Goal: Transaction & Acquisition: Book appointment/travel/reservation

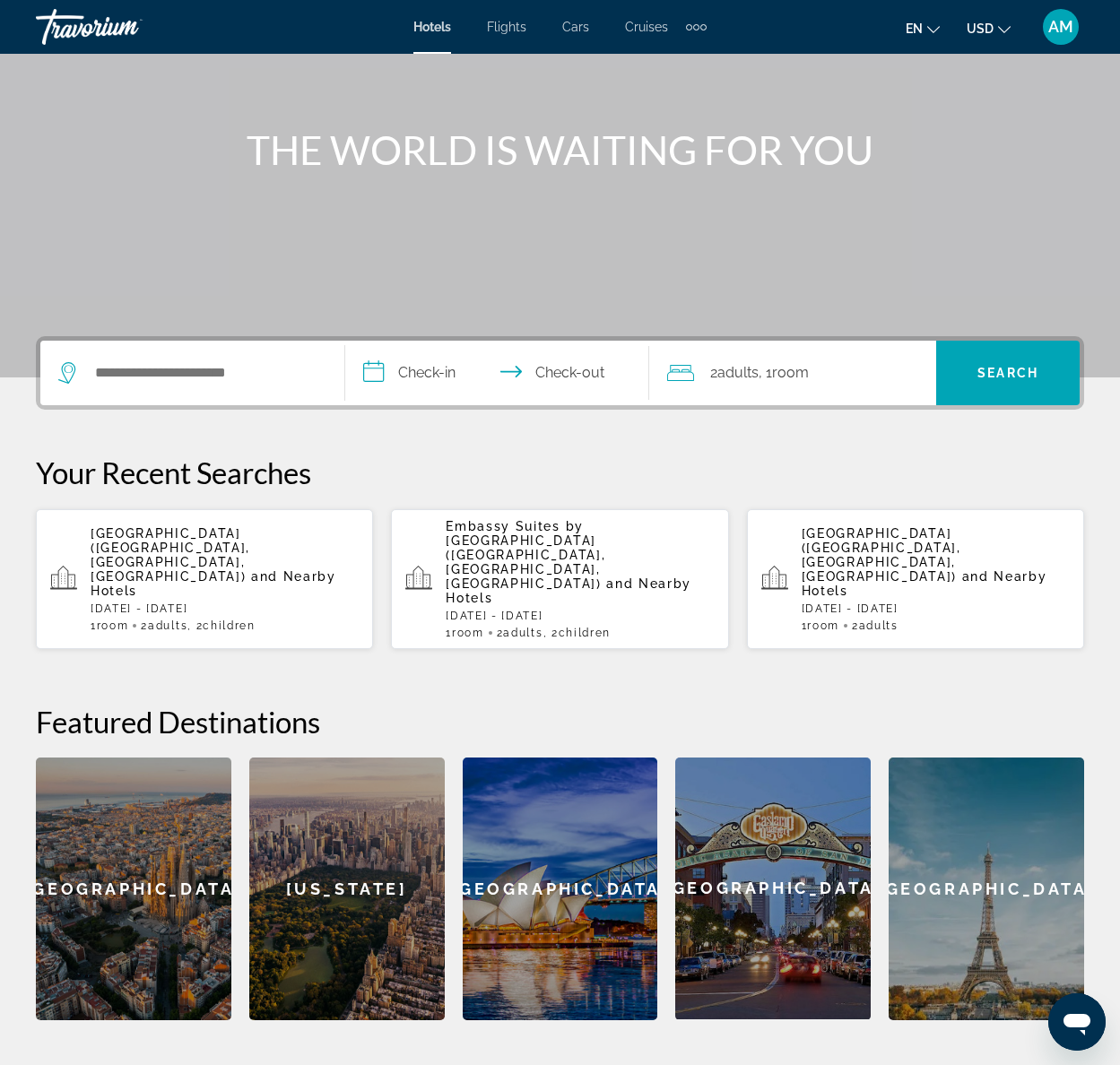
scroll to position [165, 0]
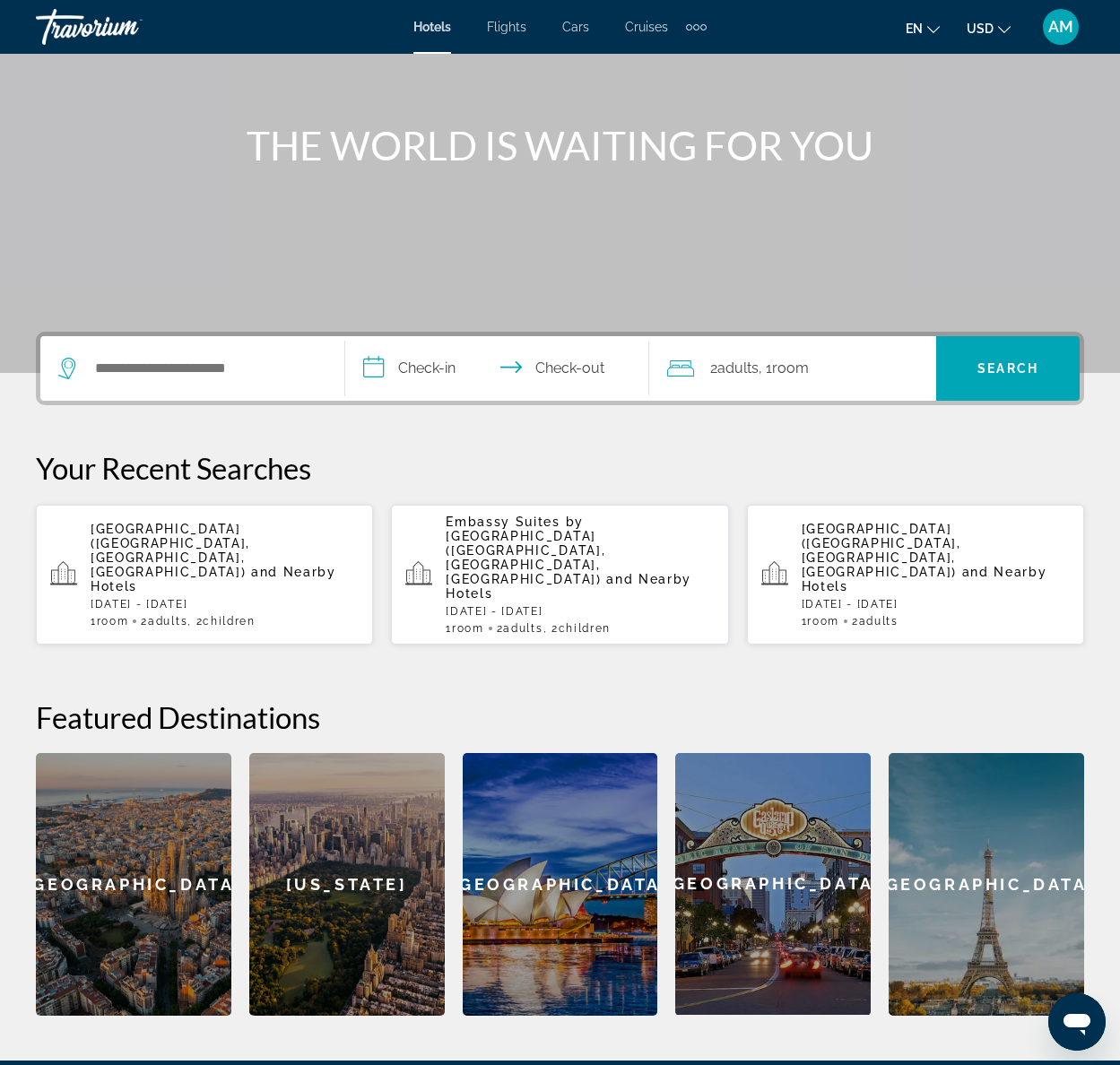
click at [164, 531] on span "[GEOGRAPHIC_DATA] ([GEOGRAPHIC_DATA], [GEOGRAPHIC_DATA], [GEOGRAPHIC_DATA])" at bounding box center [171, 550] width 160 height 57
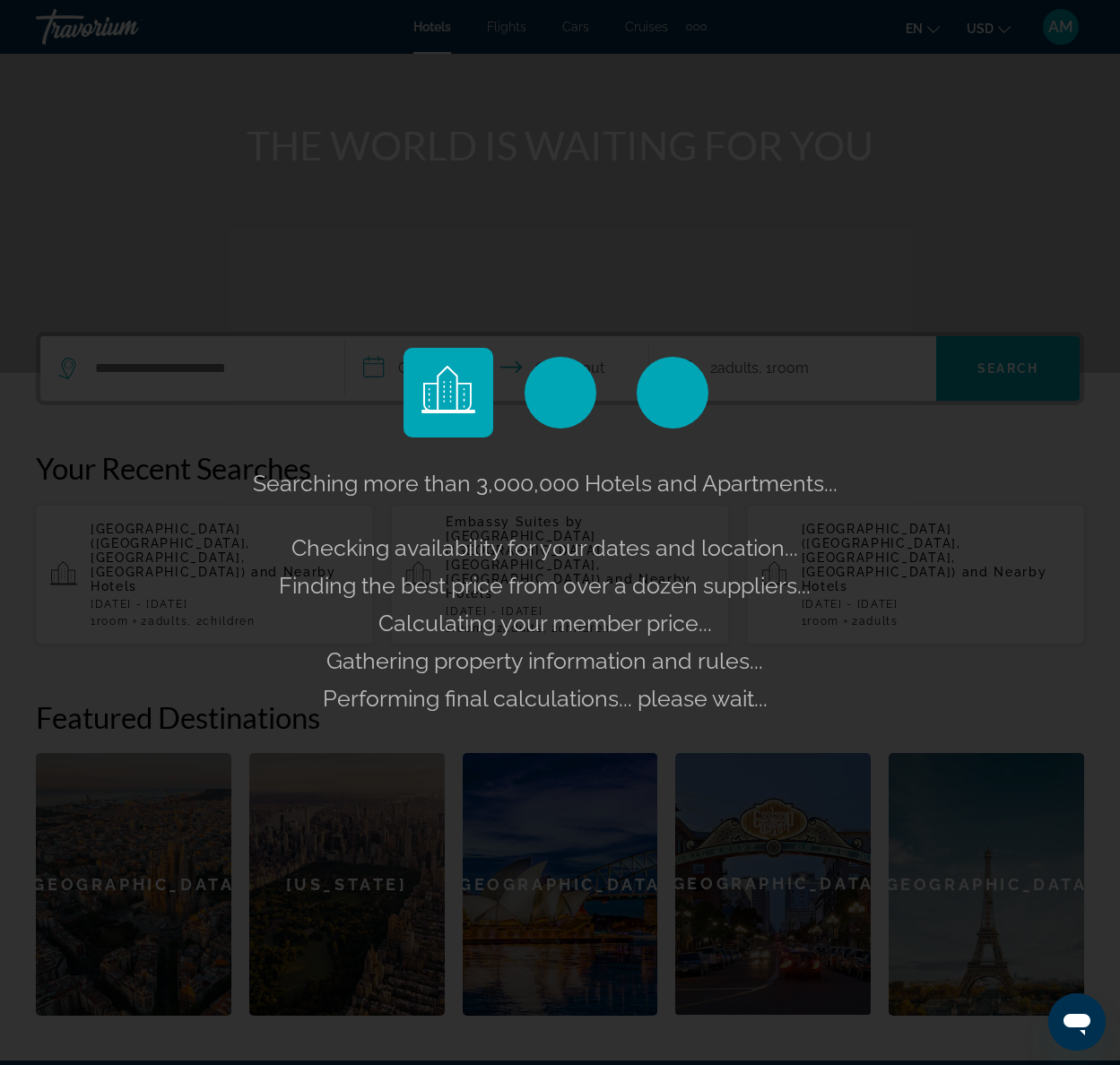
scroll to position [172, 0]
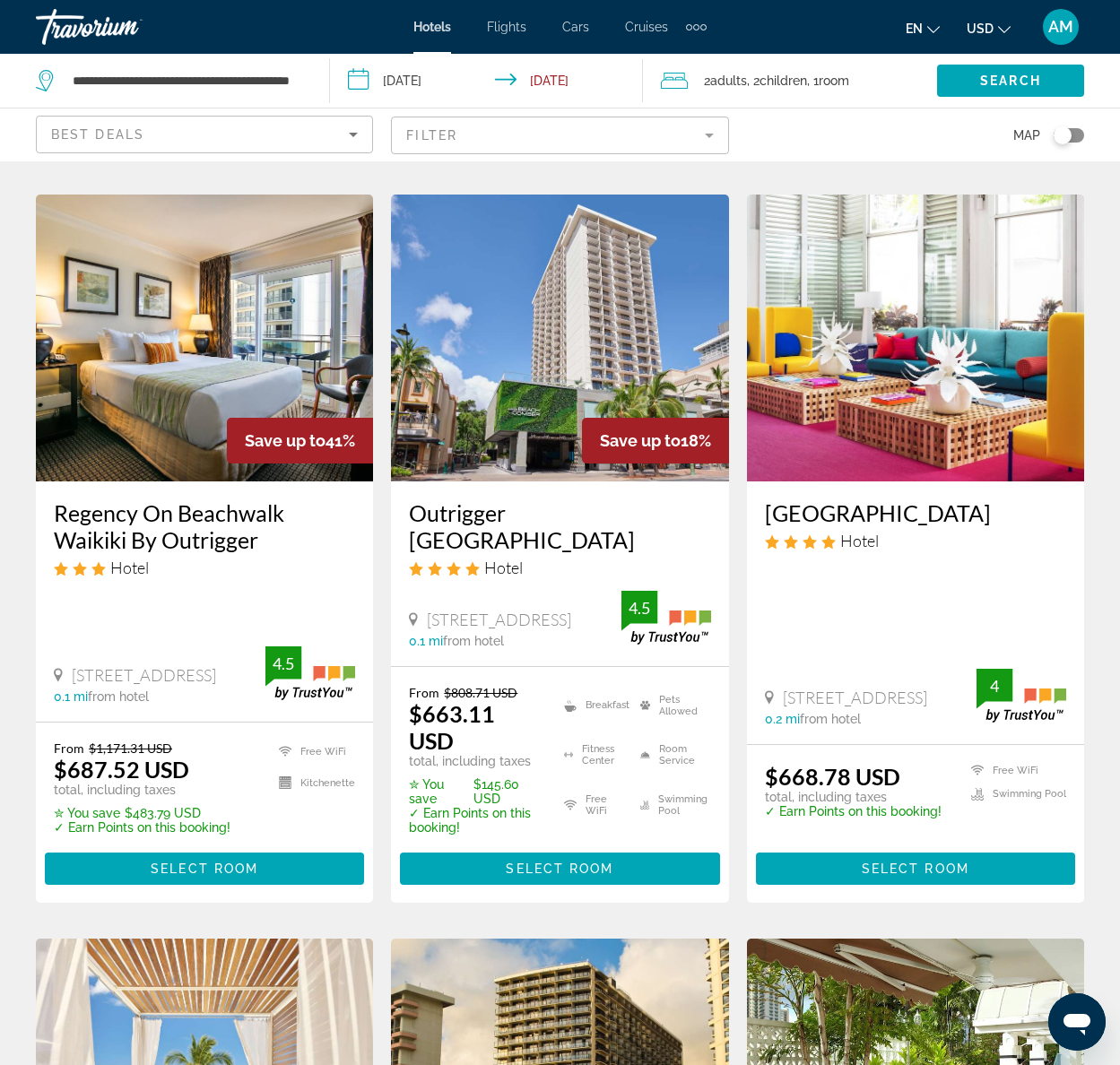
scroll to position [1446, 0]
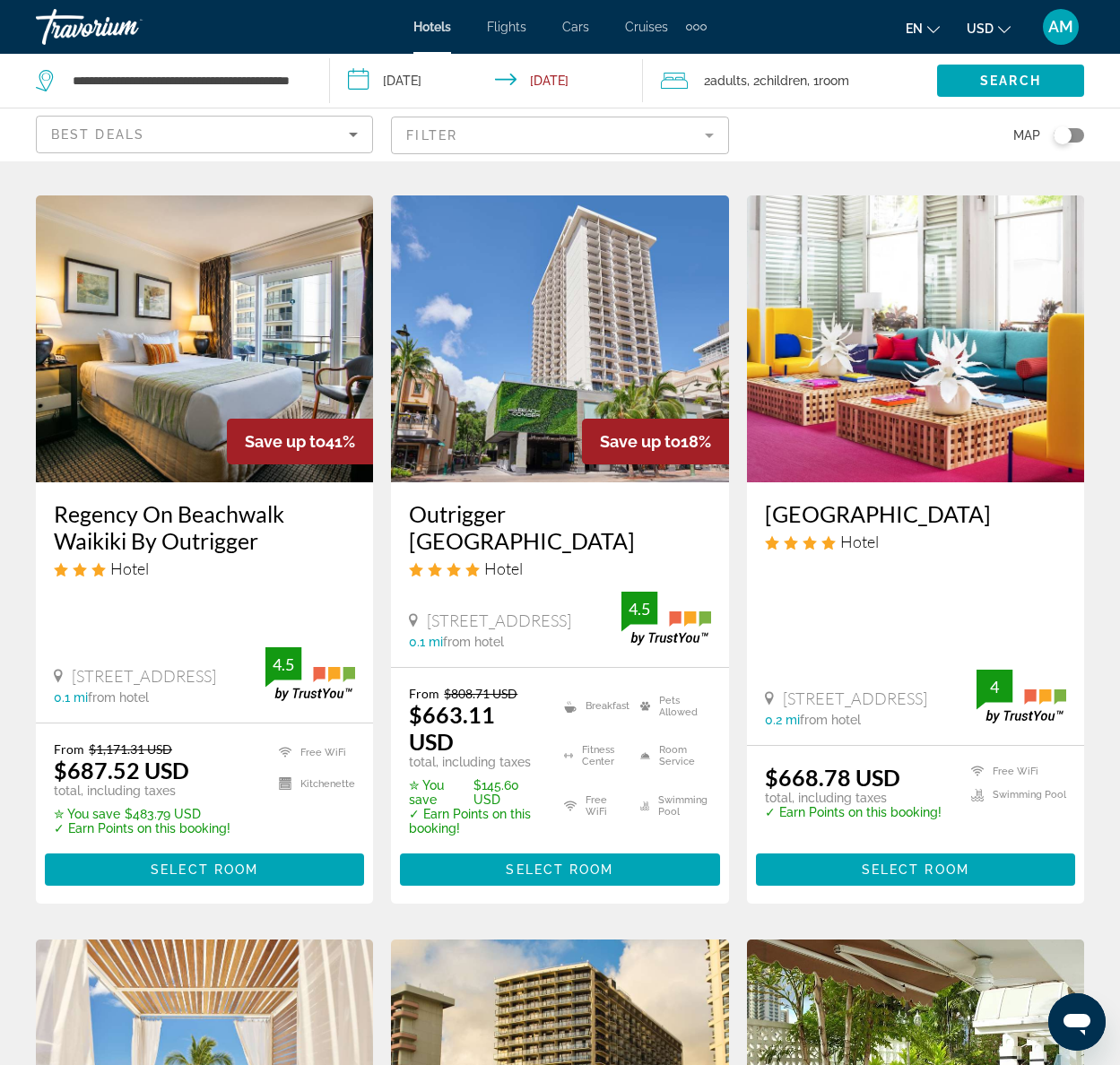
click at [206, 372] on img "Main content" at bounding box center [205, 339] width 337 height 287
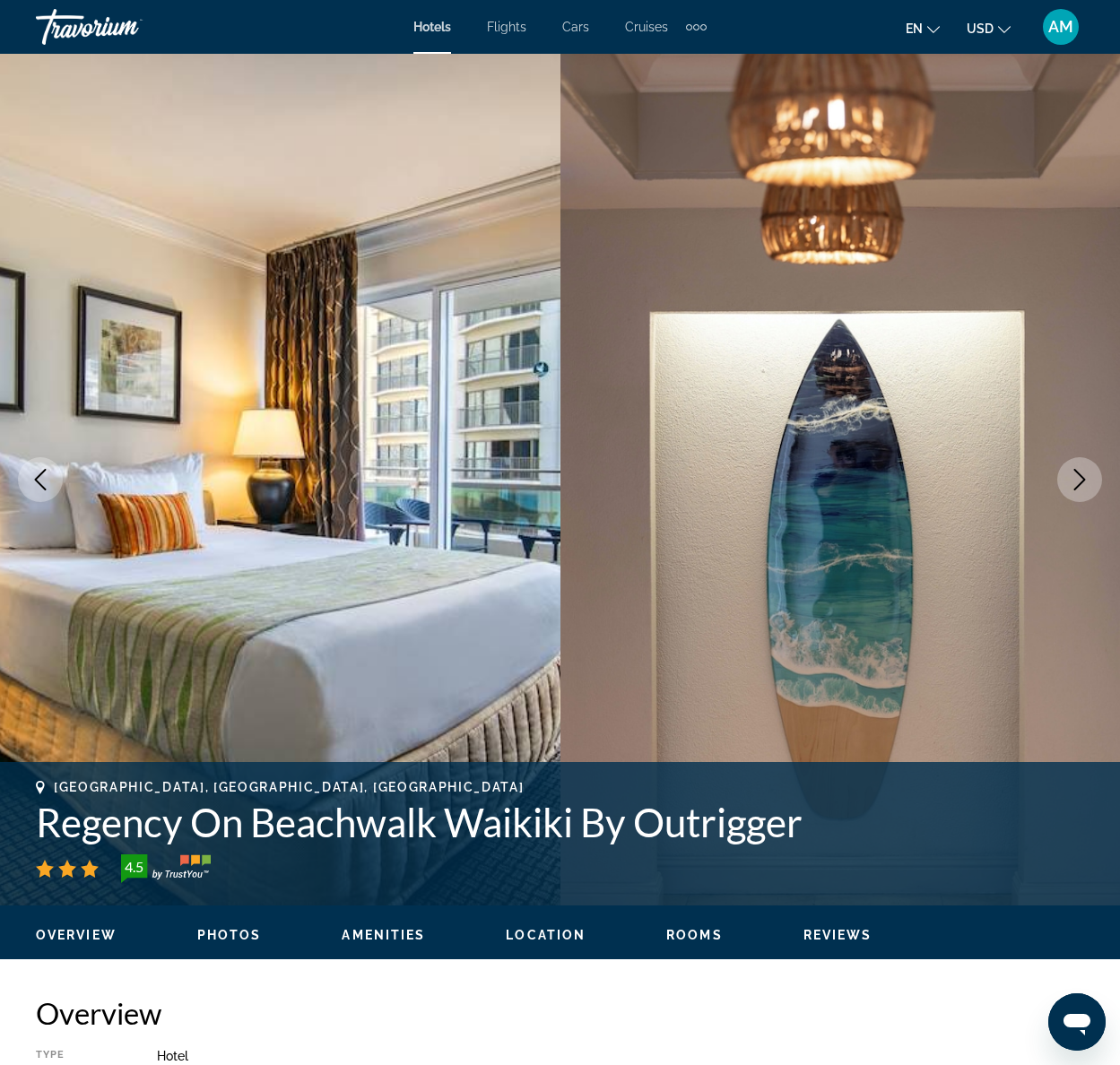
click at [1083, 476] on icon "Next image" at bounding box center [1080, 480] width 22 height 22
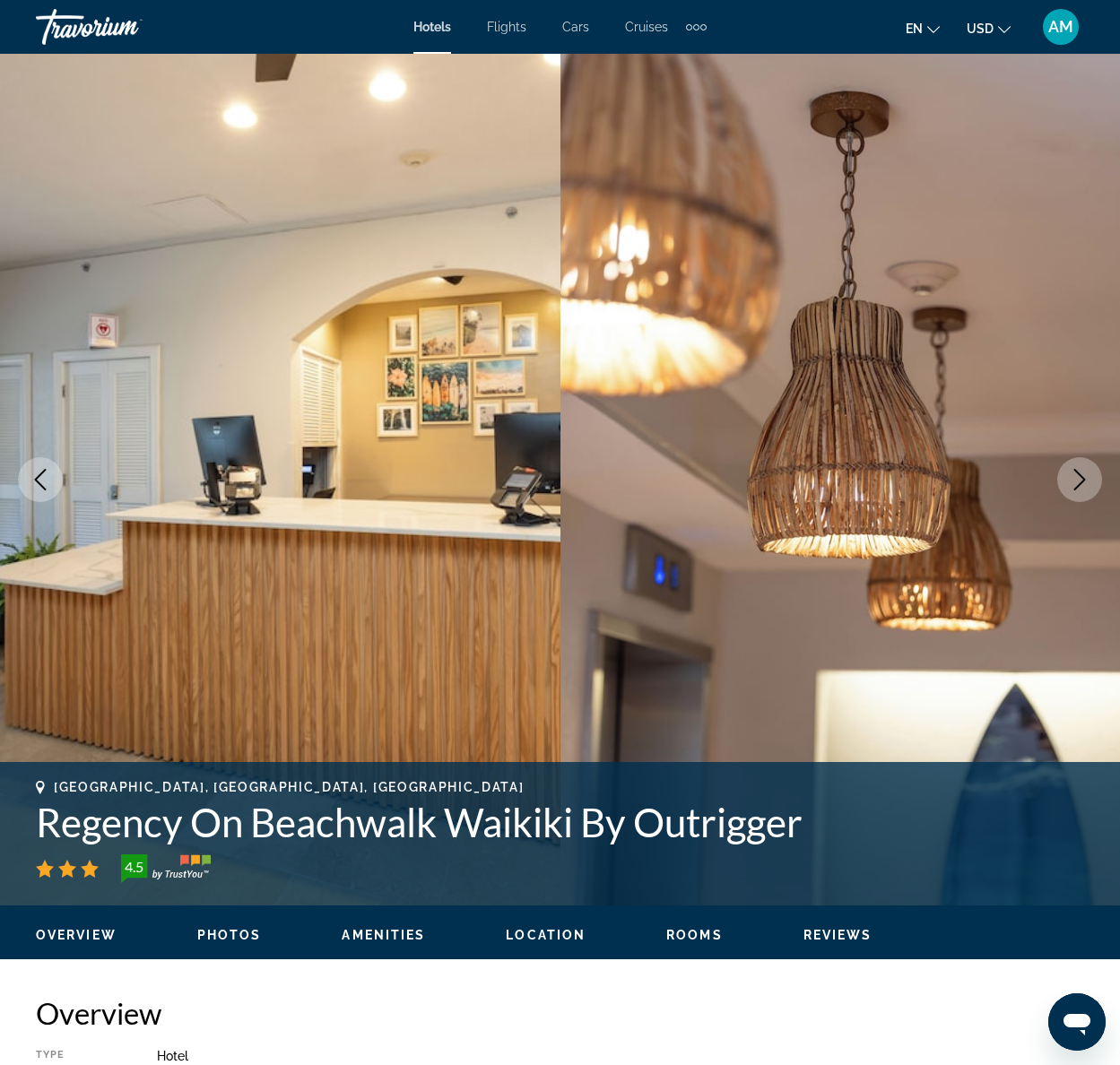
click at [1083, 476] on icon "Next image" at bounding box center [1080, 480] width 22 height 22
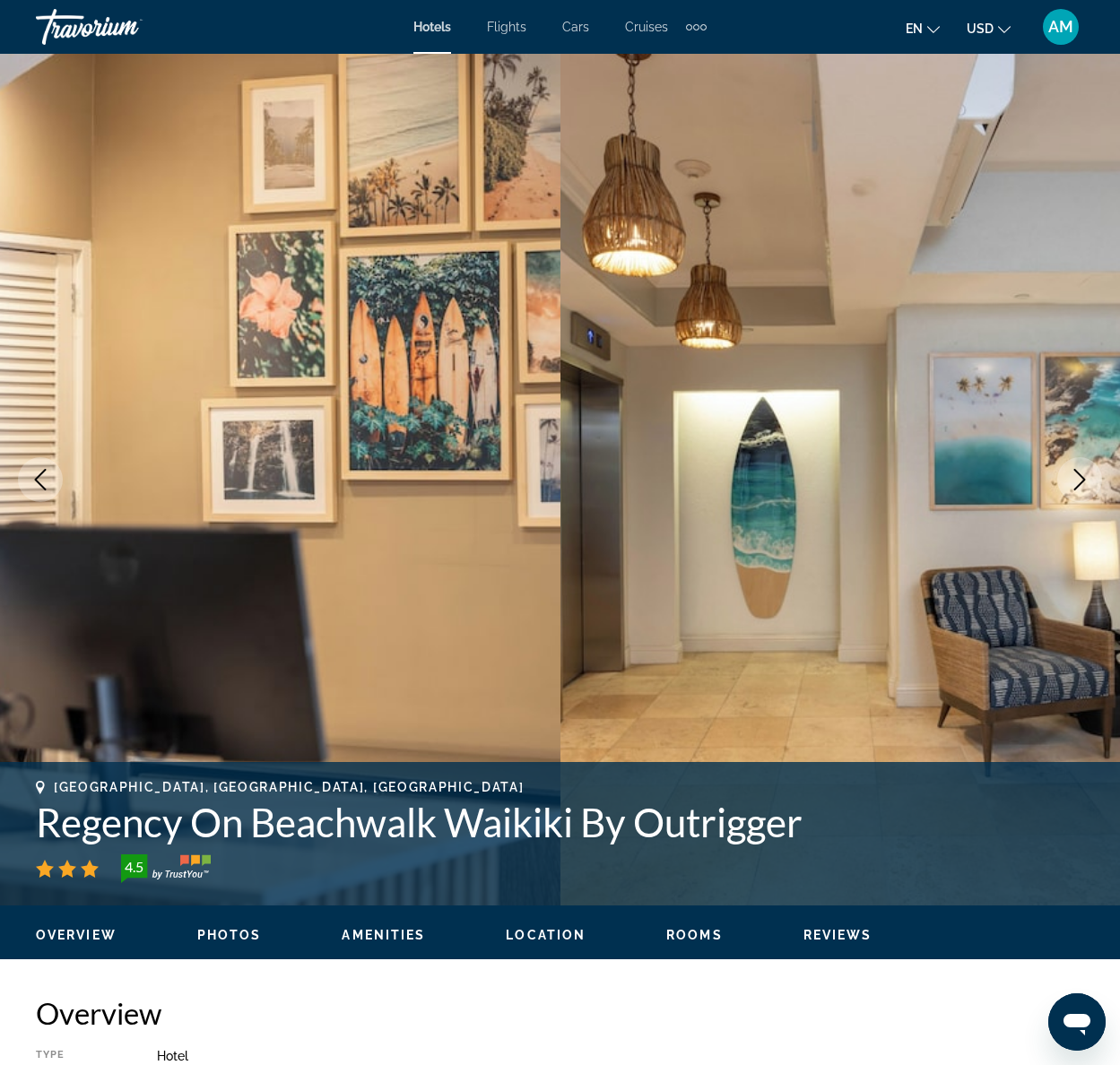
click at [1083, 476] on icon "Next image" at bounding box center [1080, 480] width 22 height 22
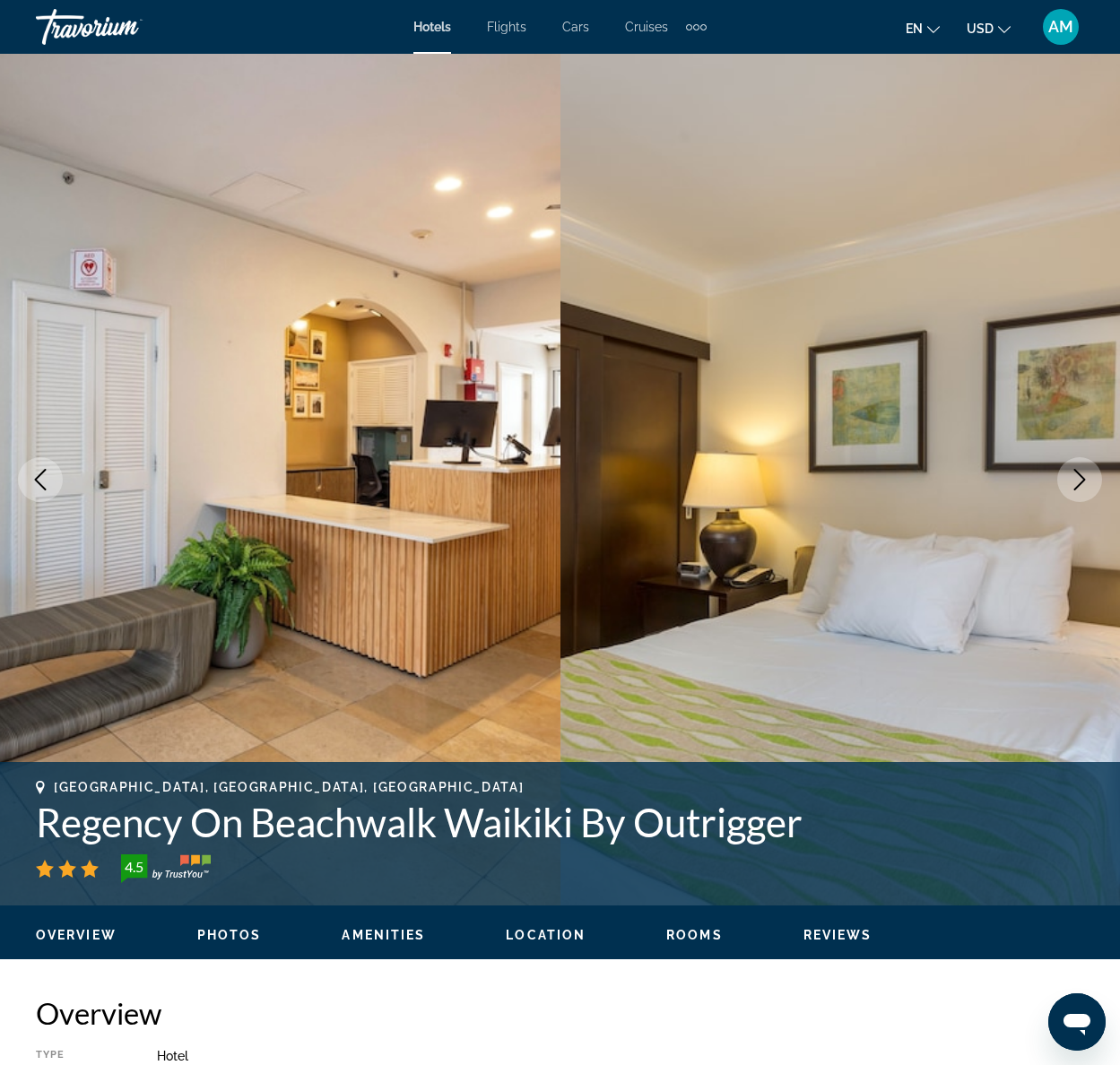
click at [1083, 476] on icon "Next image" at bounding box center [1080, 480] width 22 height 22
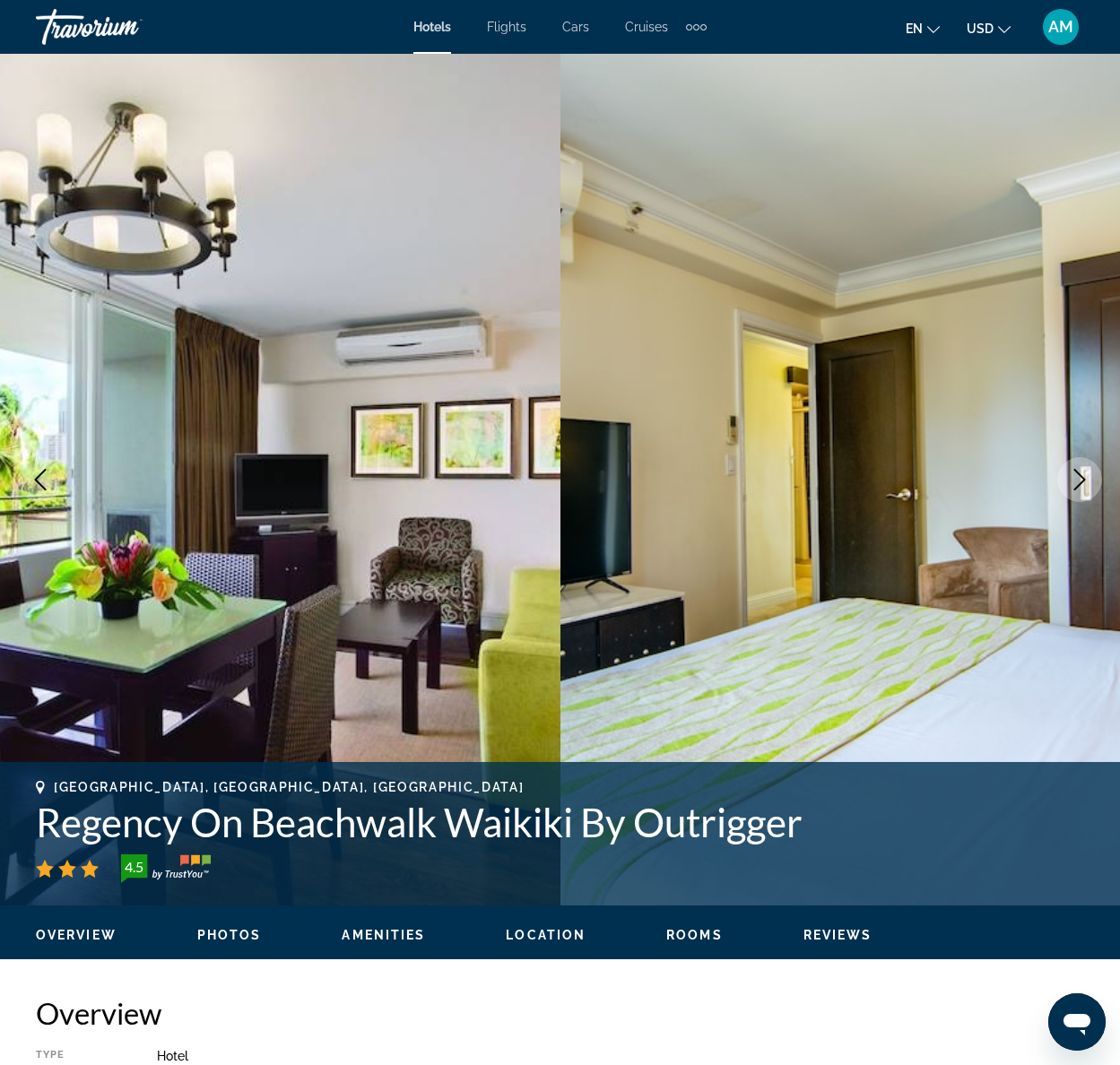
click at [1083, 476] on icon "Next image" at bounding box center [1080, 480] width 22 height 22
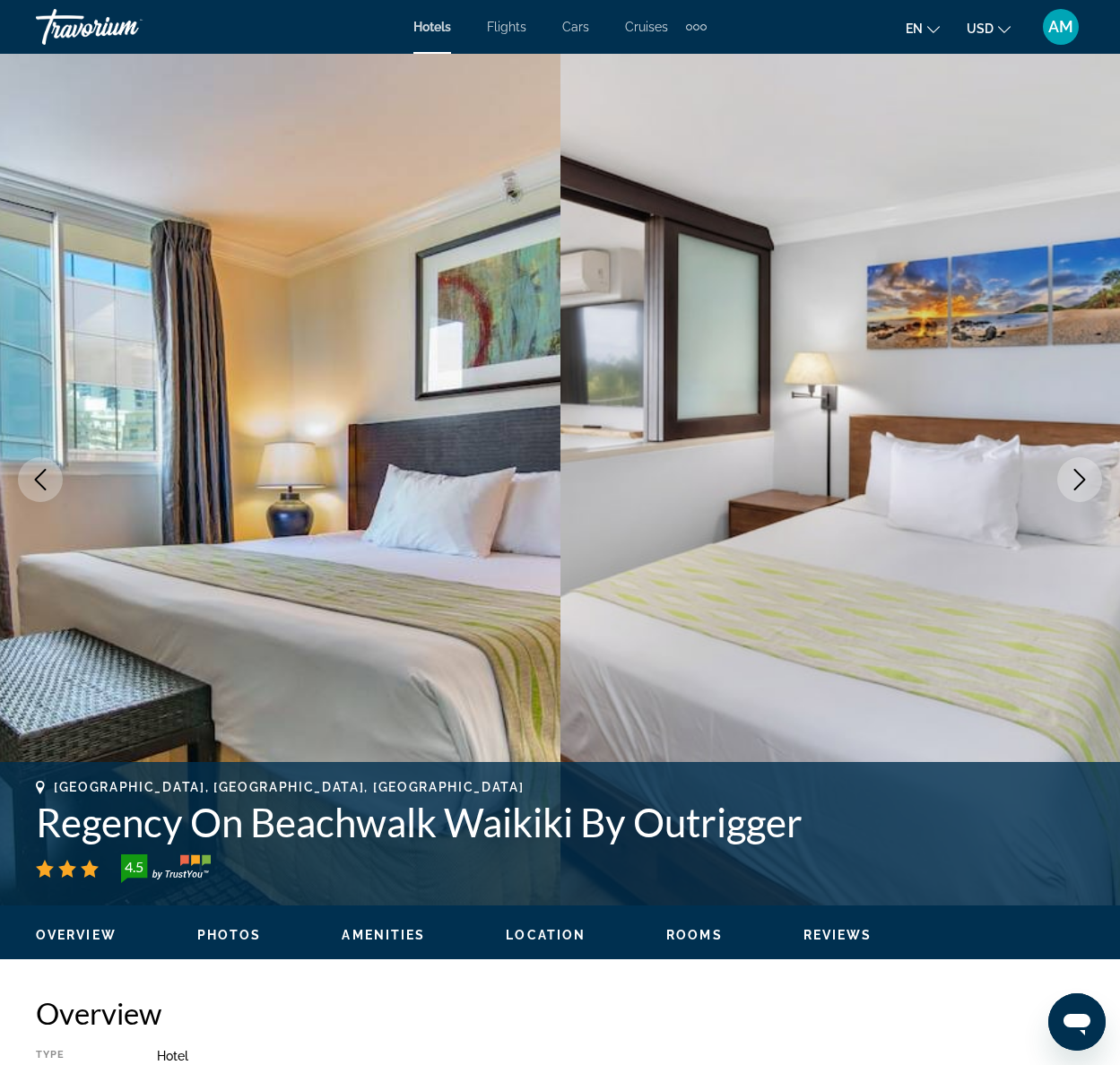
click at [1083, 476] on icon "Next image" at bounding box center [1080, 480] width 22 height 22
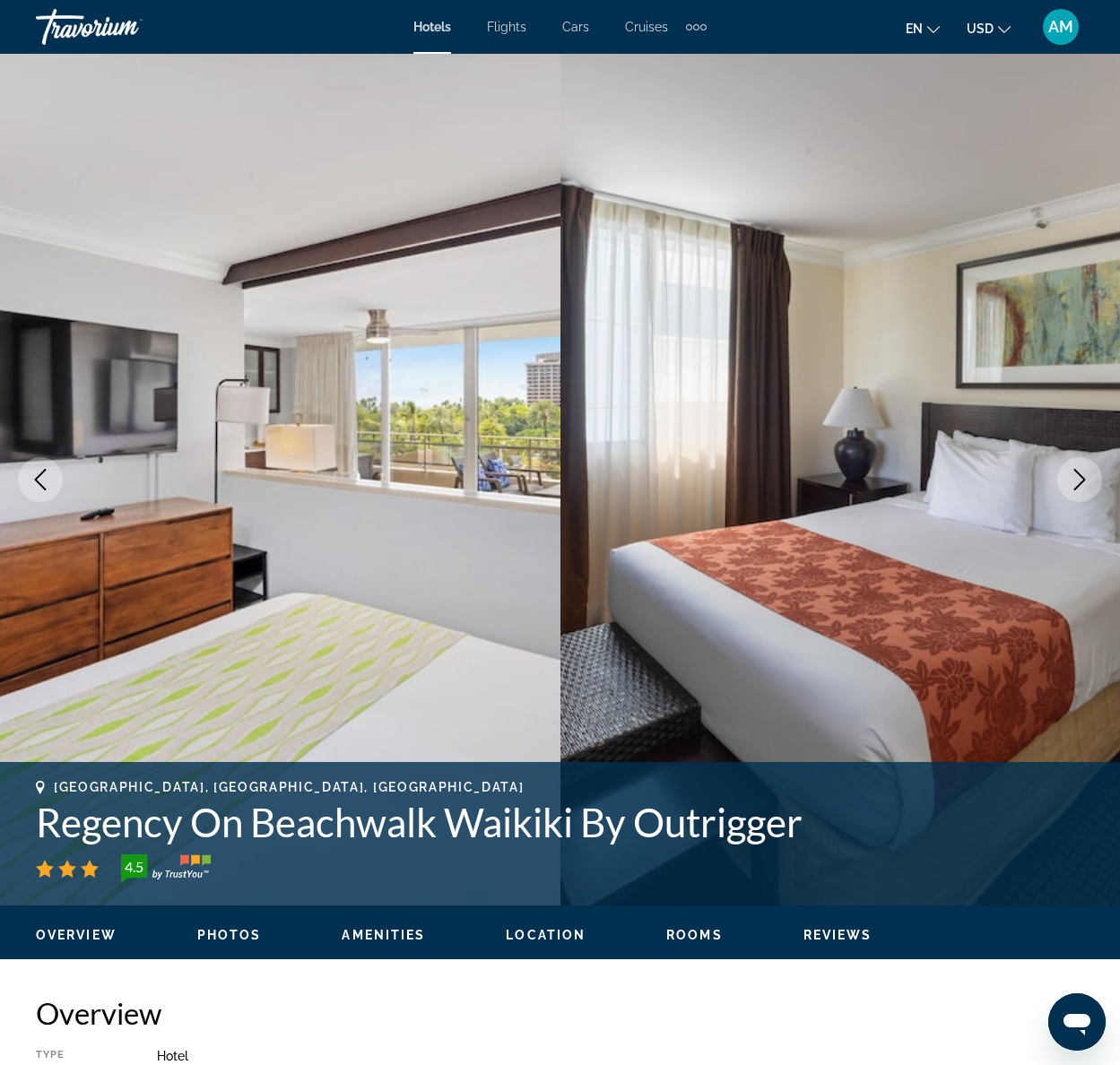
click at [1083, 476] on icon "Next image" at bounding box center [1080, 480] width 22 height 22
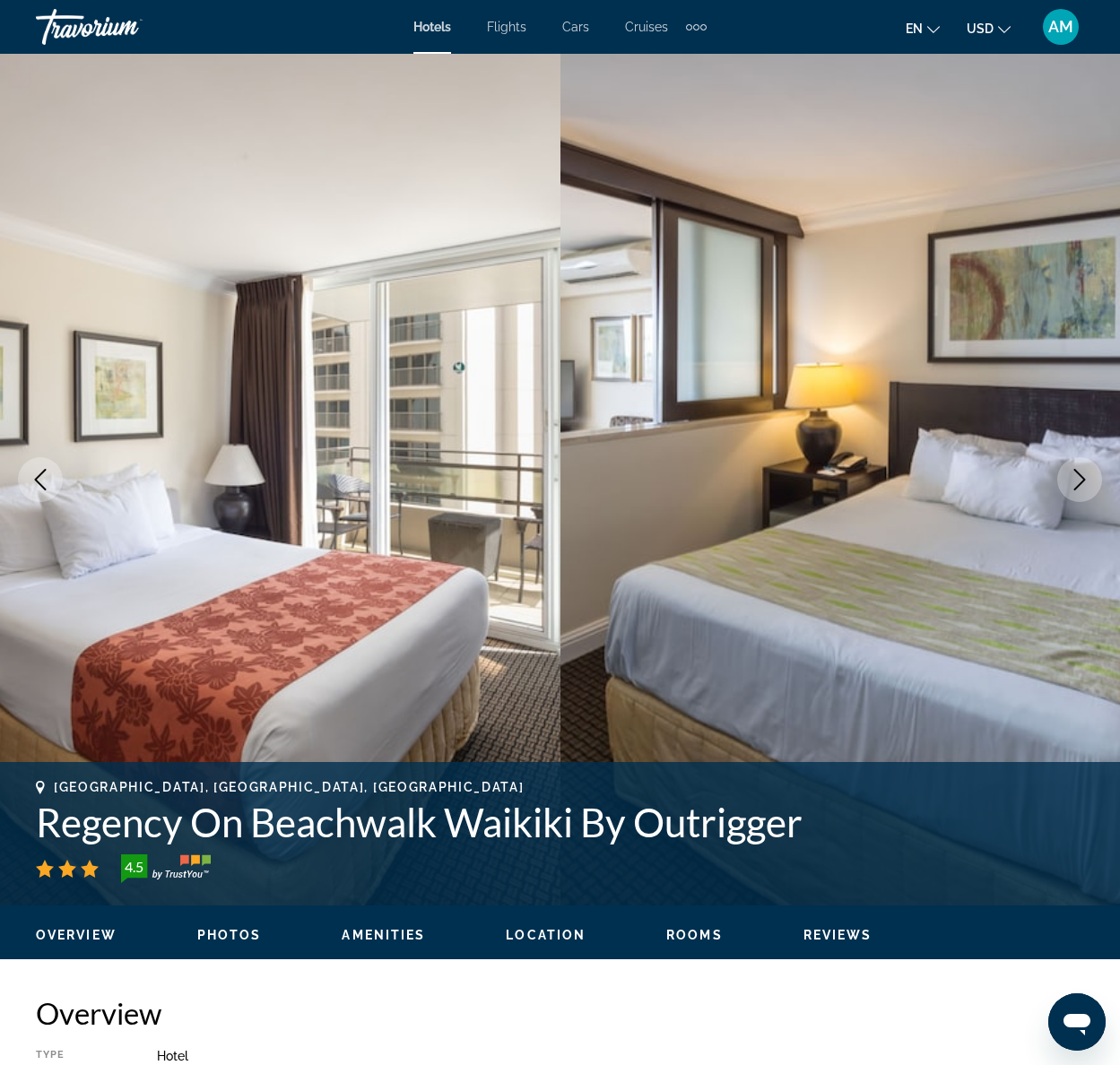
click at [1083, 476] on icon "Next image" at bounding box center [1080, 480] width 22 height 22
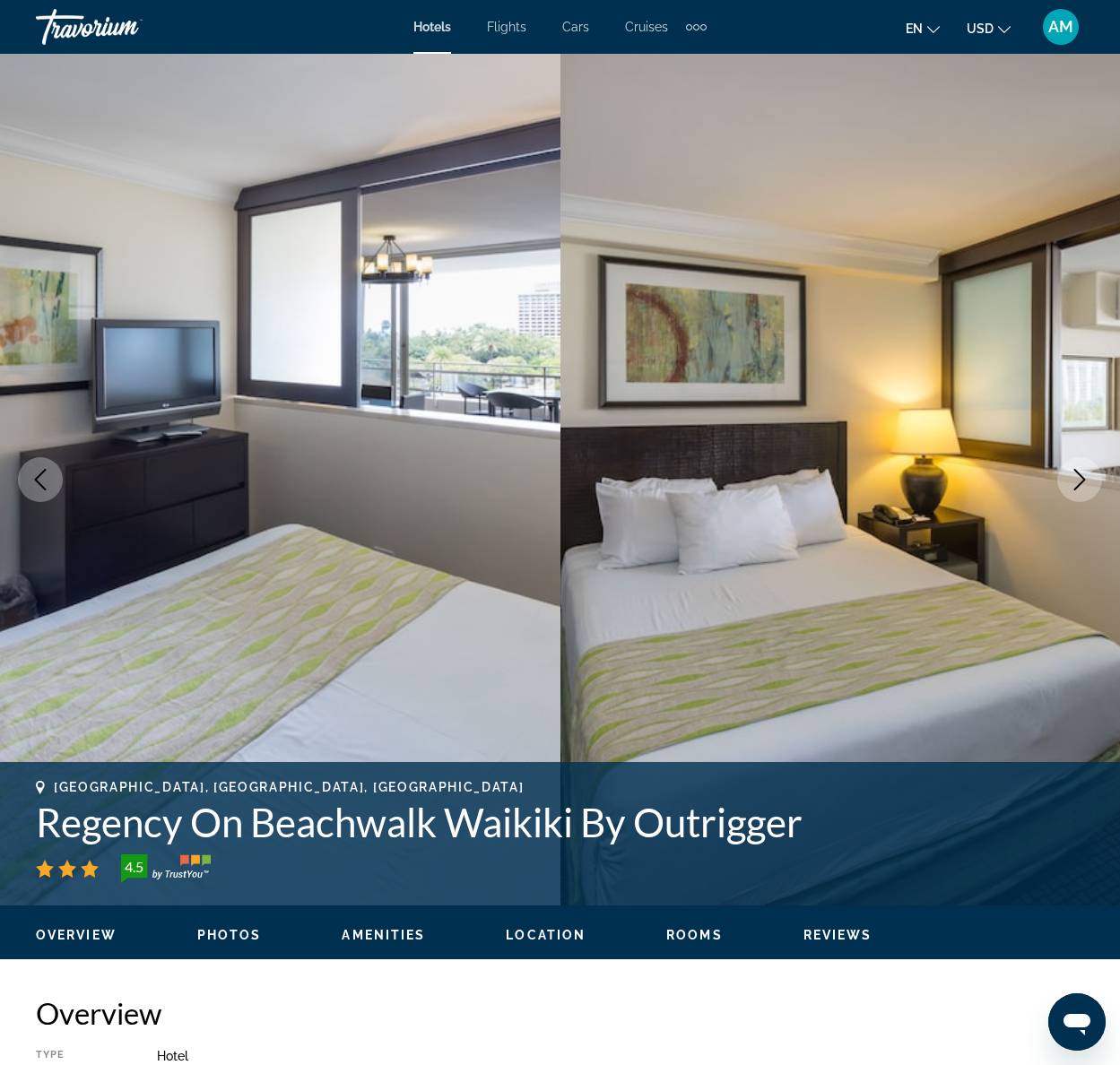
click at [1083, 476] on icon "Next image" at bounding box center [1080, 480] width 22 height 22
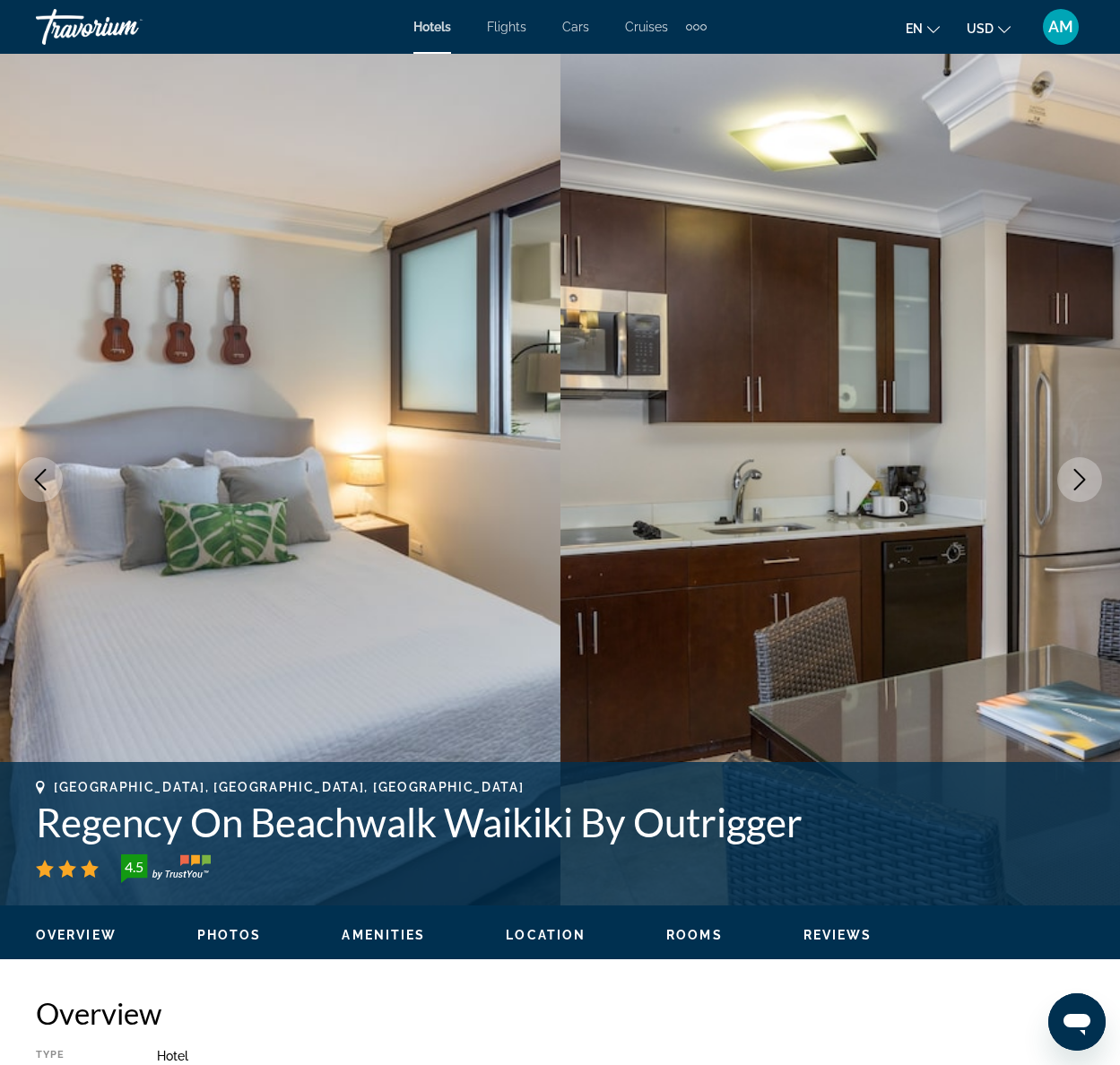
click at [1083, 476] on icon "Next image" at bounding box center [1080, 480] width 22 height 22
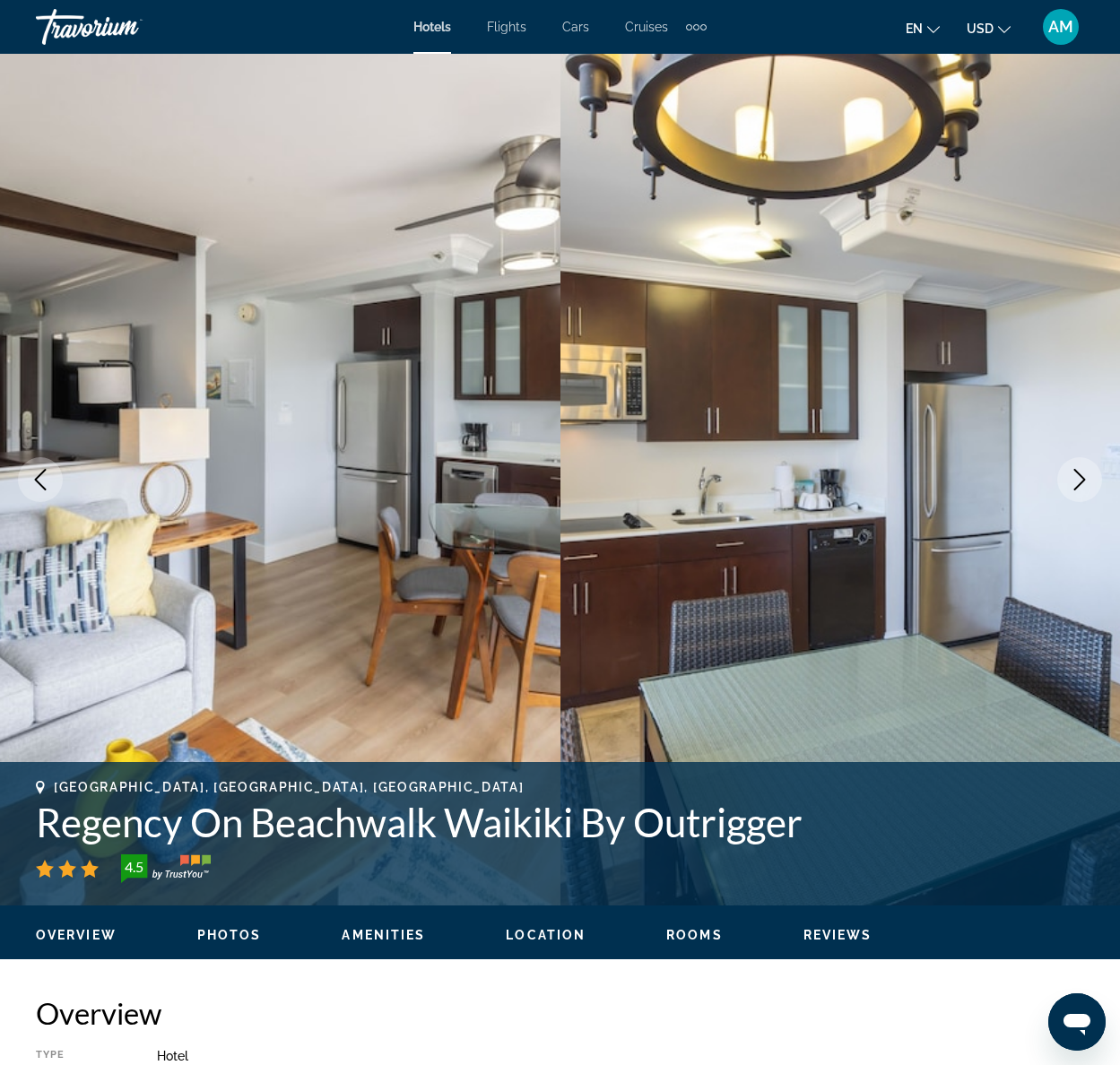
click at [1083, 476] on icon "Next image" at bounding box center [1080, 480] width 22 height 22
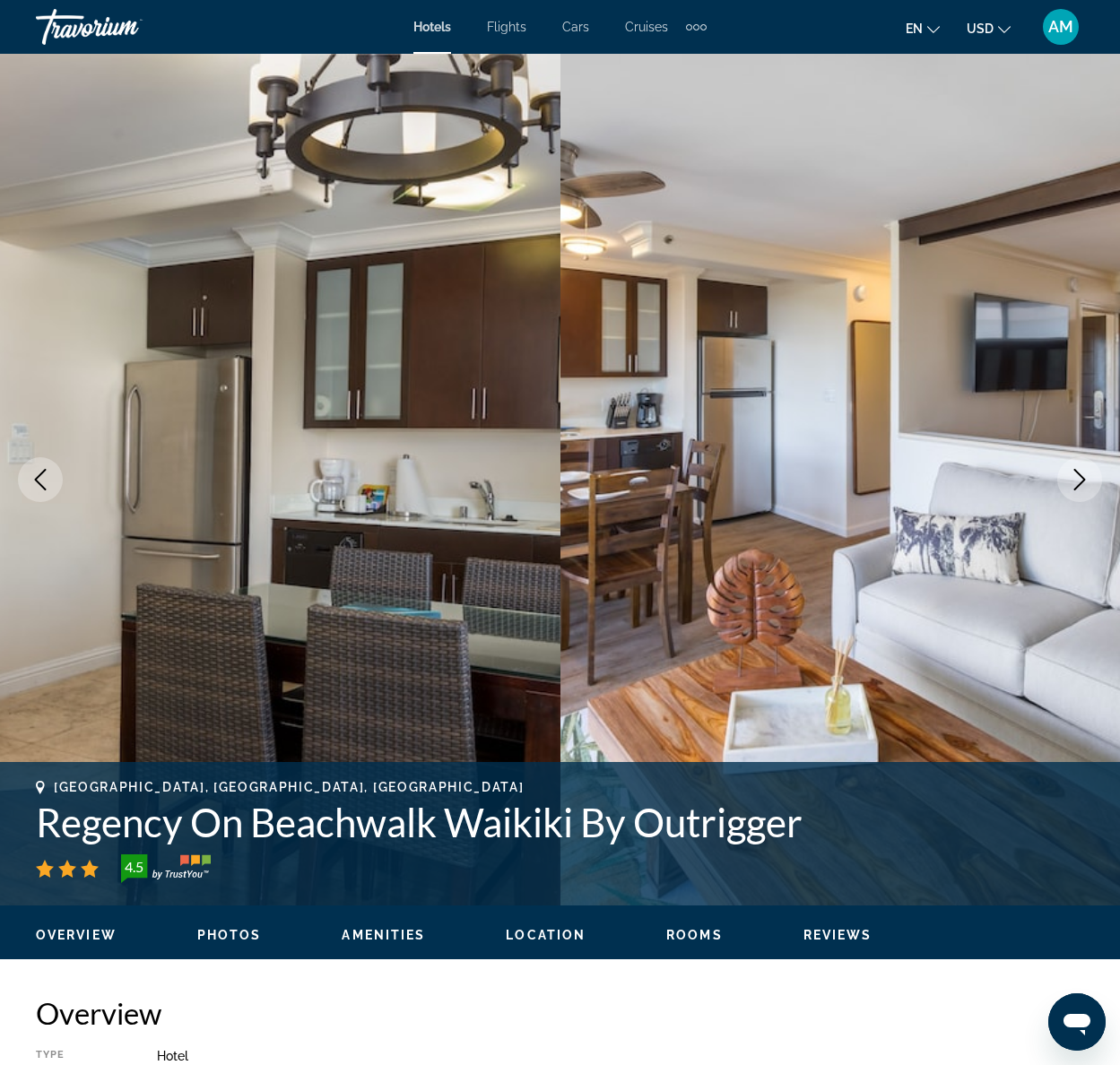
click at [1083, 476] on icon "Next image" at bounding box center [1080, 480] width 22 height 22
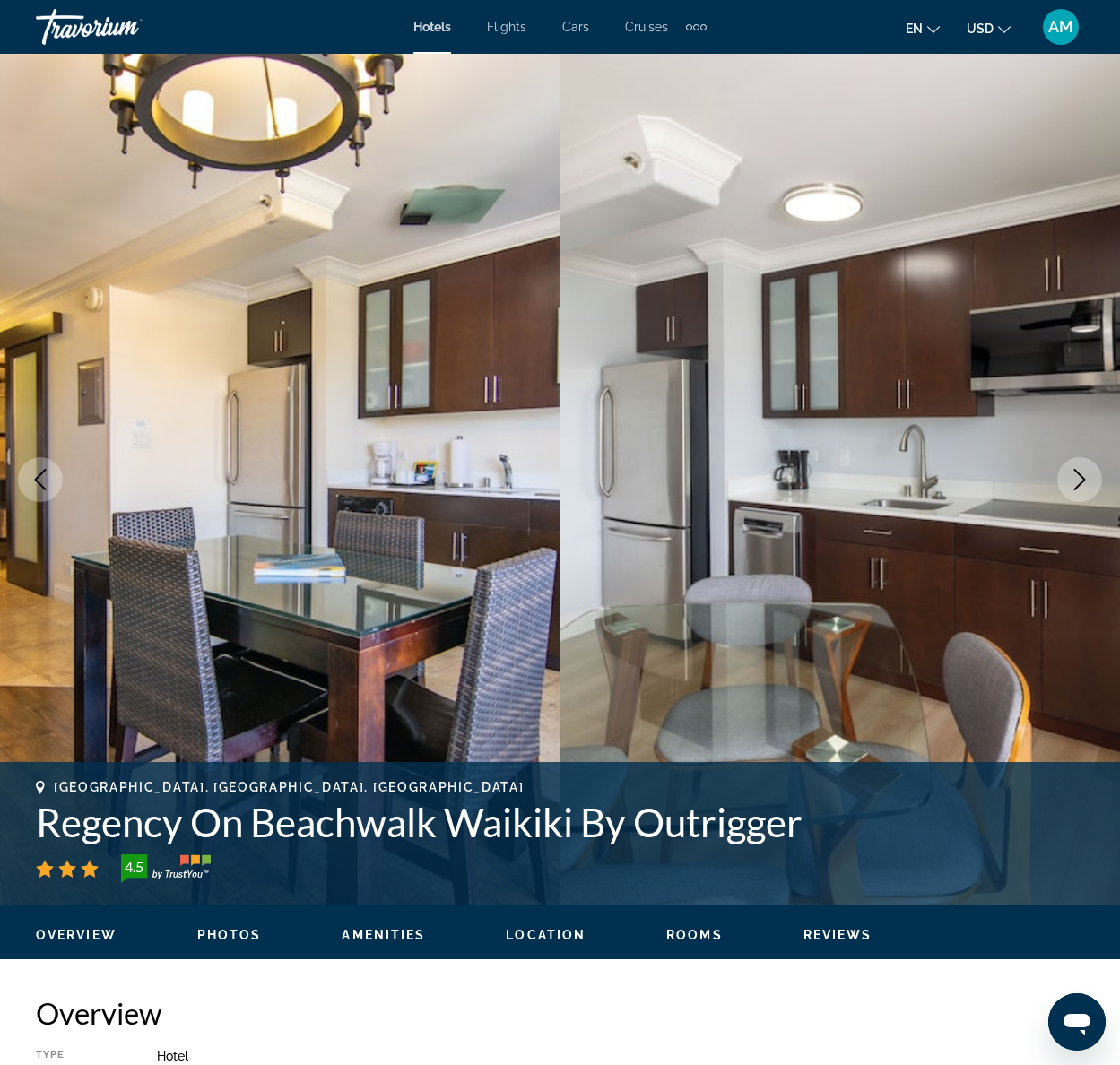
click at [1083, 476] on icon "Next image" at bounding box center [1080, 480] width 22 height 22
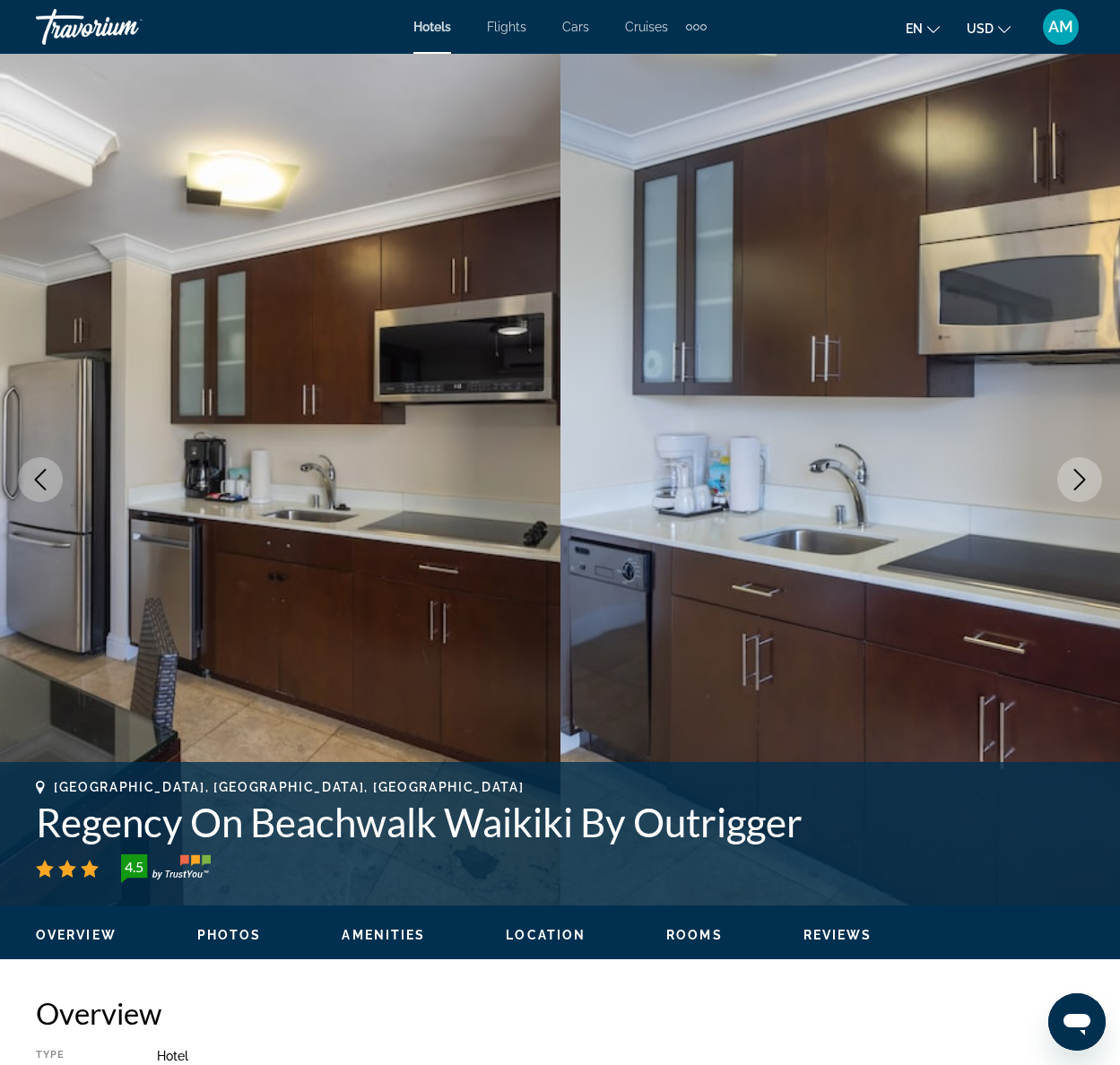
click at [1083, 476] on icon "Next image" at bounding box center [1080, 480] width 22 height 22
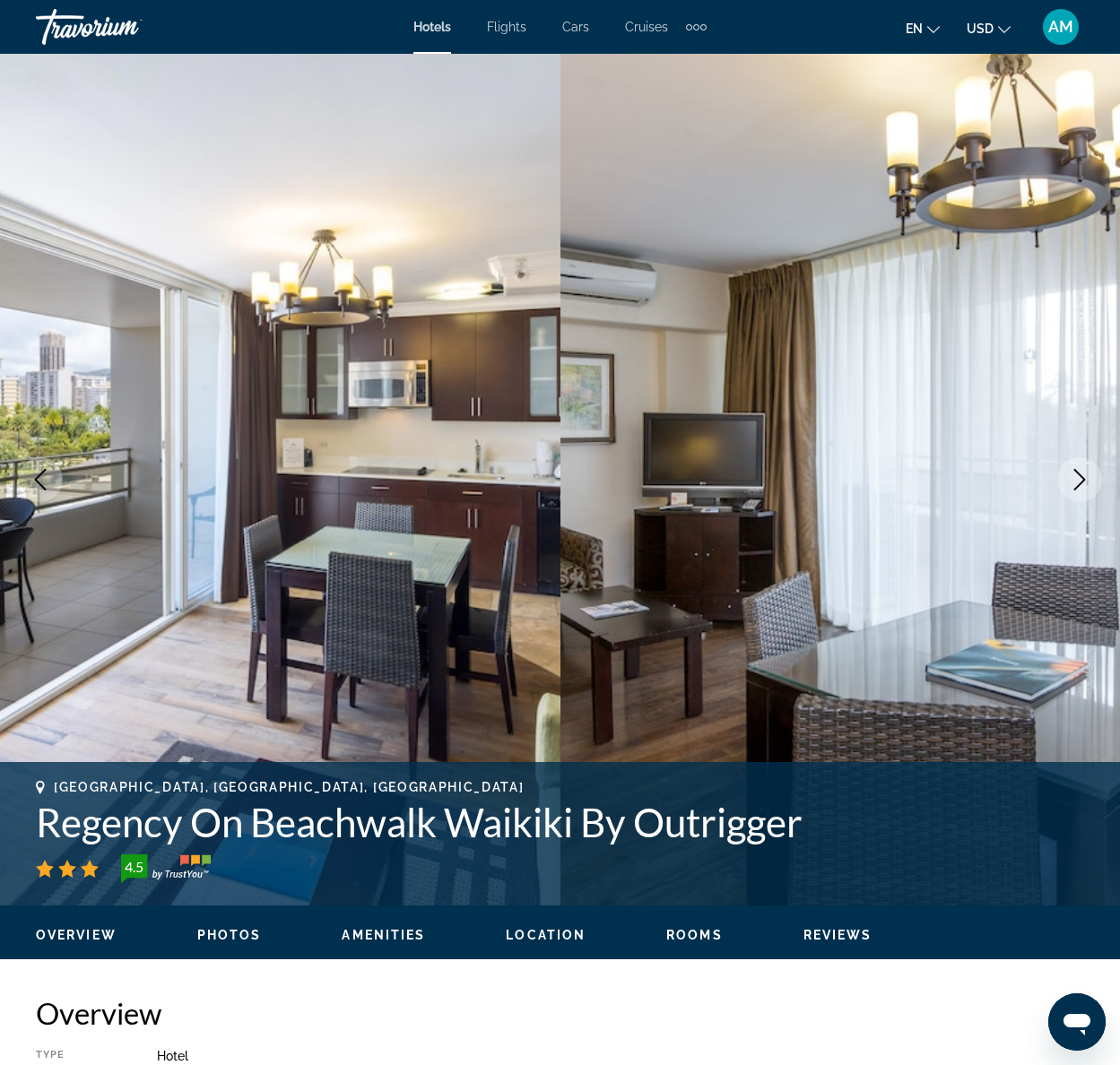
click at [1083, 476] on icon "Next image" at bounding box center [1080, 480] width 22 height 22
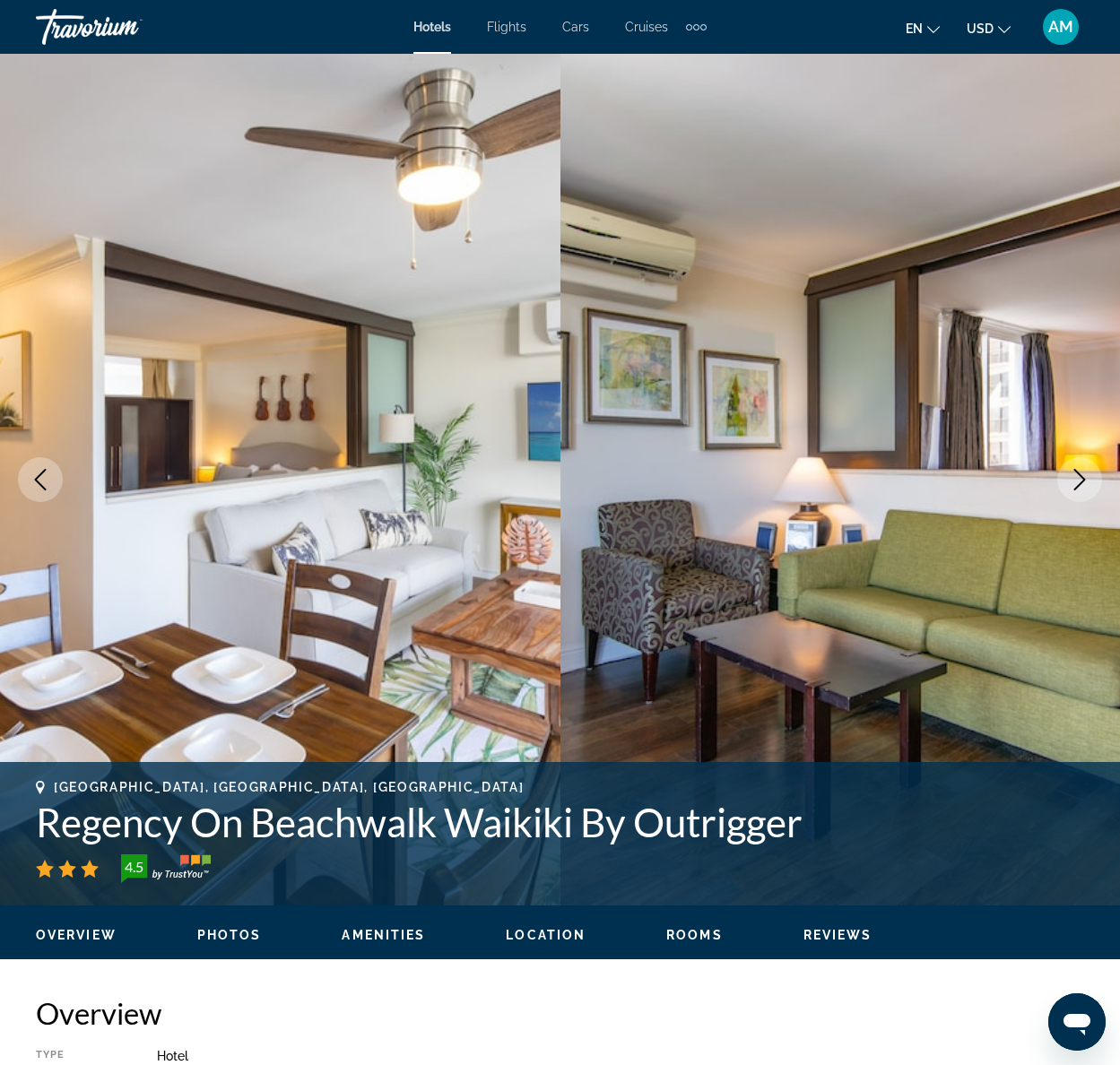
click at [1083, 476] on icon "Next image" at bounding box center [1080, 480] width 22 height 22
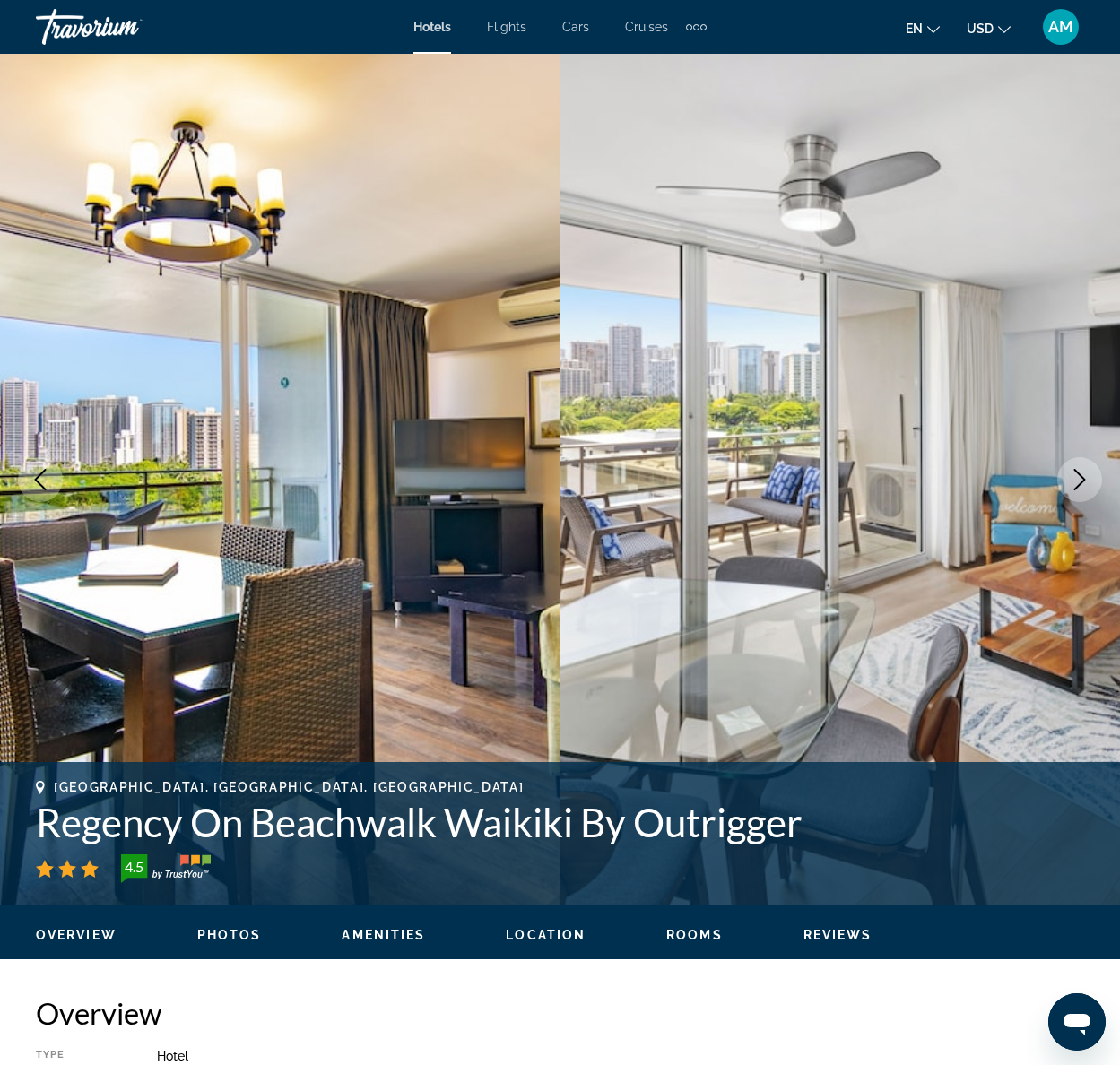
click at [1083, 476] on icon "Next image" at bounding box center [1080, 480] width 22 height 22
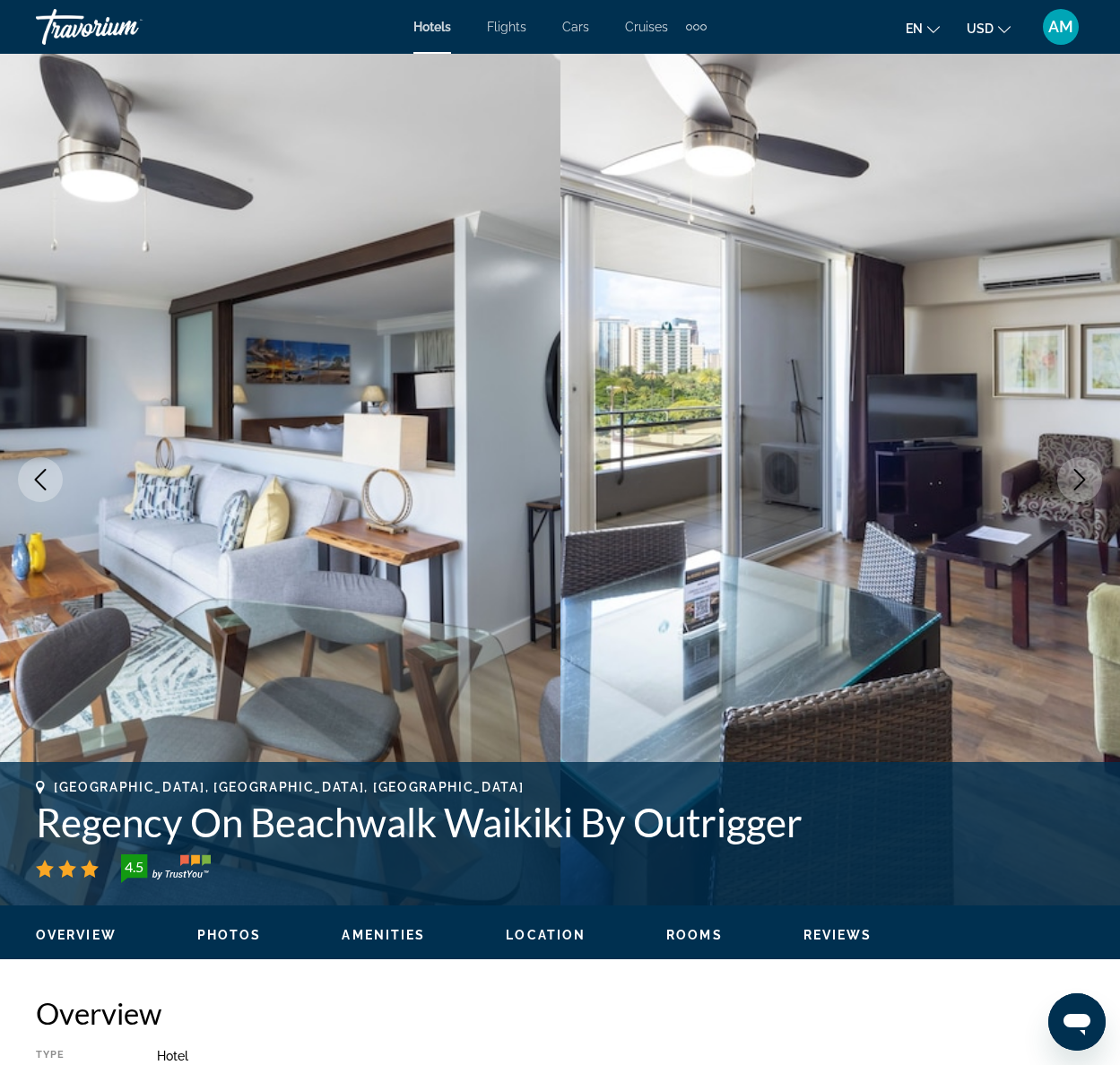
click at [1083, 476] on icon "Next image" at bounding box center [1080, 480] width 22 height 22
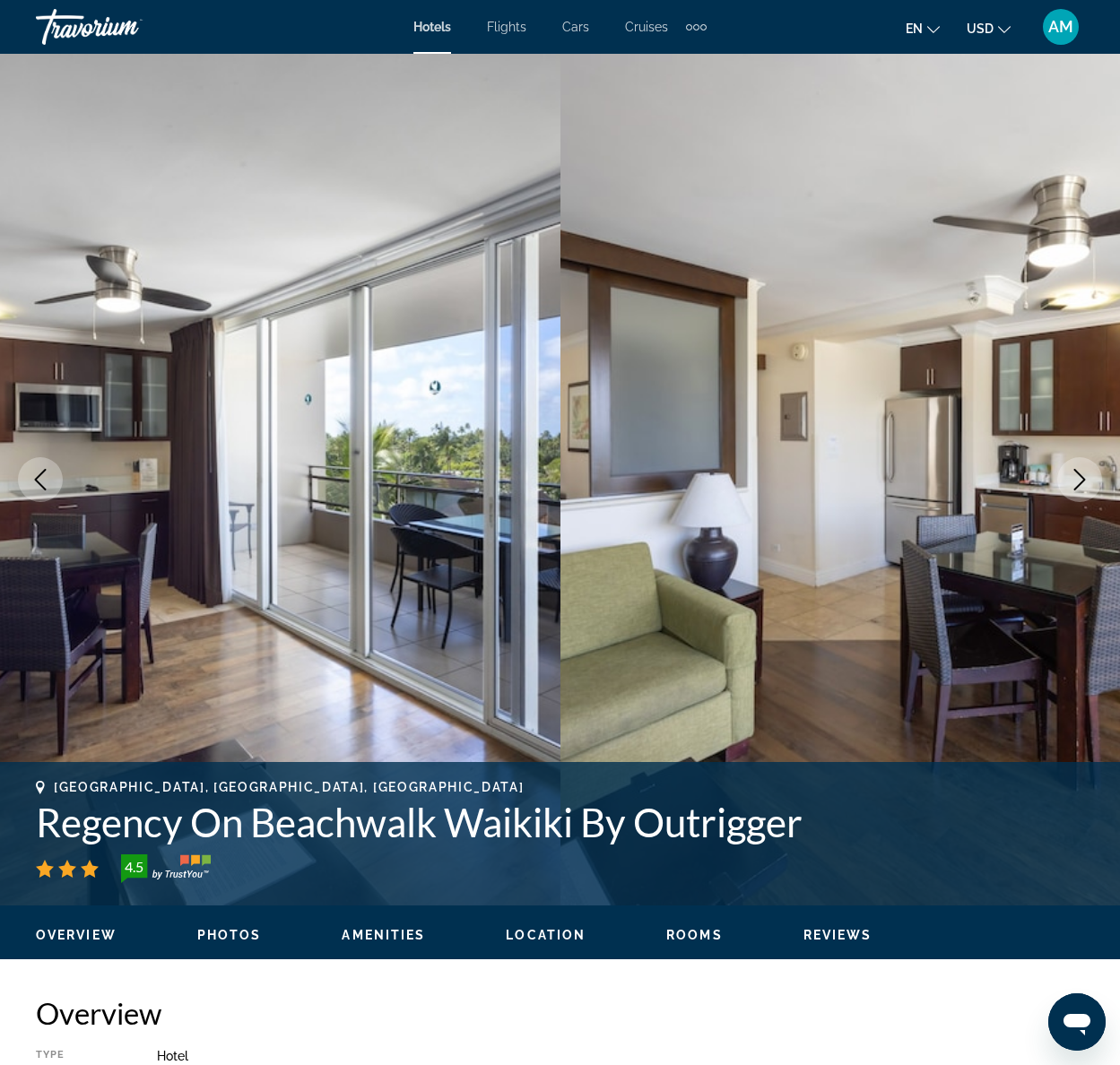
click at [1083, 476] on icon "Next image" at bounding box center [1080, 480] width 22 height 22
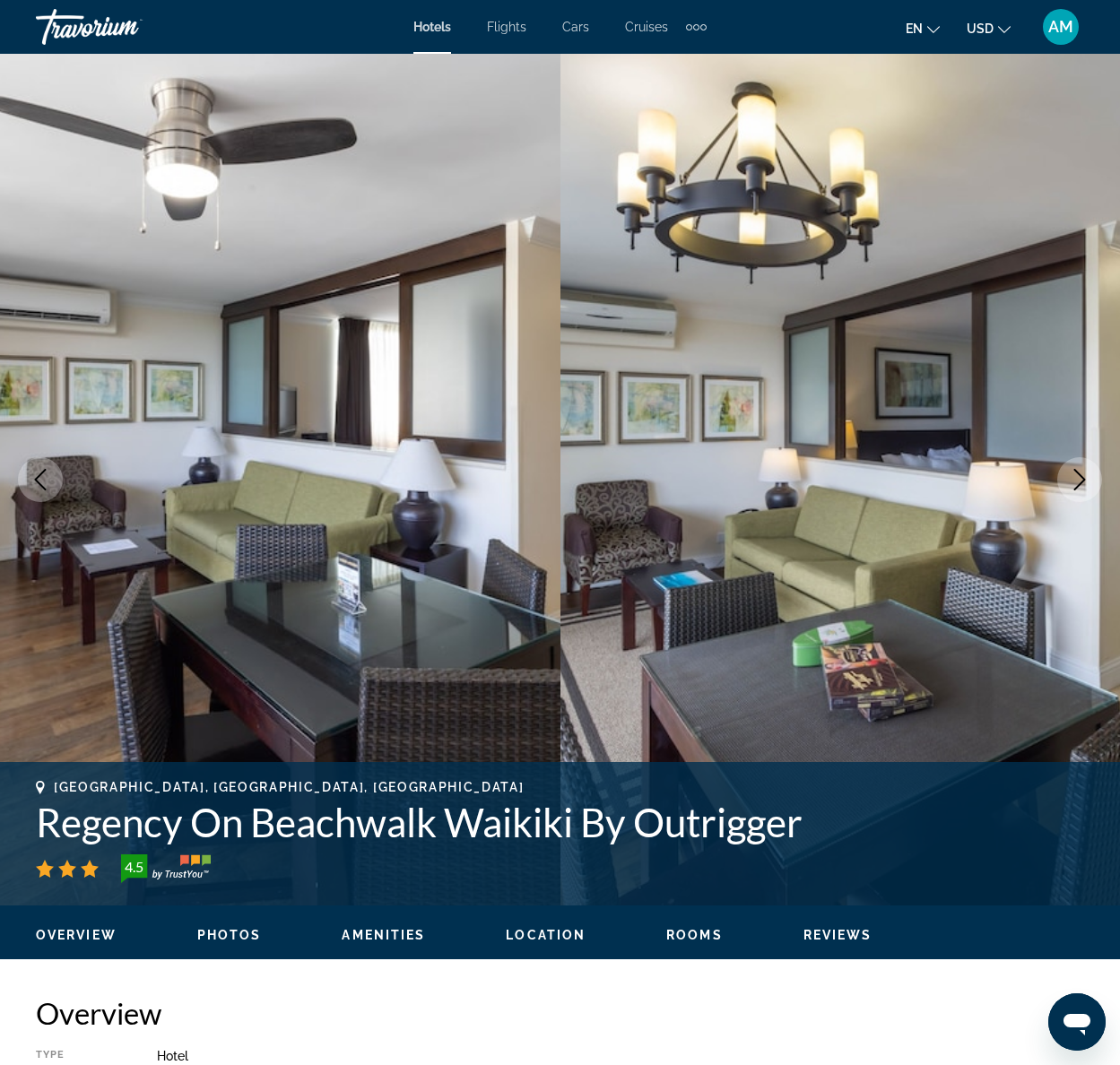
click at [1083, 476] on icon "Next image" at bounding box center [1080, 480] width 22 height 22
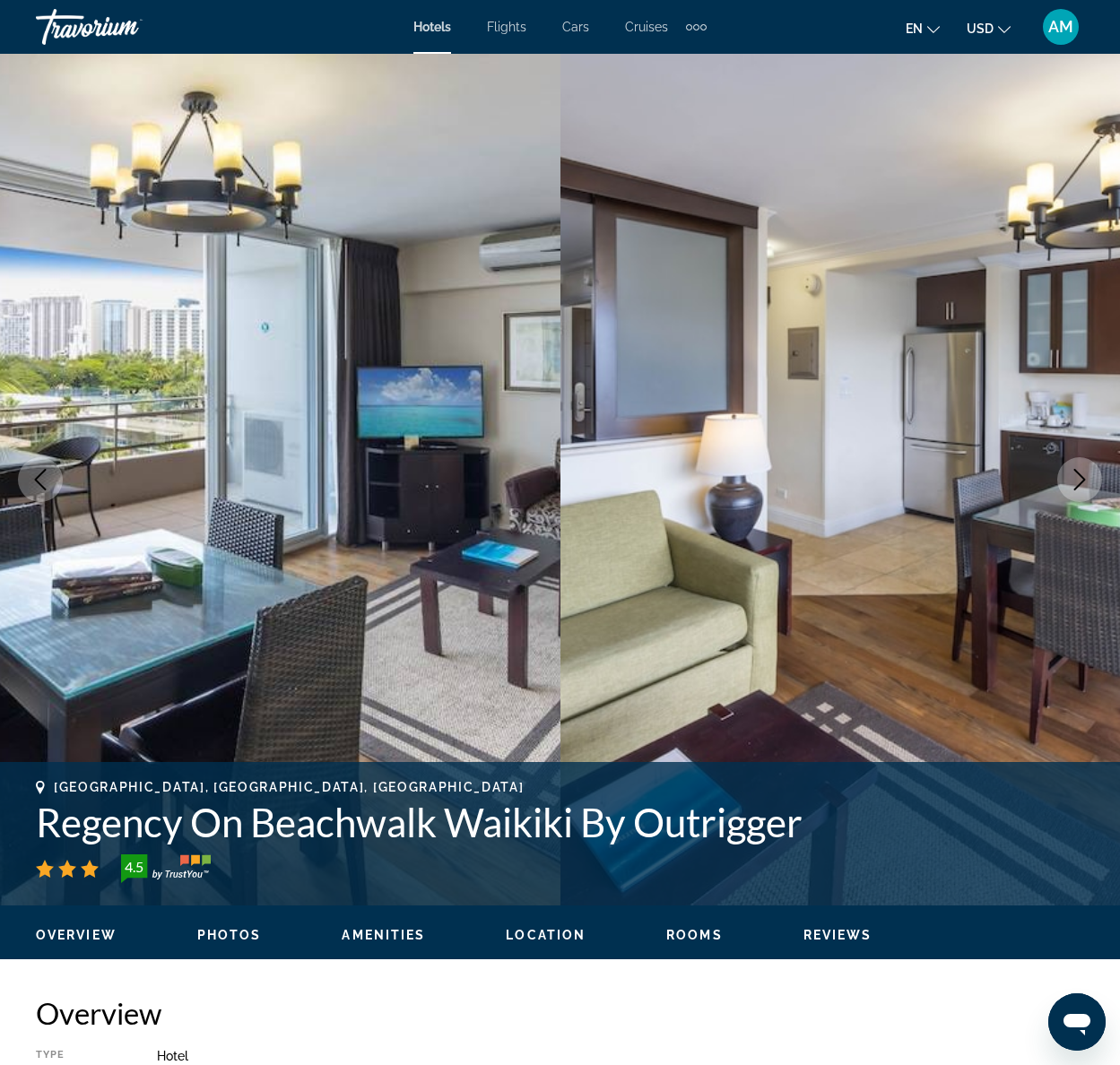
click at [1083, 476] on icon "Next image" at bounding box center [1080, 480] width 22 height 22
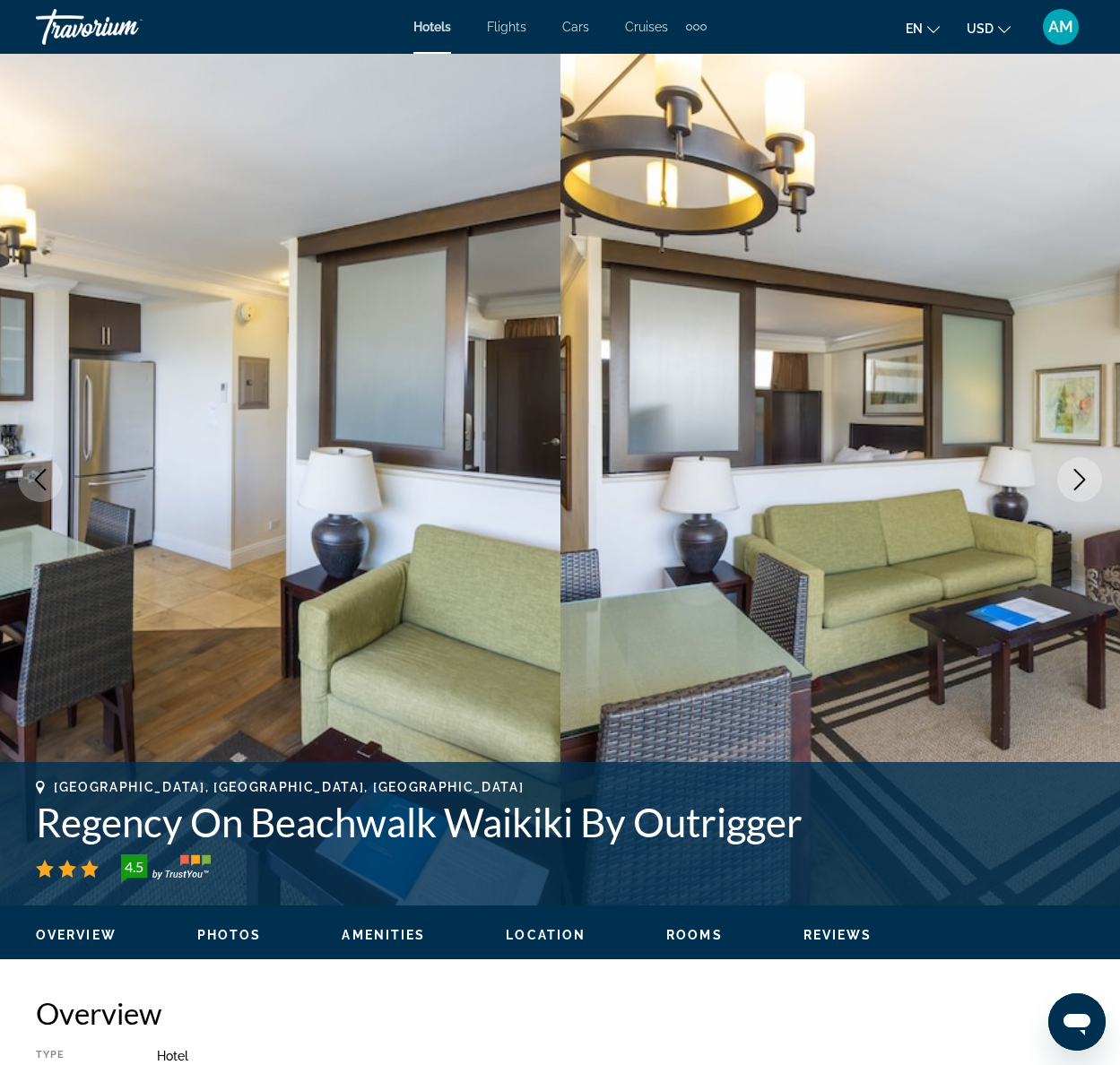
click at [1083, 476] on icon "Next image" at bounding box center [1080, 480] width 22 height 22
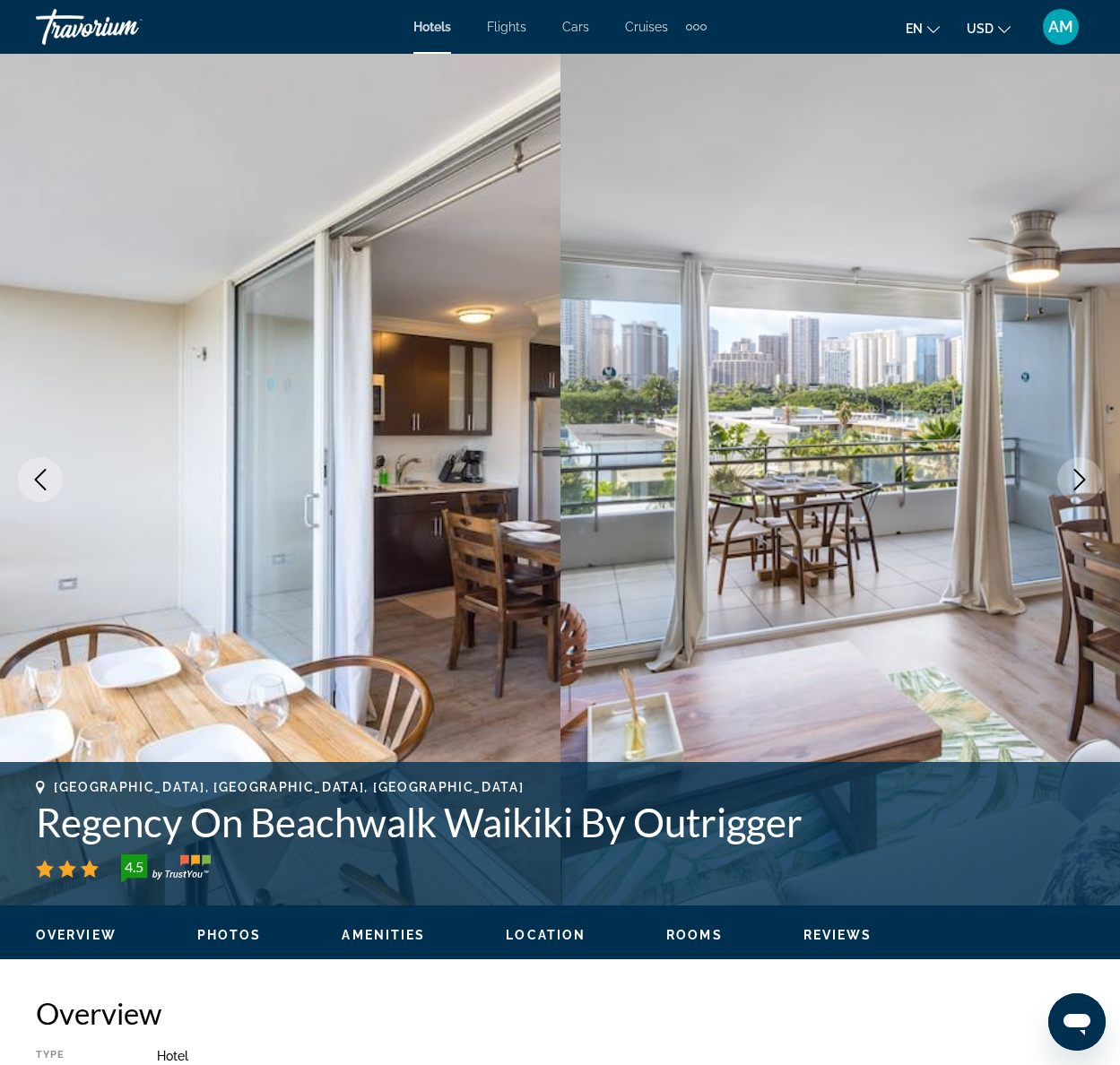
click at [1083, 476] on icon "Next image" at bounding box center [1080, 480] width 22 height 22
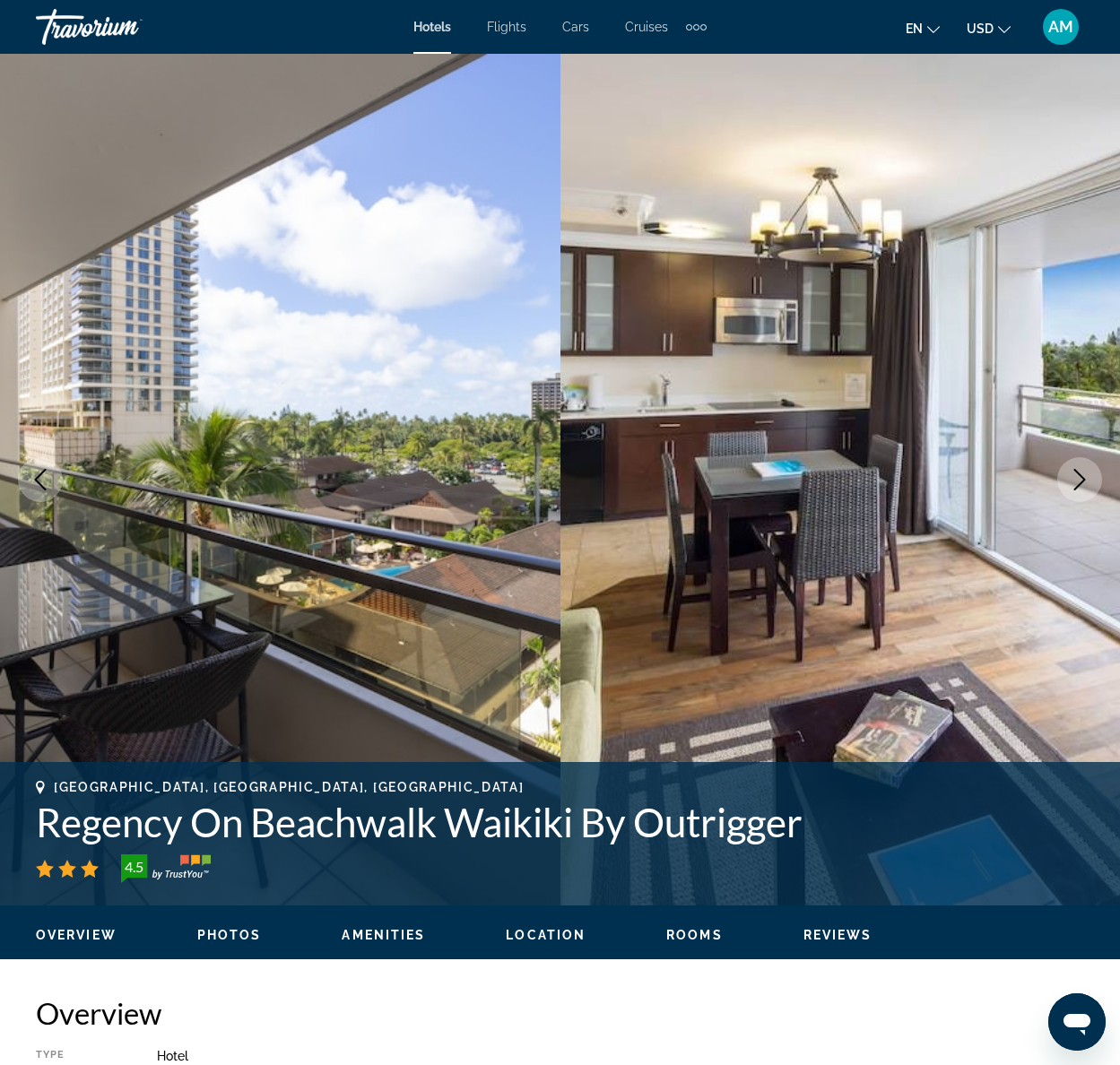
scroll to position [1, 0]
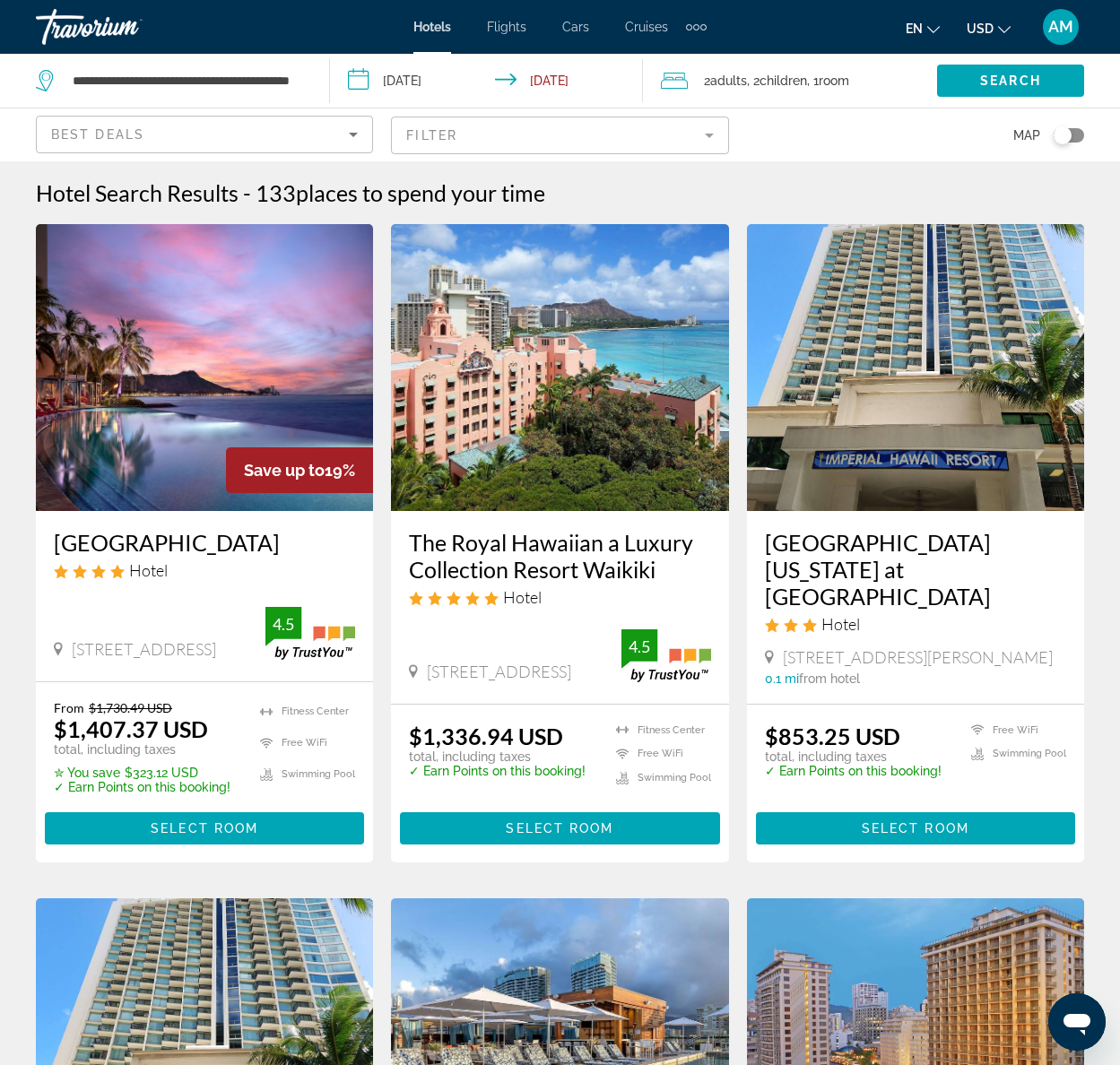
click at [265, 352] on img "Main content" at bounding box center [205, 368] width 337 height 287
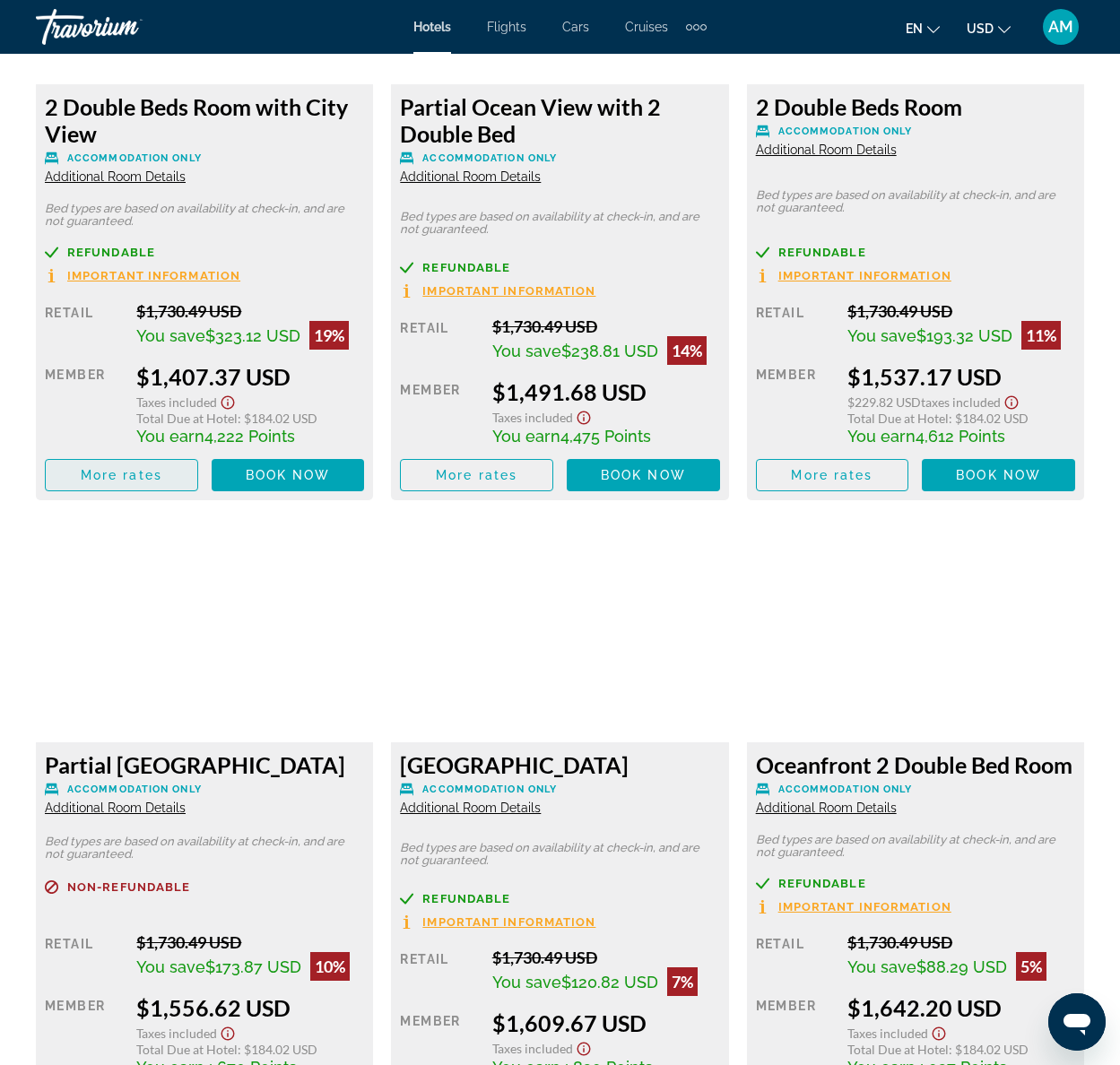
scroll to position [2992, 0]
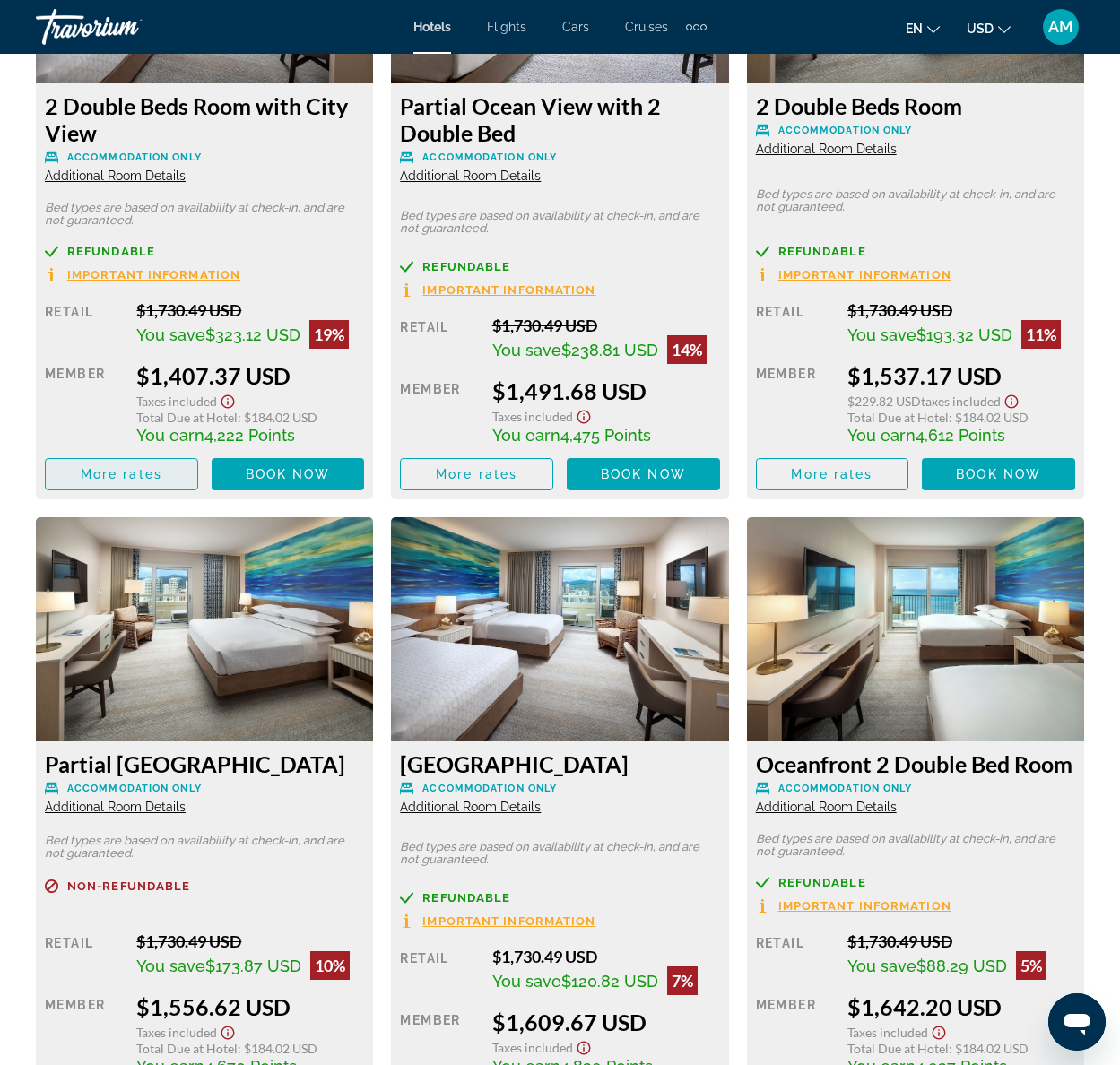
click at [134, 476] on span "More rates" at bounding box center [121, 475] width 82 height 14
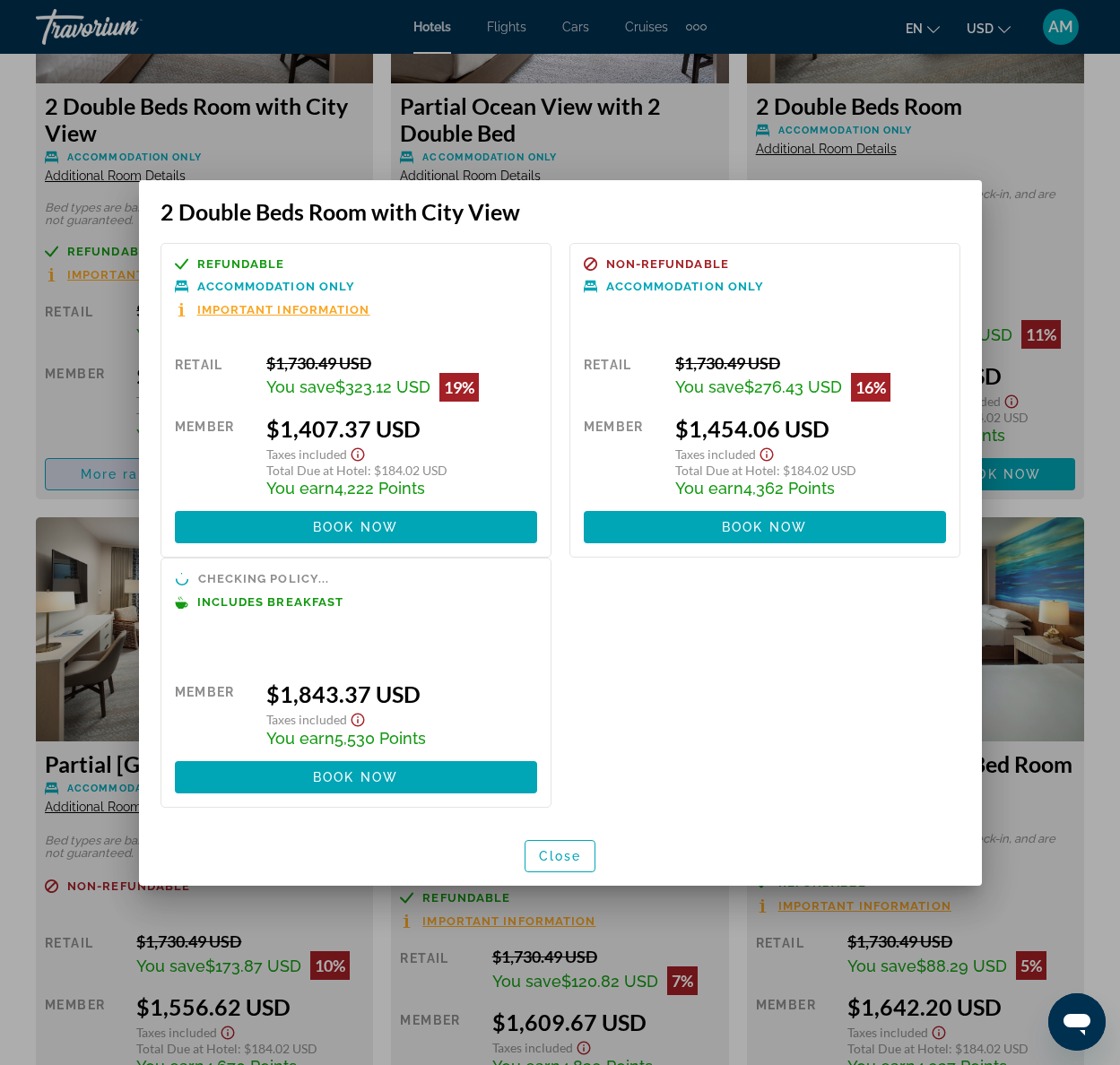
scroll to position [0, 0]
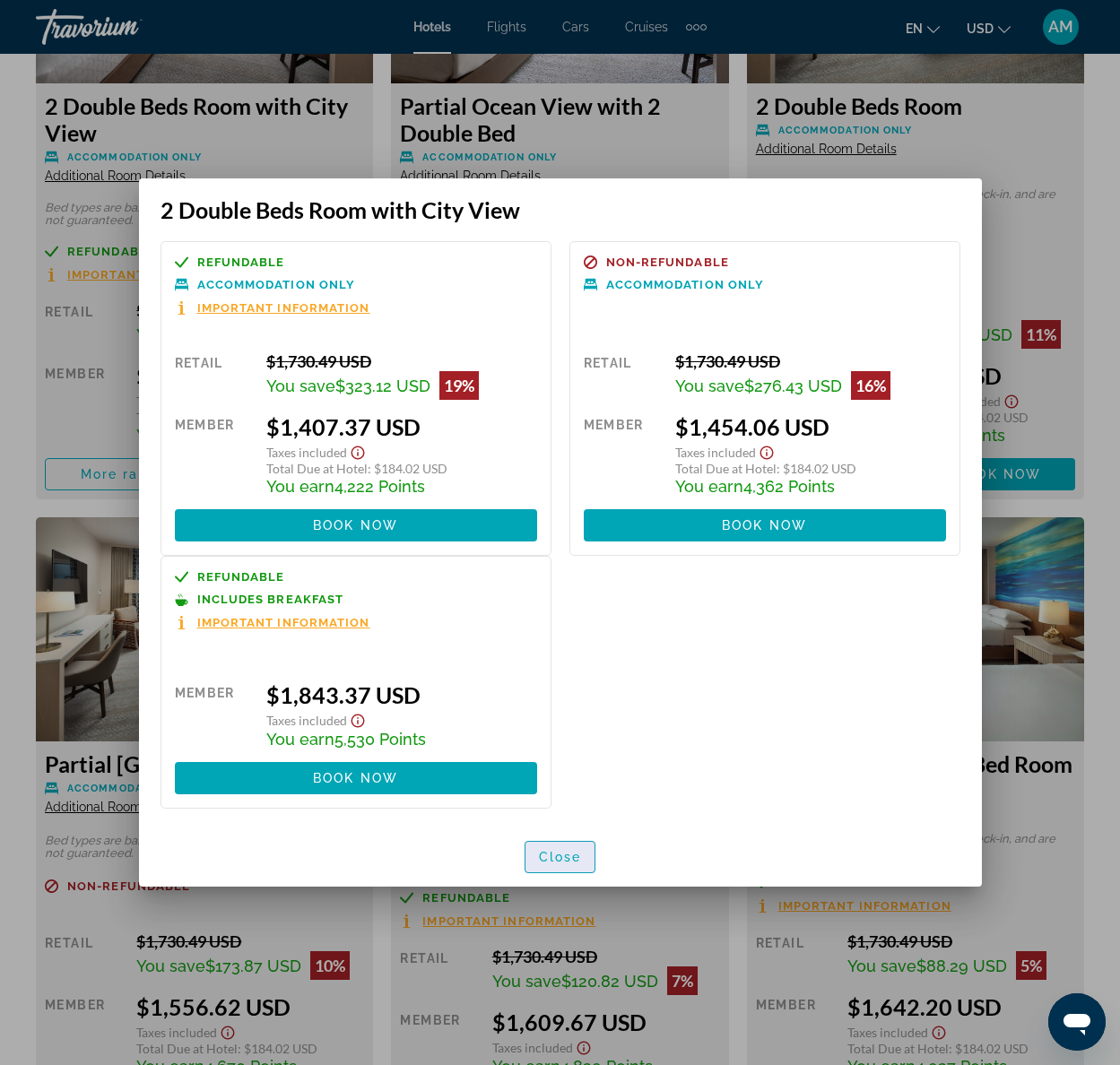
click at [540, 859] on span "Close" at bounding box center [560, 857] width 43 height 14
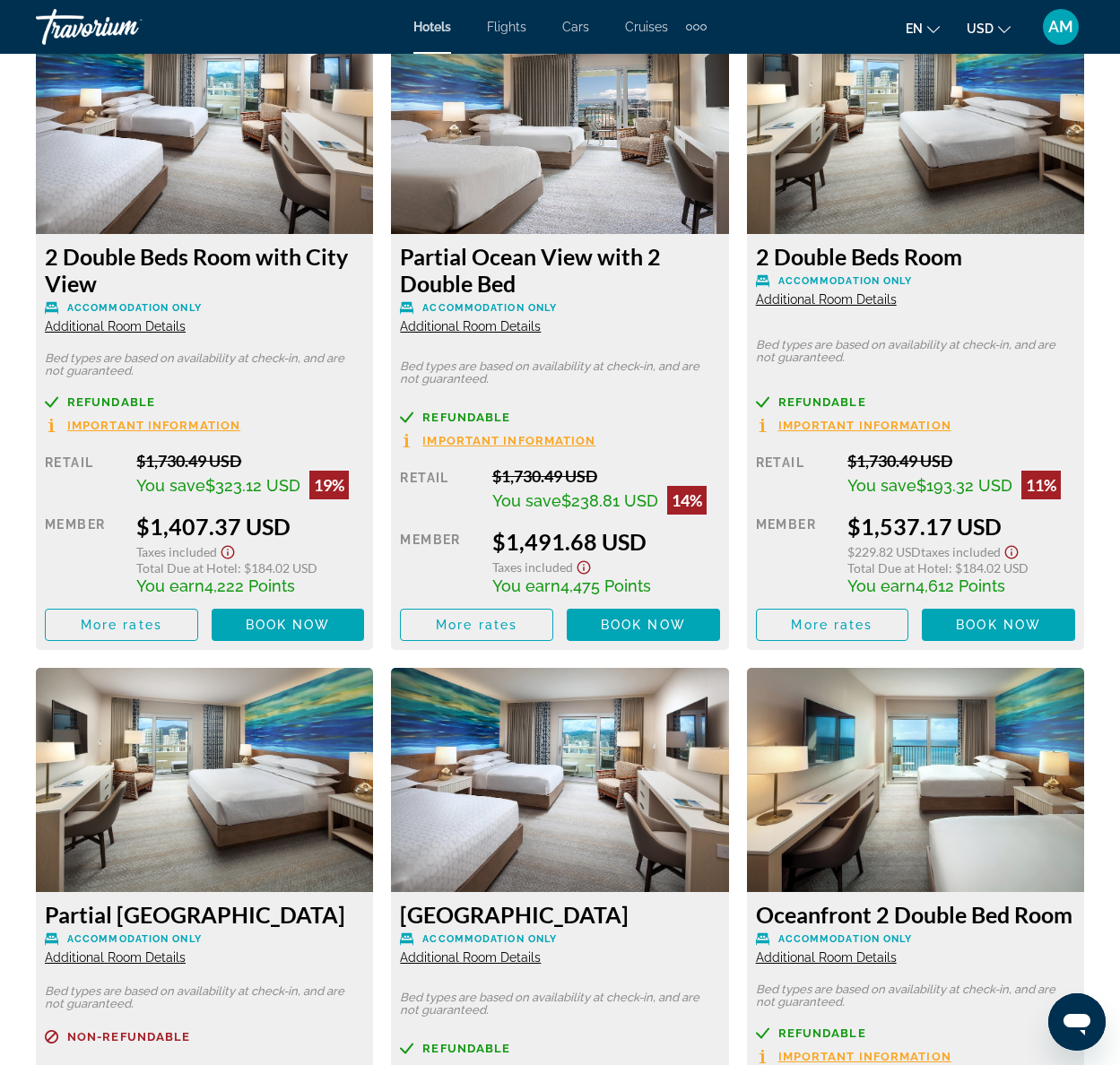
scroll to position [2840, 0]
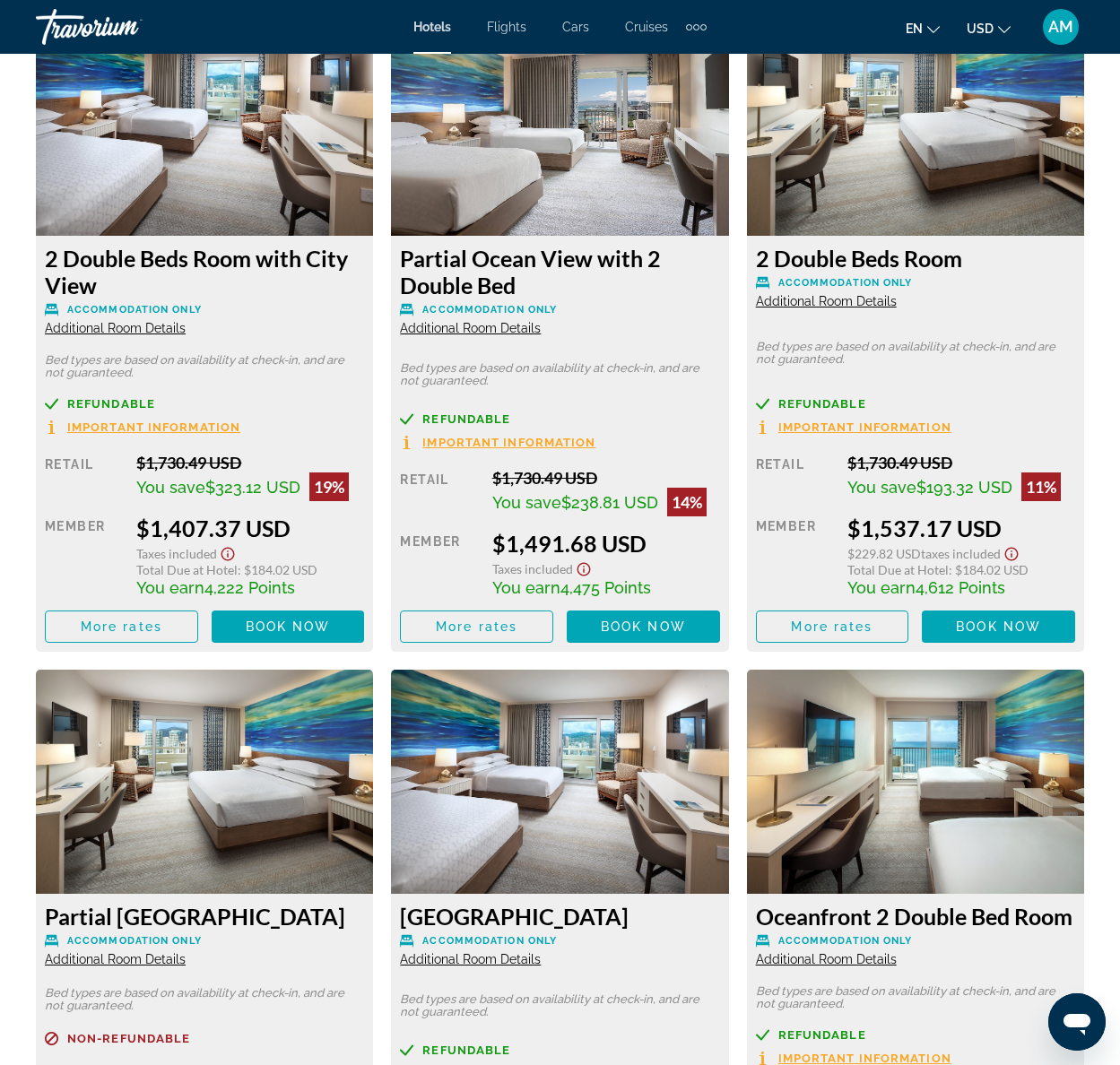
click at [175, 428] on span "Important Information" at bounding box center [153, 427] width 173 height 12
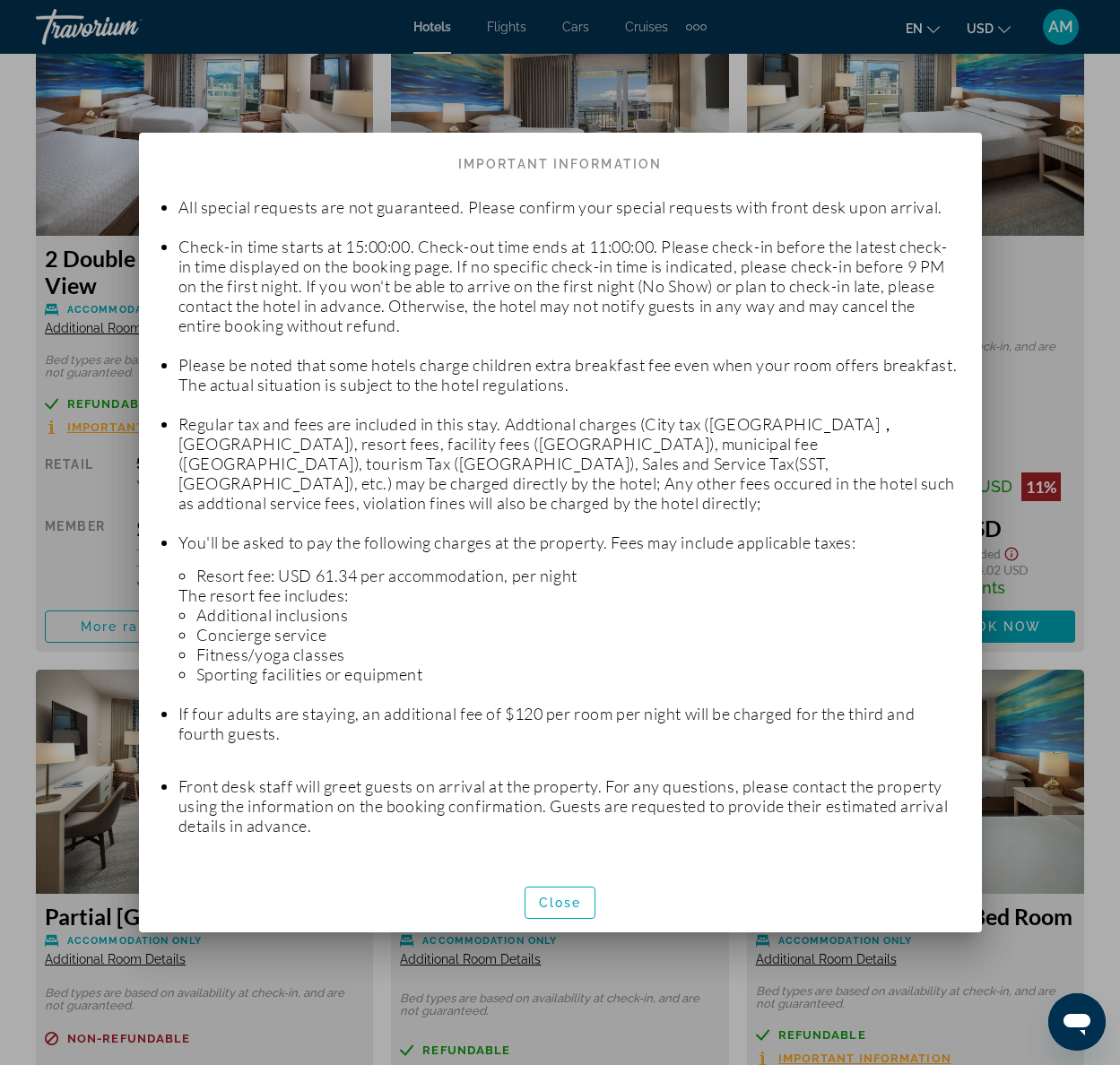
scroll to position [0, 0]
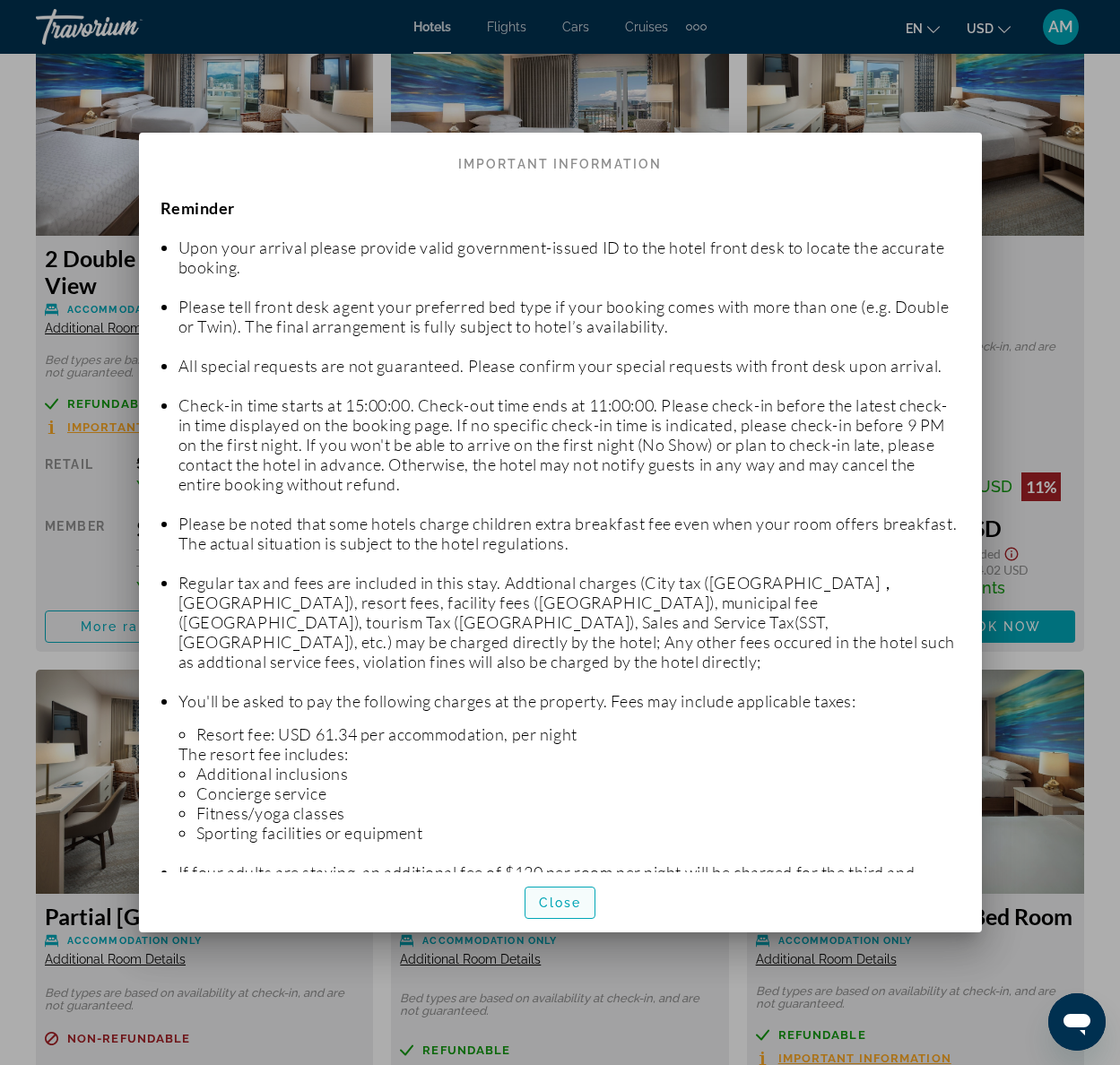
click at [573, 901] on span "Close" at bounding box center [560, 903] width 43 height 14
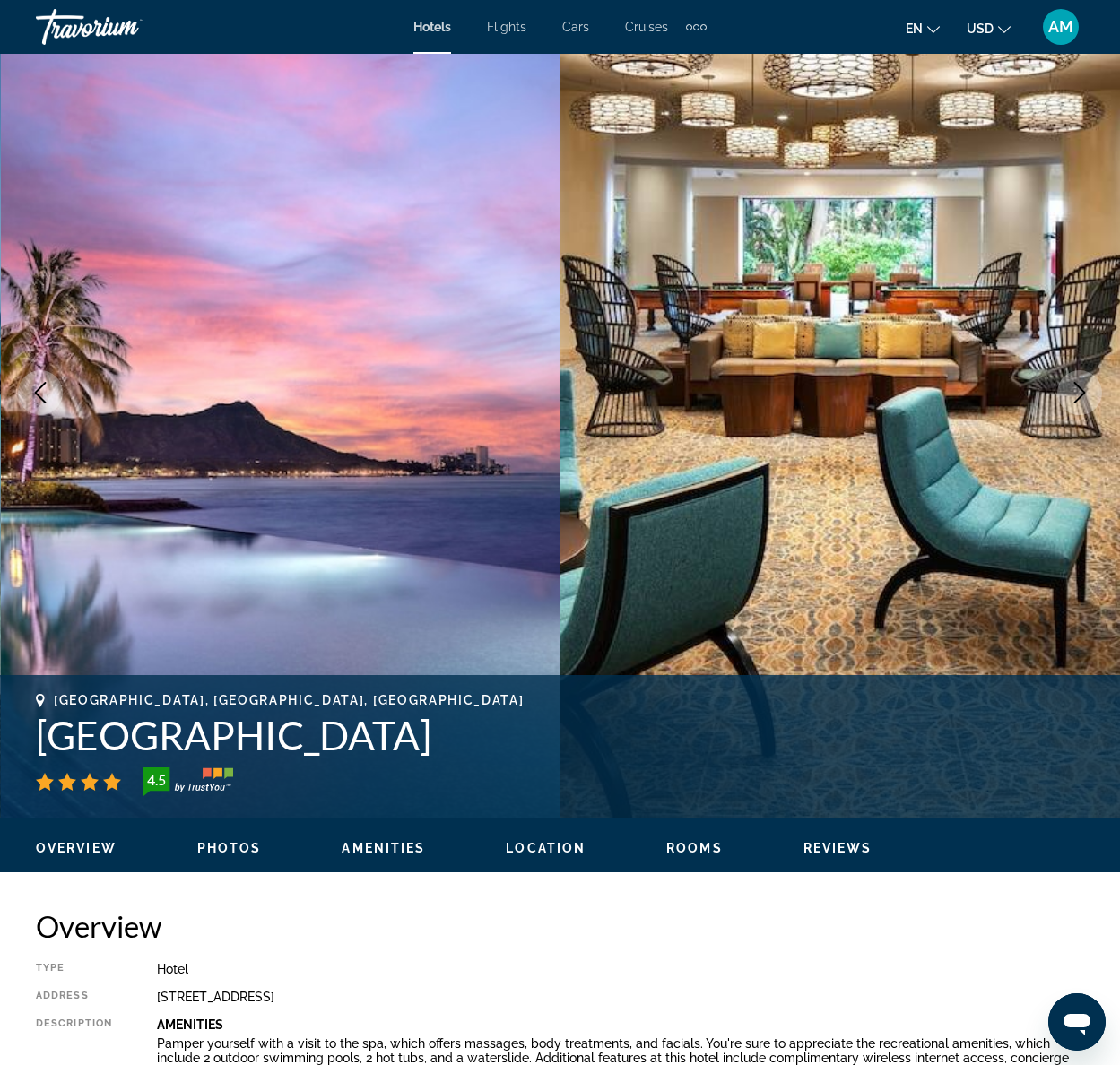
scroll to position [89, 0]
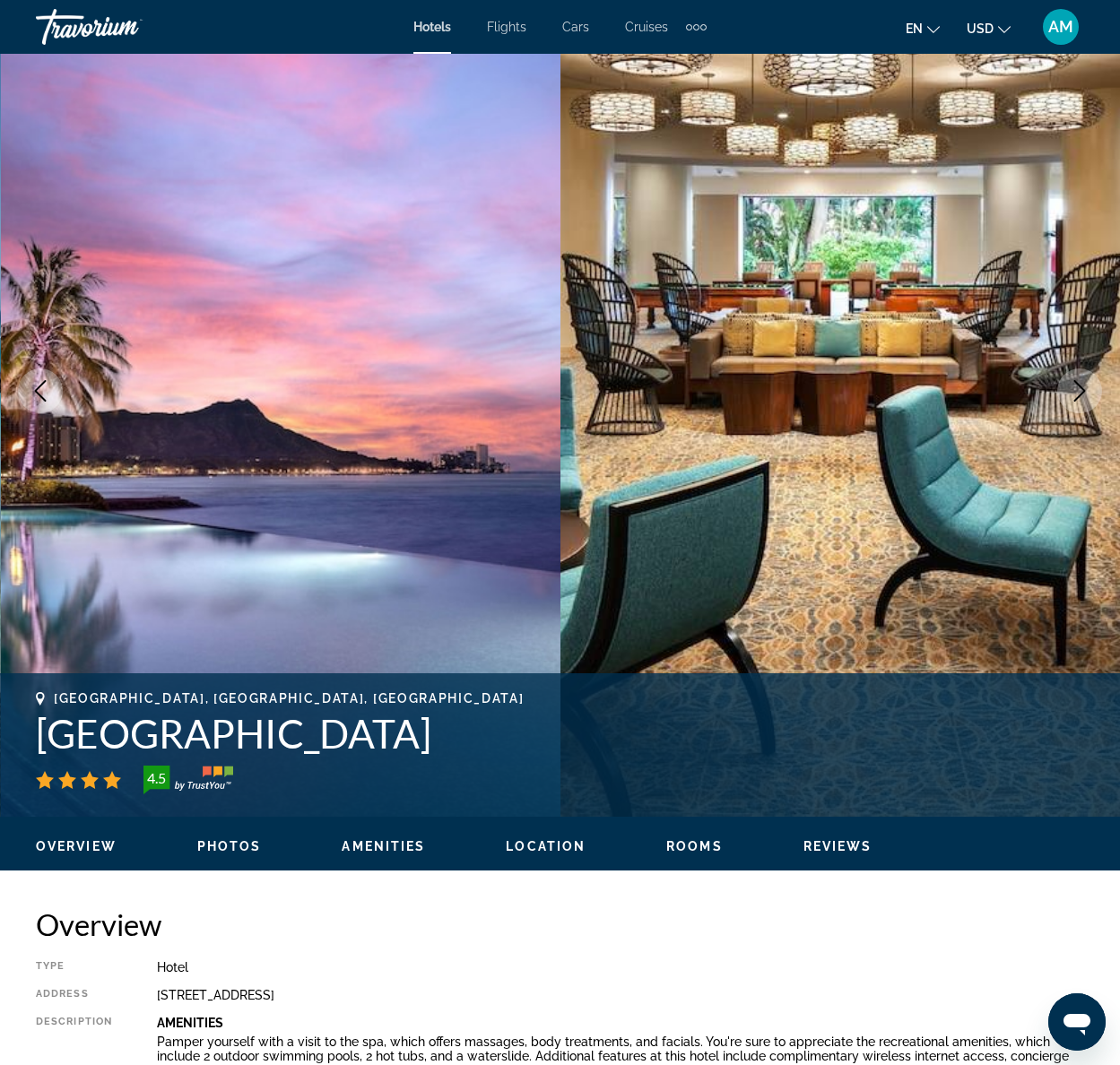
click at [986, 27] on span "USD" at bounding box center [980, 29] width 27 height 14
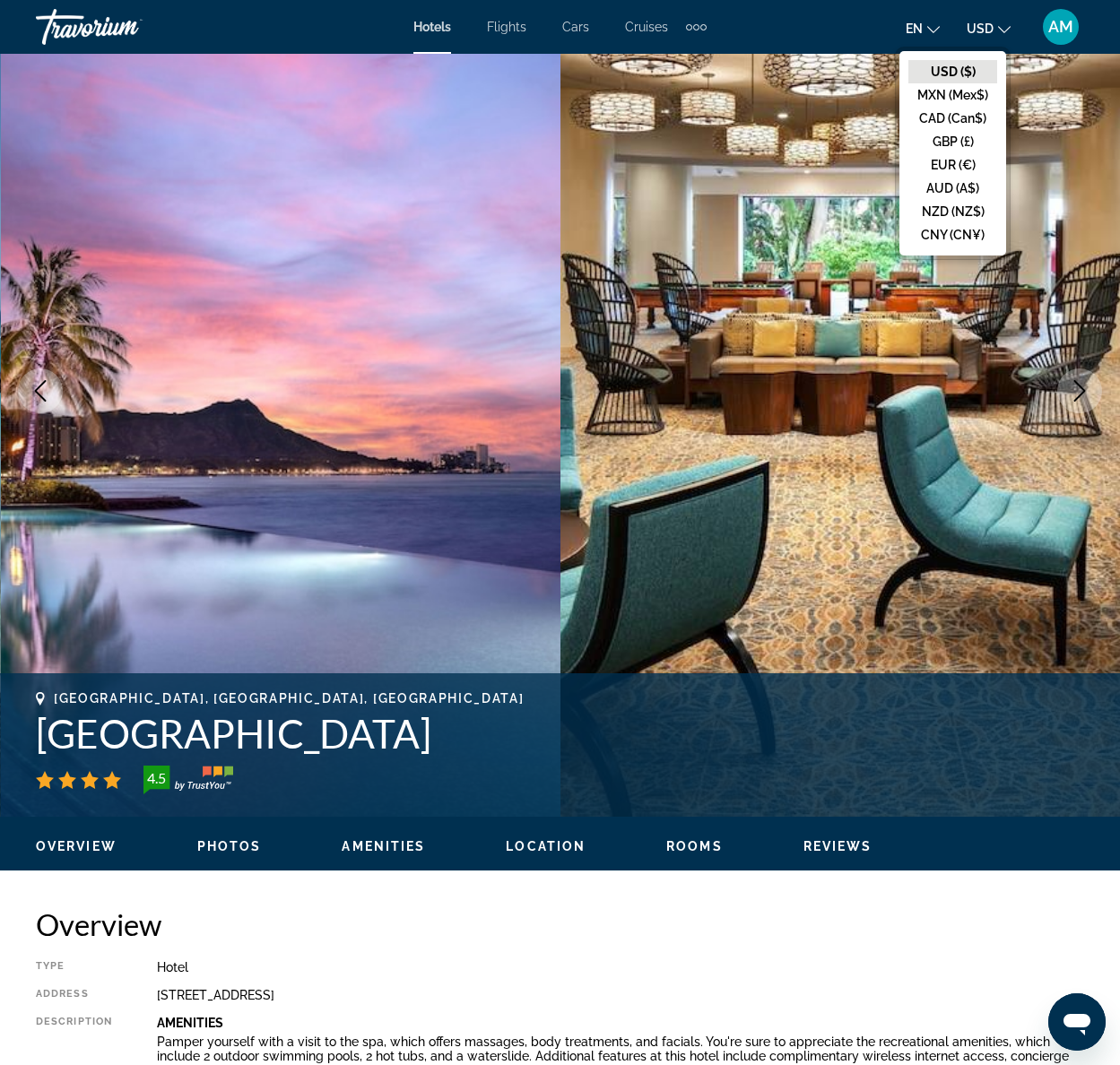
click at [986, 27] on span "USD" at bounding box center [980, 29] width 27 height 14
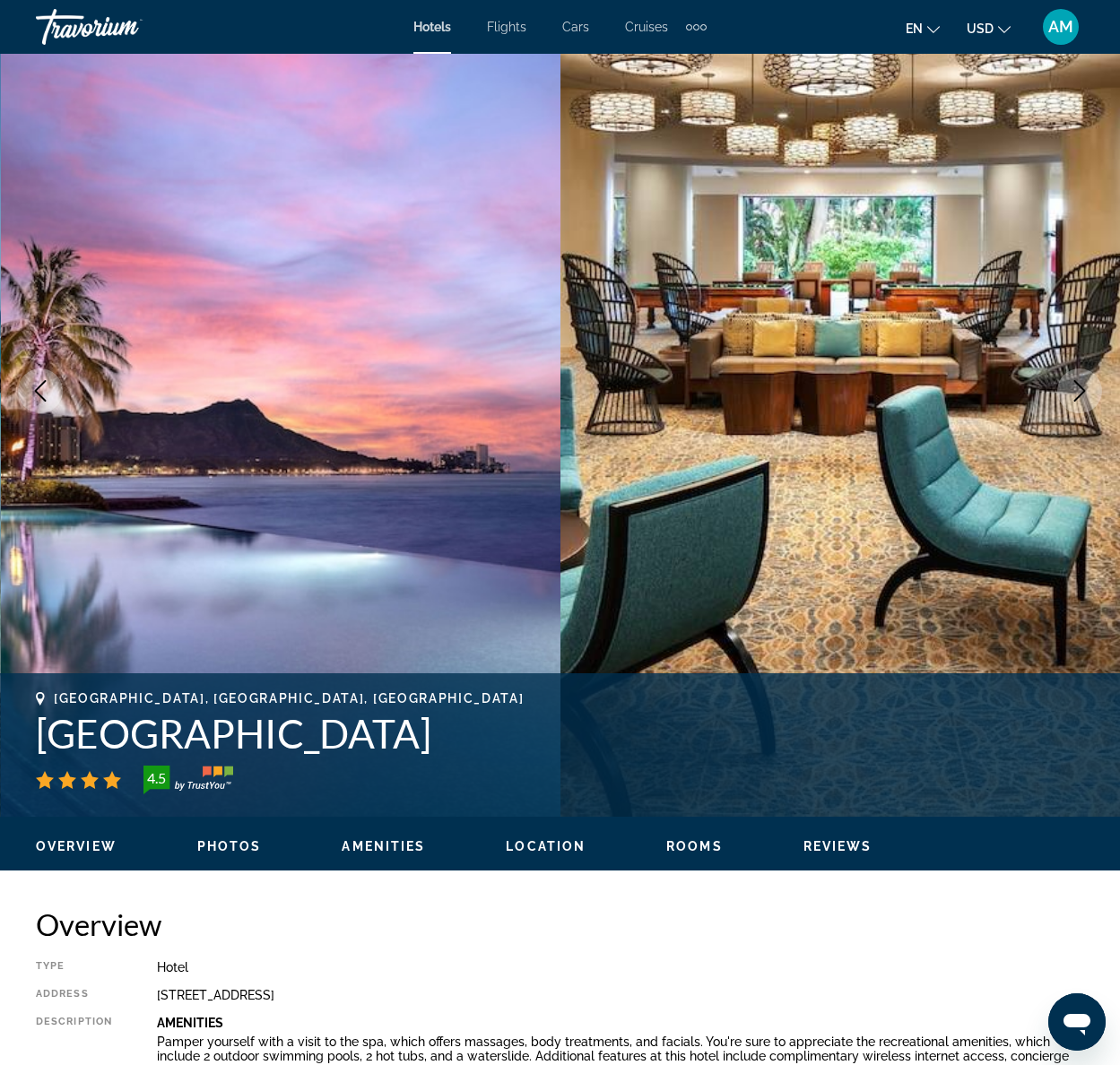
click at [939, 31] on icon "Change language" at bounding box center [933, 30] width 13 height 13
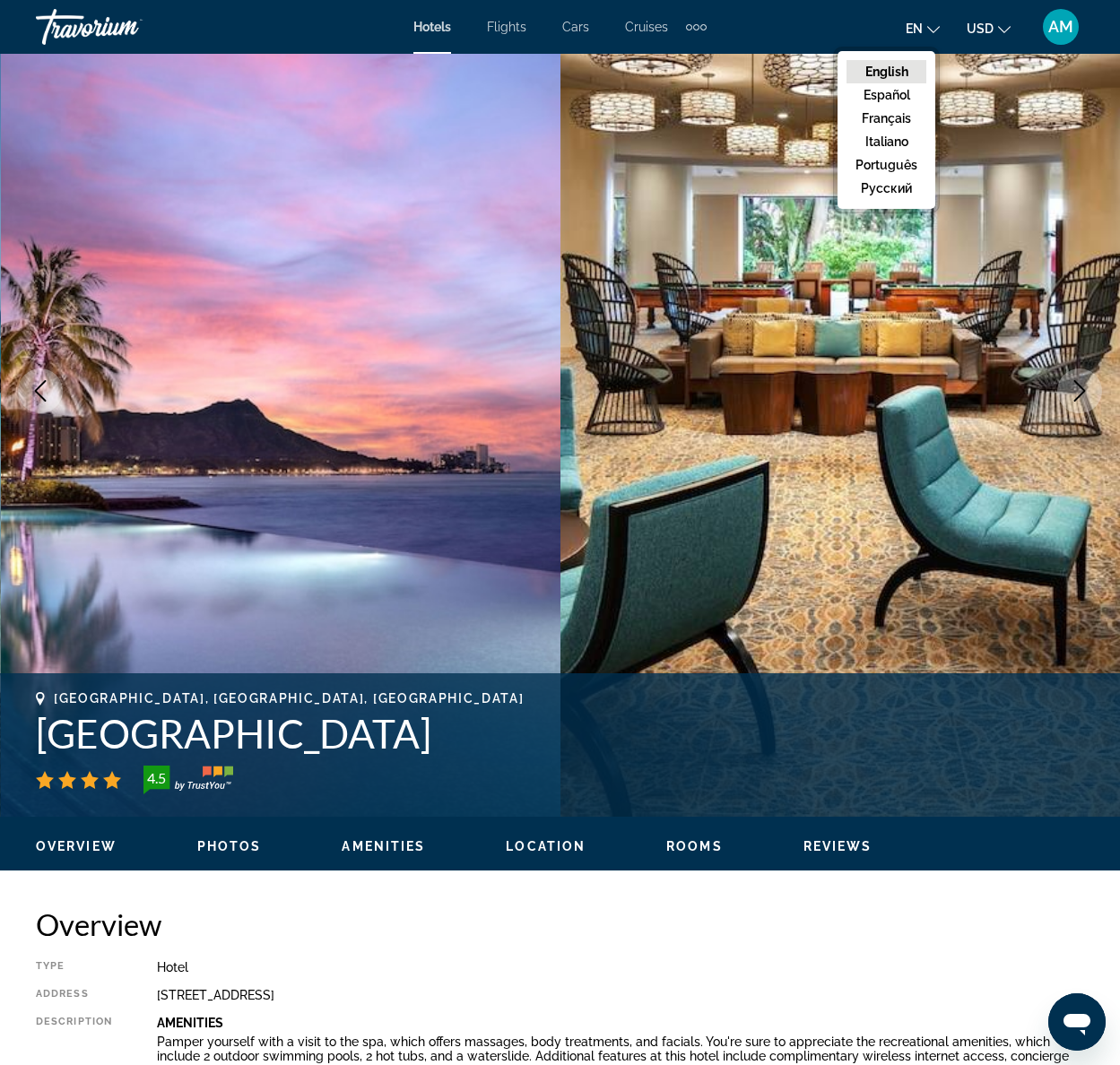
click at [852, 22] on div "en English Español Français Italiano Português русский USD USD ($) MXN (Mex$) C…" at bounding box center [904, 27] width 360 height 38
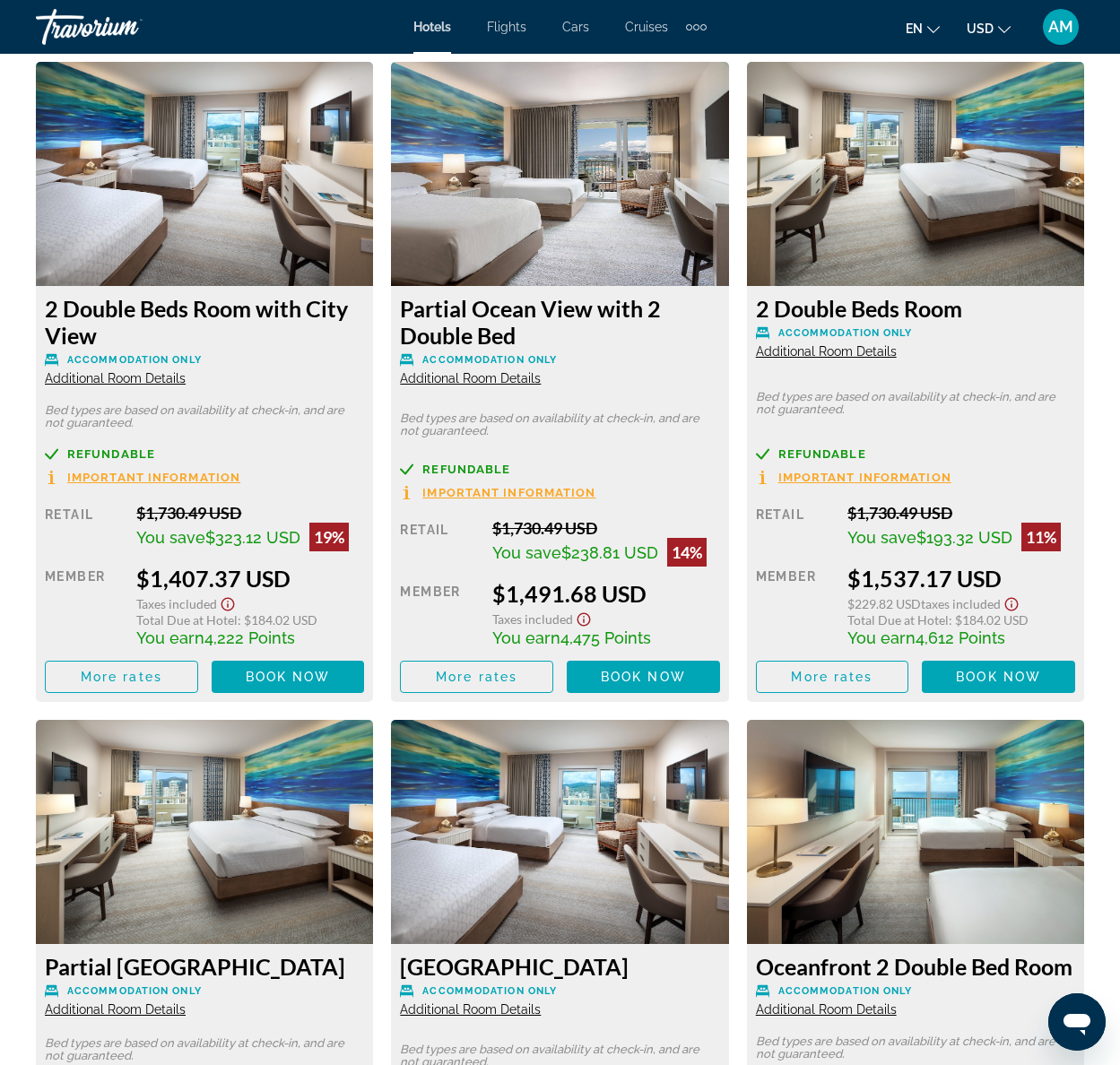
scroll to position [2791, 0]
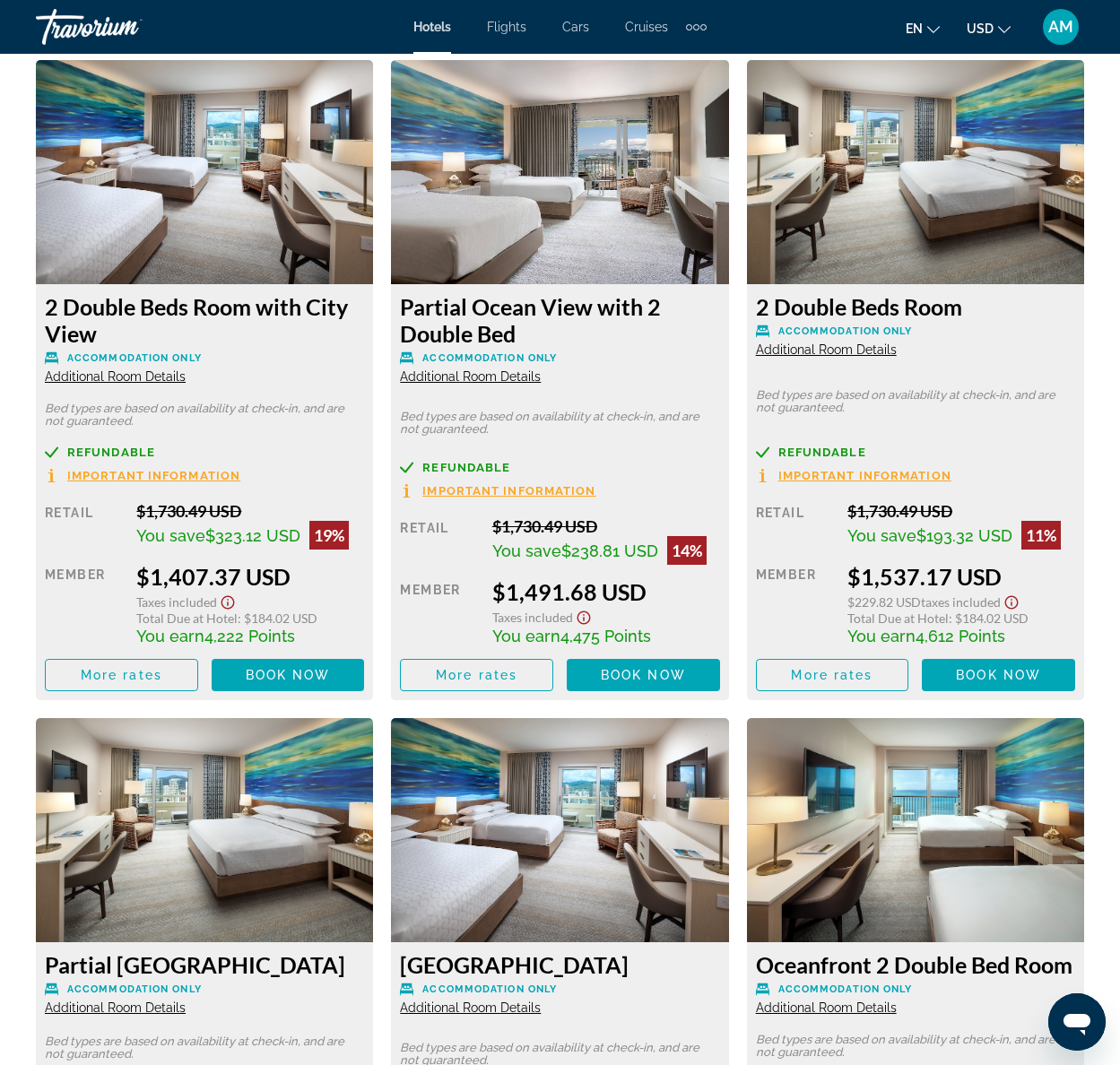
click at [101, 376] on span "Additional Room Details" at bounding box center [115, 377] width 141 height 14
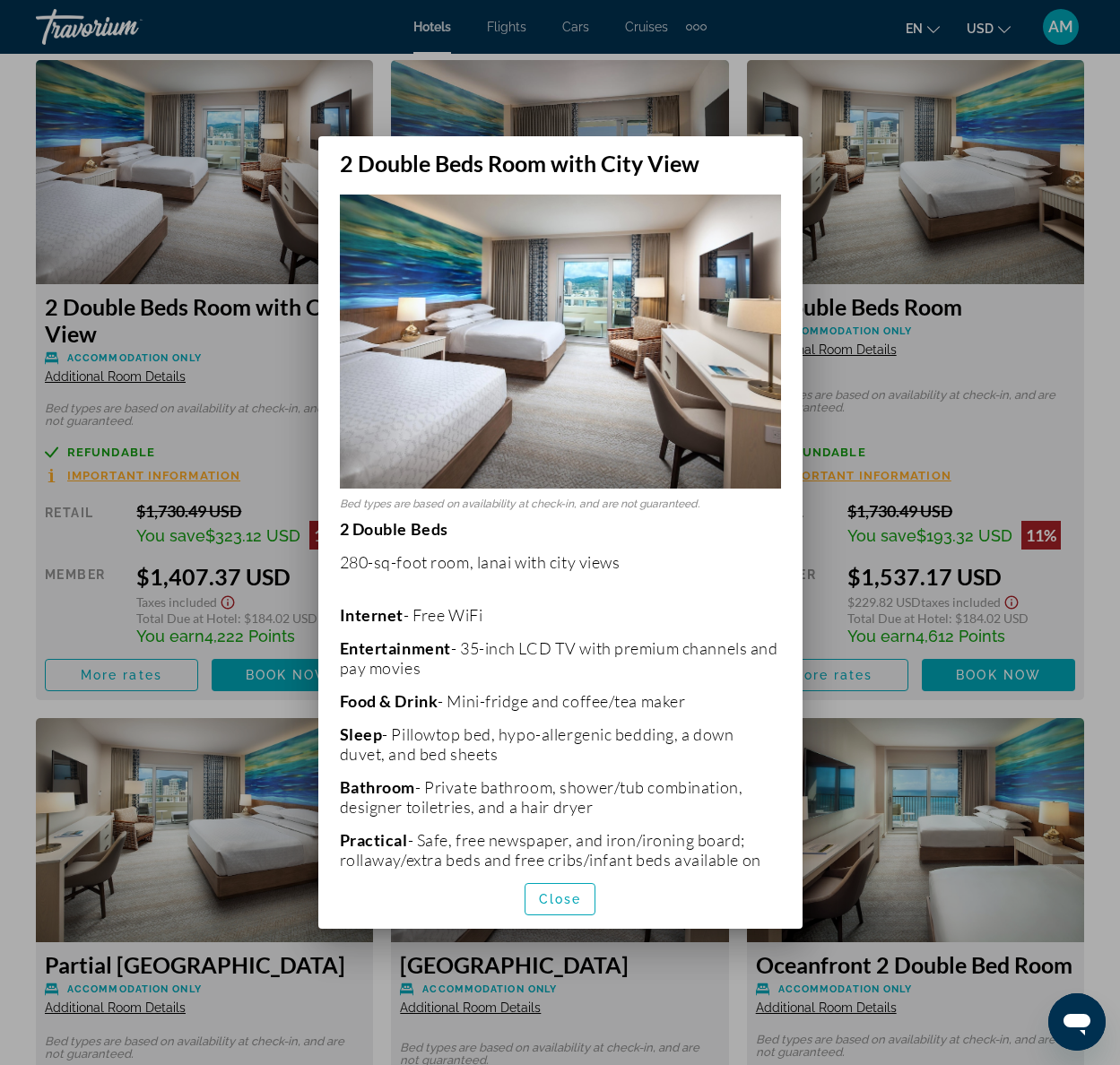
scroll to position [0, 0]
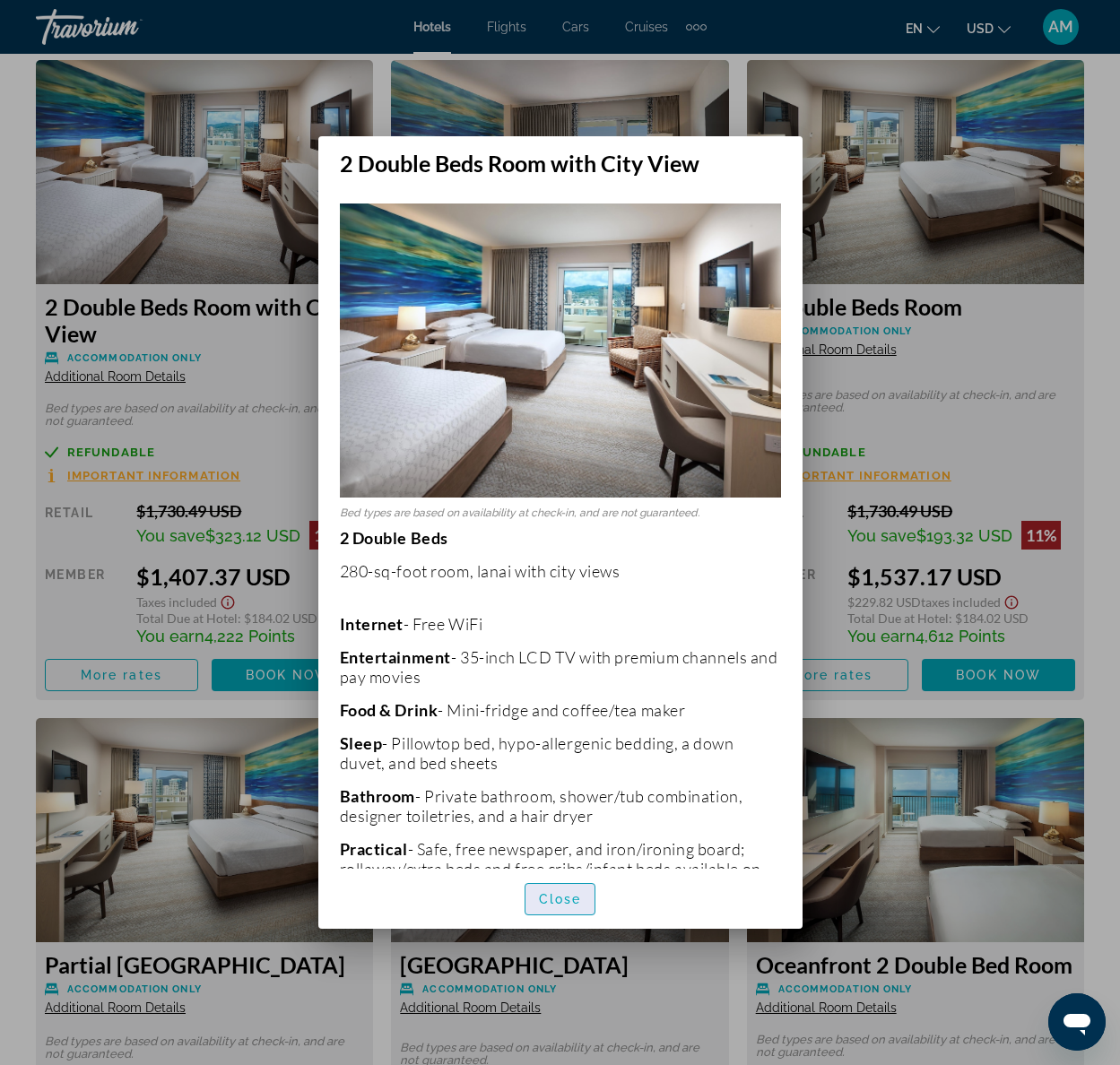
click at [563, 895] on span "Close" at bounding box center [560, 899] width 43 height 14
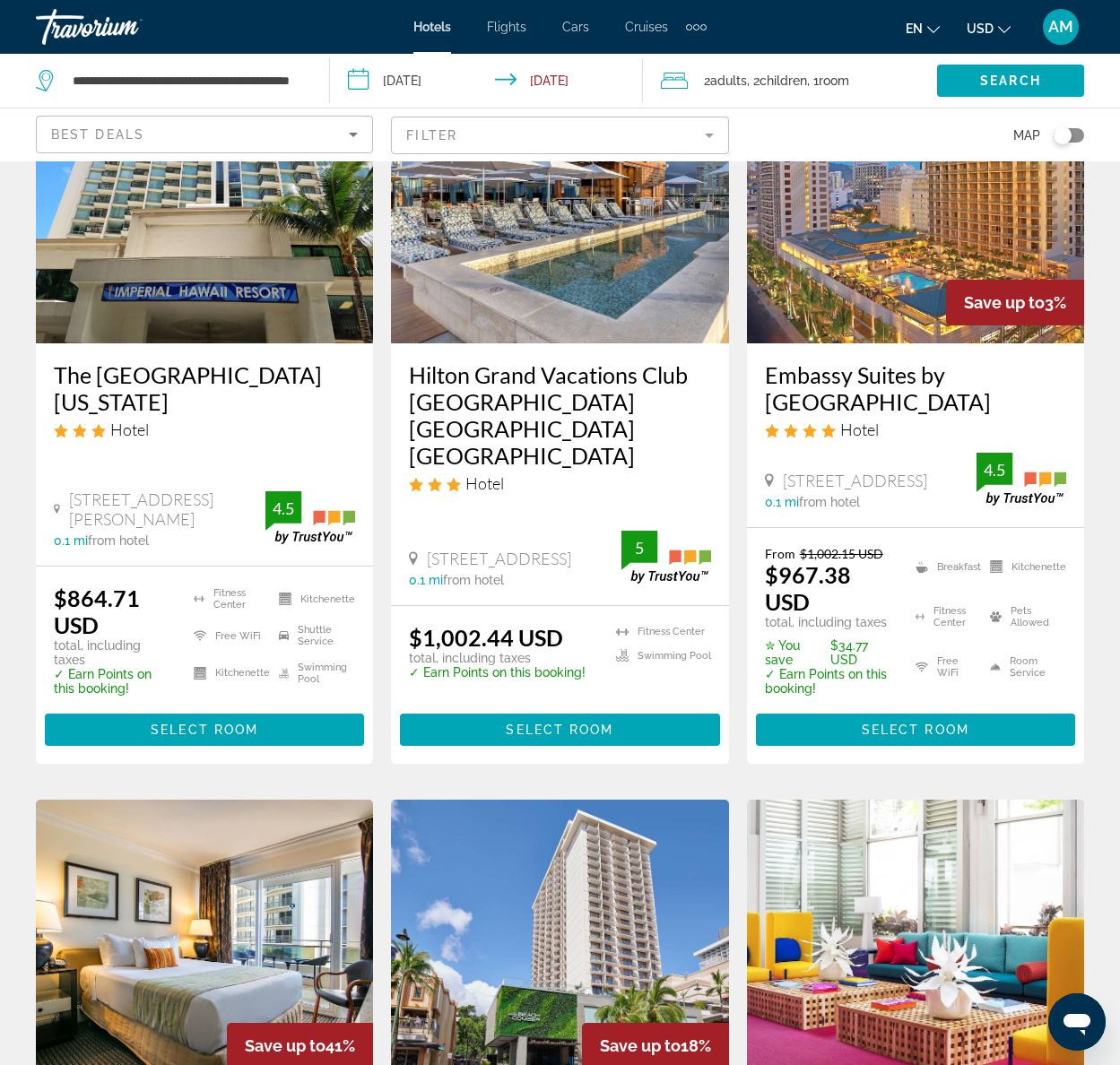
scroll to position [843, 0]
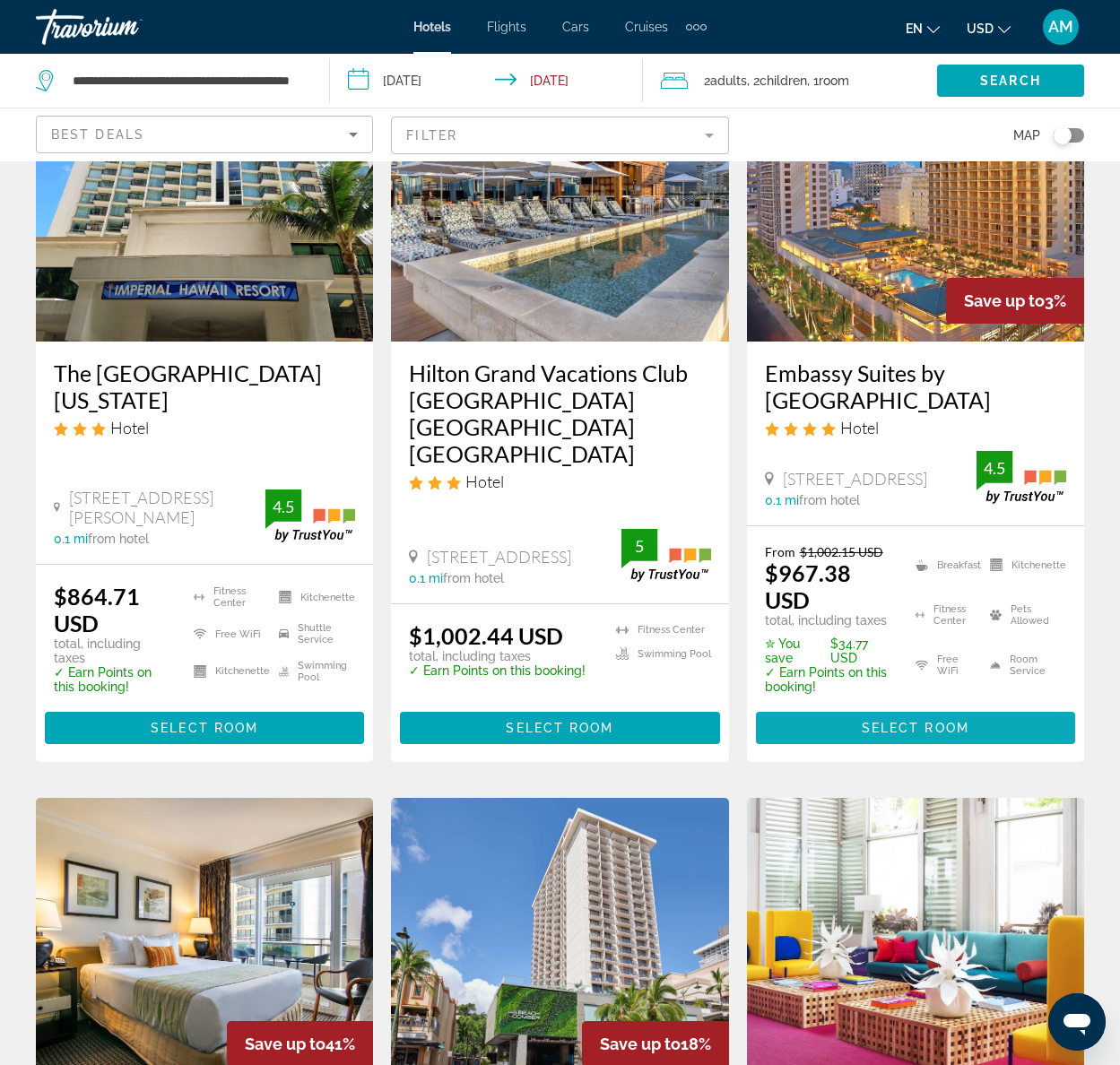
click at [907, 735] on span "Select Room" at bounding box center [915, 728] width 108 height 14
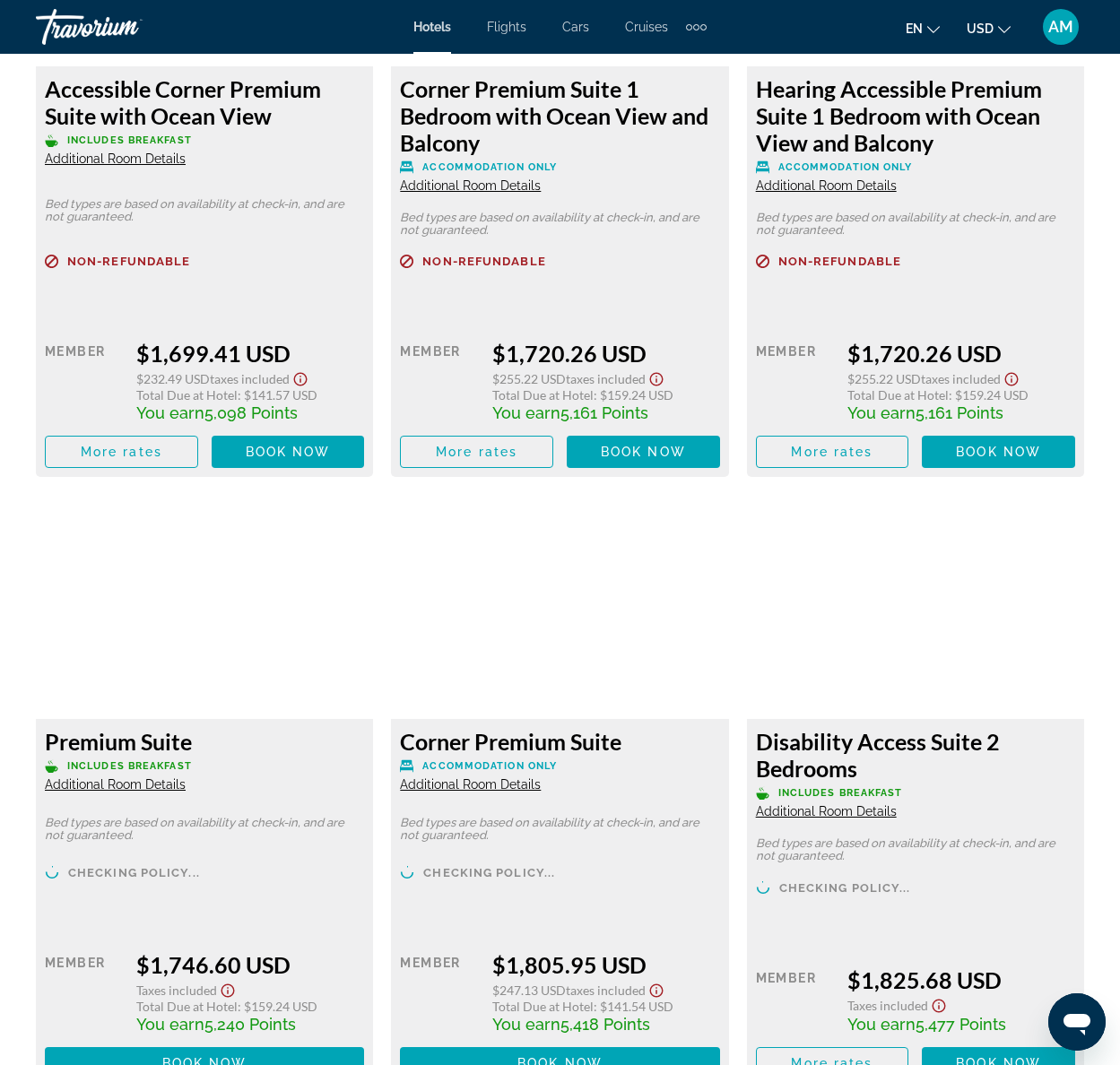
scroll to position [11855, 0]
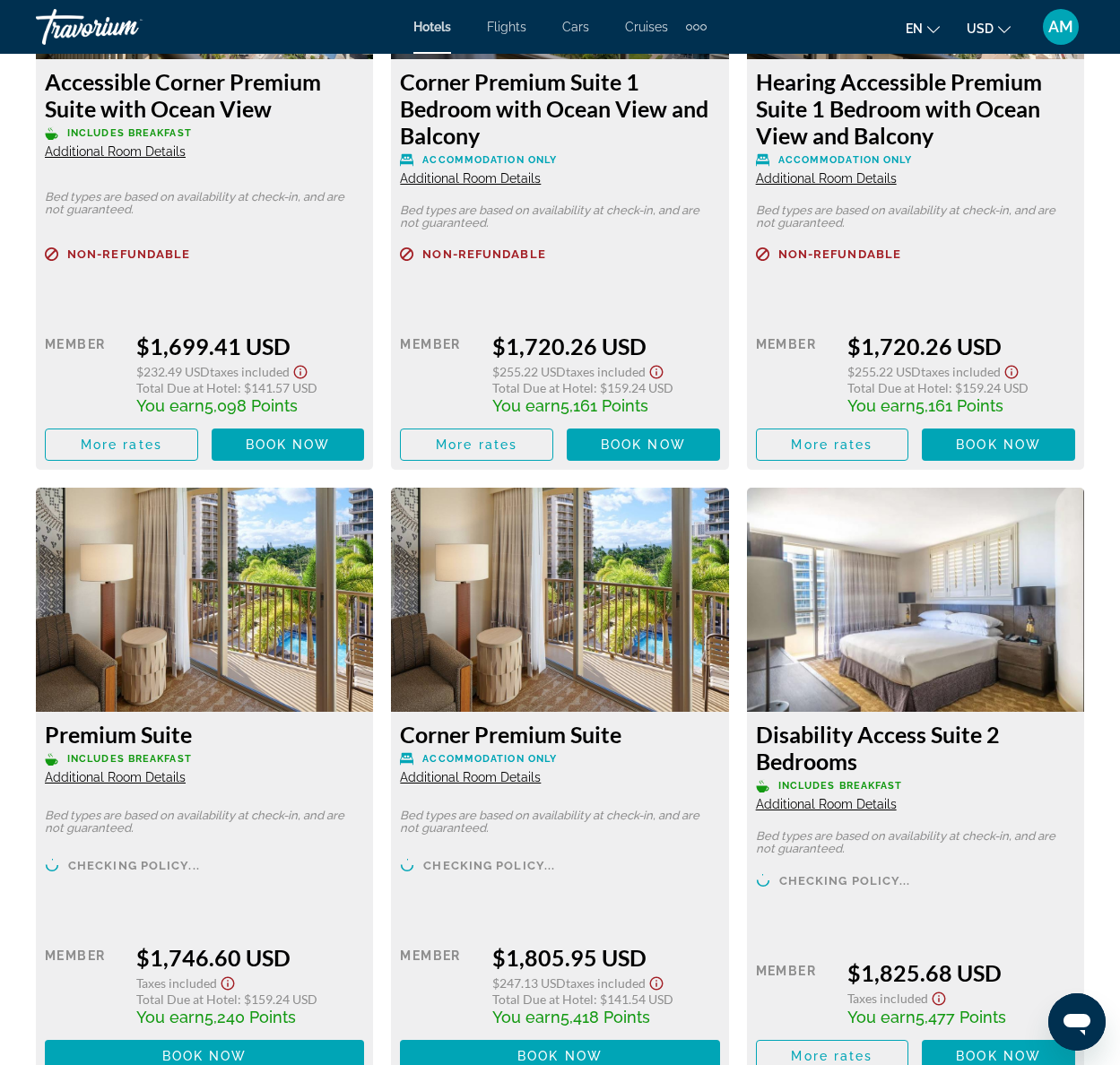
click at [511, 547] on img "Main content" at bounding box center [560, 600] width 337 height 224
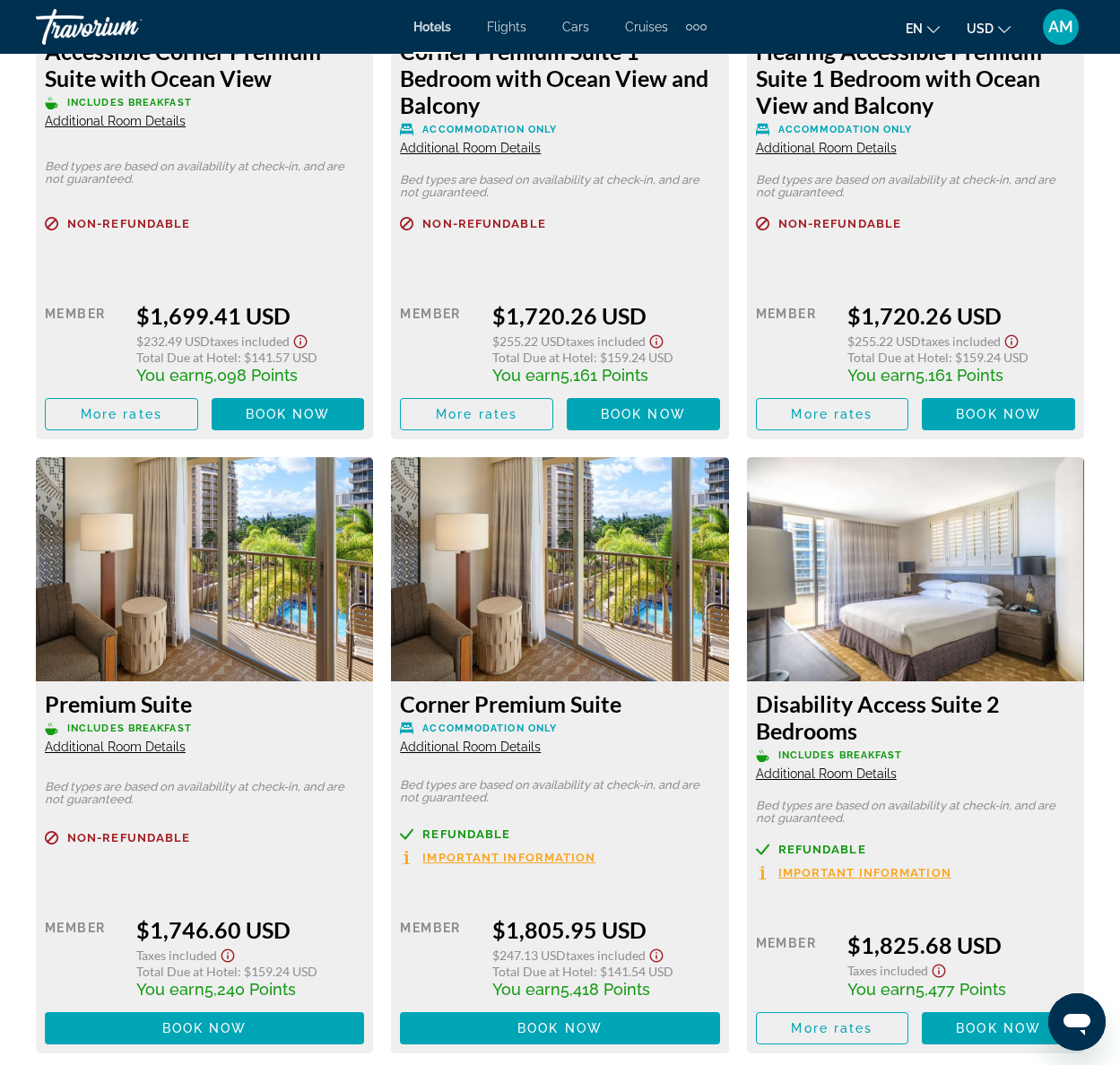
scroll to position [11887, 0]
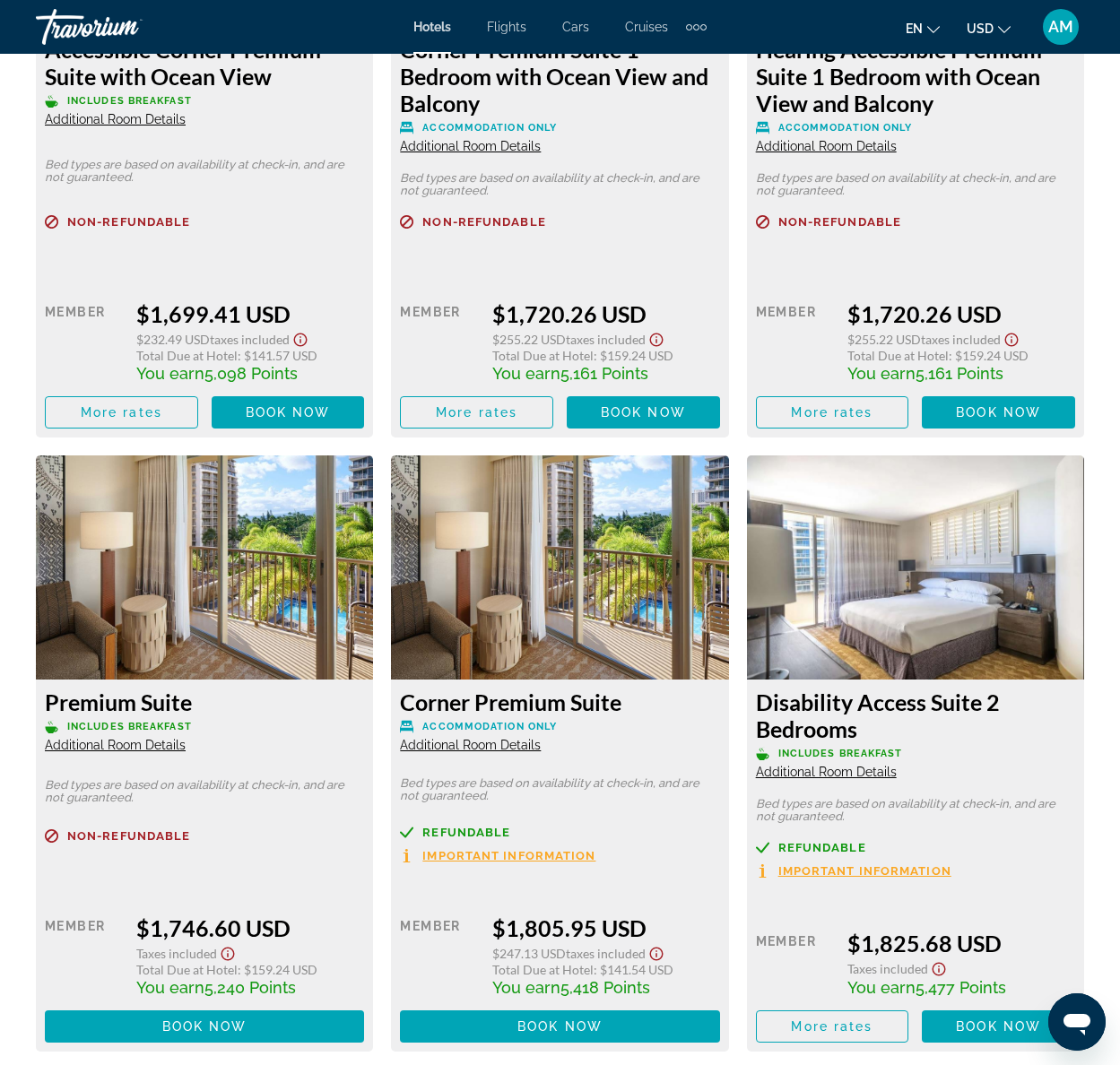
click at [543, 532] on img "Main content" at bounding box center [560, 568] width 337 height 224
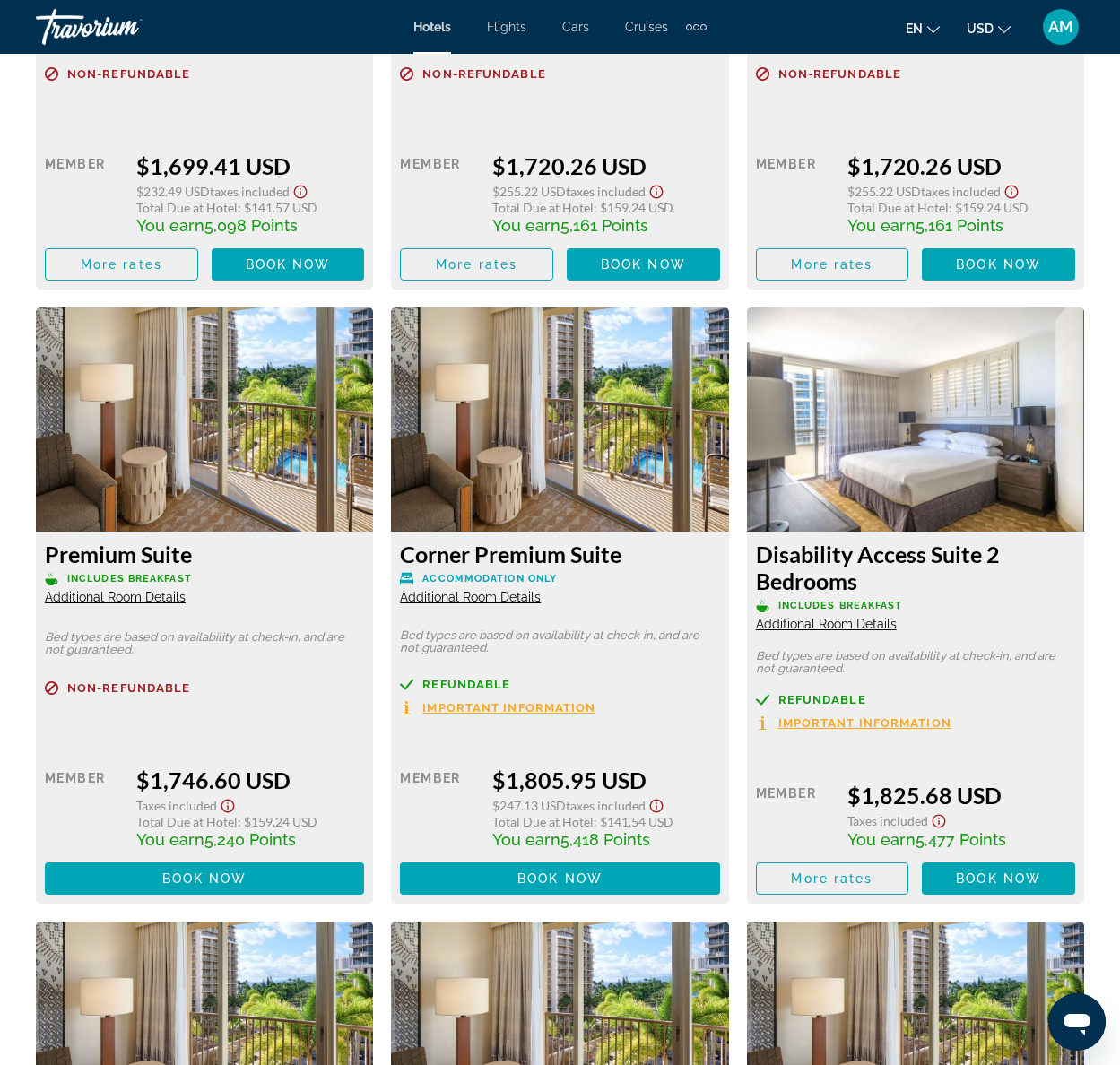
scroll to position [12044, 0]
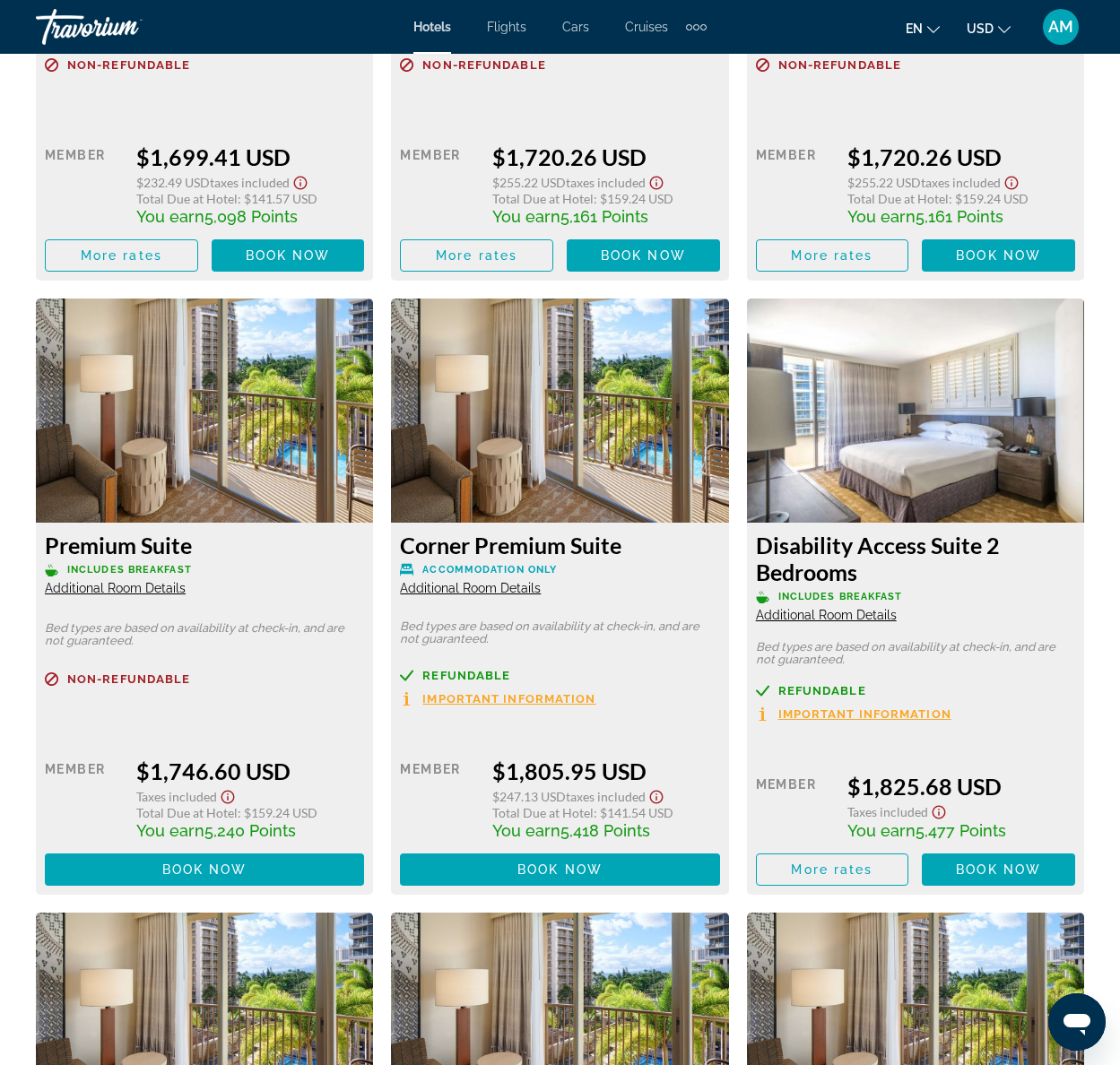
click at [521, 347] on img "Main content" at bounding box center [560, 411] width 337 height 224
click at [581, 373] on img "Main content" at bounding box center [560, 411] width 337 height 224
click at [590, 379] on img "Main content" at bounding box center [560, 411] width 337 height 224
click at [456, 581] on span "Additional Room Details" at bounding box center [470, 588] width 141 height 14
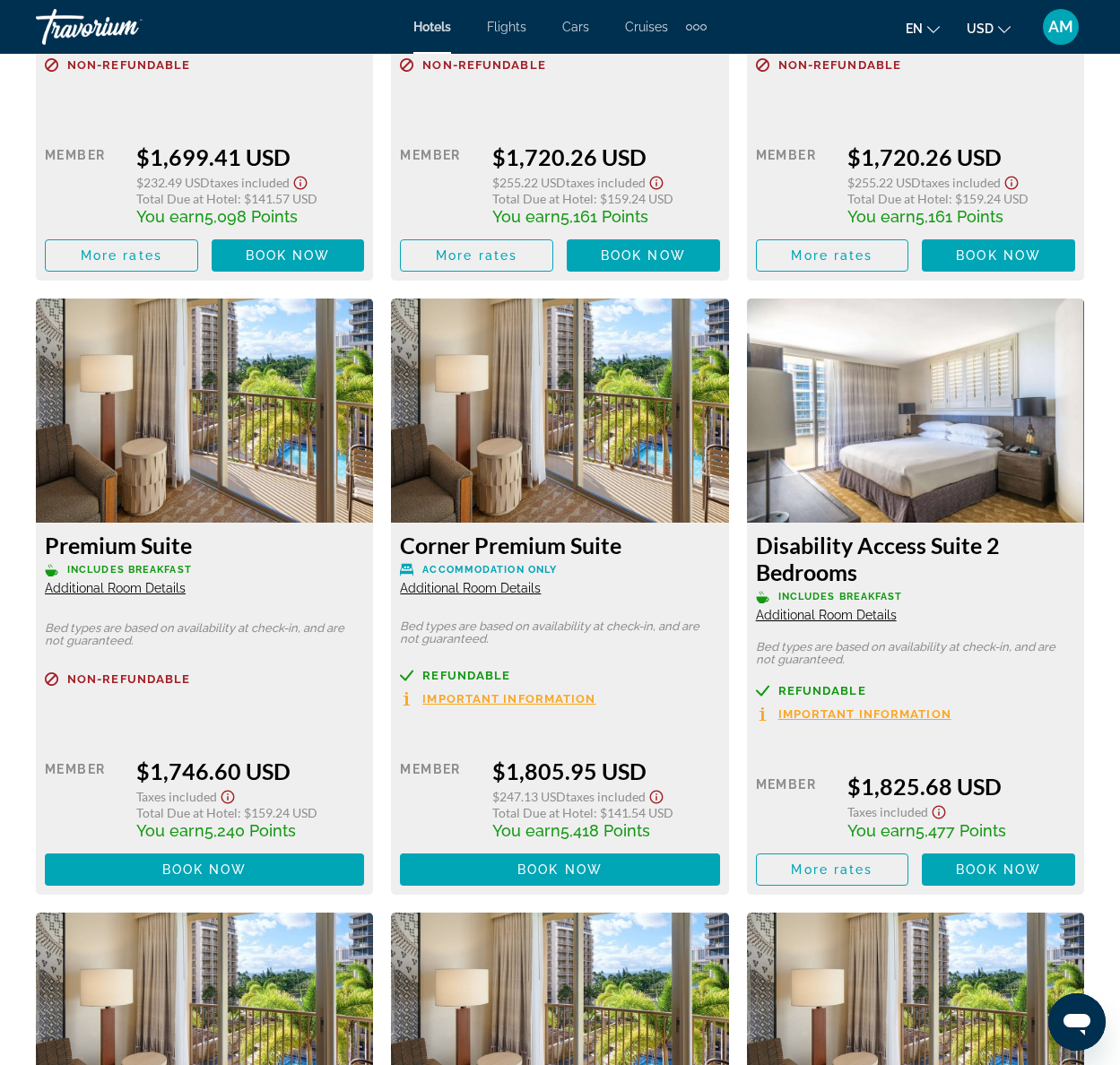
scroll to position [0, 0]
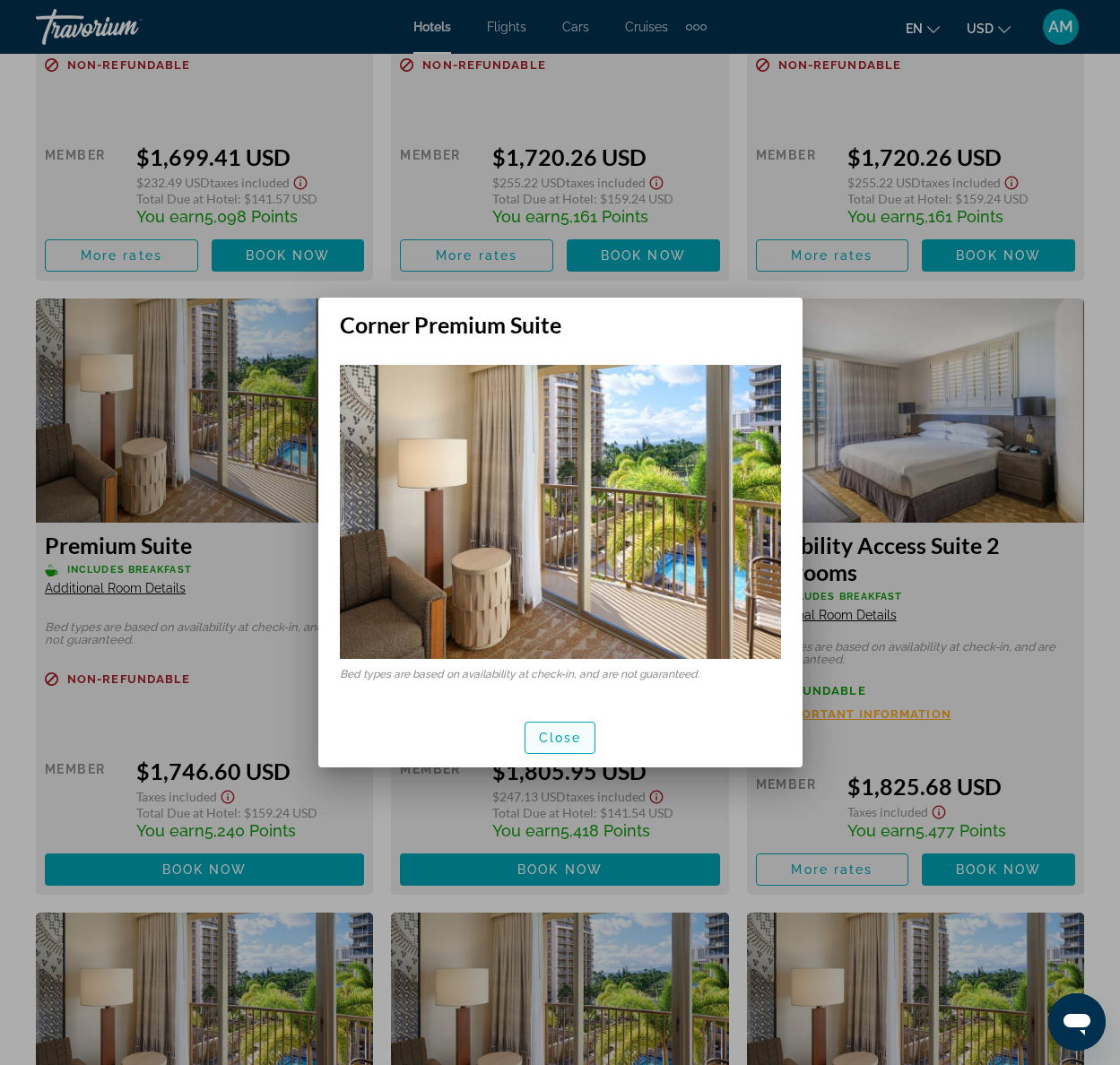
click at [558, 747] on span "button" at bounding box center [560, 738] width 70 height 43
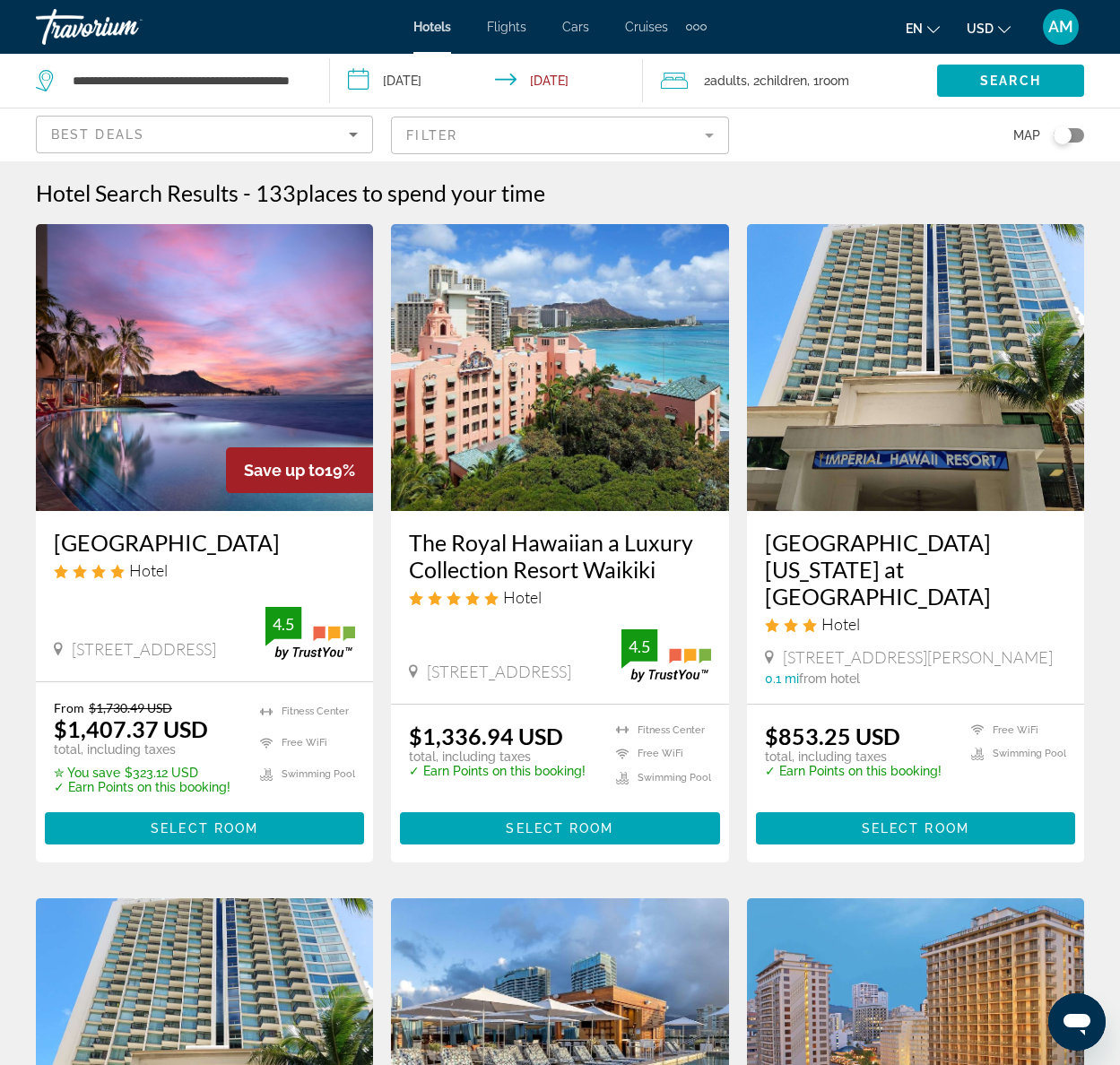
click at [706, 138] on mat-form-field "Filter" at bounding box center [560, 135] width 337 height 38
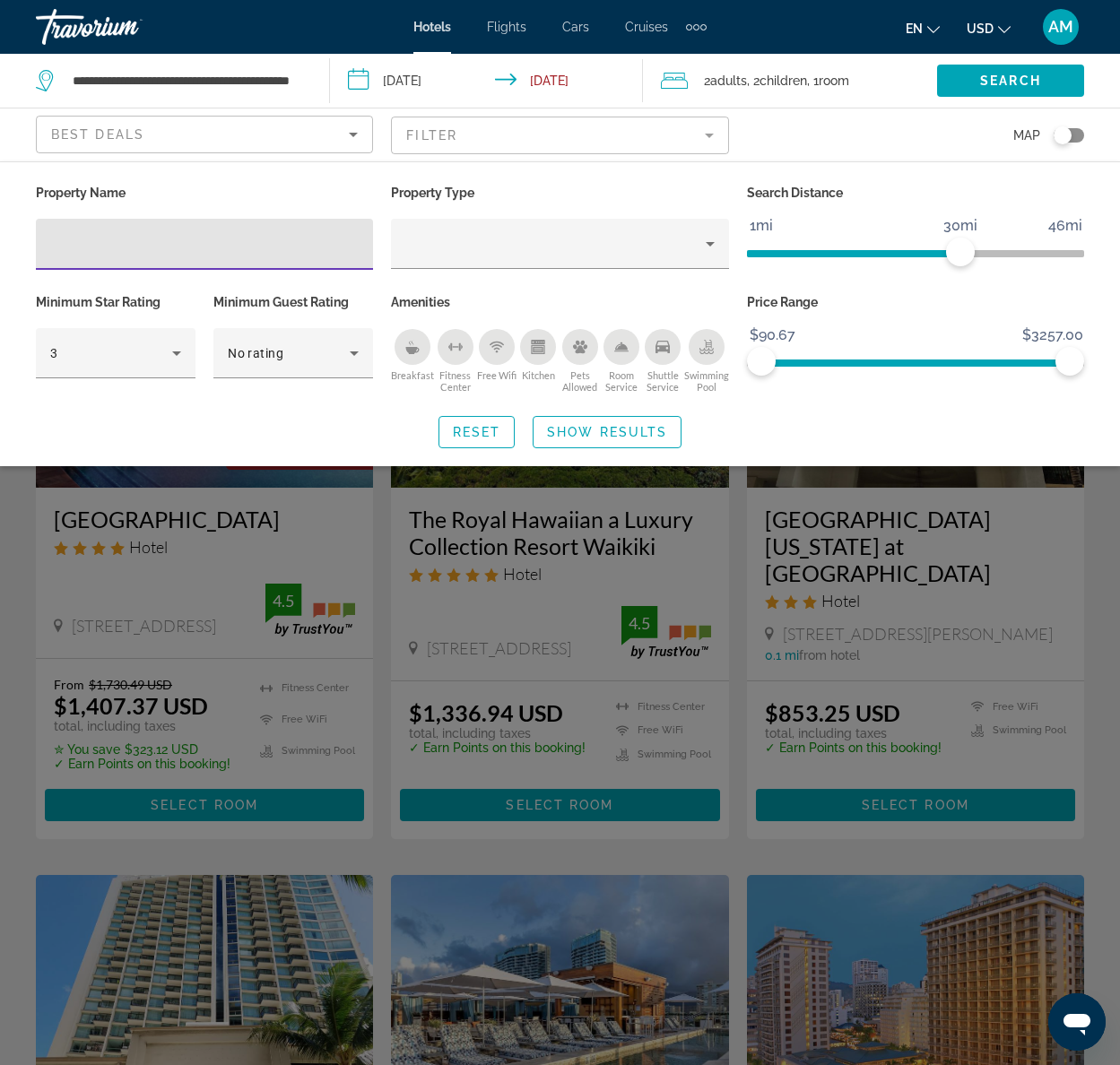
scroll to position [25, 0]
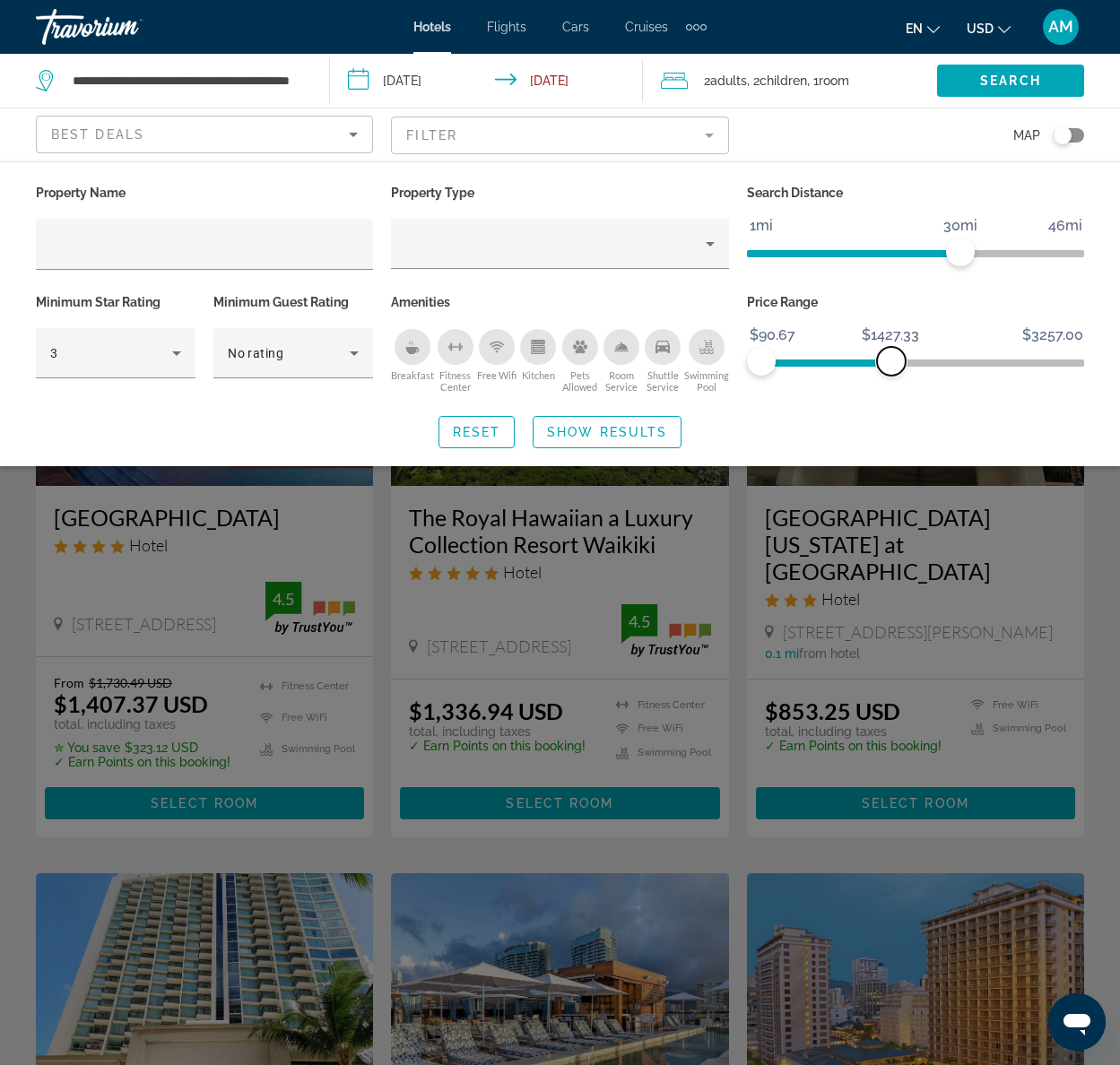
drag, startPoint x: 1060, startPoint y: 364, endPoint x: 891, endPoint y: 383, distance: 170.1
click at [891, 383] on div "Price Range $90.67 $3257.00 $90.67 $1427.33" at bounding box center [915, 344] width 355 height 109
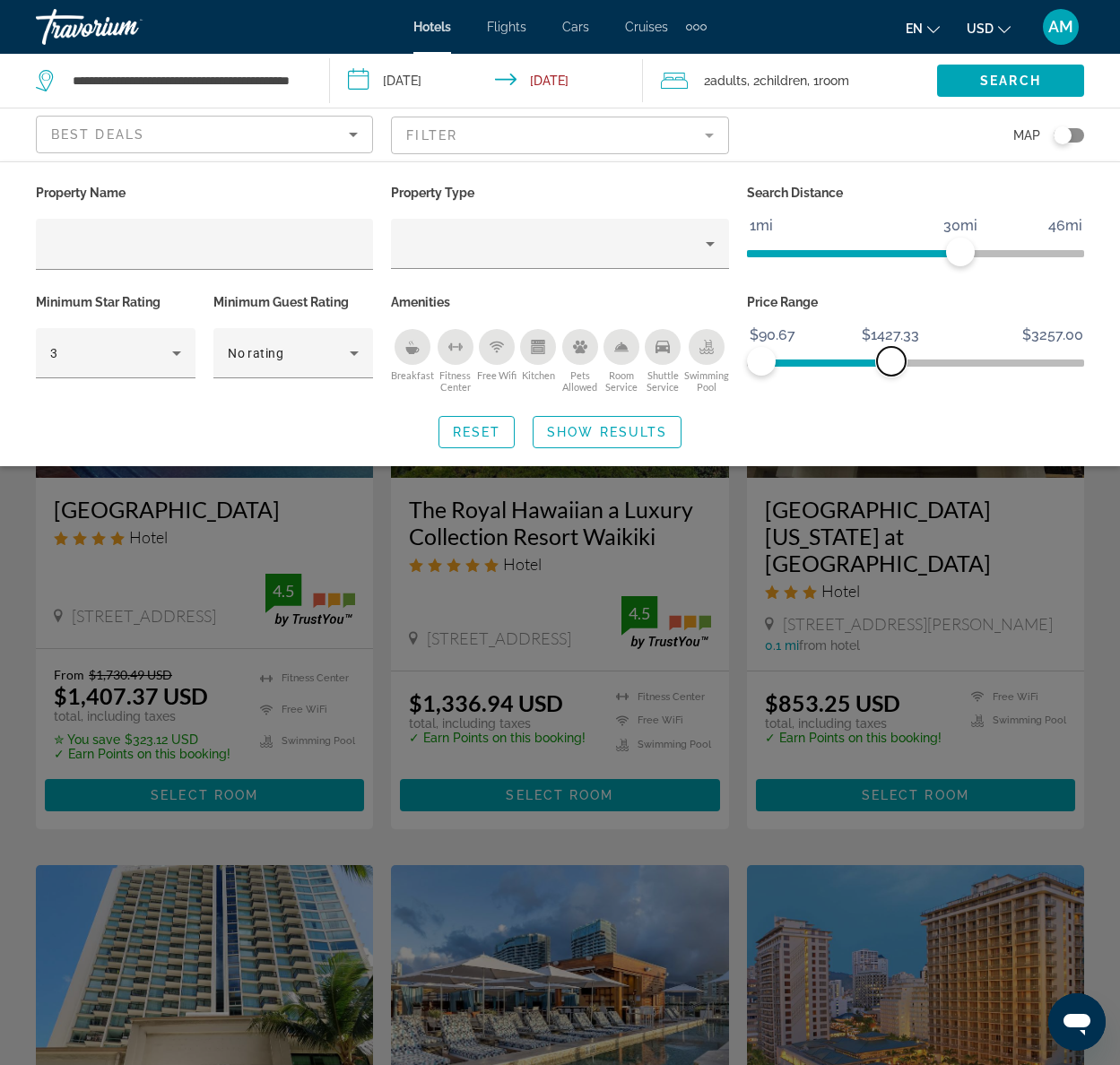
scroll to position [36, 0]
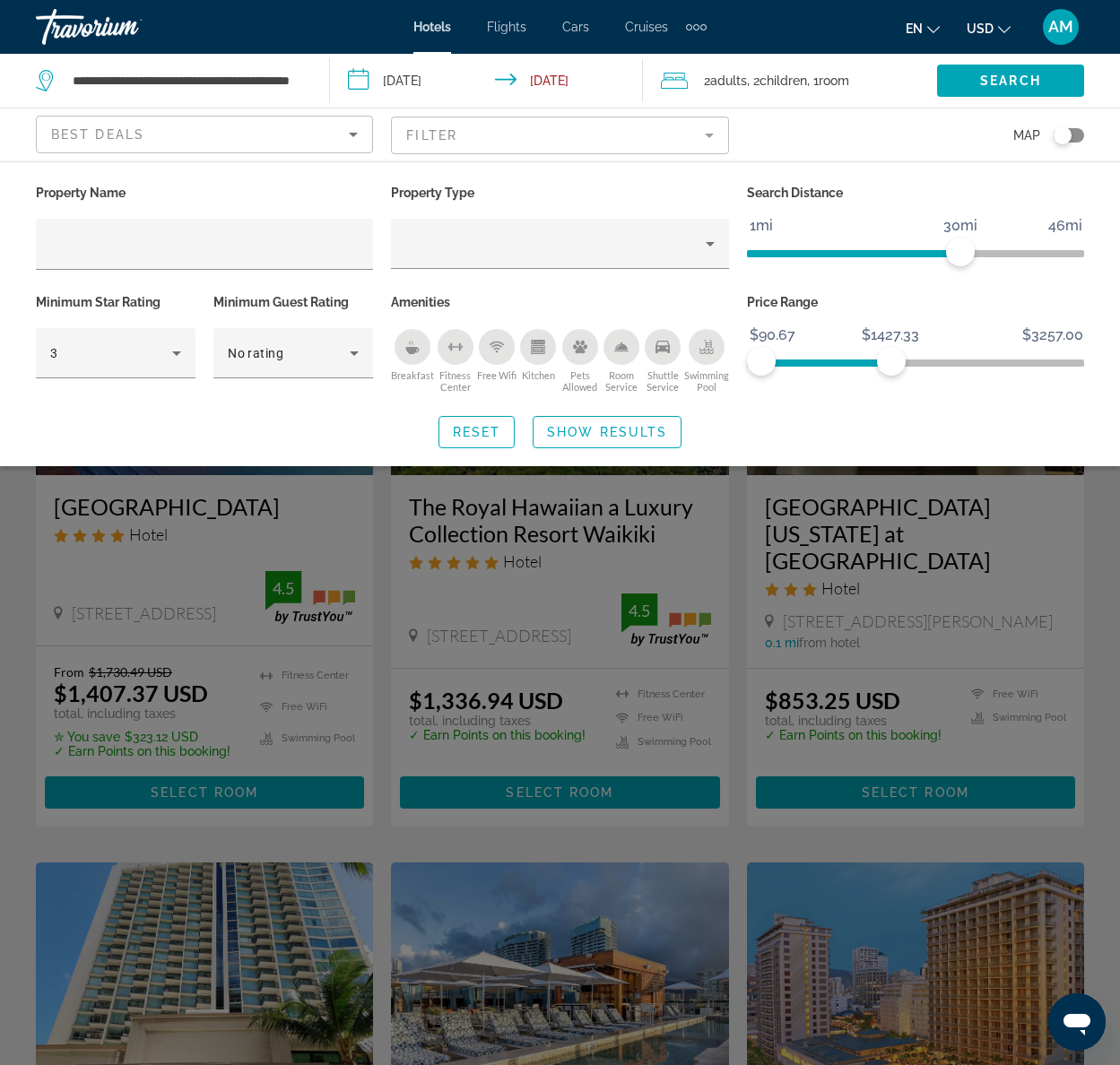
click at [421, 350] on div "Breakfast" at bounding box center [413, 347] width 36 height 36
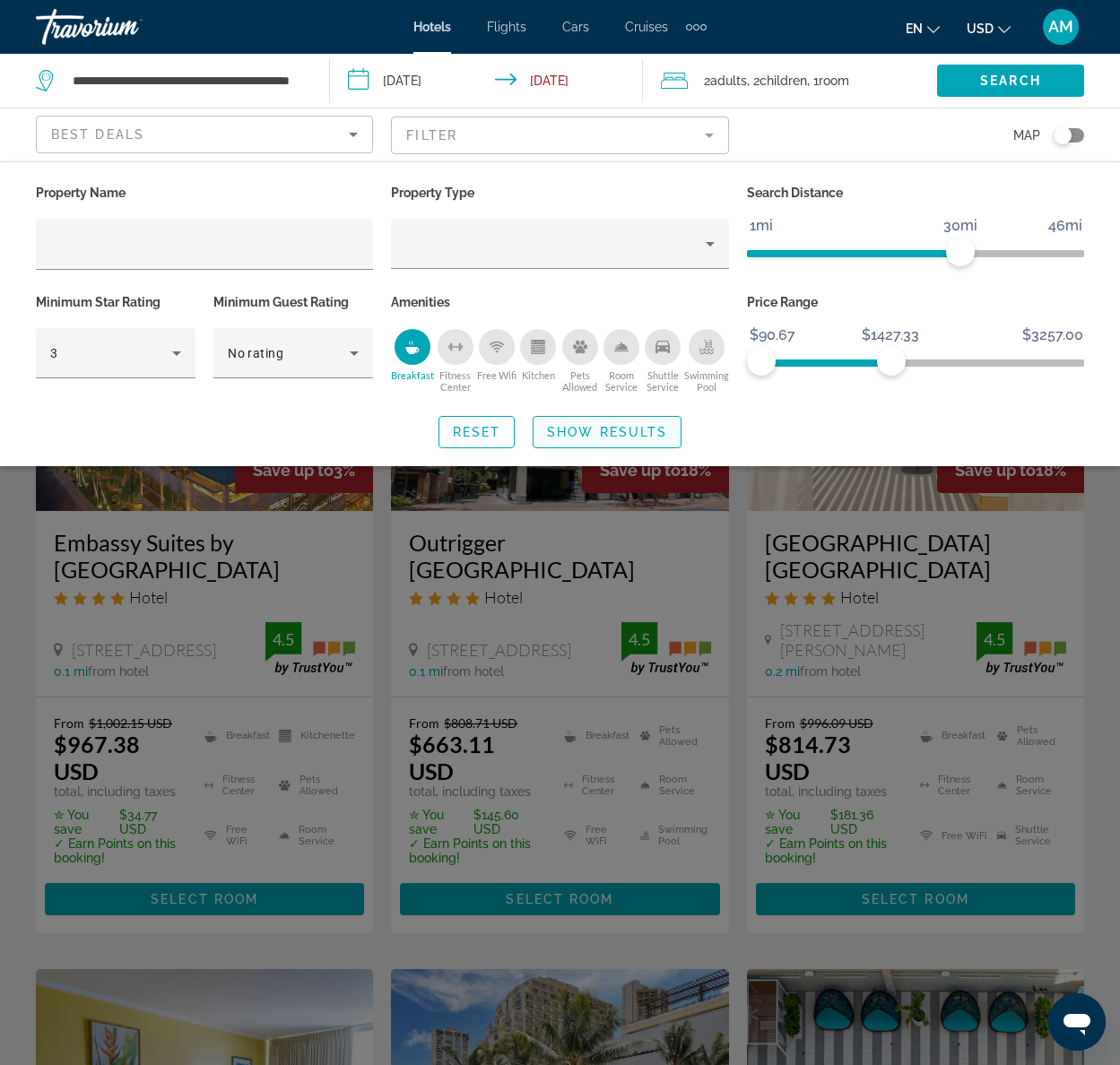
click at [565, 432] on span "Show Results" at bounding box center [607, 432] width 120 height 14
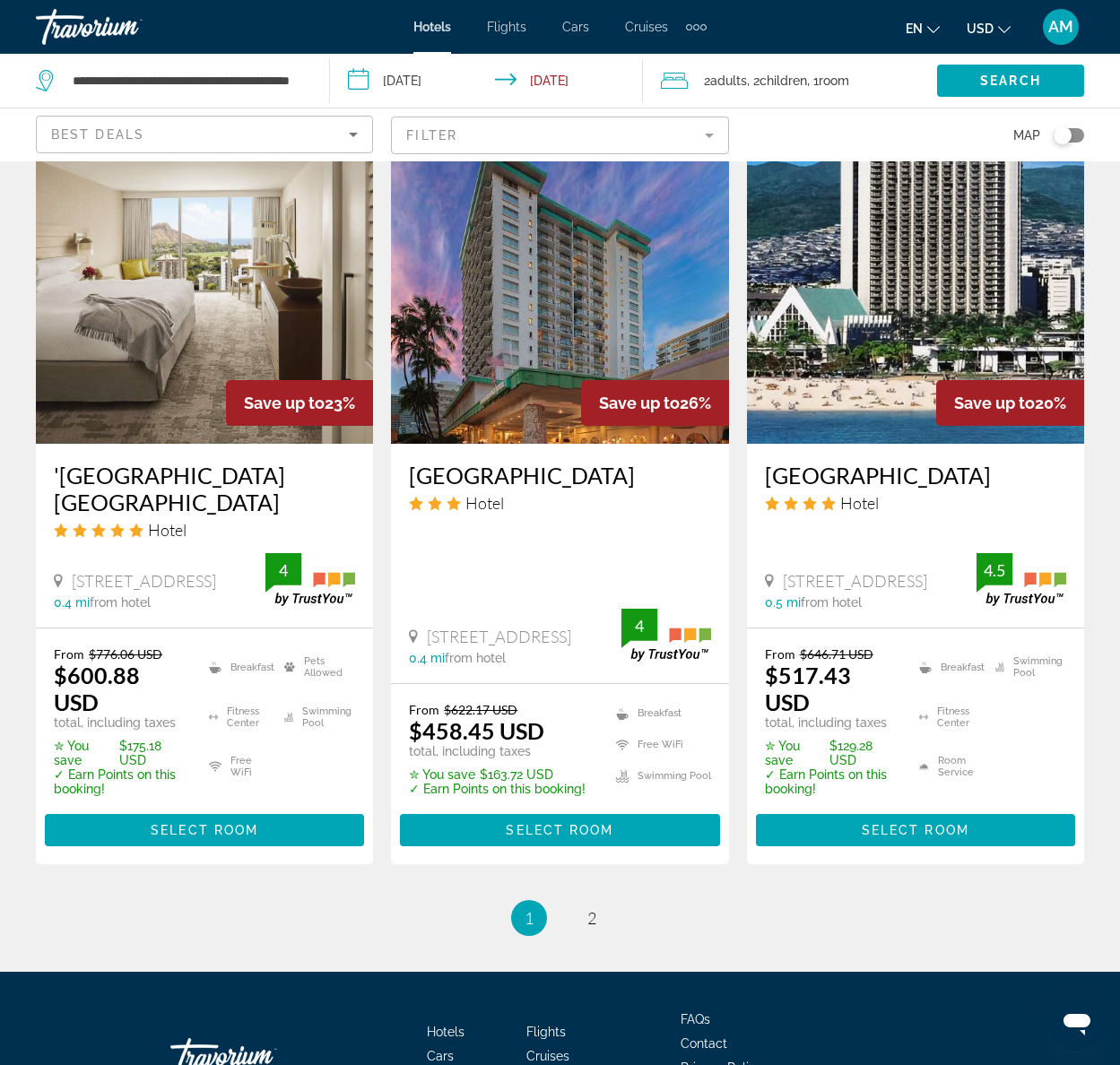
scroll to position [2301, 0]
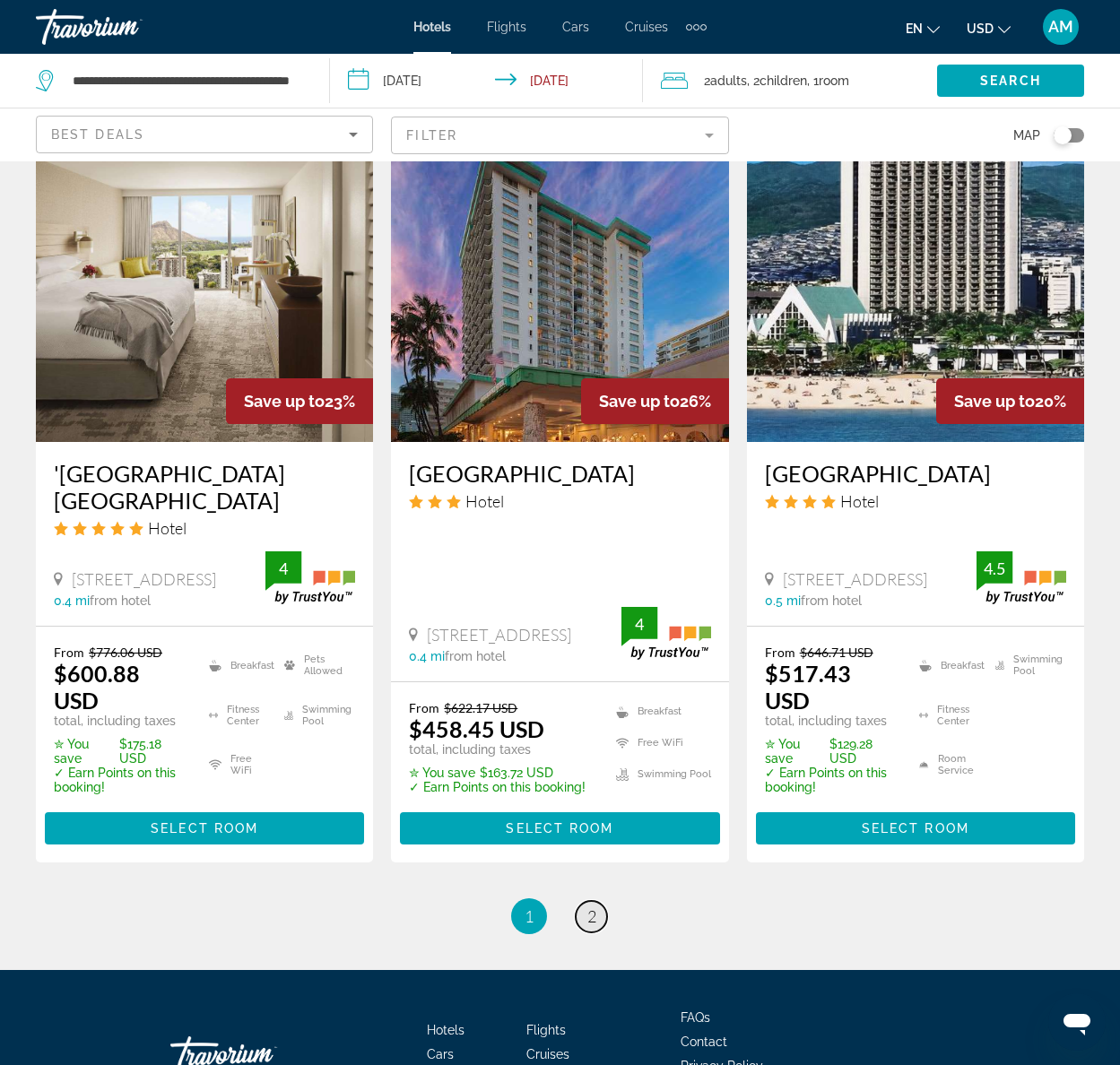
click at [600, 901] on link "page 2" at bounding box center [591, 916] width 31 height 31
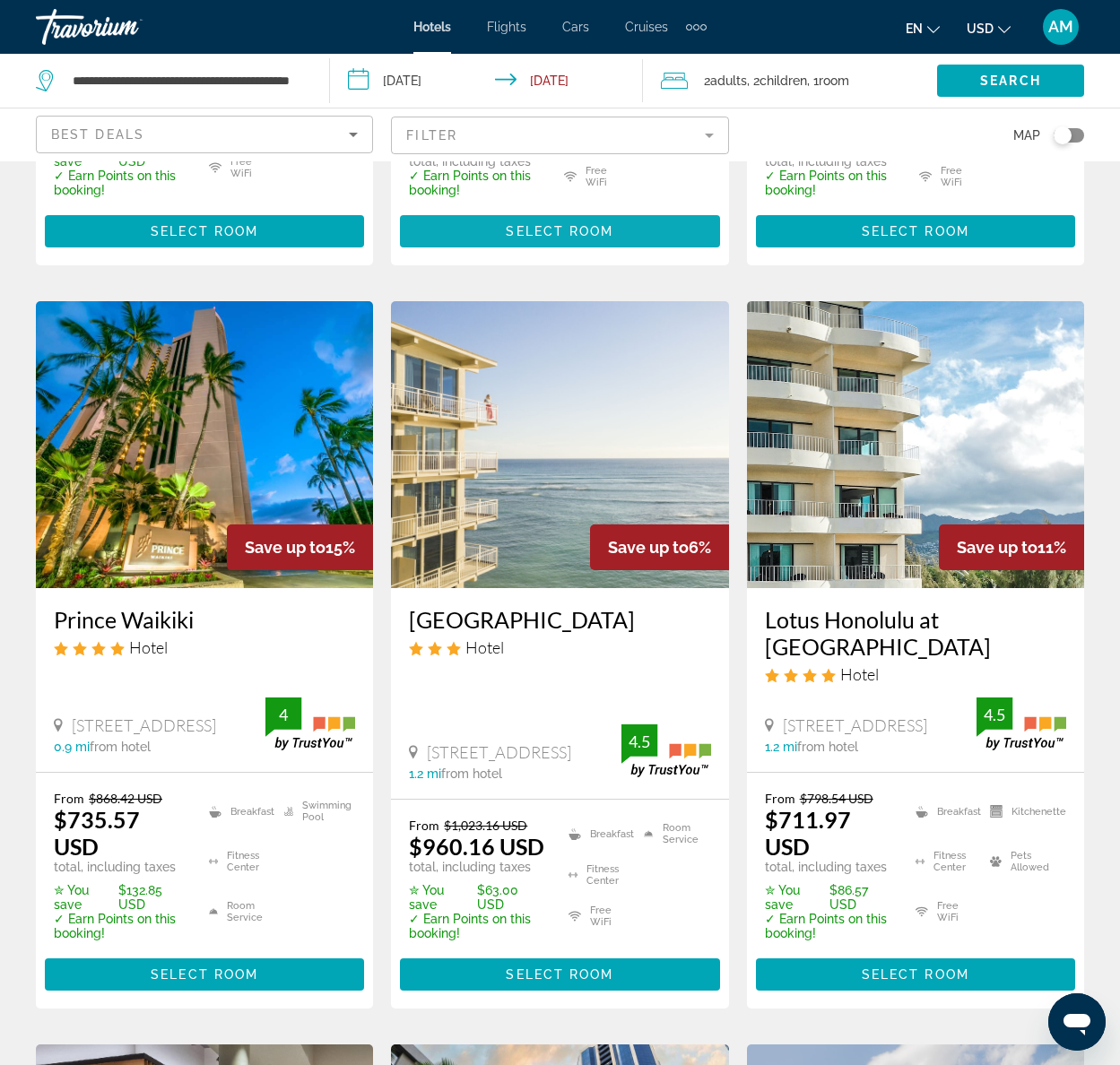
scroll to position [670, 0]
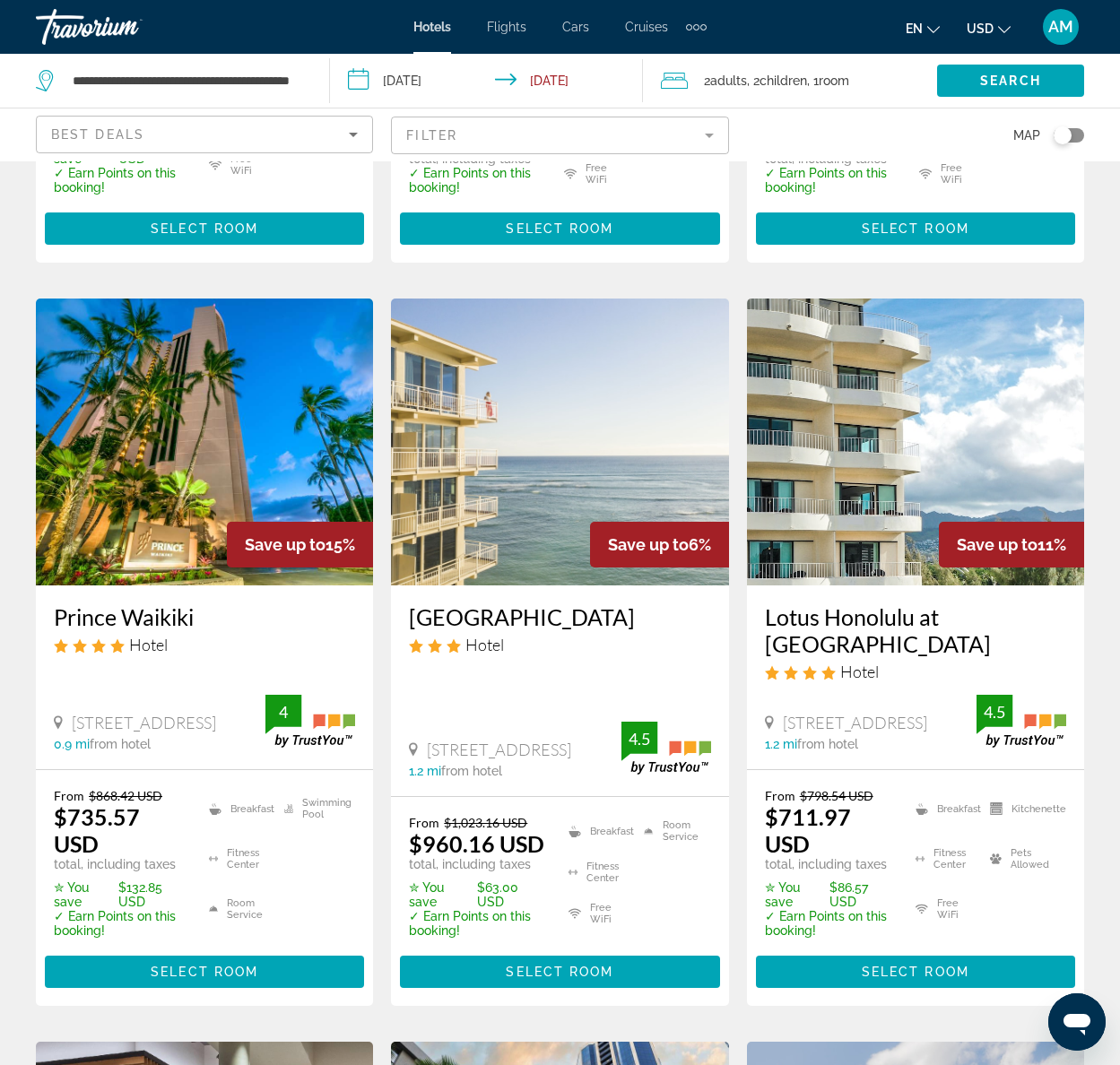
click at [232, 447] on img "Main content" at bounding box center [205, 442] width 337 height 287
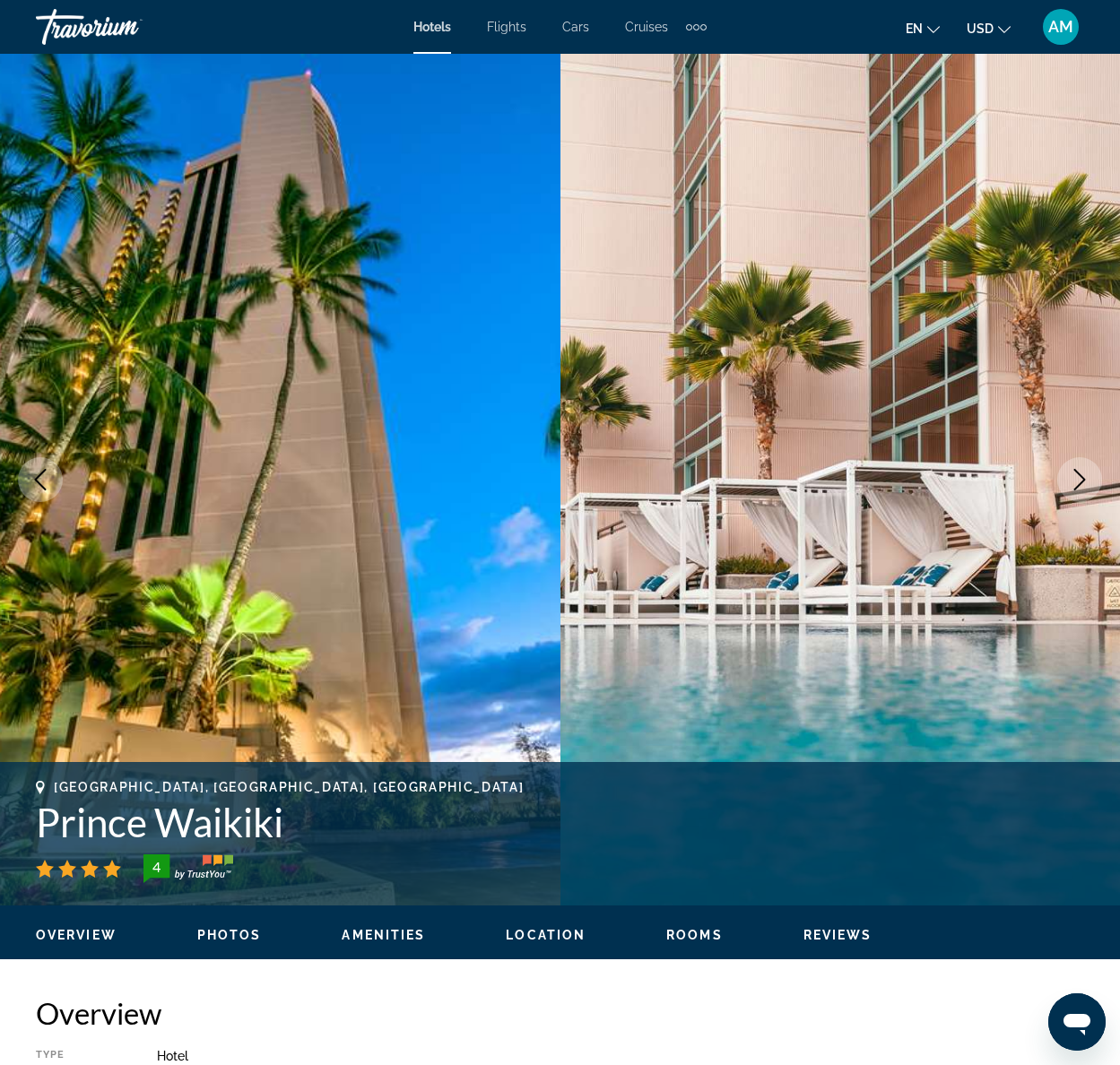
click at [1078, 483] on icon "Next image" at bounding box center [1080, 480] width 22 height 22
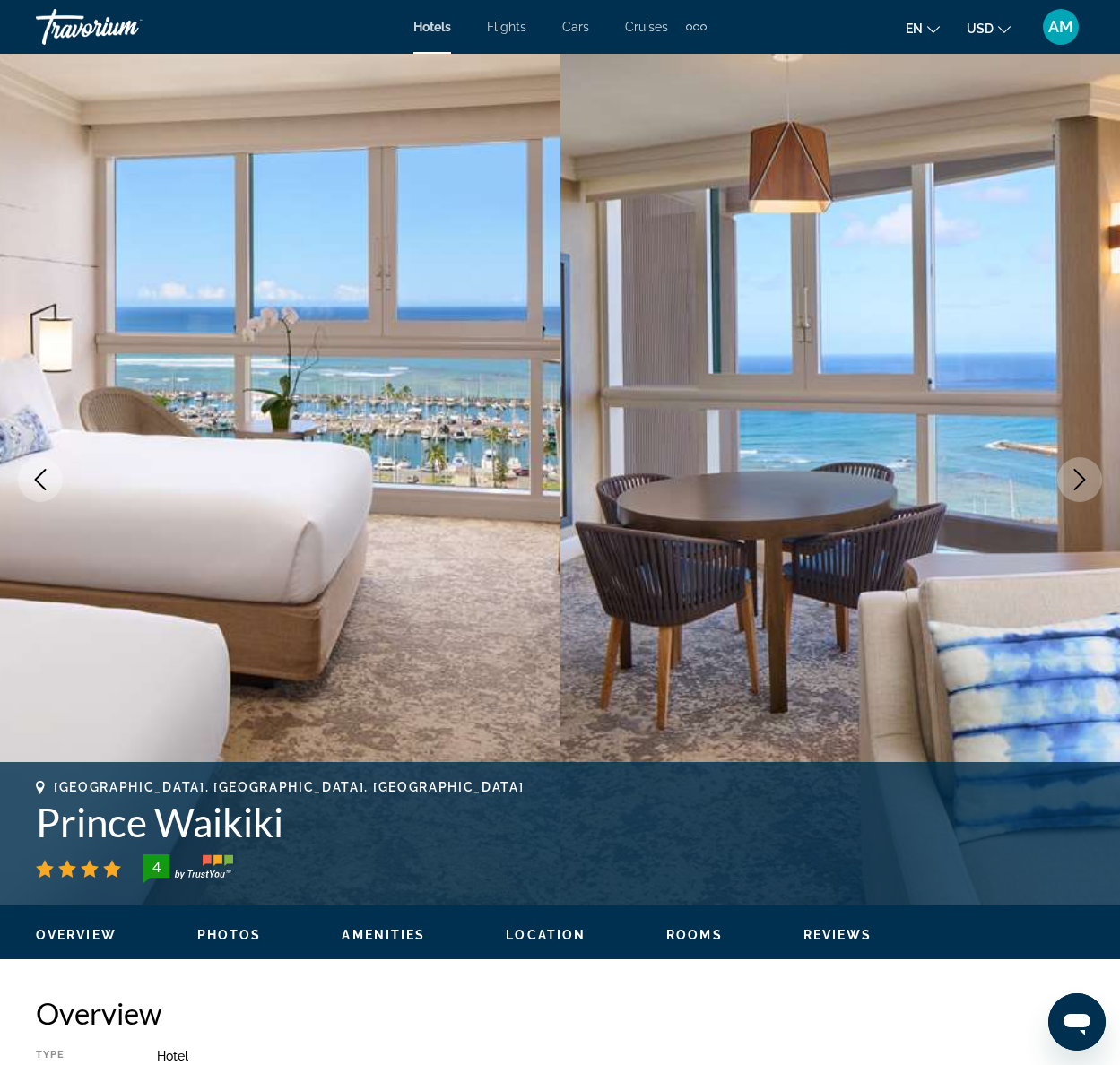
click at [1078, 483] on icon "Next image" at bounding box center [1080, 480] width 22 height 22
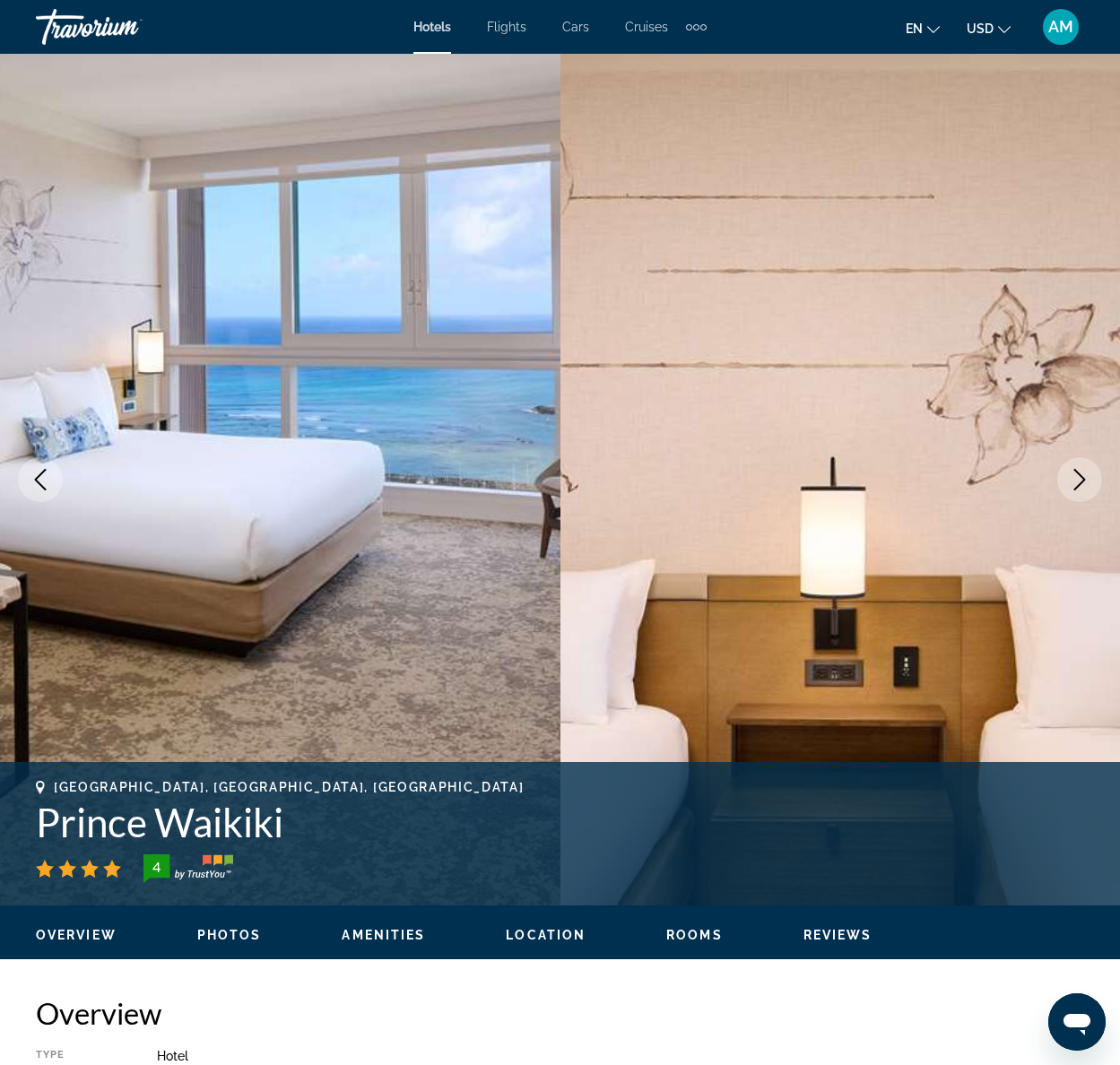
click at [1078, 483] on icon "Next image" at bounding box center [1080, 480] width 22 height 22
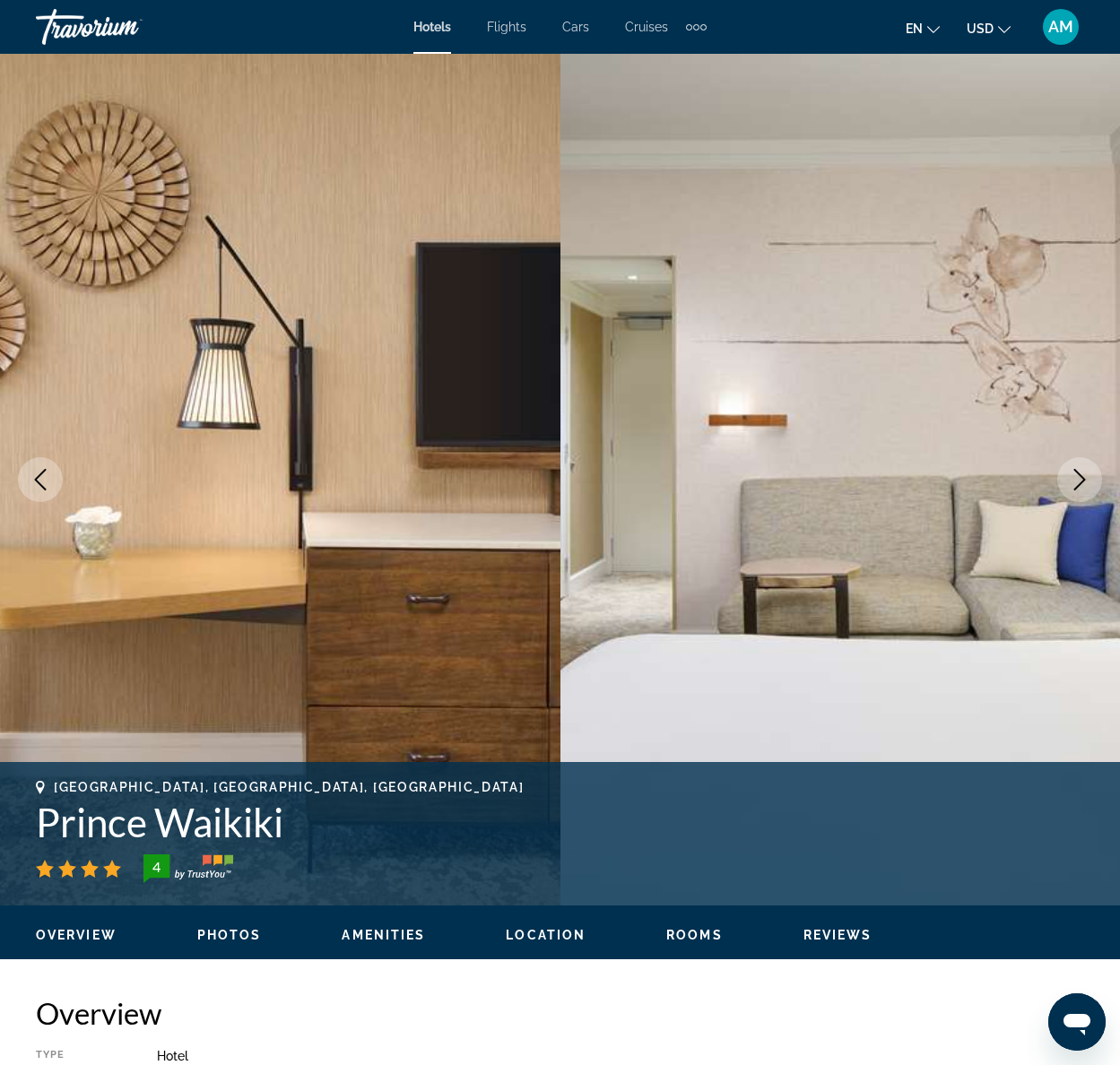
click at [1078, 483] on icon "Next image" at bounding box center [1080, 480] width 22 height 22
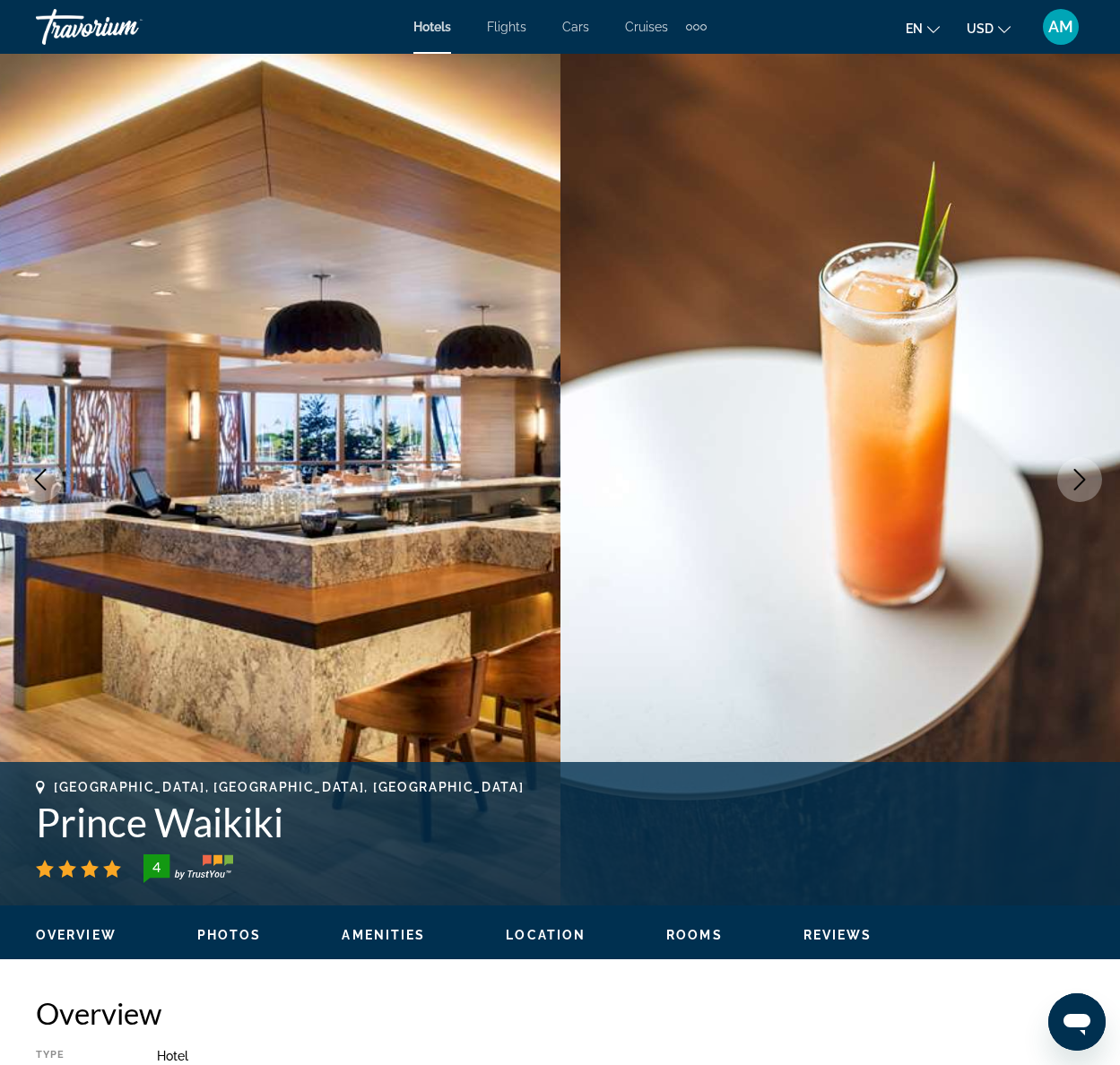
click at [1078, 483] on icon "Next image" at bounding box center [1080, 480] width 22 height 22
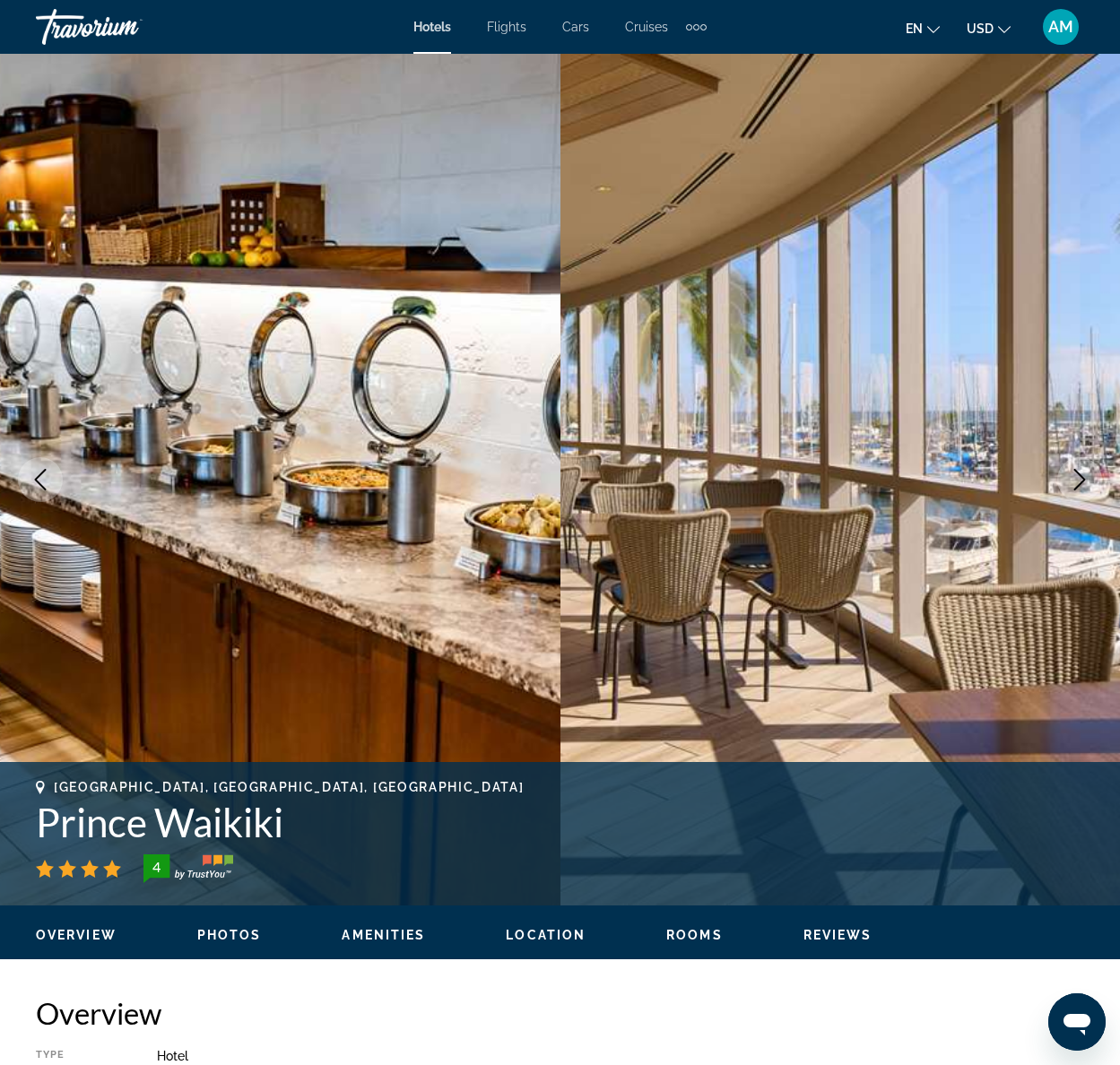
click at [1078, 483] on icon "Next image" at bounding box center [1080, 480] width 22 height 22
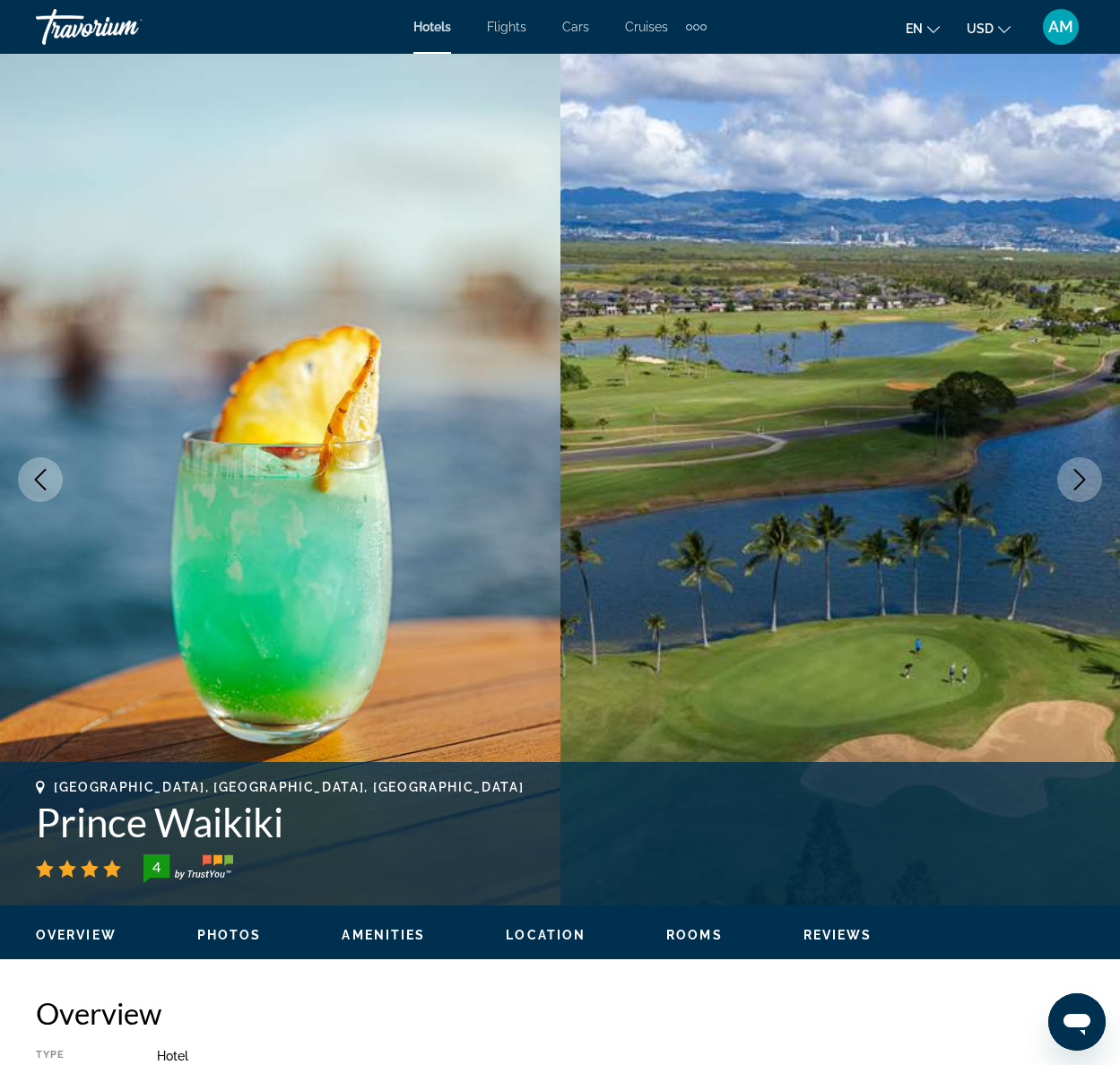
click at [1078, 483] on icon "Next image" at bounding box center [1080, 480] width 22 height 22
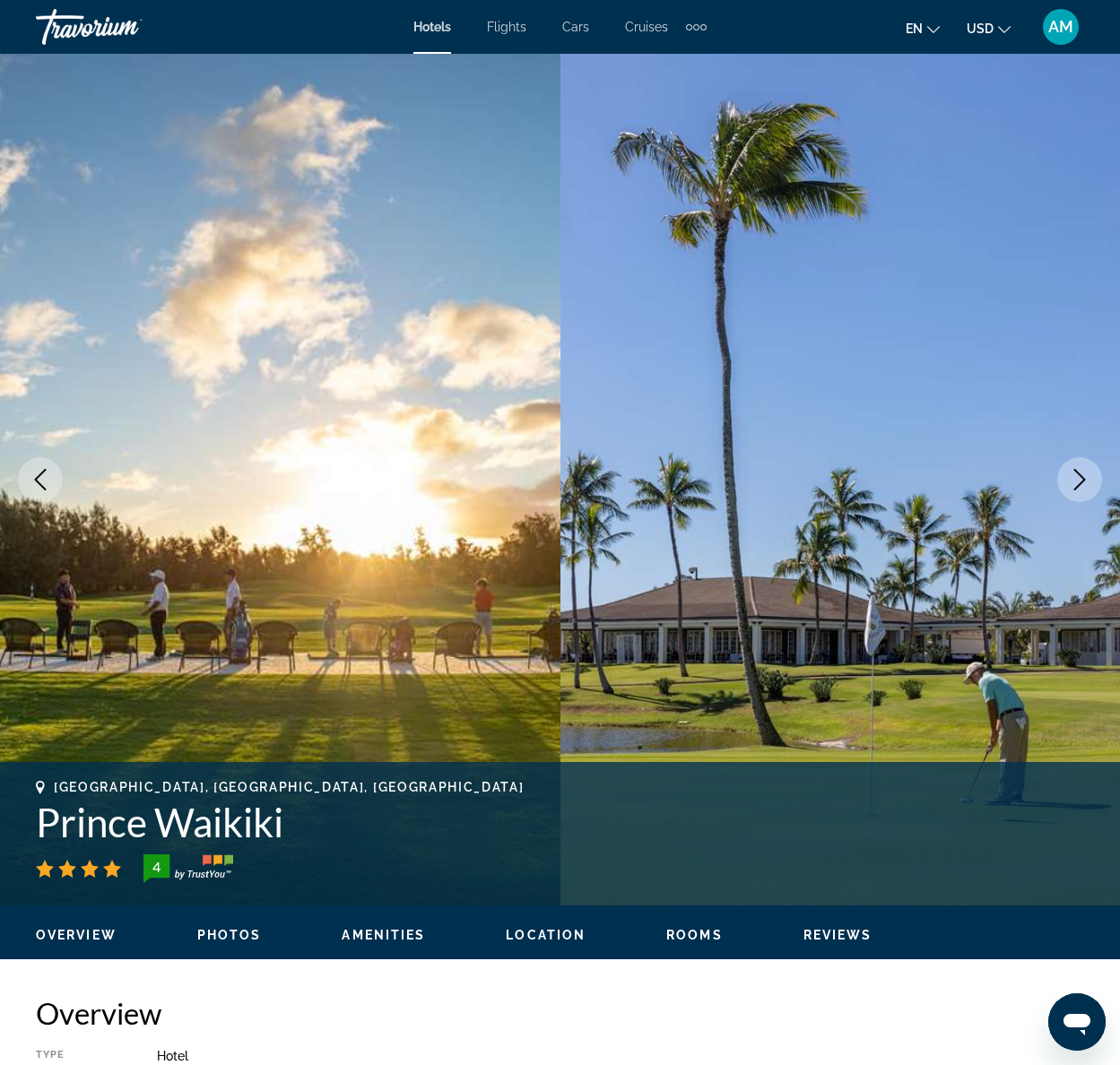
click at [1078, 483] on icon "Next image" at bounding box center [1080, 480] width 22 height 22
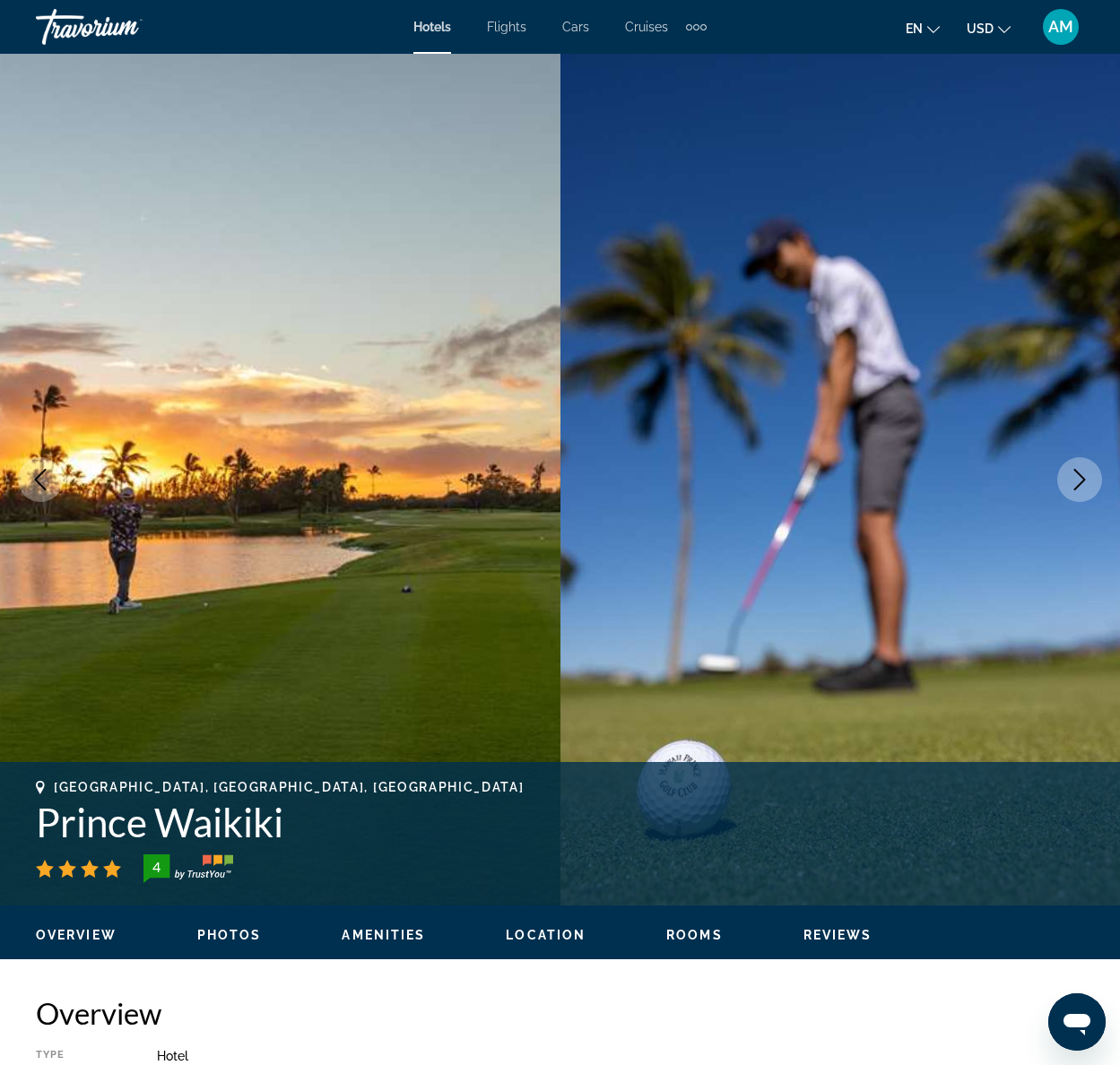
click at [1078, 483] on icon "Next image" at bounding box center [1080, 480] width 22 height 22
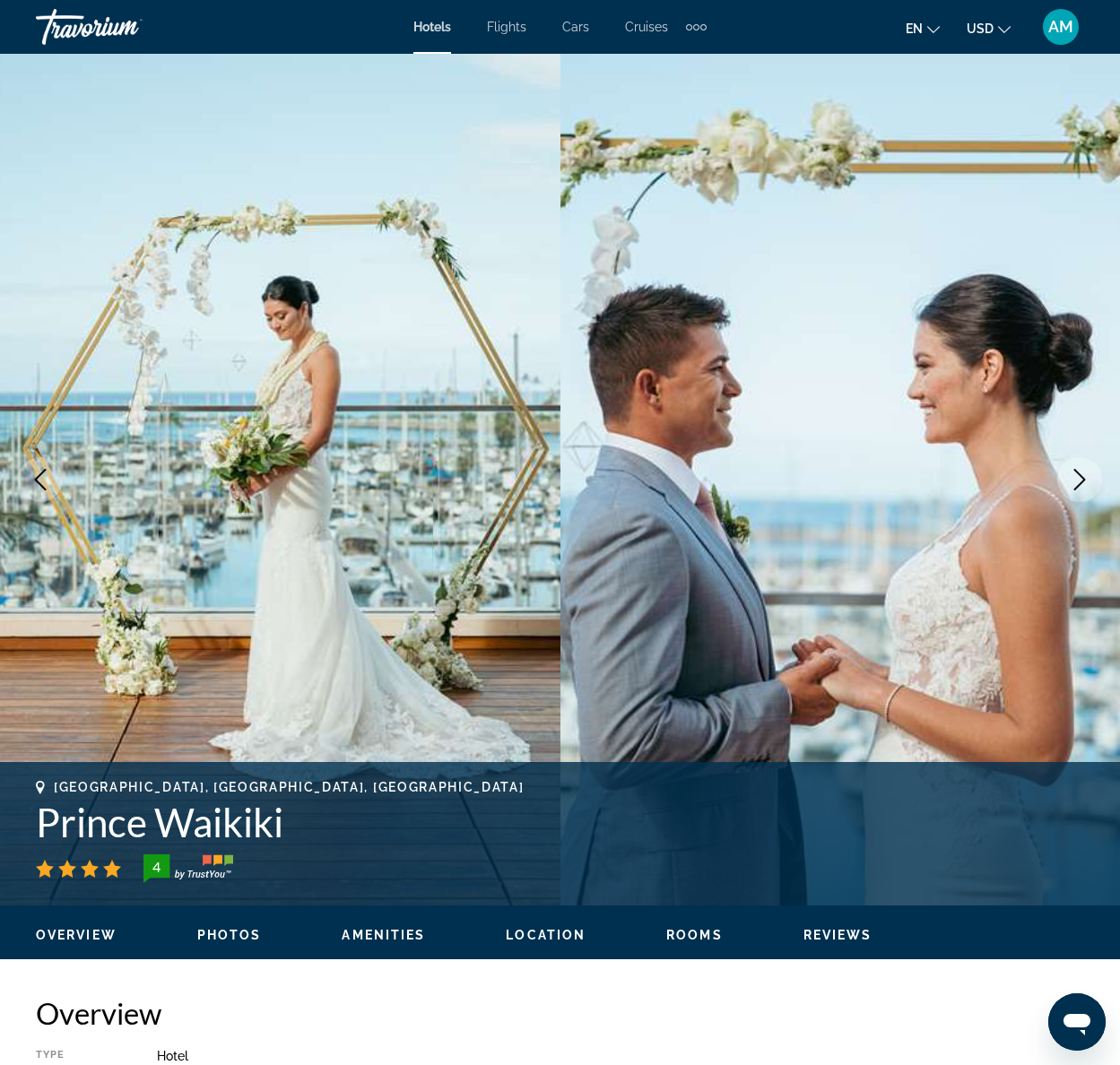
click at [1078, 483] on icon "Next image" at bounding box center [1080, 480] width 22 height 22
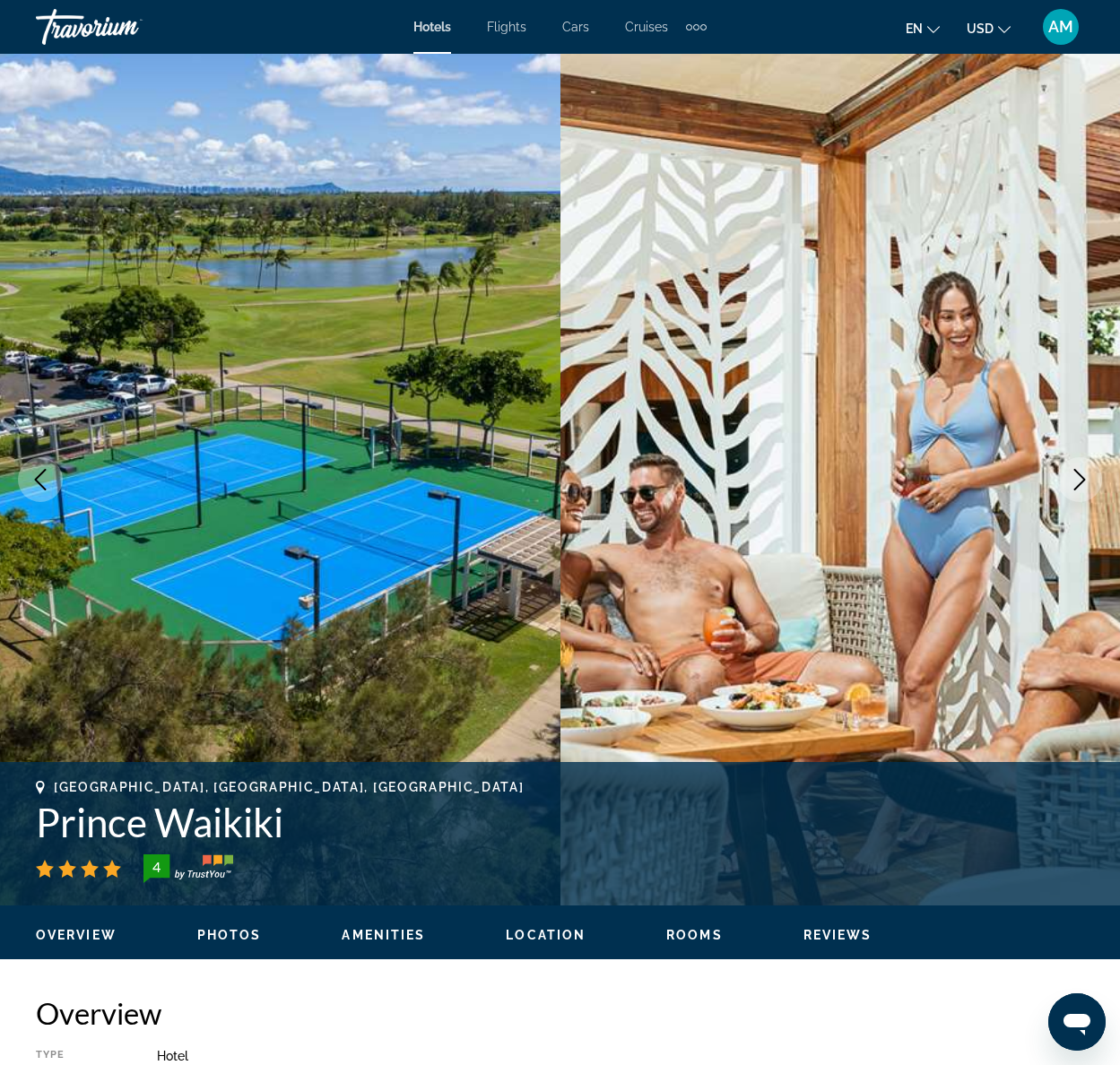
click at [1078, 483] on icon "Next image" at bounding box center [1080, 480] width 22 height 22
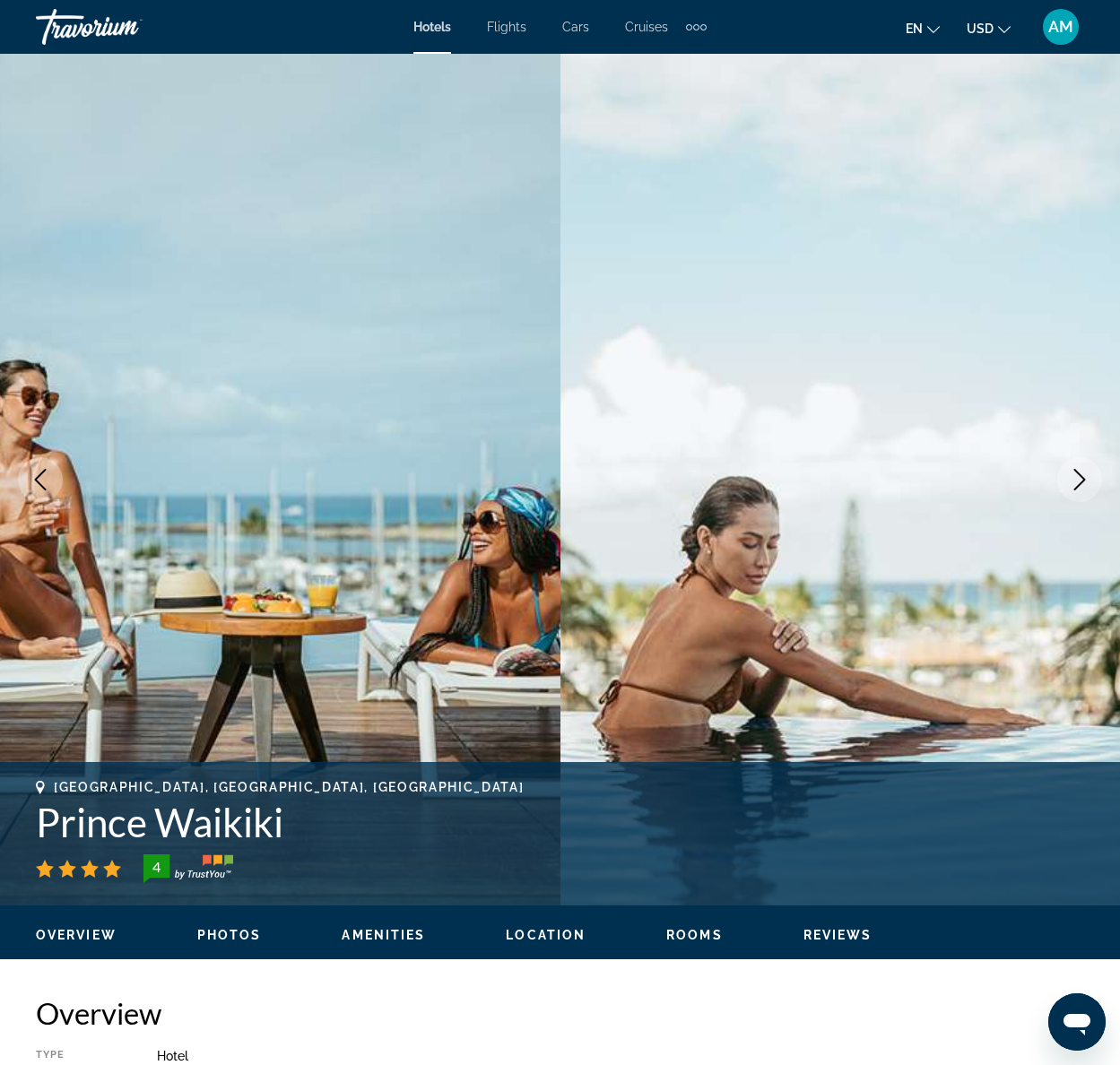
click at [1078, 483] on icon "Next image" at bounding box center [1080, 480] width 22 height 22
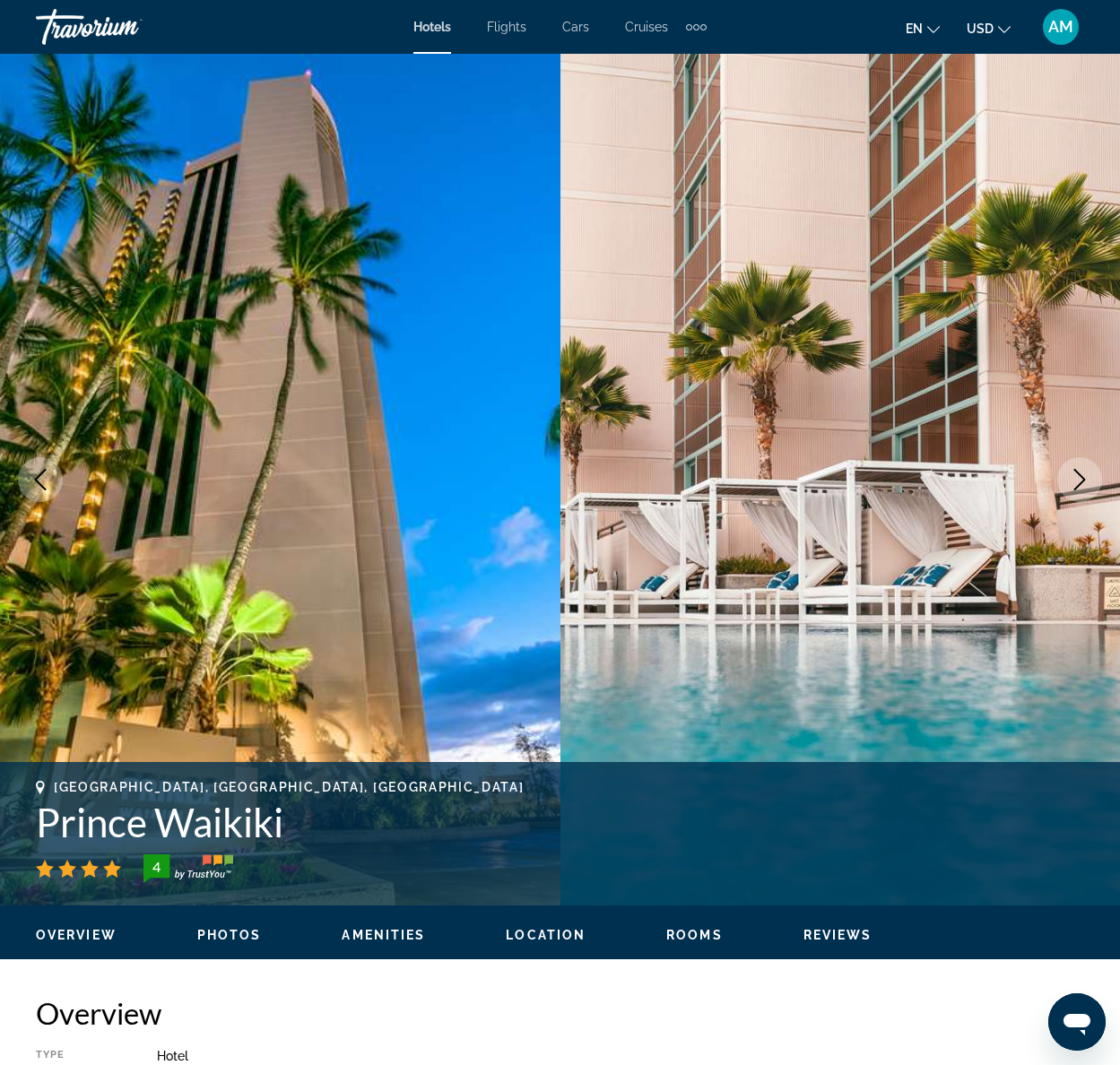
click at [1078, 483] on icon "Next image" at bounding box center [1080, 480] width 22 height 22
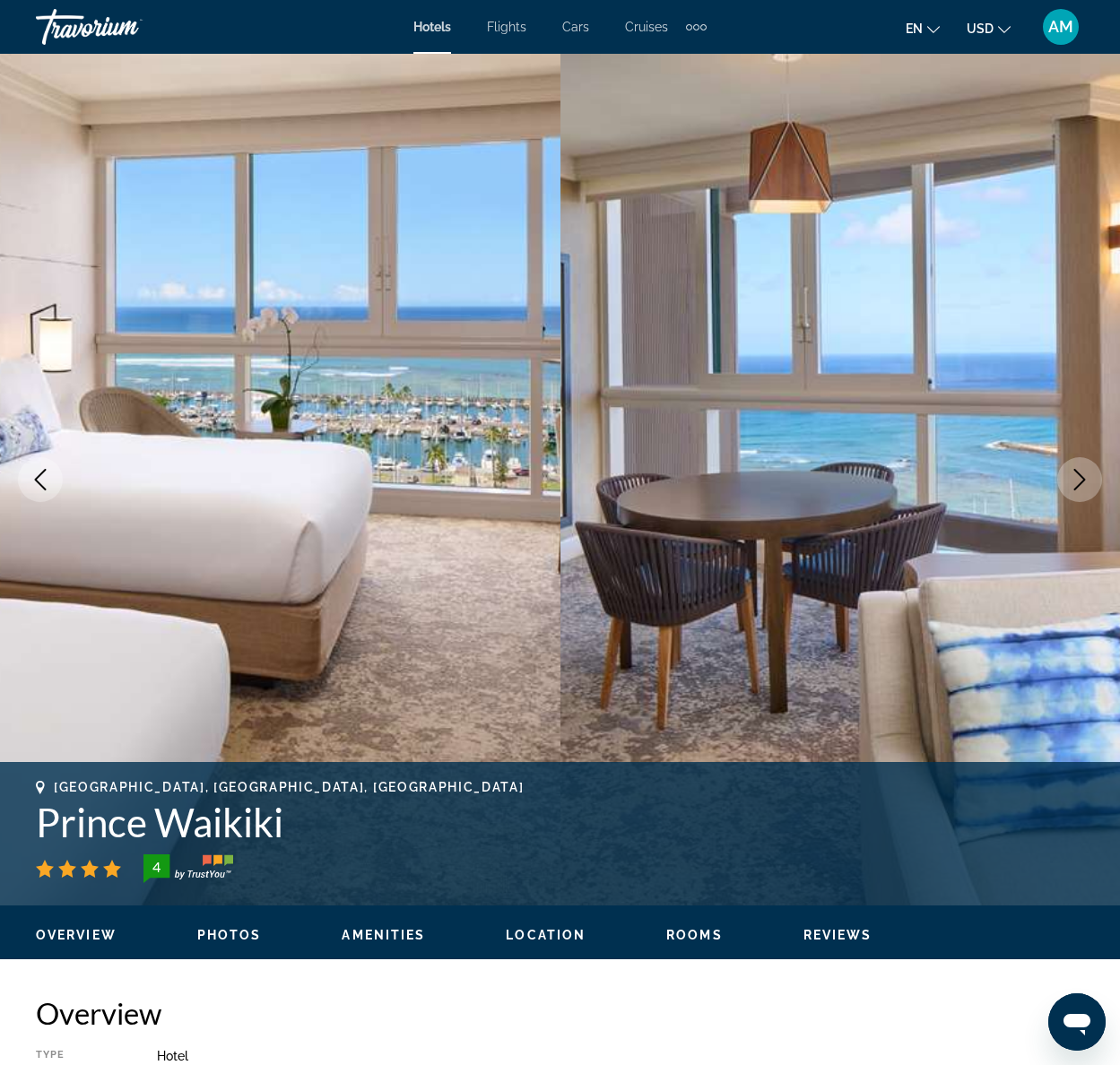
click at [1078, 483] on icon "Next image" at bounding box center [1080, 480] width 22 height 22
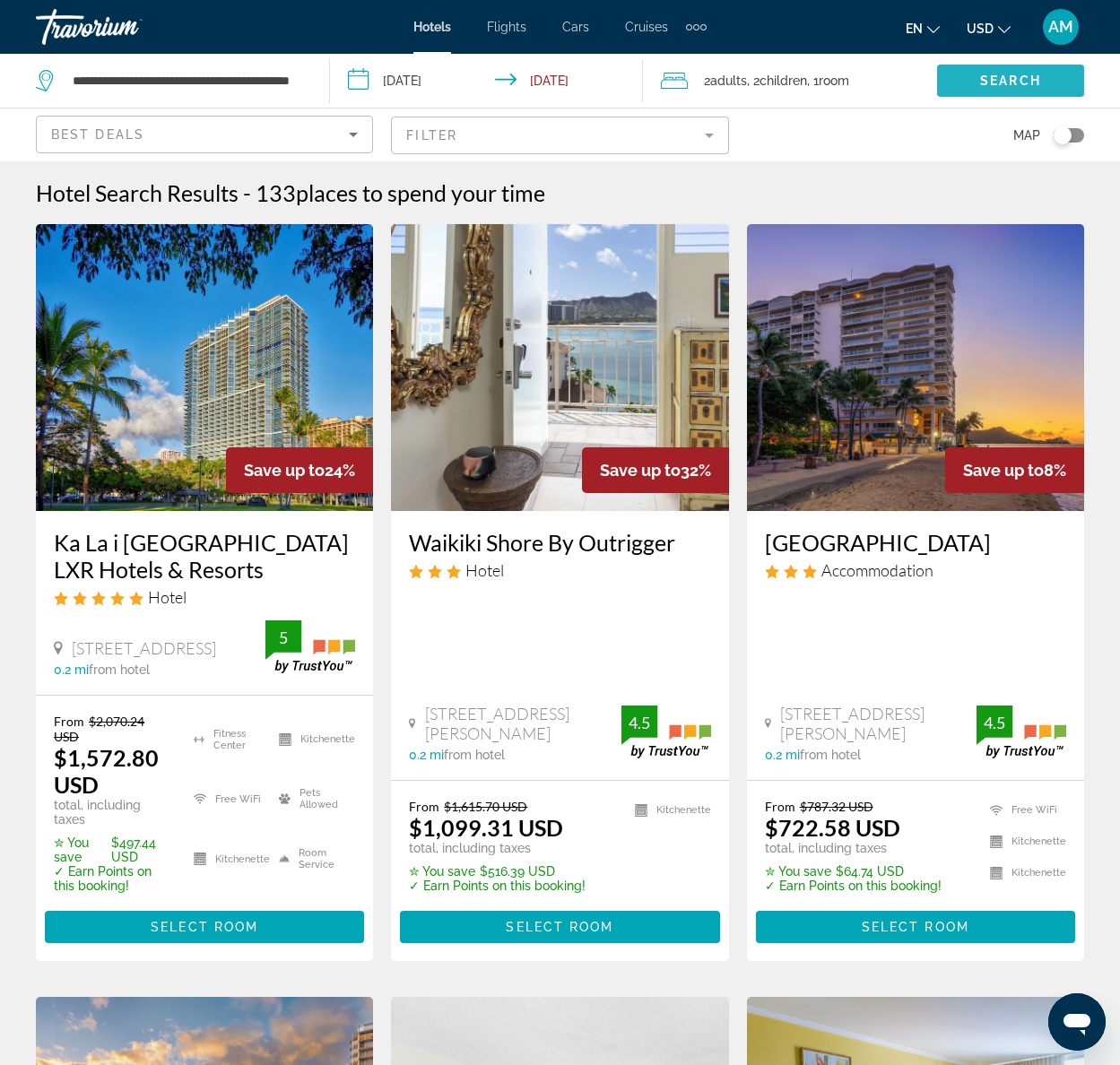
click at [1028, 83] on span "Search" at bounding box center [1011, 81] width 61 height 14
click at [1082, 138] on div "Toggle map" at bounding box center [1069, 135] width 31 height 14
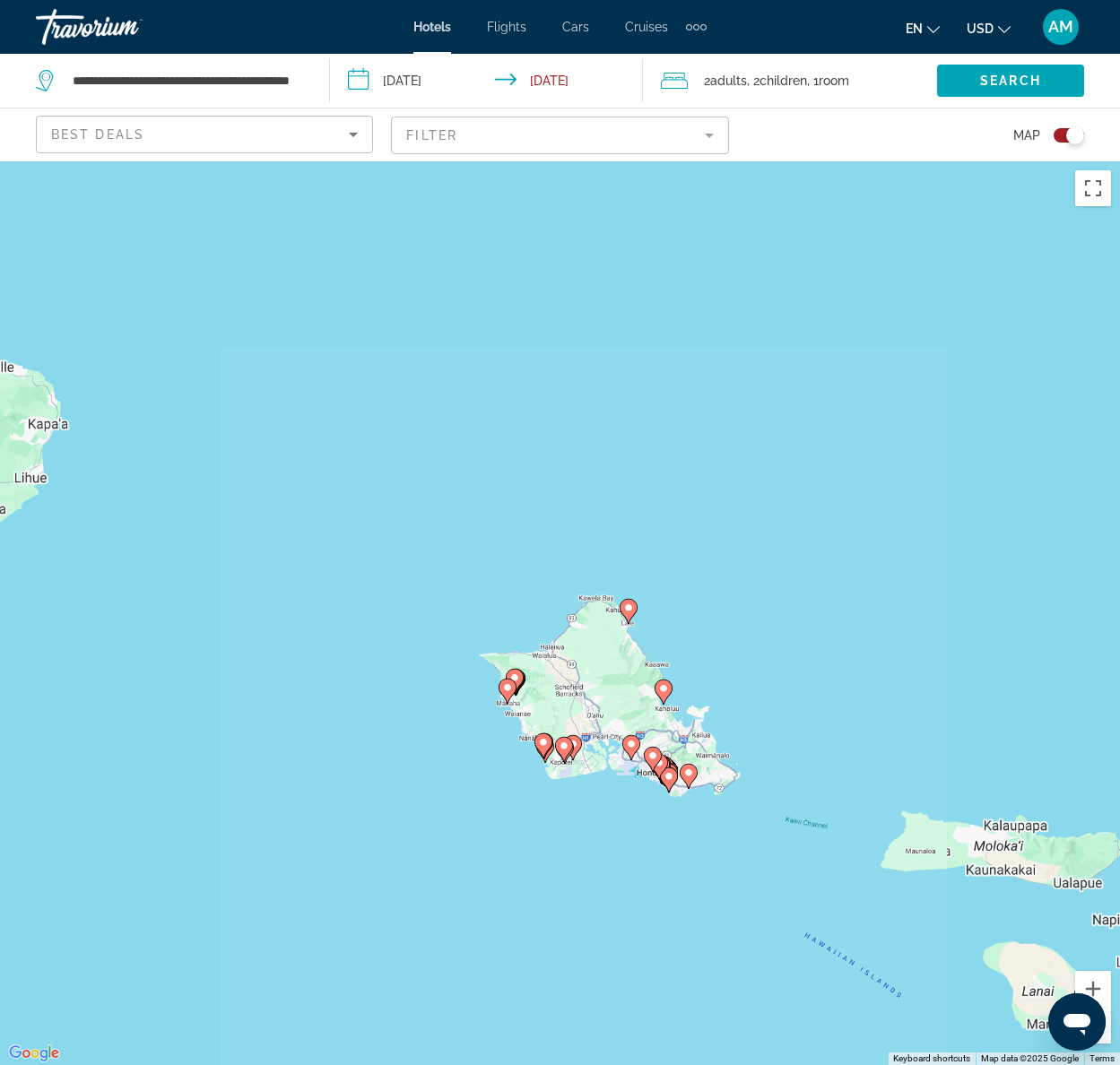
click at [615, 754] on div "To activate drag with keyboard, press Alt + Enter. Once in keyboard drag state,…" at bounding box center [560, 613] width 1120 height 904
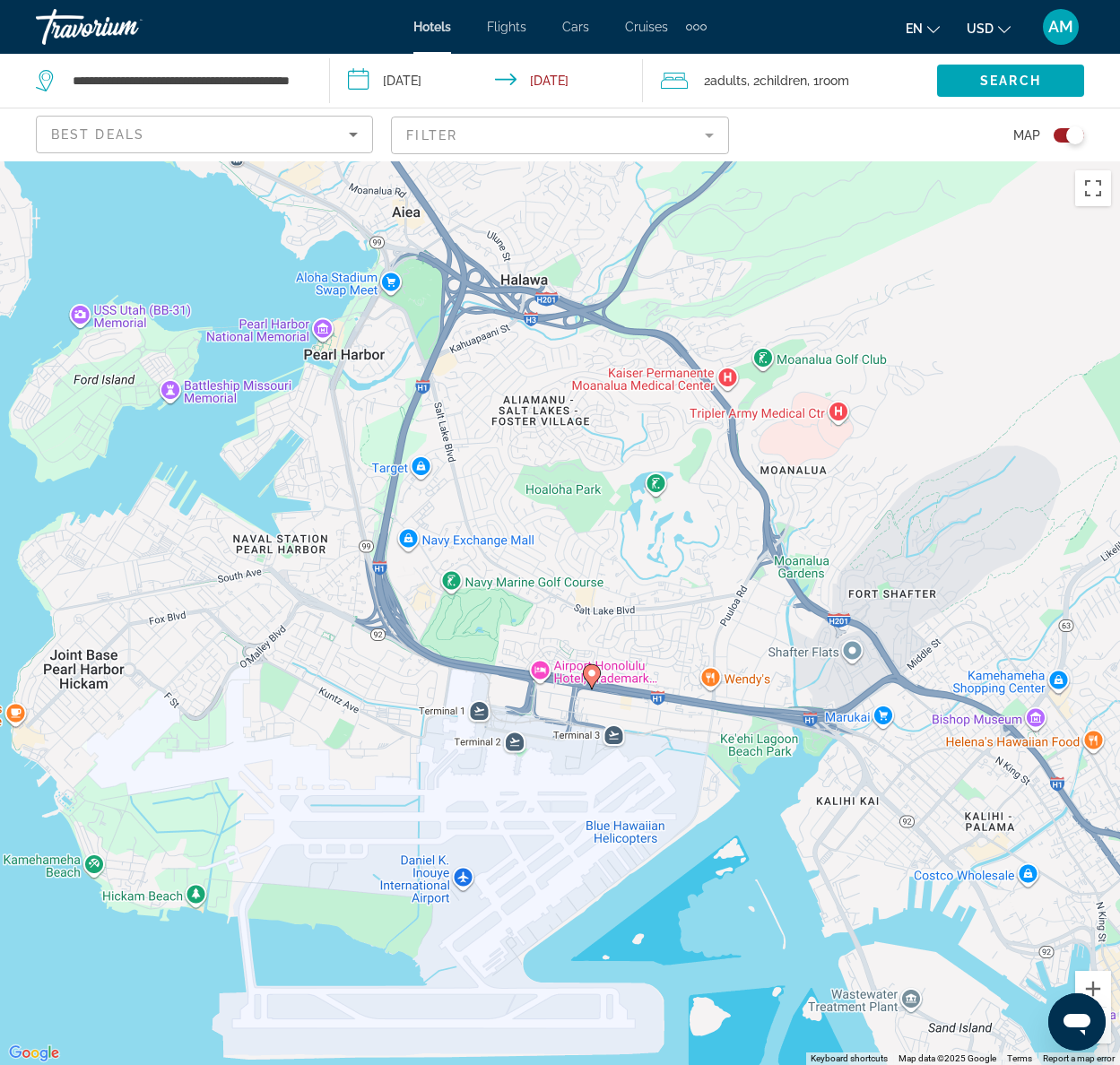
drag, startPoint x: 690, startPoint y: 737, endPoint x: 240, endPoint y: 359, distance: 587.7
click at [240, 359] on div "To activate drag with keyboard, press Alt + Enter. Once in keyboard drag state,…" at bounding box center [560, 613] width 1120 height 904
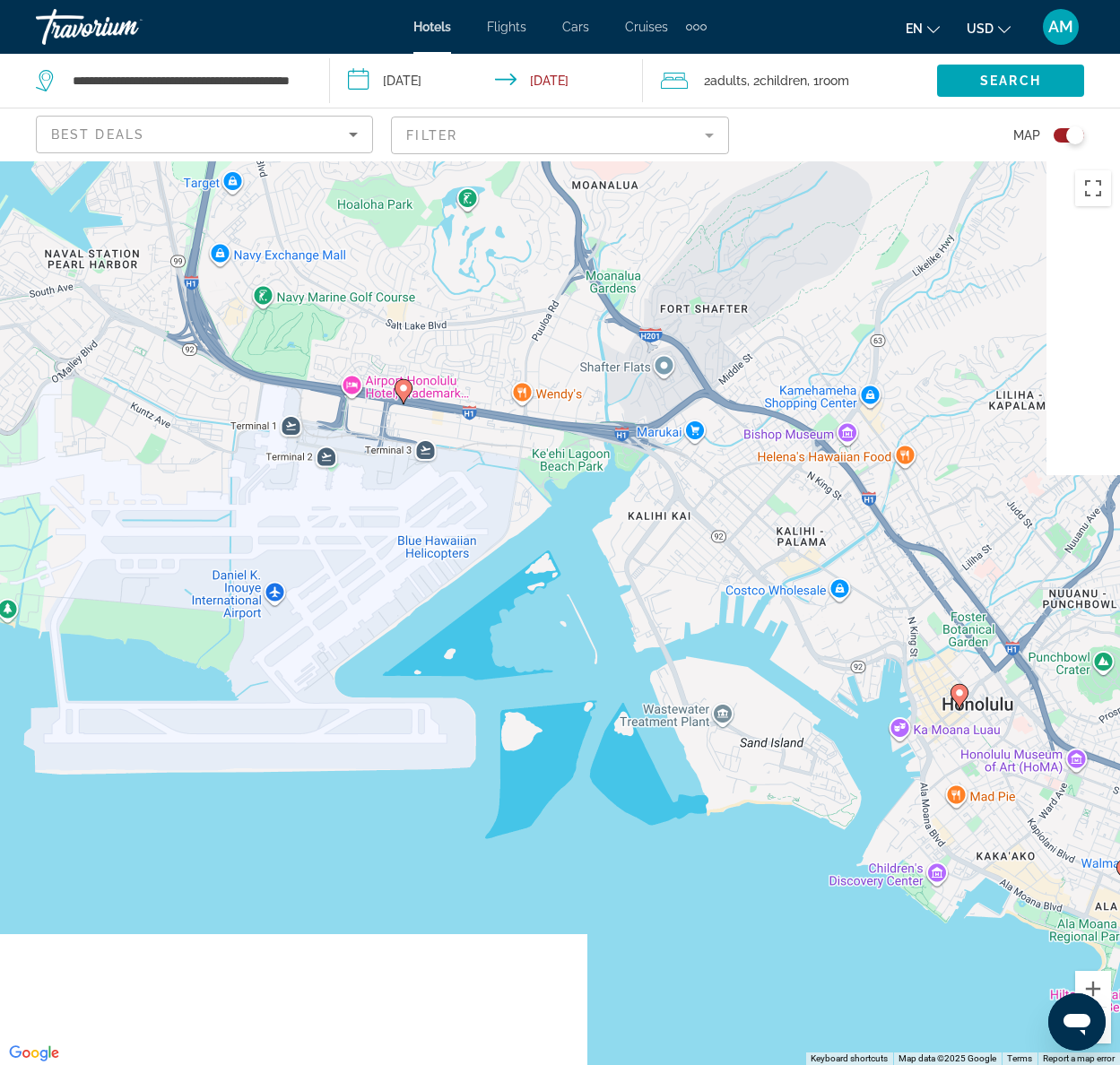
drag, startPoint x: 786, startPoint y: 782, endPoint x: 593, endPoint y: 493, distance: 347.5
click at [593, 493] on div "To activate drag with keyboard, press Alt + Enter. Once in keyboard drag state,…" at bounding box center [560, 613] width 1120 height 904
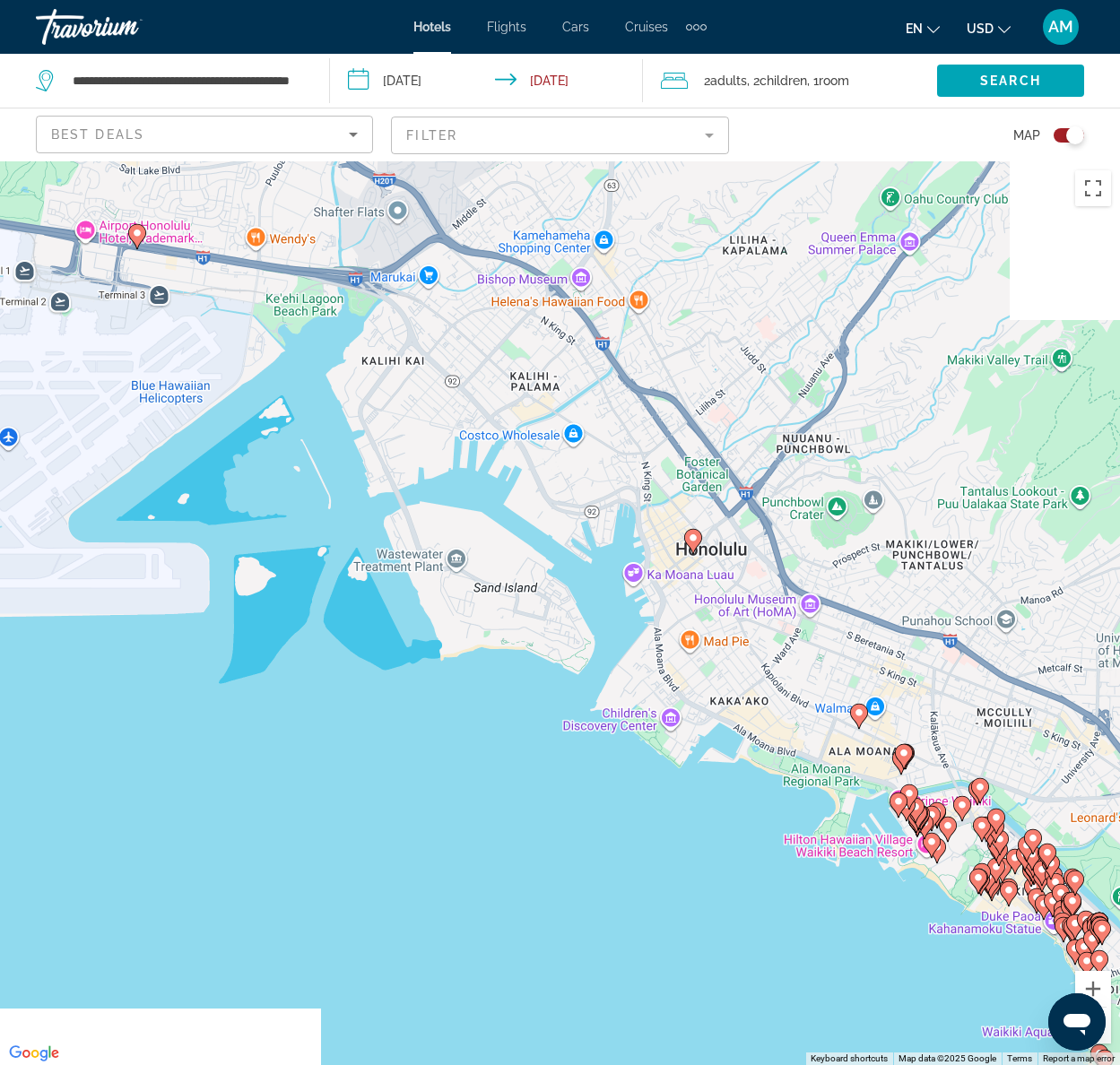
drag, startPoint x: 936, startPoint y: 751, endPoint x: 664, endPoint y: 598, distance: 312.1
click at [674, 606] on div "To activate drag with keyboard, press Alt + Enter. Once in keyboard drag state,…" at bounding box center [560, 613] width 1120 height 904
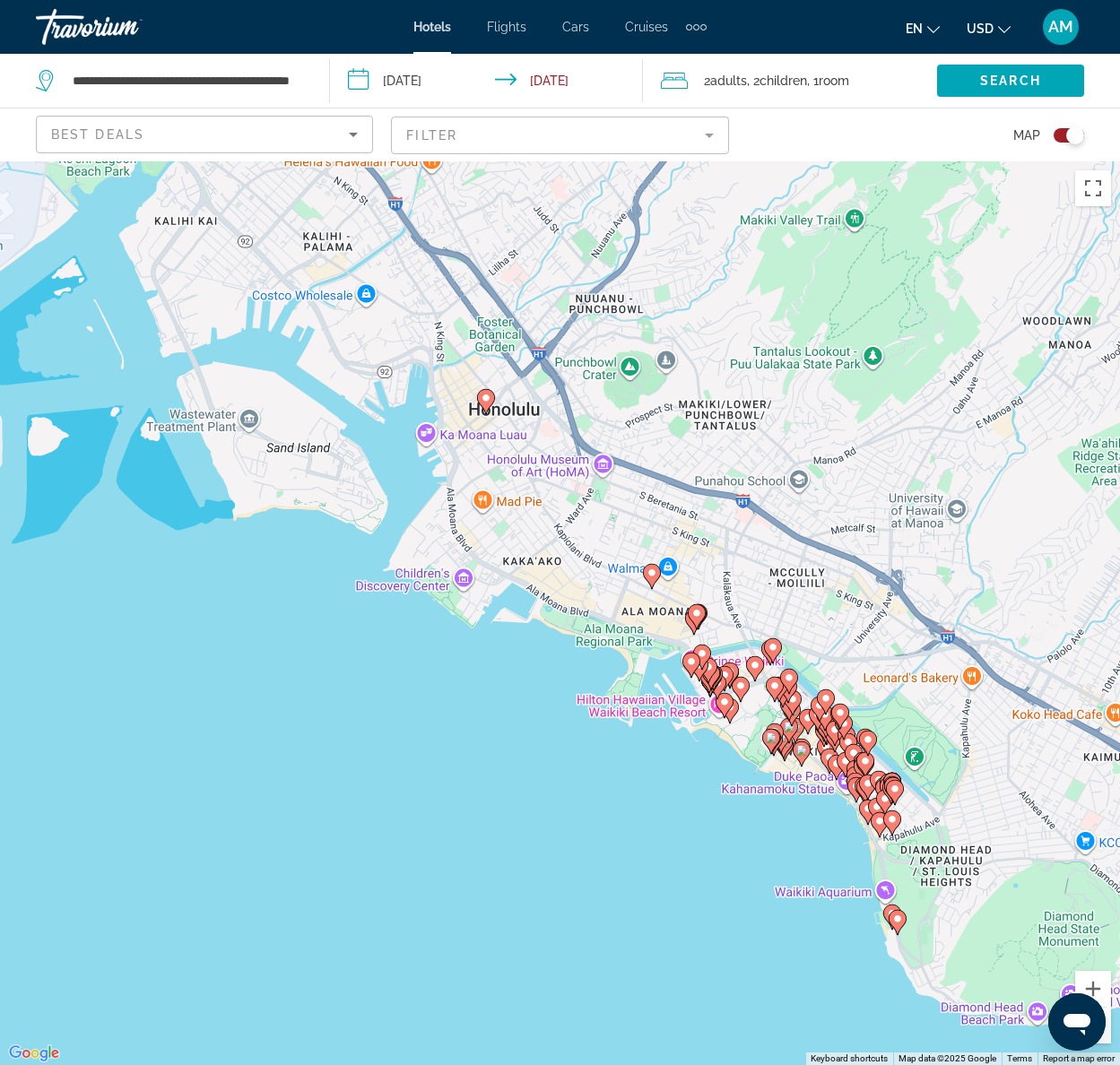
drag, startPoint x: 885, startPoint y: 789, endPoint x: 690, endPoint y: 656, distance: 236.0
click at [699, 664] on gmp-advanced-marker "Main content" at bounding box center [708, 670] width 18 height 27
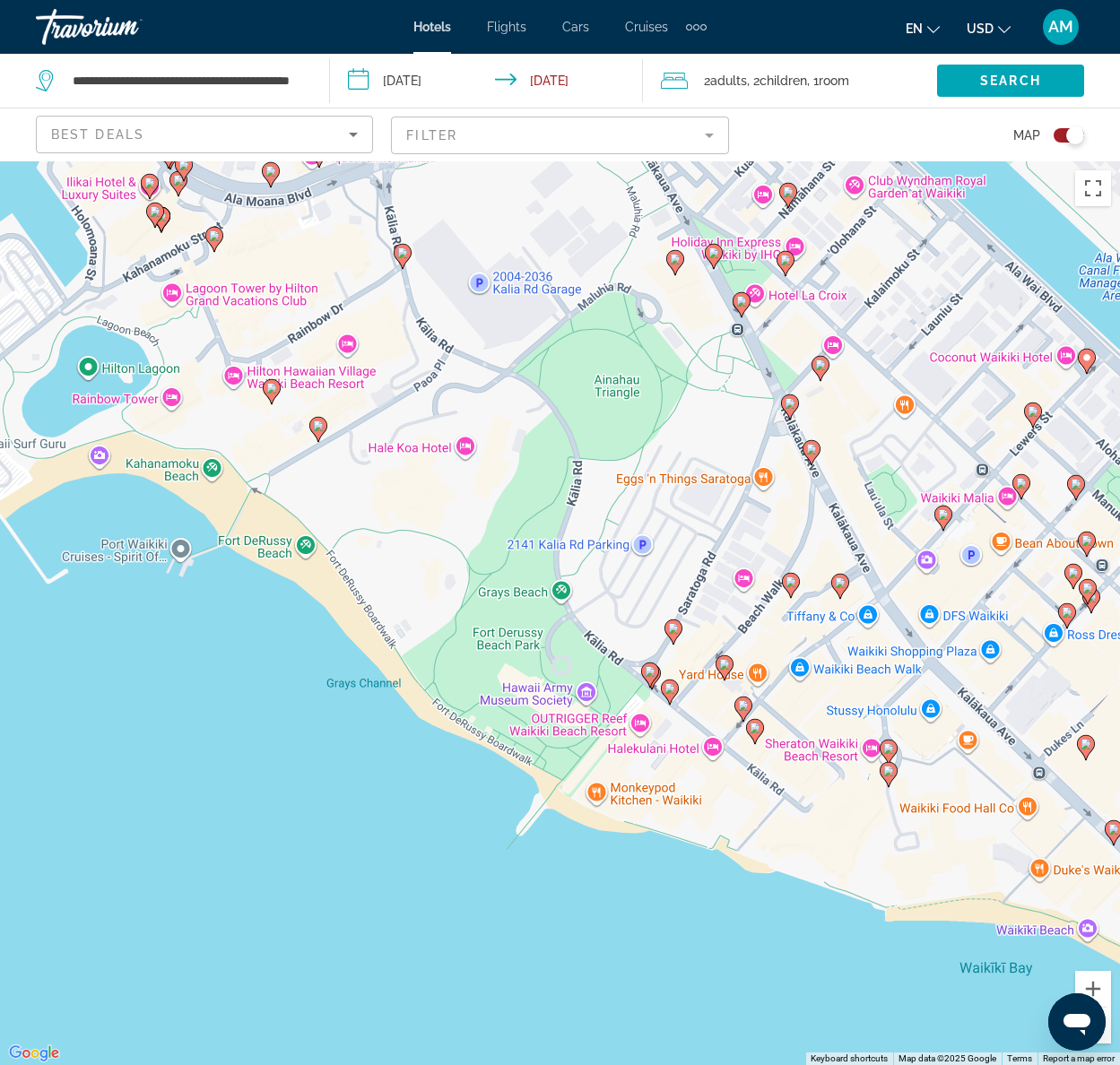
drag, startPoint x: 814, startPoint y: 791, endPoint x: 729, endPoint y: 438, distance: 363.1
click at [729, 438] on div "To activate drag with keyboard, press Alt + Enter. Once in keyboard drag state,…" at bounding box center [560, 613] width 1120 height 904
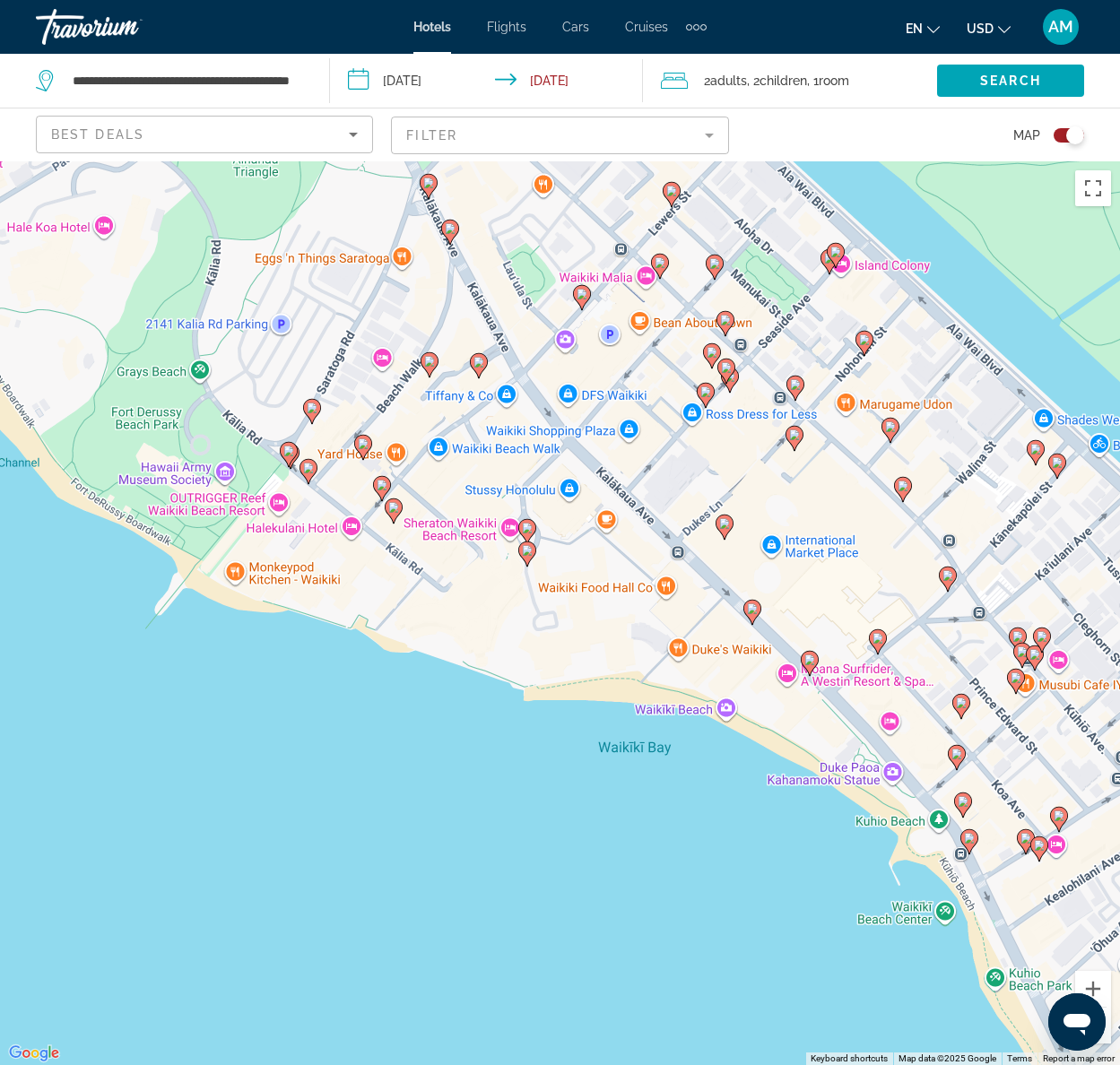
drag, startPoint x: 913, startPoint y: 746, endPoint x: 566, endPoint y: 565, distance: 391.4
click at [566, 565] on div "To activate drag with keyboard, press Alt + Enter. Once in keyboard drag state,…" at bounding box center [560, 613] width 1120 height 904
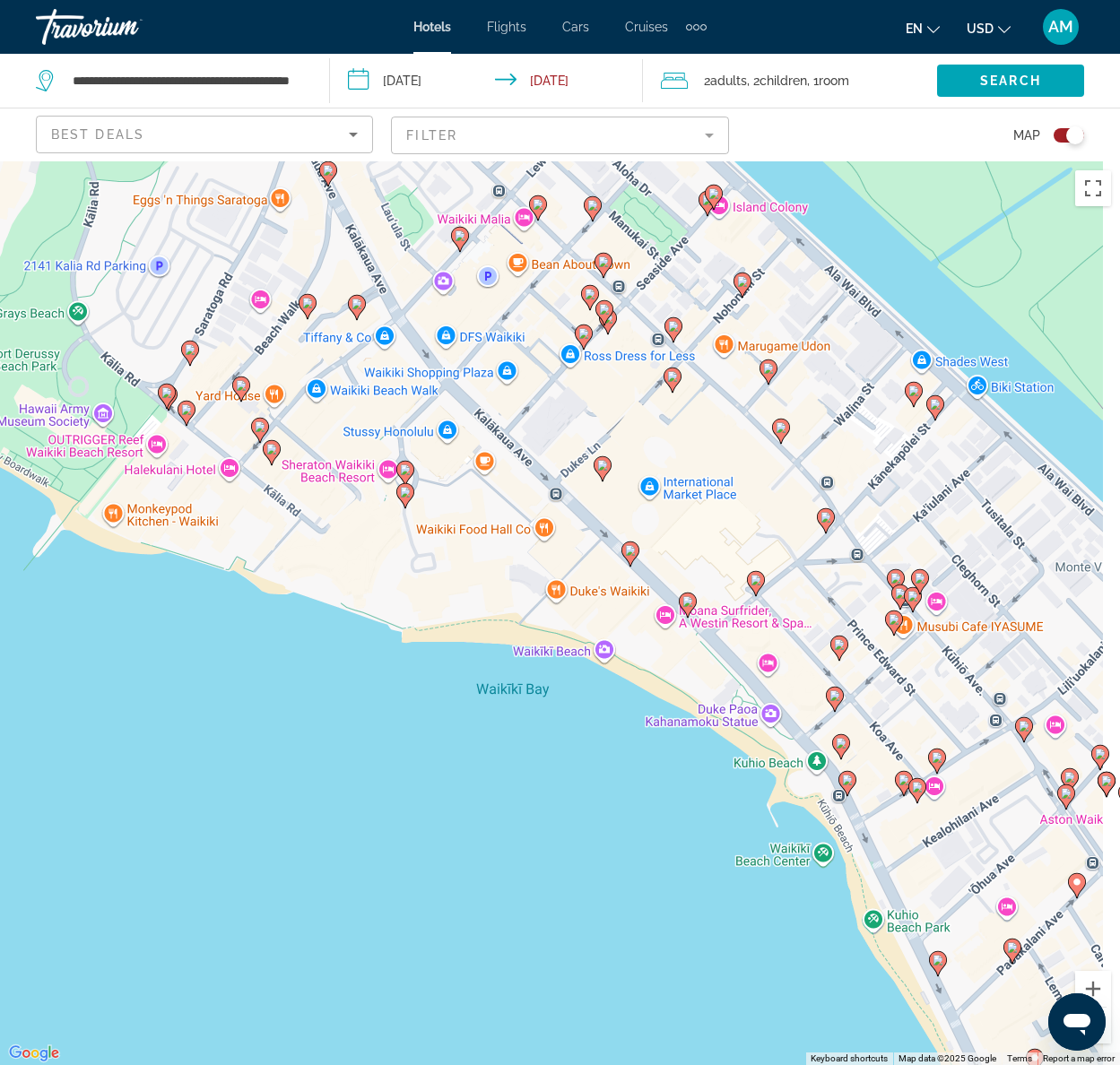
drag, startPoint x: 819, startPoint y: 746, endPoint x: 696, endPoint y: 665, distance: 147.3
click at [697, 667] on div "To activate drag with keyboard, press Alt + Enter. Once in keyboard drag state,…" at bounding box center [560, 613] width 1120 height 904
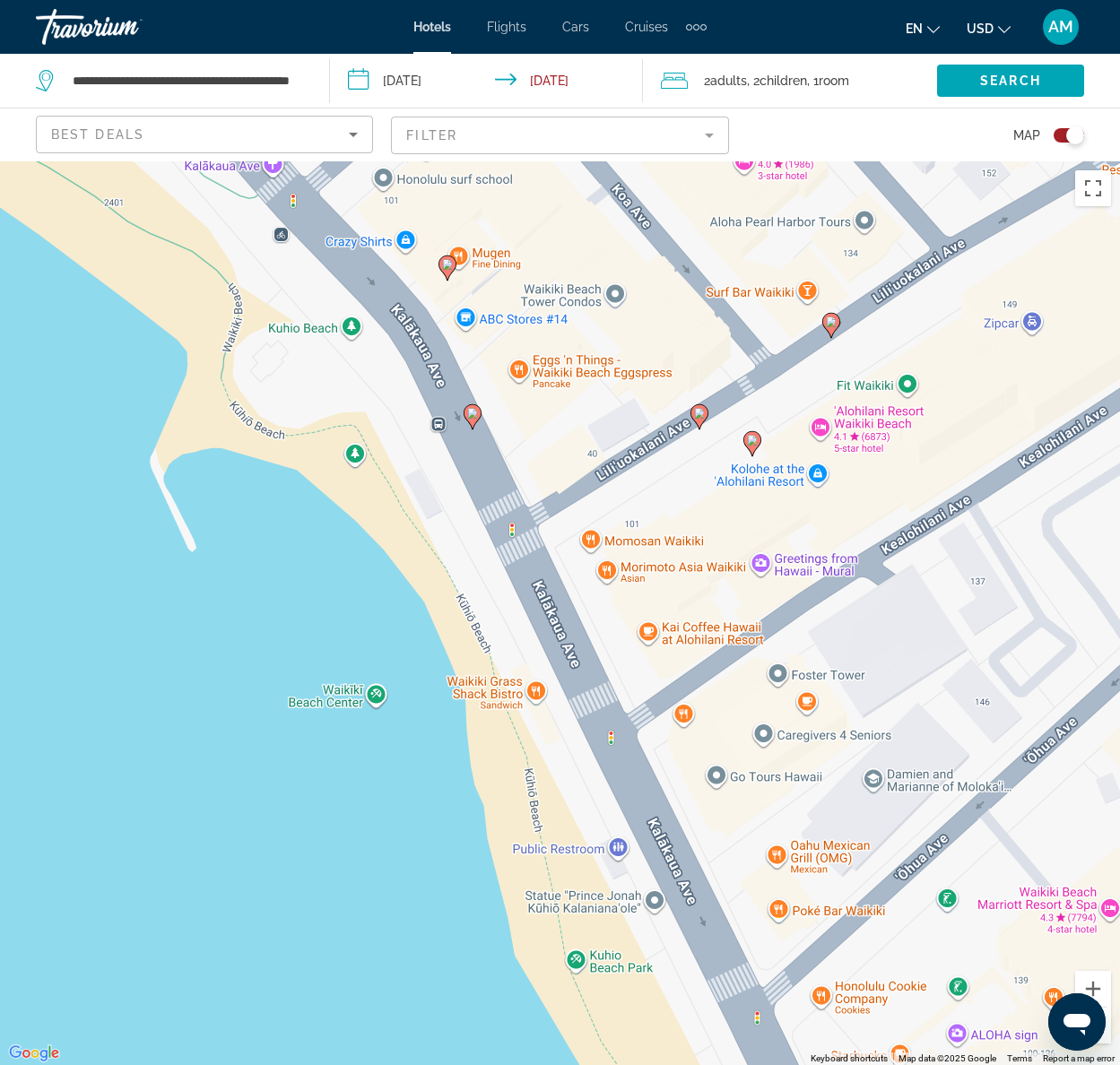
drag, startPoint x: 920, startPoint y: 732, endPoint x: 907, endPoint y: 509, distance: 223.4
click at [907, 509] on div "To activate drag with keyboard, press Alt + Enter. Once in keyboard drag state,…" at bounding box center [560, 613] width 1120 height 904
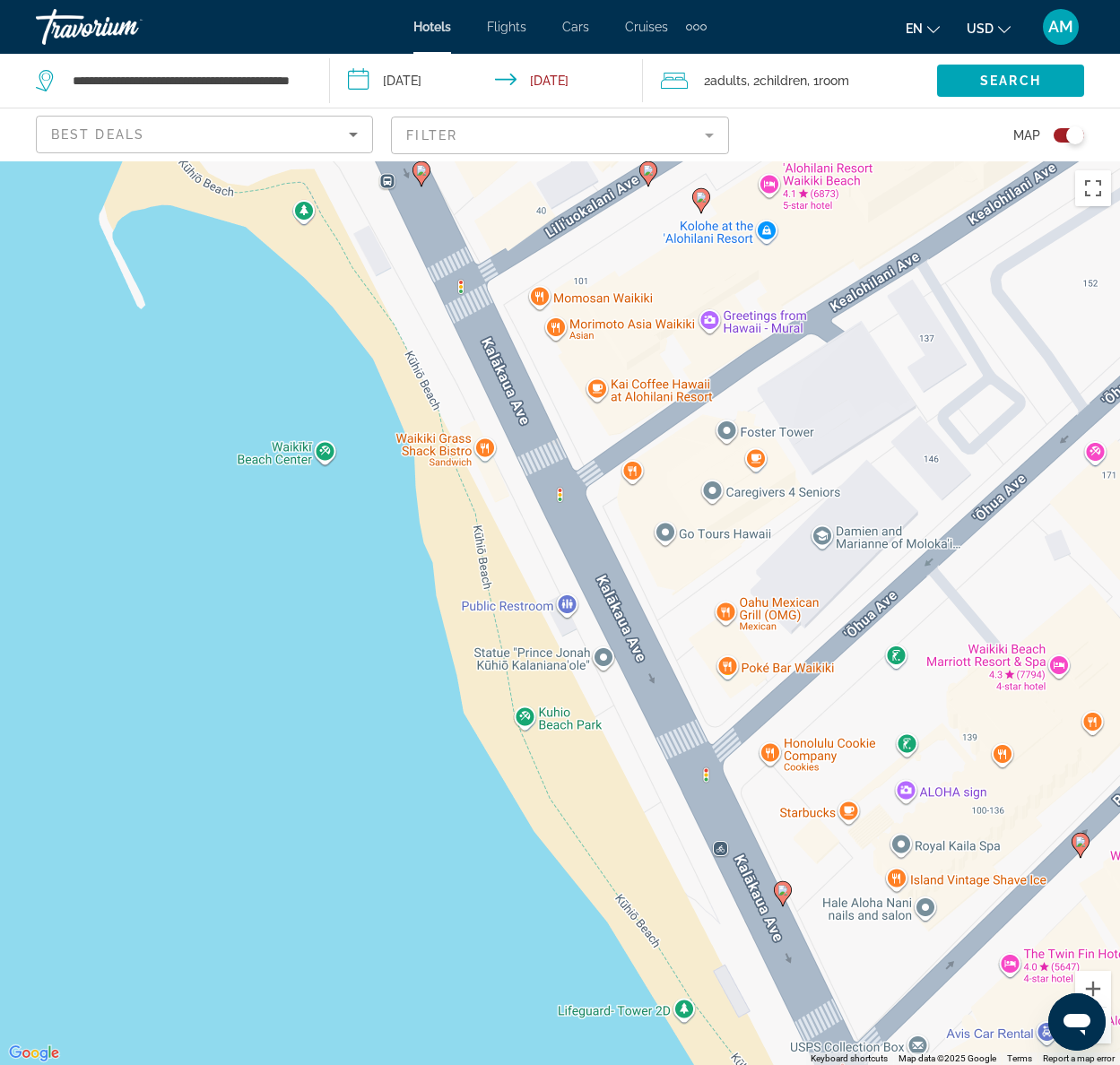
drag, startPoint x: 722, startPoint y: 816, endPoint x: 671, endPoint y: 572, distance: 249.3
click at [671, 572] on div "To activate drag with keyboard, press Alt + Enter. Once in keyboard drag state,…" at bounding box center [560, 613] width 1120 height 904
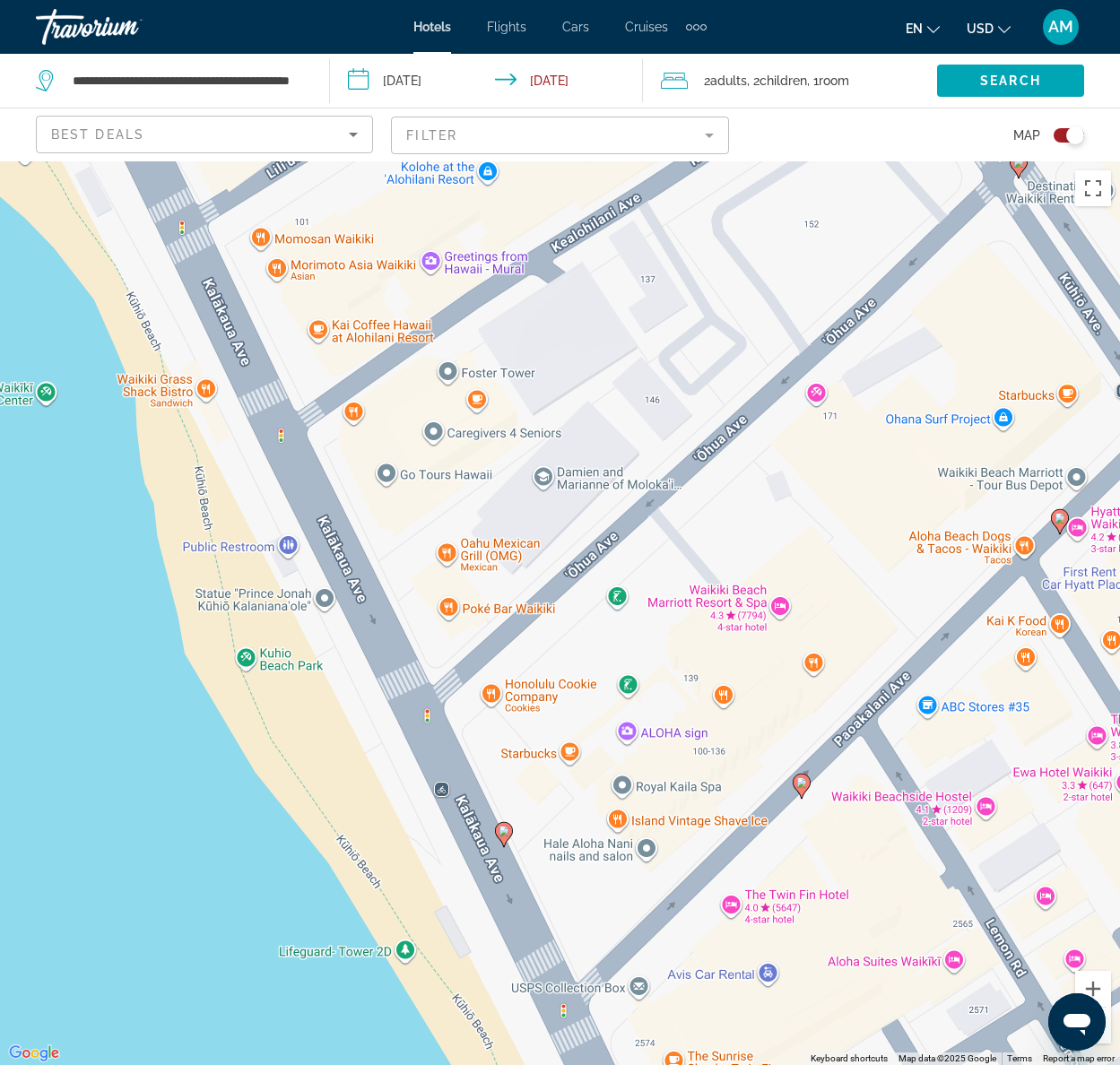
drag, startPoint x: 848, startPoint y: 860, endPoint x: 570, endPoint y: 802, distance: 284.0
click at [570, 802] on div "To activate drag with keyboard, press Alt + Enter. Once in keyboard drag state,…" at bounding box center [560, 613] width 1120 height 904
click at [781, 608] on div "To activate drag with keyboard, press Alt + Enter. Once in keyboard drag state,…" at bounding box center [560, 613] width 1120 height 904
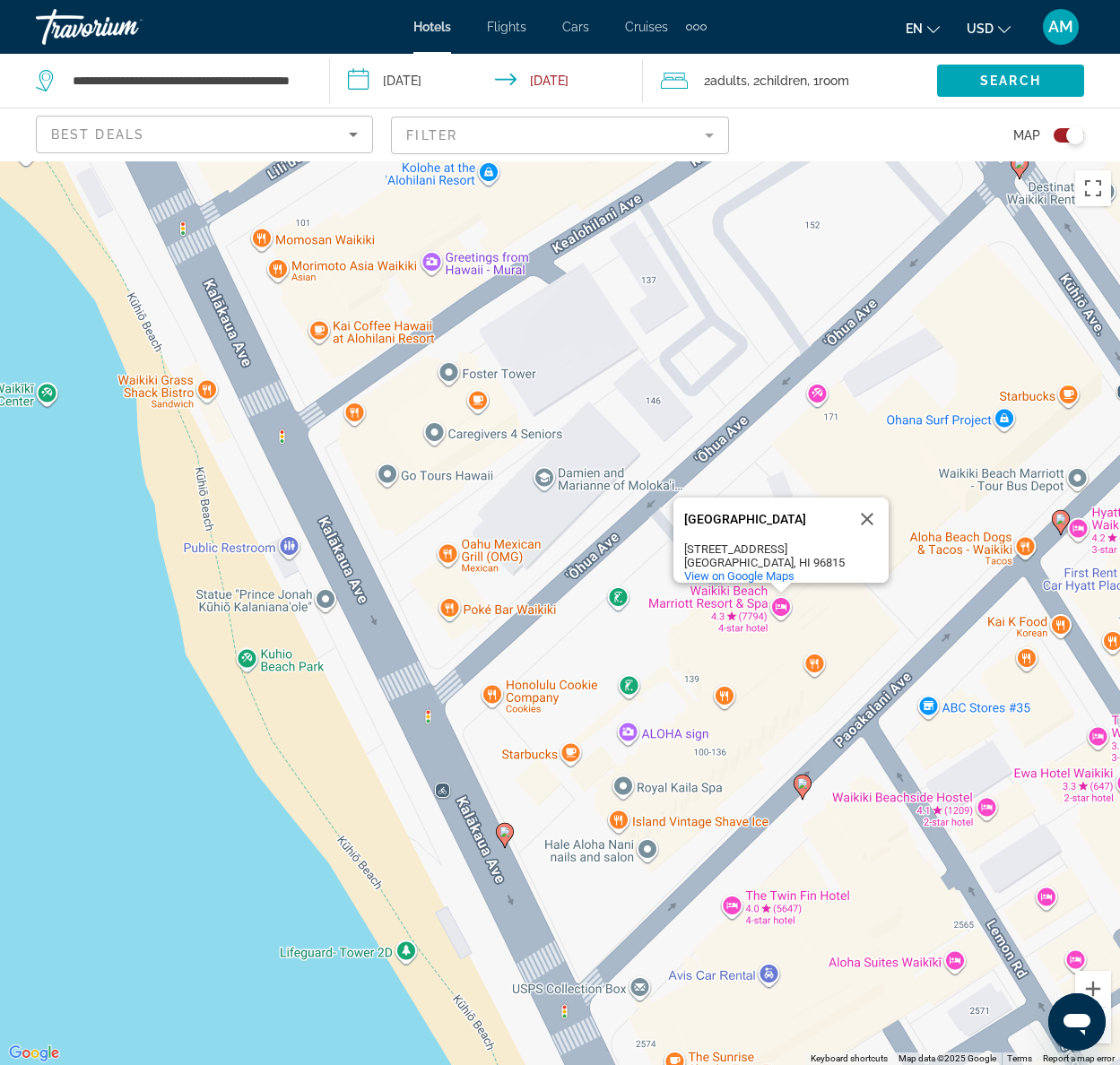
click at [835, 617] on div "To activate drag with keyboard, press Alt + Enter. Once in keyboard drag state,…" at bounding box center [560, 613] width 1120 height 904
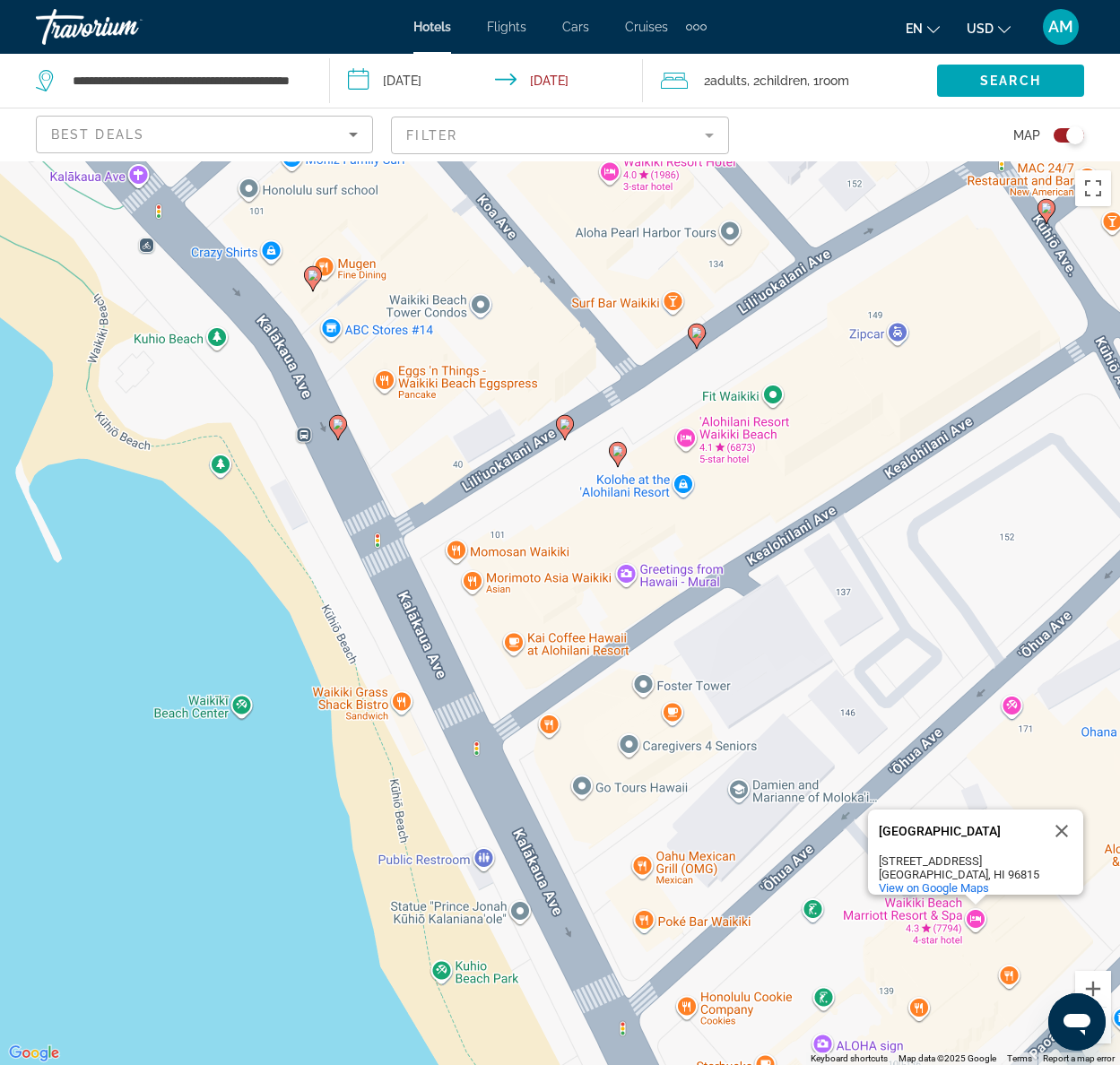
drag, startPoint x: 670, startPoint y: 387, endPoint x: 866, endPoint y: 698, distance: 367.6
click at [866, 698] on div "To activate drag with keyboard, press Alt + Enter. Once in keyboard drag state,…" at bounding box center [560, 613] width 1120 height 904
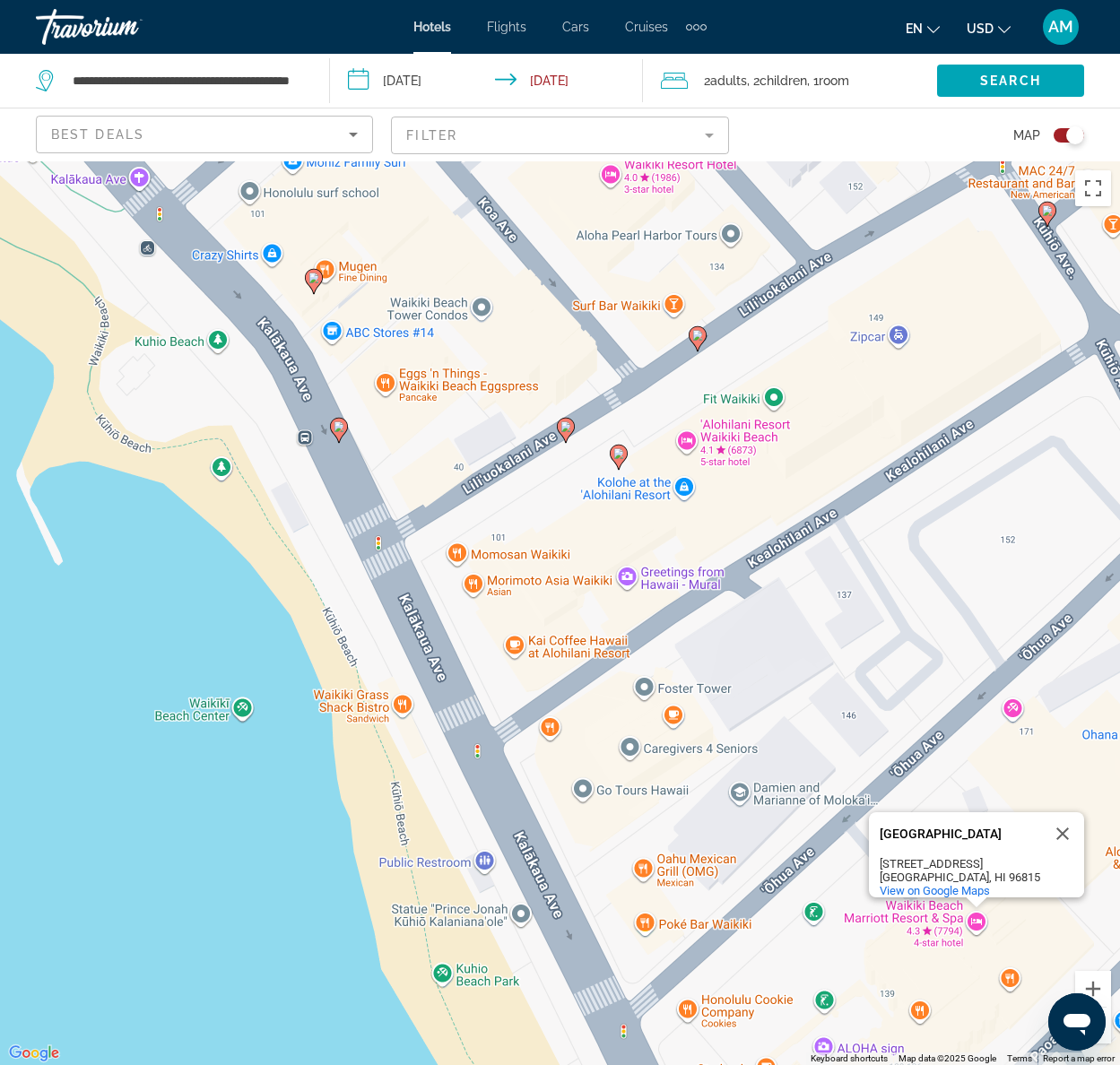
click at [1043, 929] on div "To activate drag with keyboard, press Alt + Enter. Once in keyboard drag state,…" at bounding box center [560, 613] width 1120 height 904
click at [961, 989] on div "To activate drag with keyboard, press Alt + Enter. Once in keyboard drag state,…" at bounding box center [560, 613] width 1120 height 904
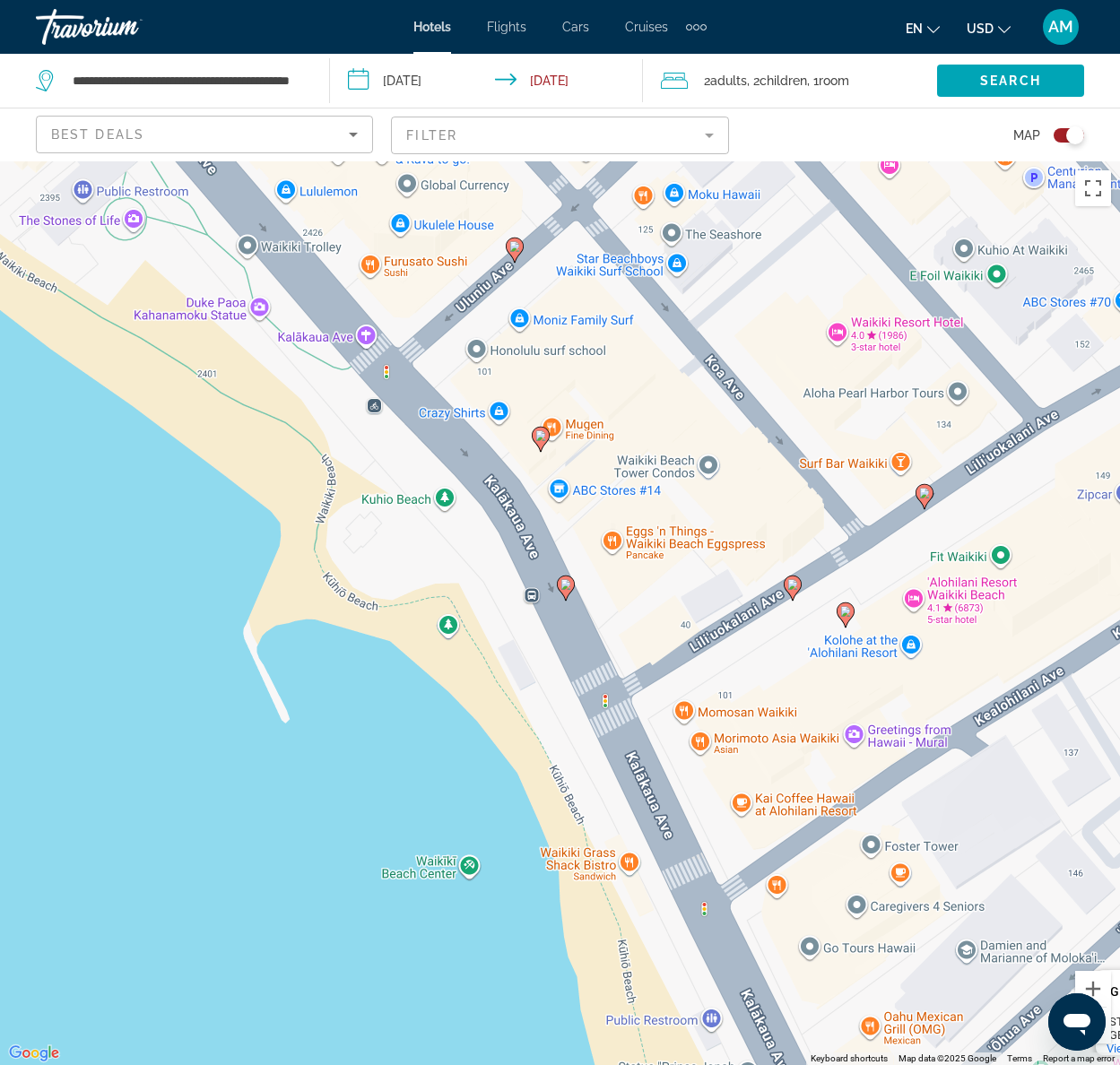
drag, startPoint x: 741, startPoint y: 681, endPoint x: 974, endPoint y: 842, distance: 283.2
click at [974, 842] on div "To activate drag with keyboard, press Alt + Enter. Once in keyboard drag state,…" at bounding box center [560, 613] width 1120 height 904
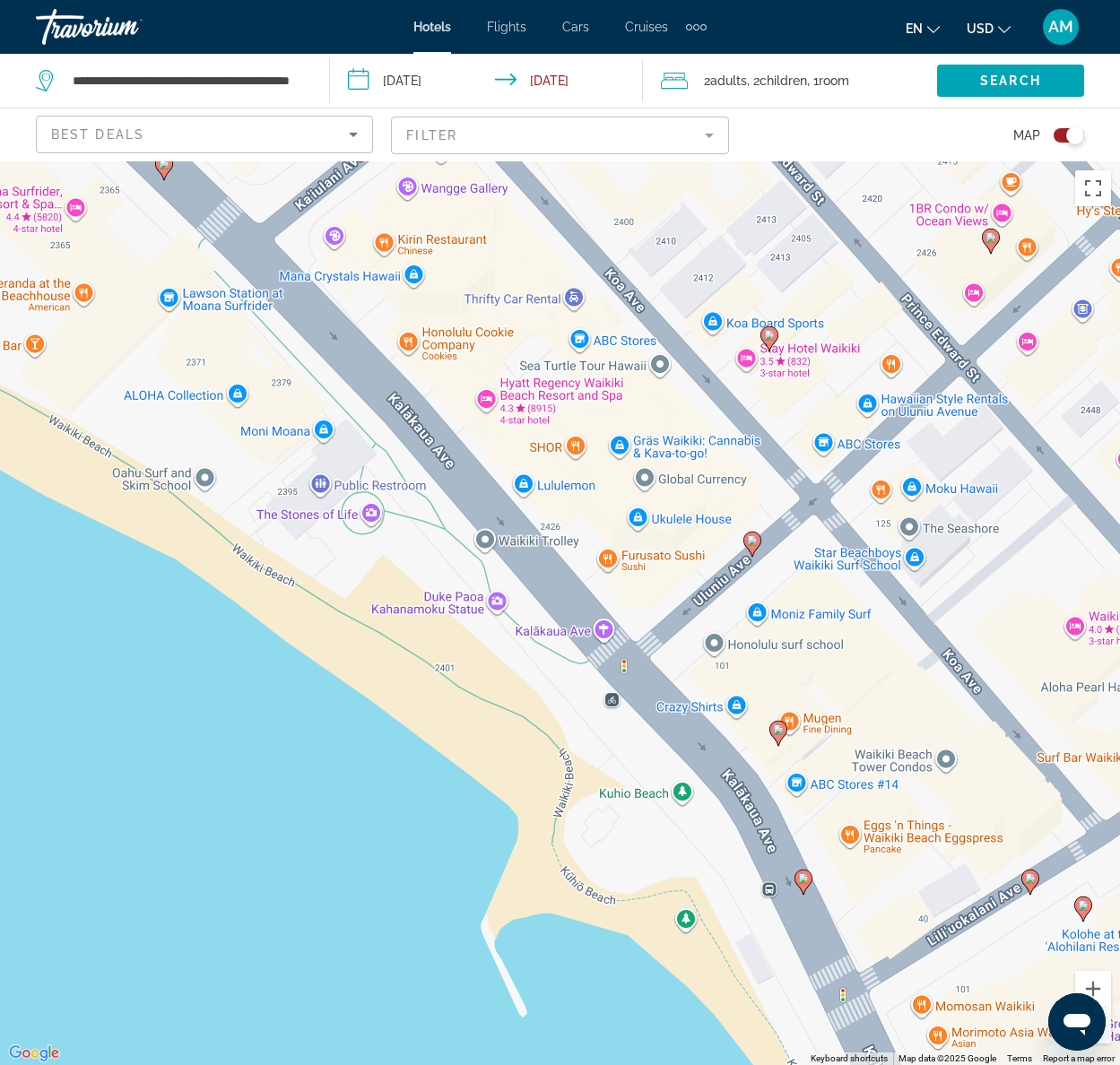
drag, startPoint x: 668, startPoint y: 405, endPoint x: 907, endPoint y: 701, distance: 380.4
click at [907, 701] on div "To activate drag with keyboard, press Alt + Enter. Once in keyboard drag state,…" at bounding box center [560, 613] width 1120 height 904
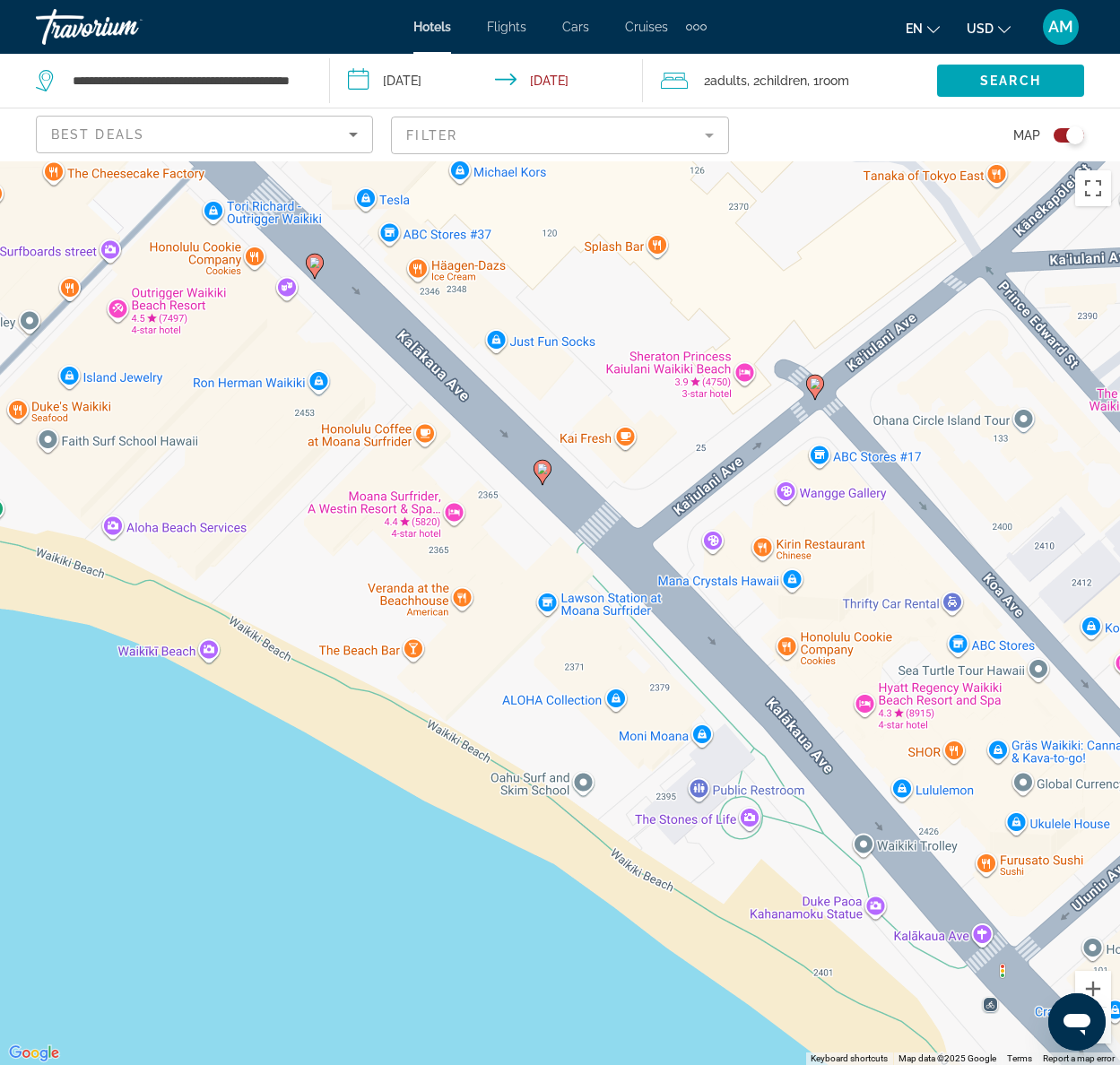
drag, startPoint x: 498, startPoint y: 259, endPoint x: 877, endPoint y: 565, distance: 487.1
click at [877, 565] on div "To activate drag with keyboard, press Alt + Enter. Once in keyboard drag state,…" at bounding box center [560, 613] width 1120 height 904
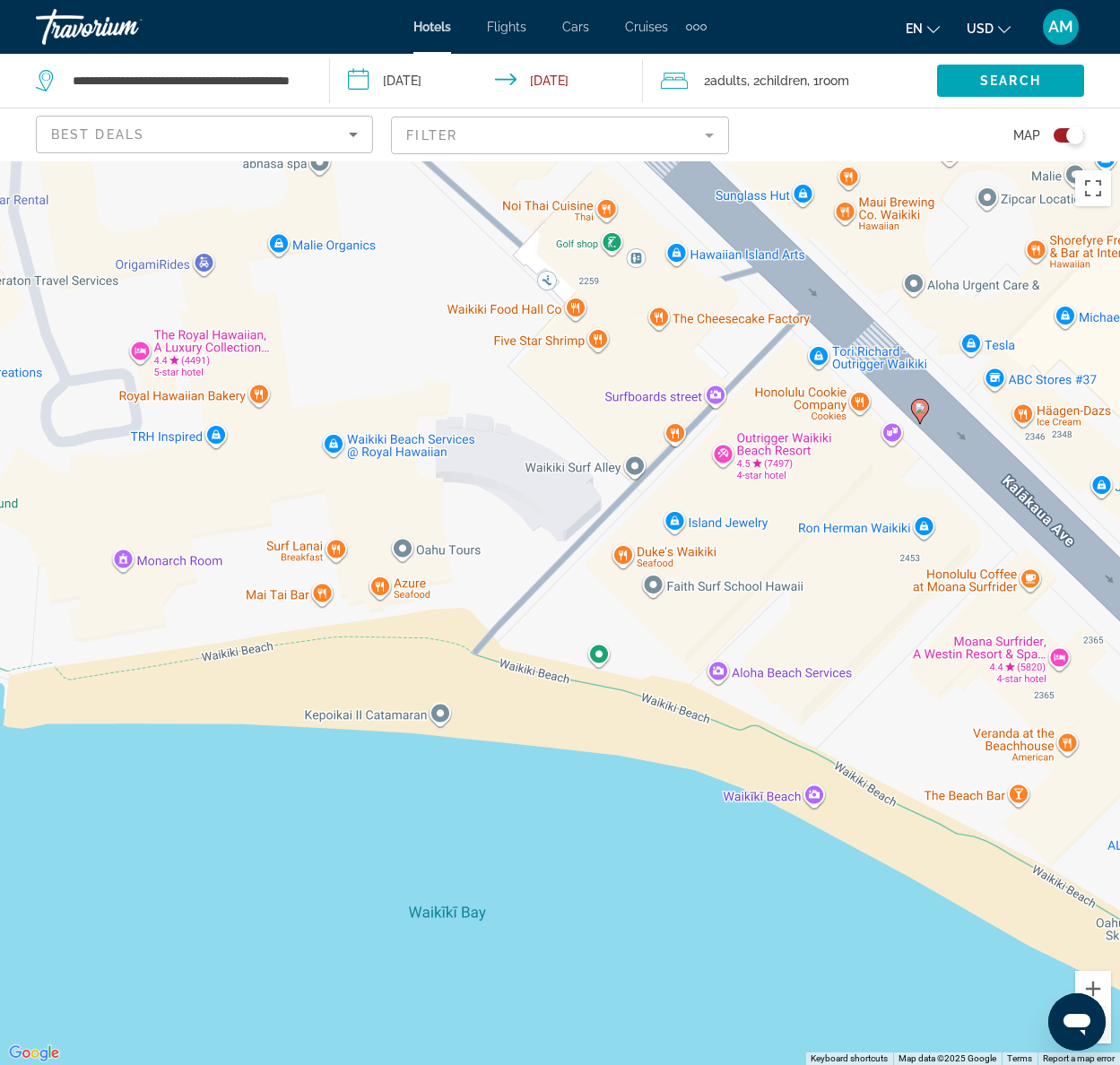
drag, startPoint x: 267, startPoint y: 569, endPoint x: 874, endPoint y: 715, distance: 624.3
click at [874, 715] on div "To activate drag with keyboard, press Alt + Enter. Once in keyboard drag state,…" at bounding box center [560, 613] width 1120 height 904
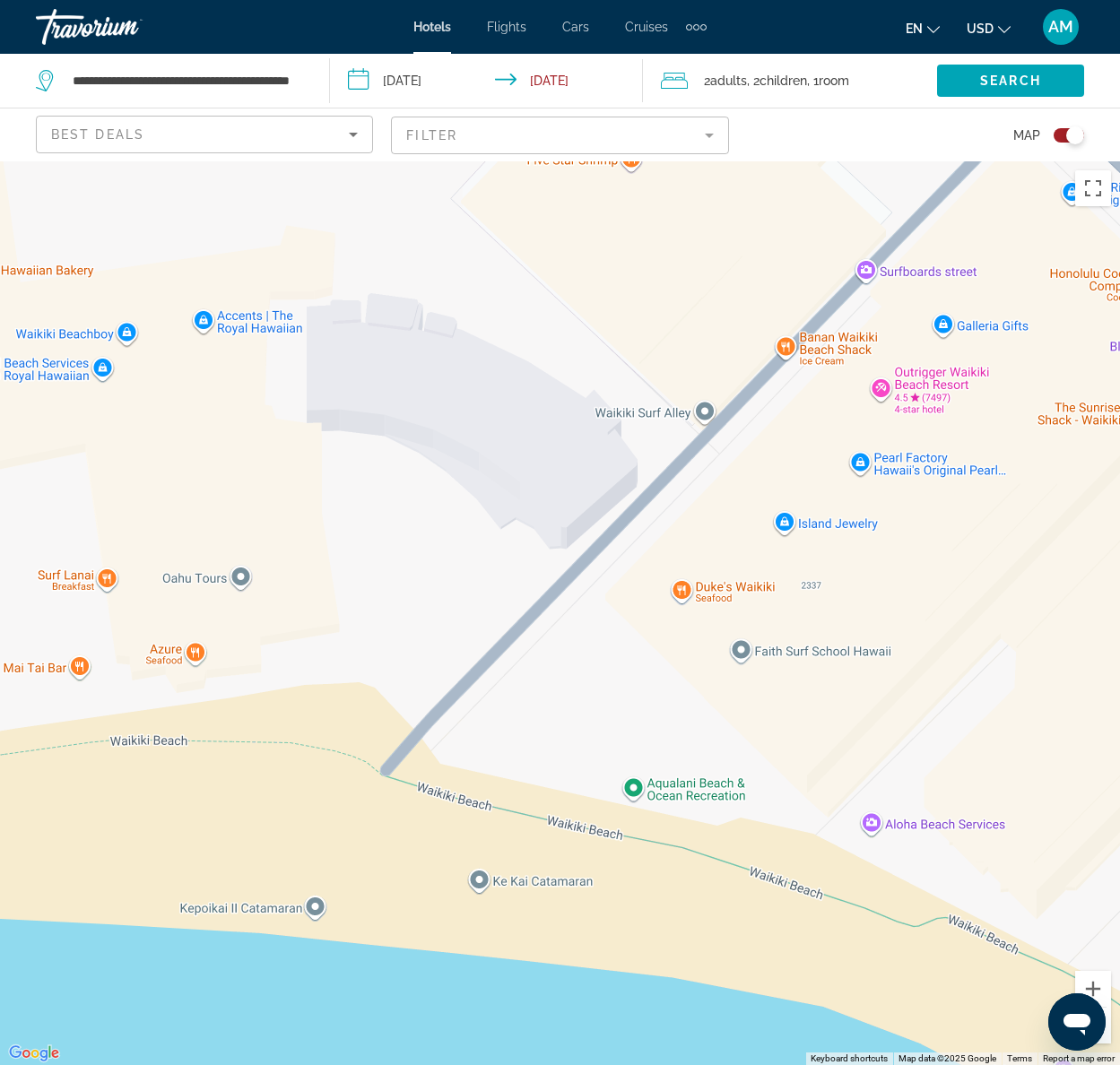
drag, startPoint x: 651, startPoint y: 486, endPoint x: 964, endPoint y: 670, distance: 363.1
click at [964, 670] on div "To activate drag with keyboard, press Alt + Enter. Once in keyboard drag state,…" at bounding box center [560, 613] width 1120 height 904
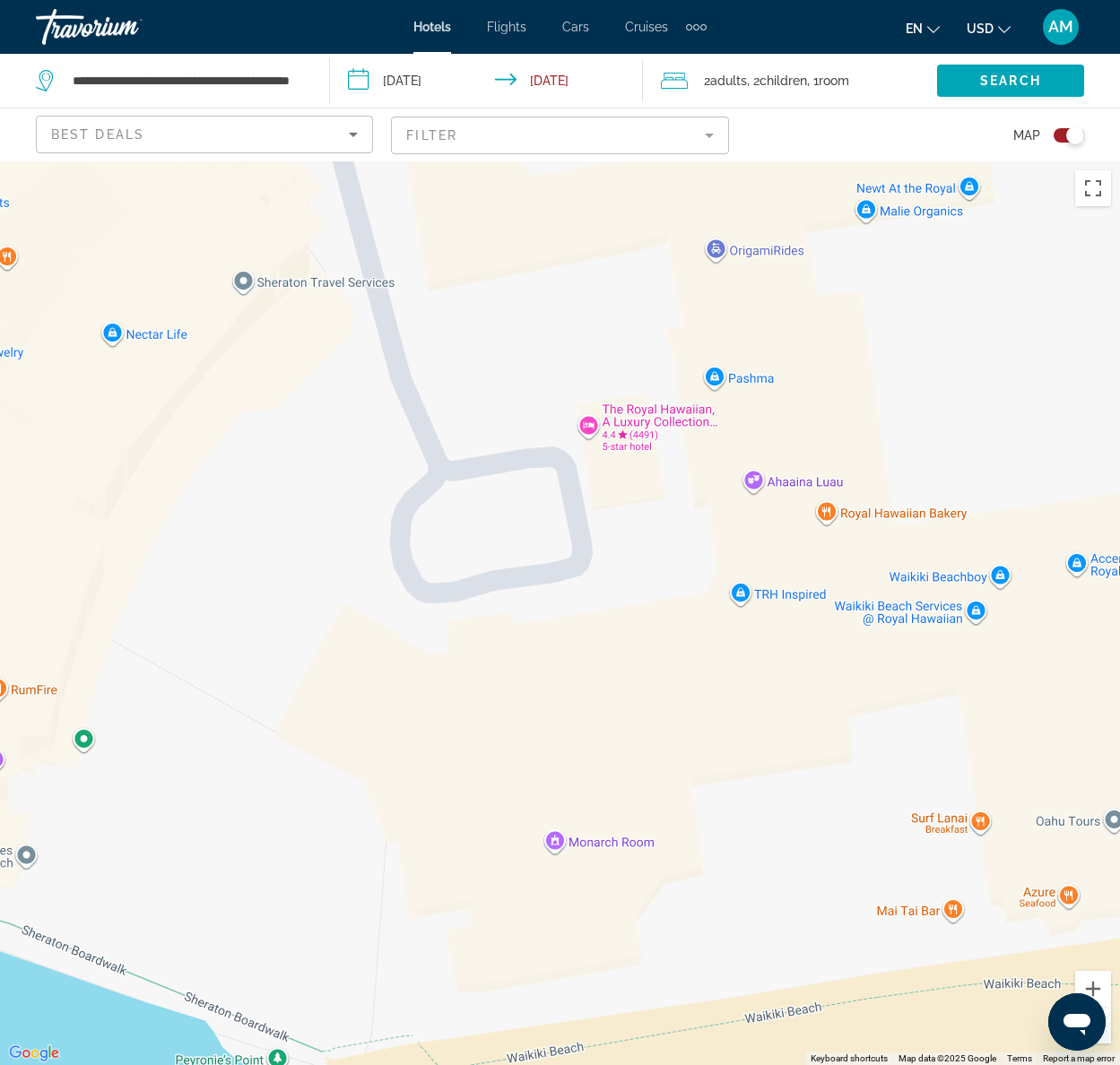
drag, startPoint x: 366, startPoint y: 534, endPoint x: 1234, endPoint y: 773, distance: 900.3
click at [1119, 773] on html "**********" at bounding box center [560, 532] width 1120 height 1065
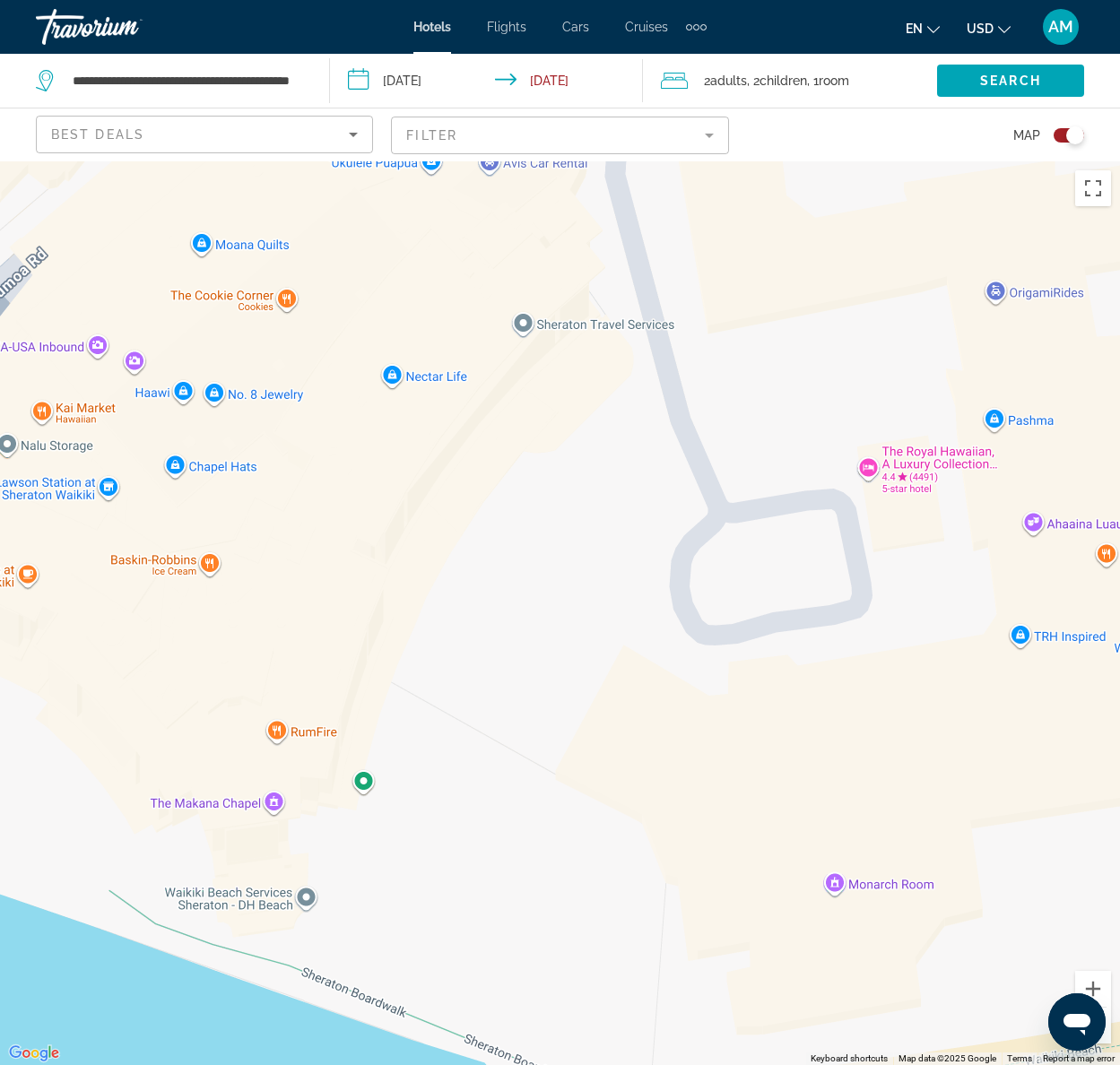
drag, startPoint x: 433, startPoint y: 718, endPoint x: 626, endPoint y: 746, distance: 195.0
click at [626, 746] on div "To activate drag with keyboard, press Alt + Enter. Once in keyboard drag state,…" at bounding box center [560, 613] width 1120 height 904
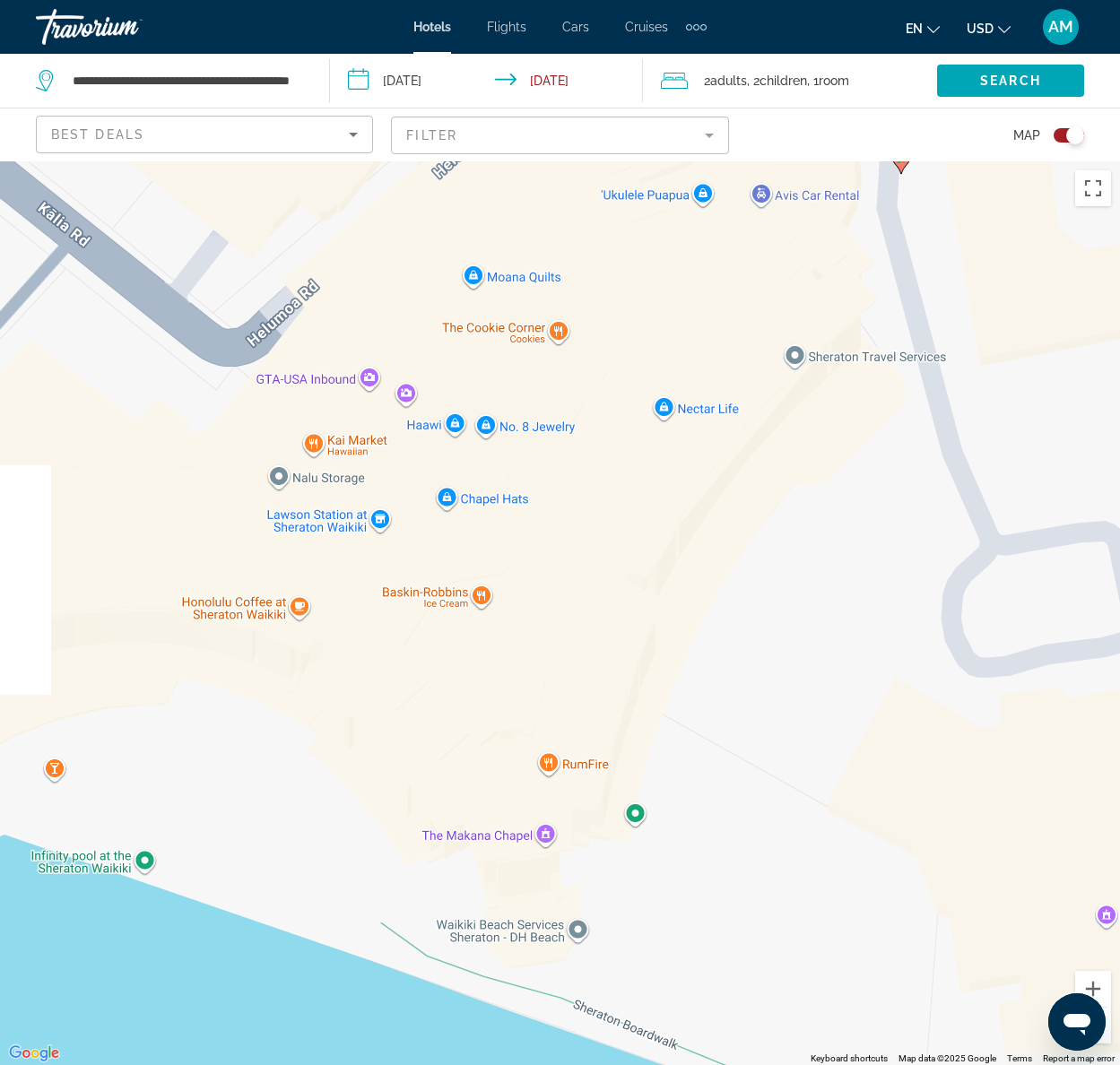
drag, startPoint x: 496, startPoint y: 650, endPoint x: 748, endPoint y: 676, distance: 253.3
click at [748, 676] on div "To activate drag with keyboard, press Alt + Enter. Once in keyboard drag state,…" at bounding box center [560, 613] width 1120 height 904
click at [140, 859] on div "To activate drag with keyboard, press Alt + Enter. Once in keyboard drag state,…" at bounding box center [560, 613] width 1120 height 904
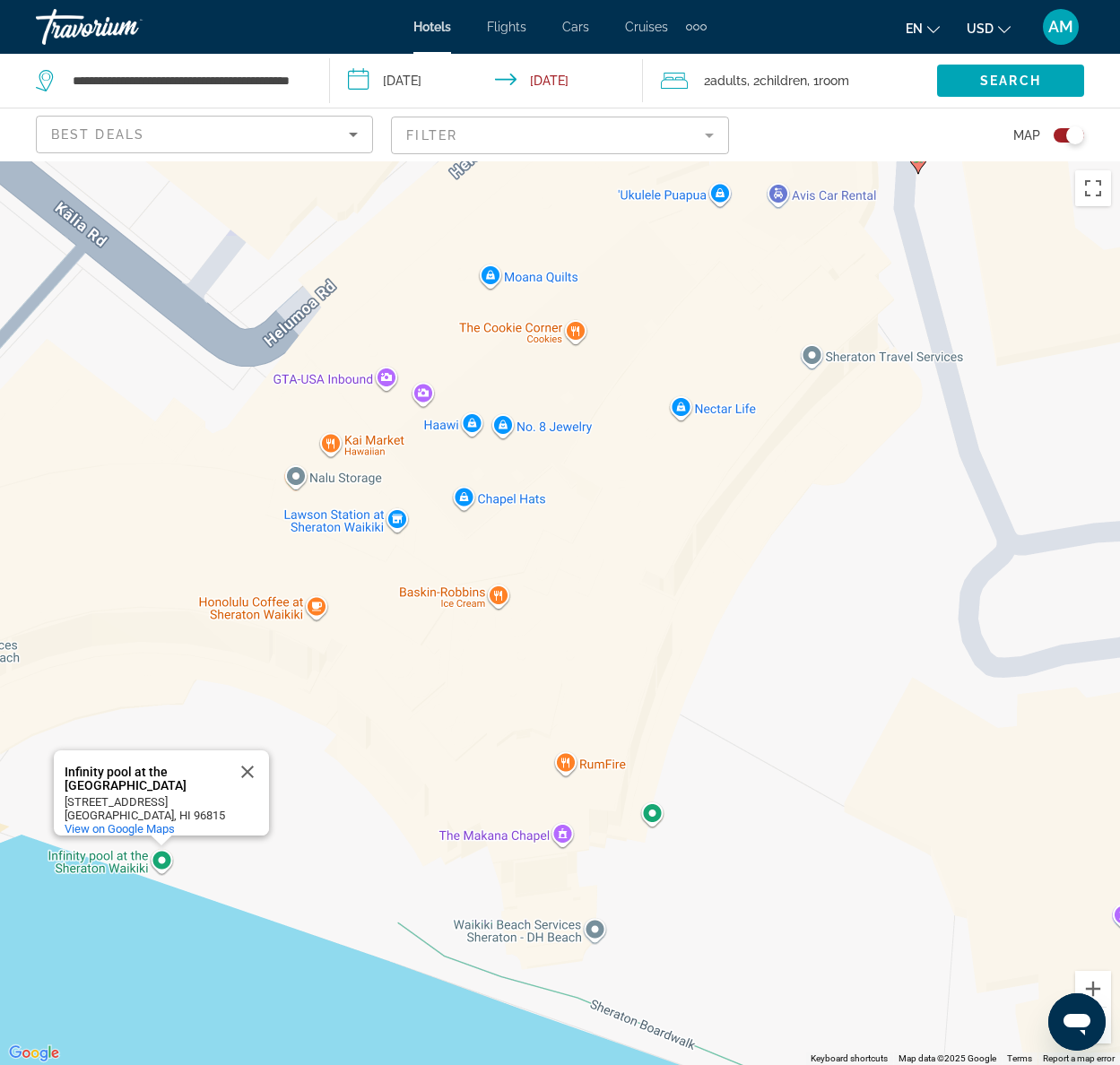
click at [120, 765] on div "Infinity pool at the [GEOGRAPHIC_DATA]" at bounding box center [145, 779] width 162 height 27
click at [159, 867] on div "To activate drag with keyboard, press Alt + Enter. Once in keyboard drag state,…" at bounding box center [560, 613] width 1120 height 904
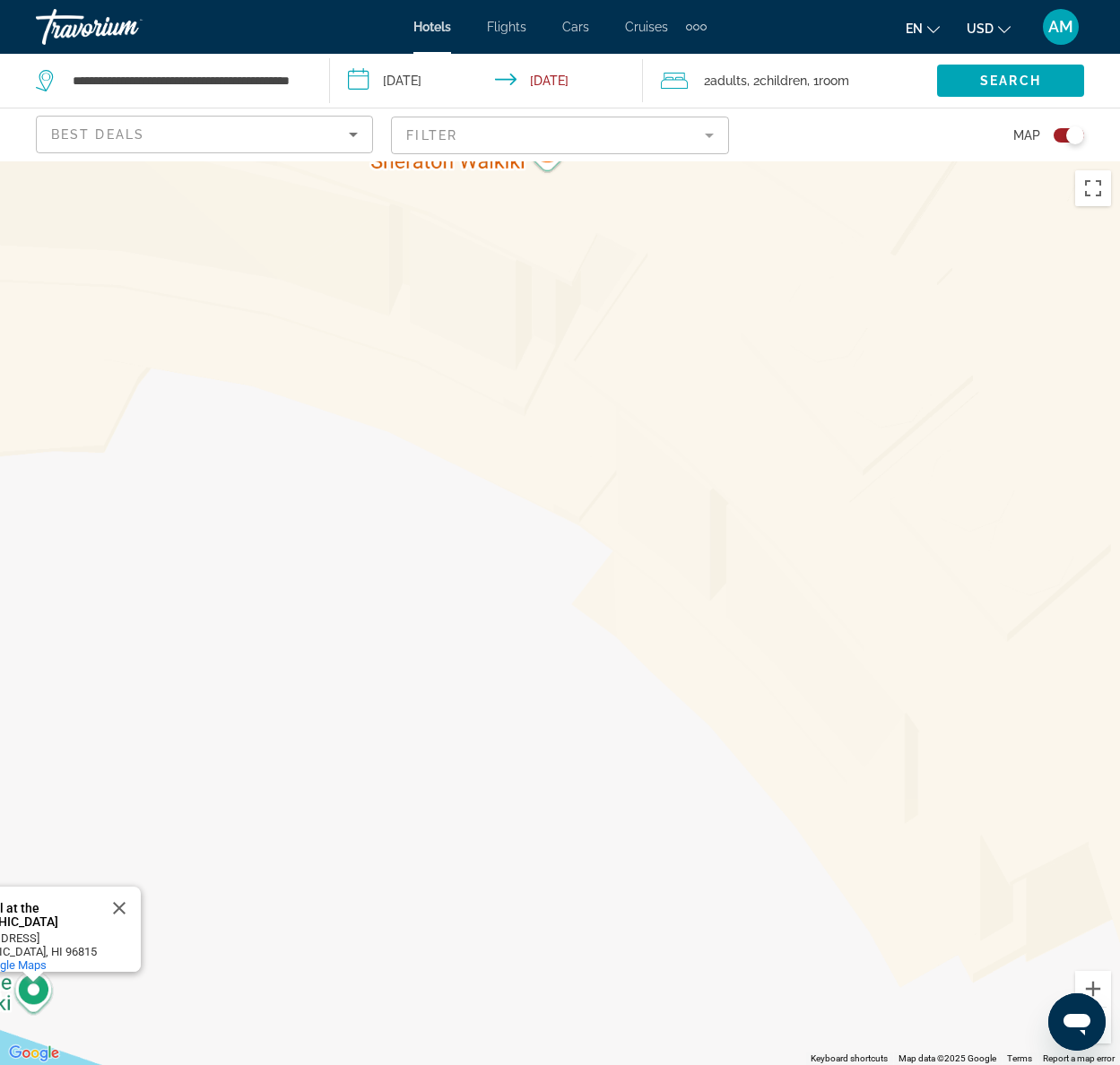
click at [366, 680] on div "Infinity pool at the [GEOGRAPHIC_DATA] Infinity pool at the [GEOGRAPHIC_DATA] […" at bounding box center [560, 613] width 1120 height 904
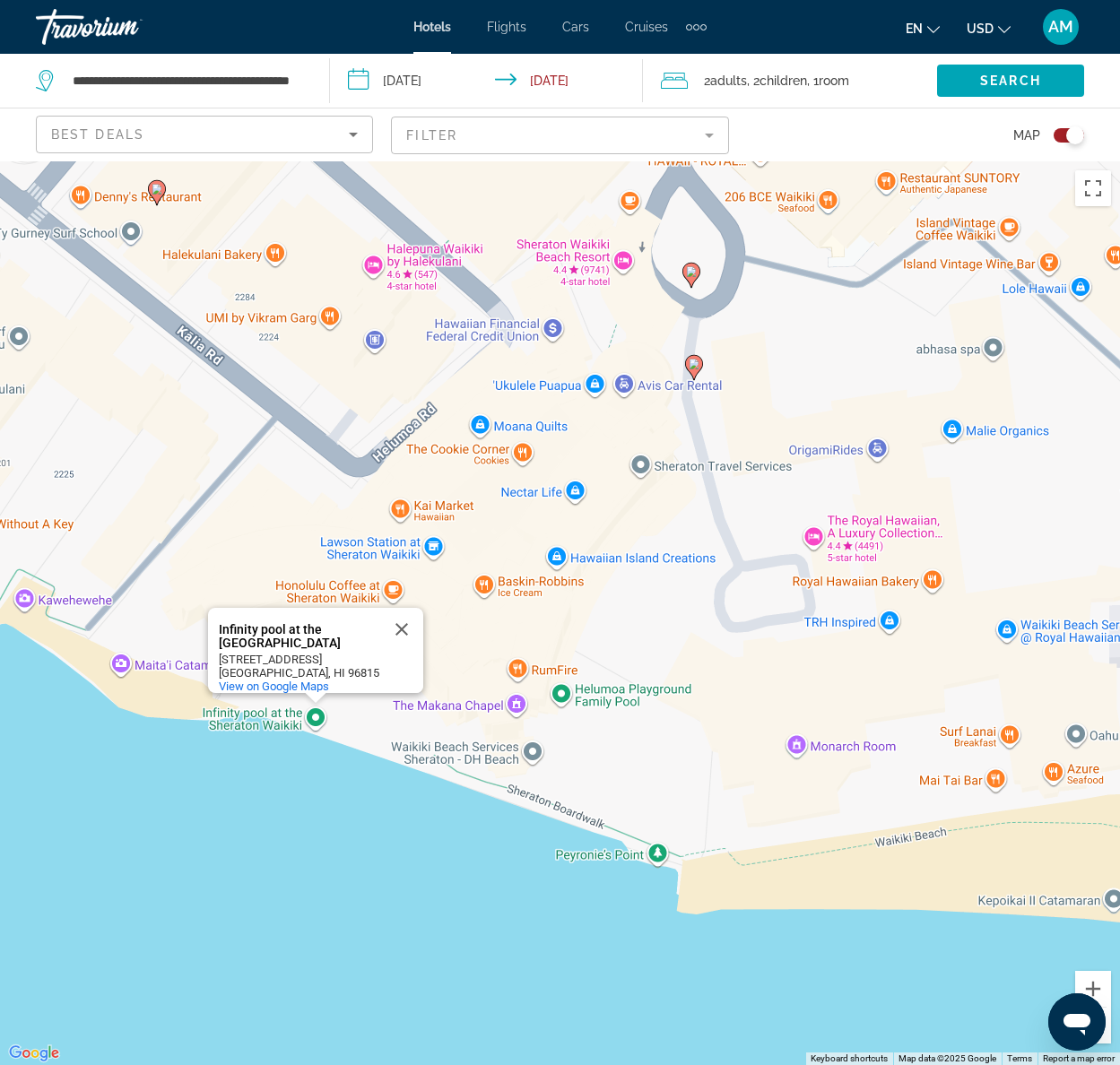
click at [114, 792] on div "To activate drag with keyboard, press Alt + Enter. Once in keyboard drag state,…" at bounding box center [560, 613] width 1120 height 904
click at [627, 265] on div "To activate drag with keyboard, press Alt + Enter. Once in keyboard drag state,…" at bounding box center [560, 613] width 1120 height 904
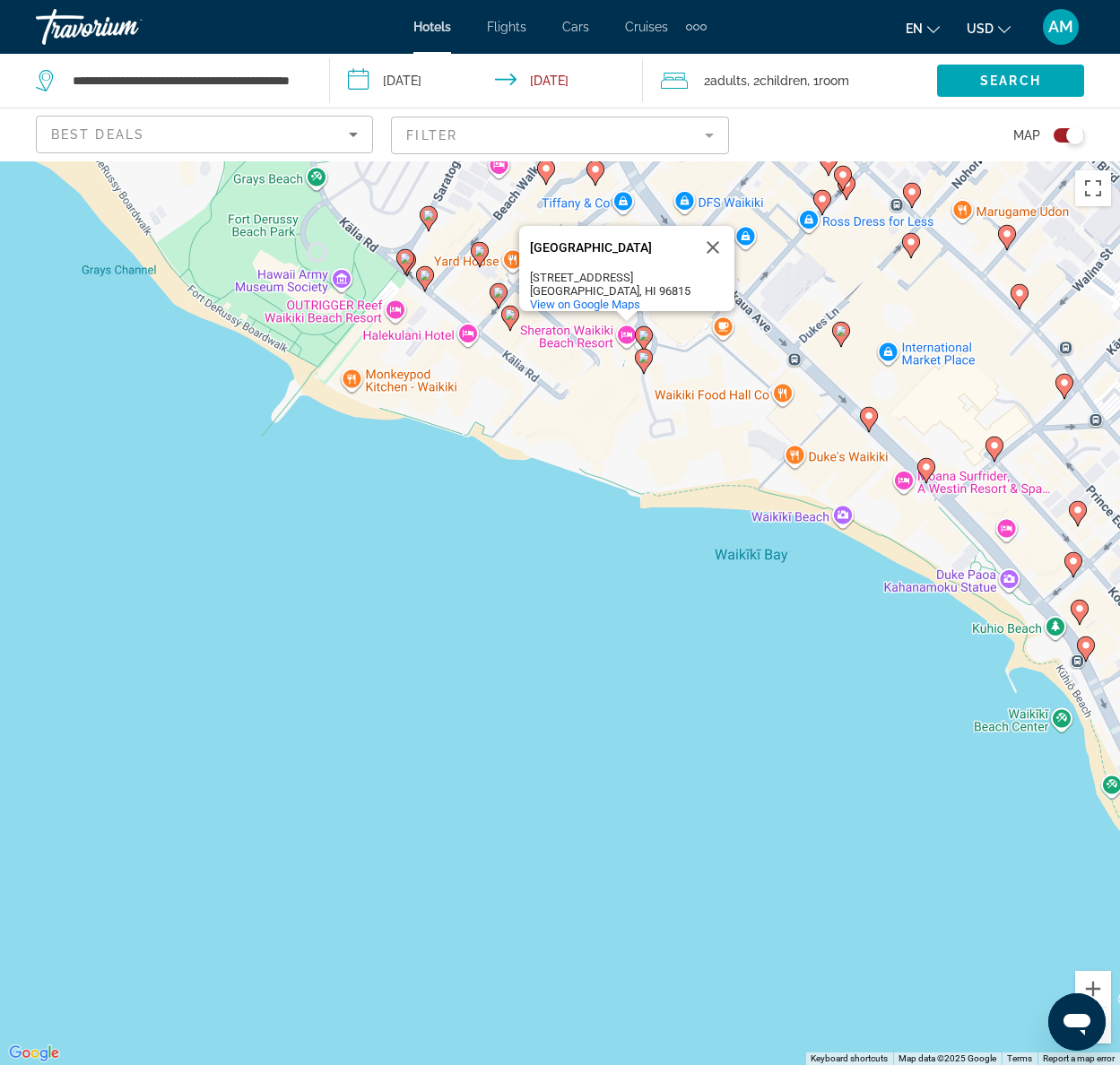
scroll to position [6, 0]
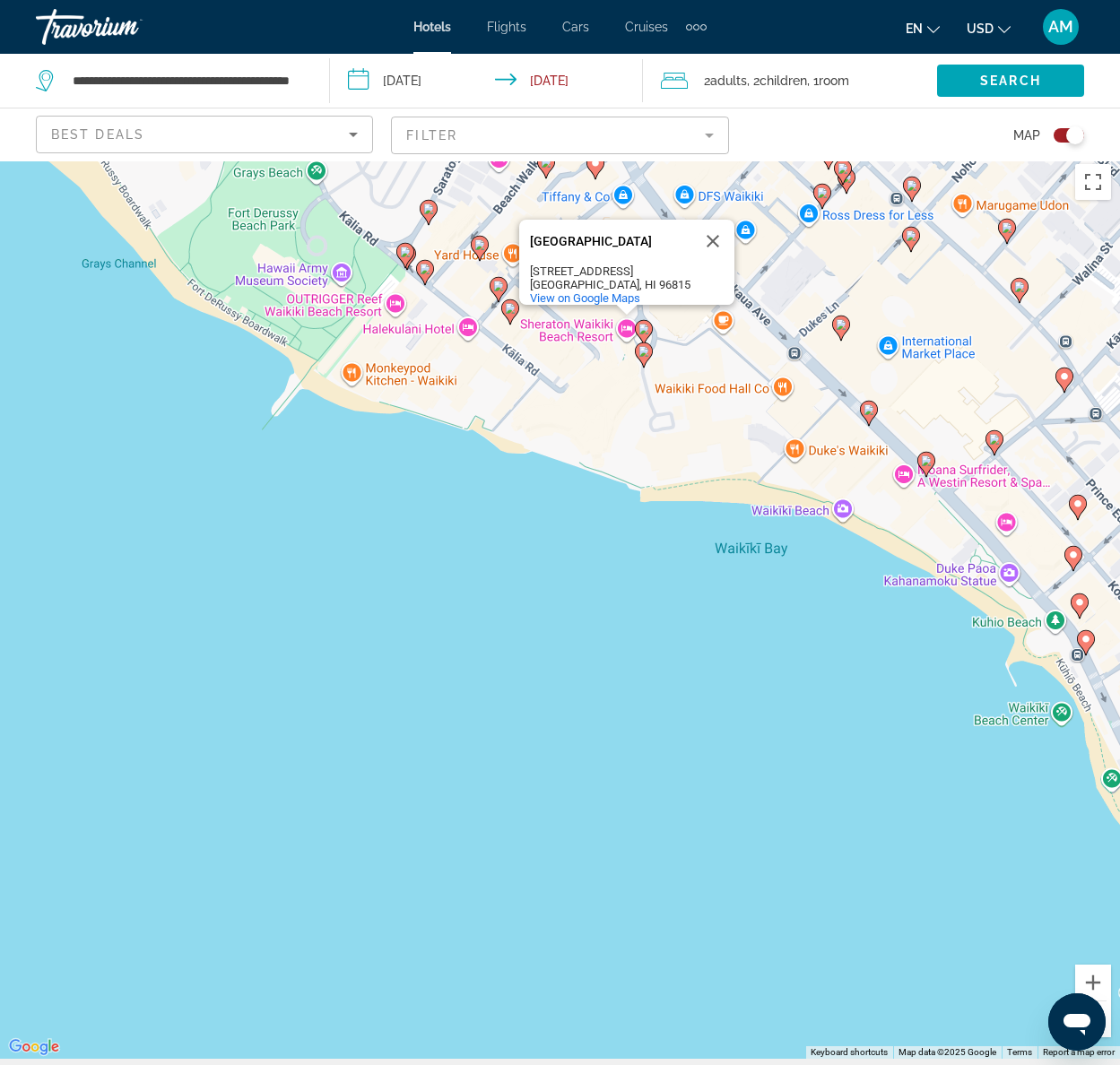
click at [577, 235] on div "[GEOGRAPHIC_DATA]" at bounding box center [610, 241] width 162 height 13
click at [1062, 135] on div "Toggle map" at bounding box center [1069, 135] width 31 height 14
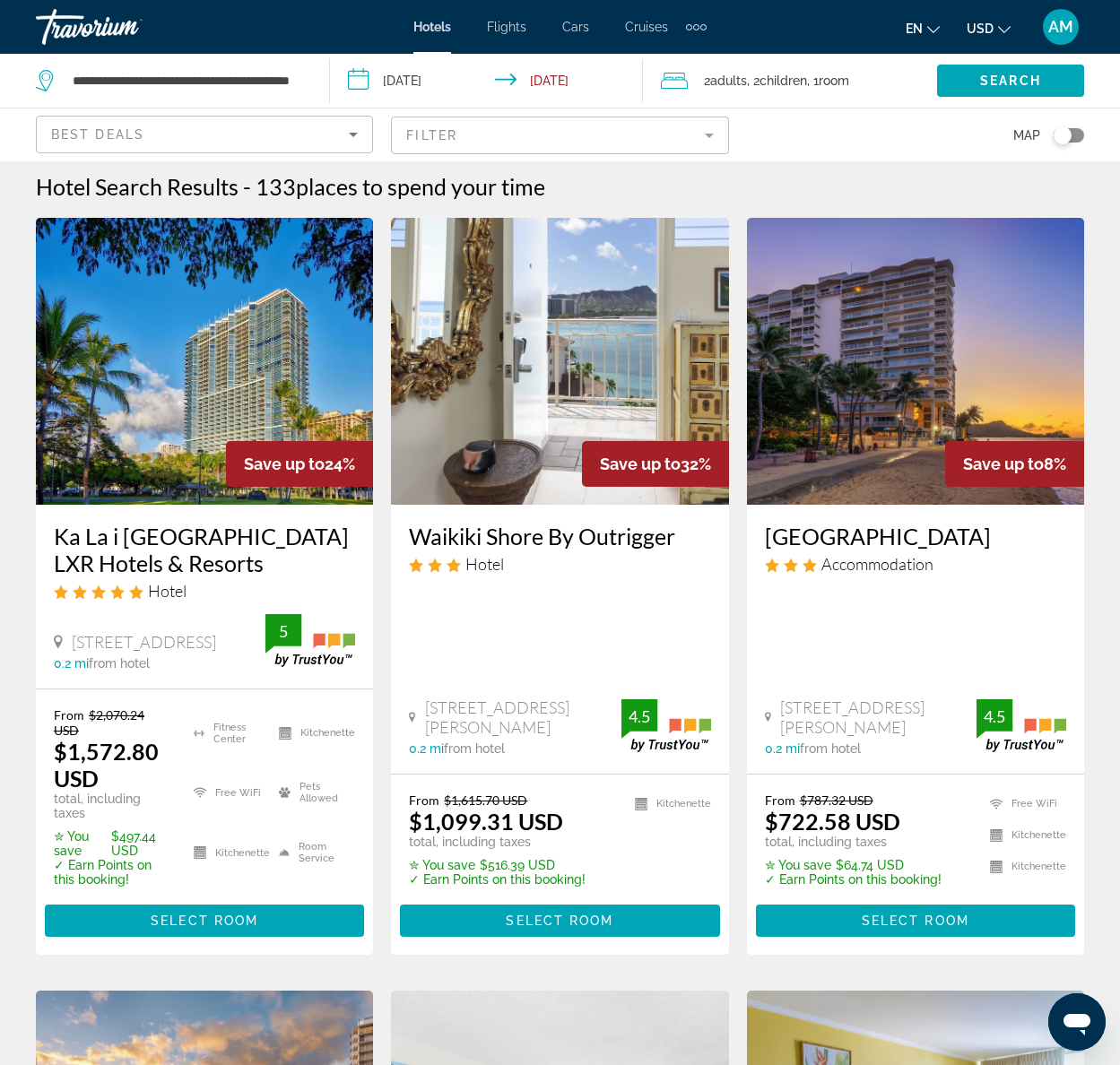
scroll to position [24, 0]
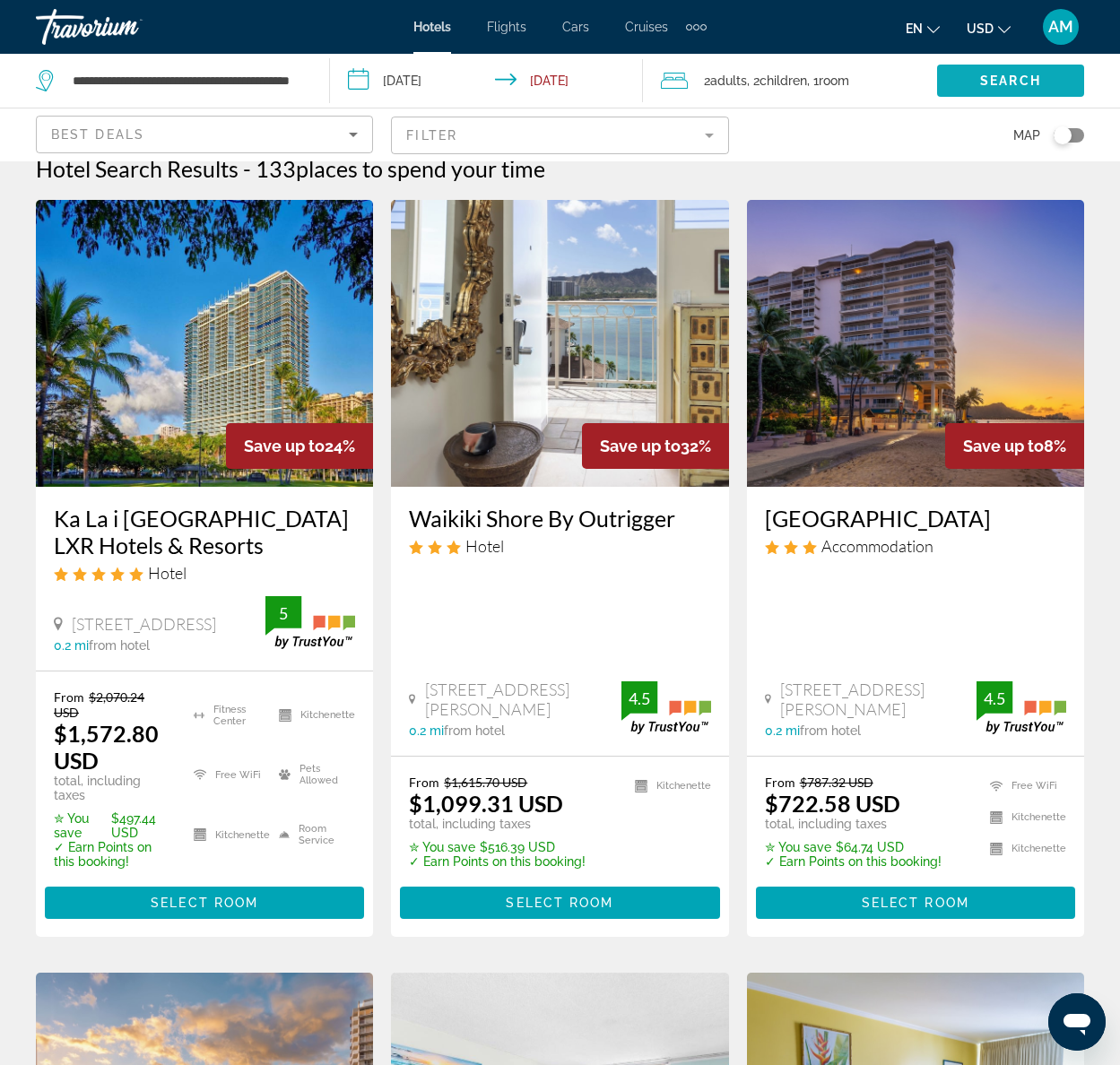
click at [996, 83] on span "Search" at bounding box center [1011, 81] width 61 height 14
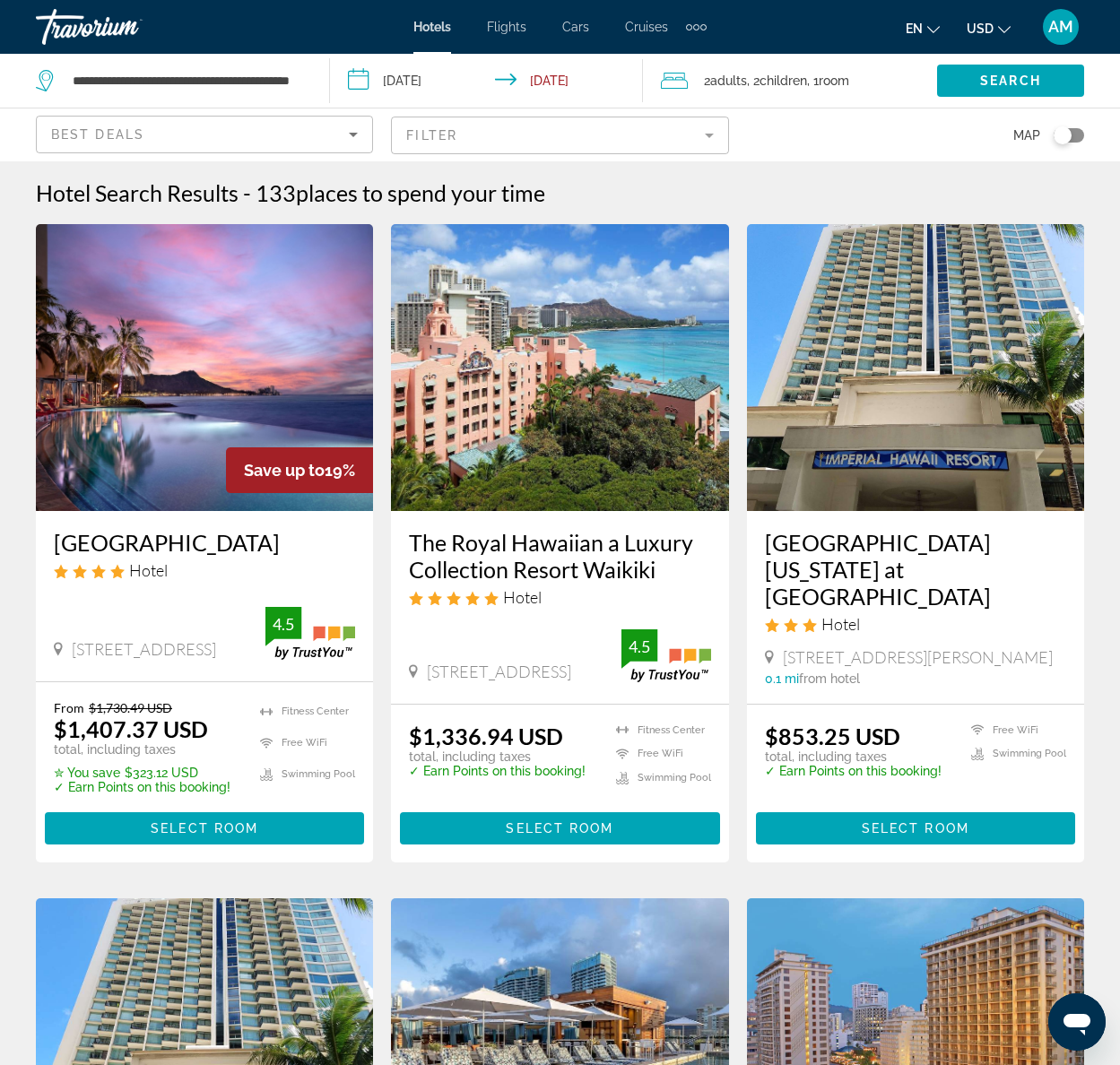
click at [509, 33] on span "Flights" at bounding box center [507, 27] width 39 height 14
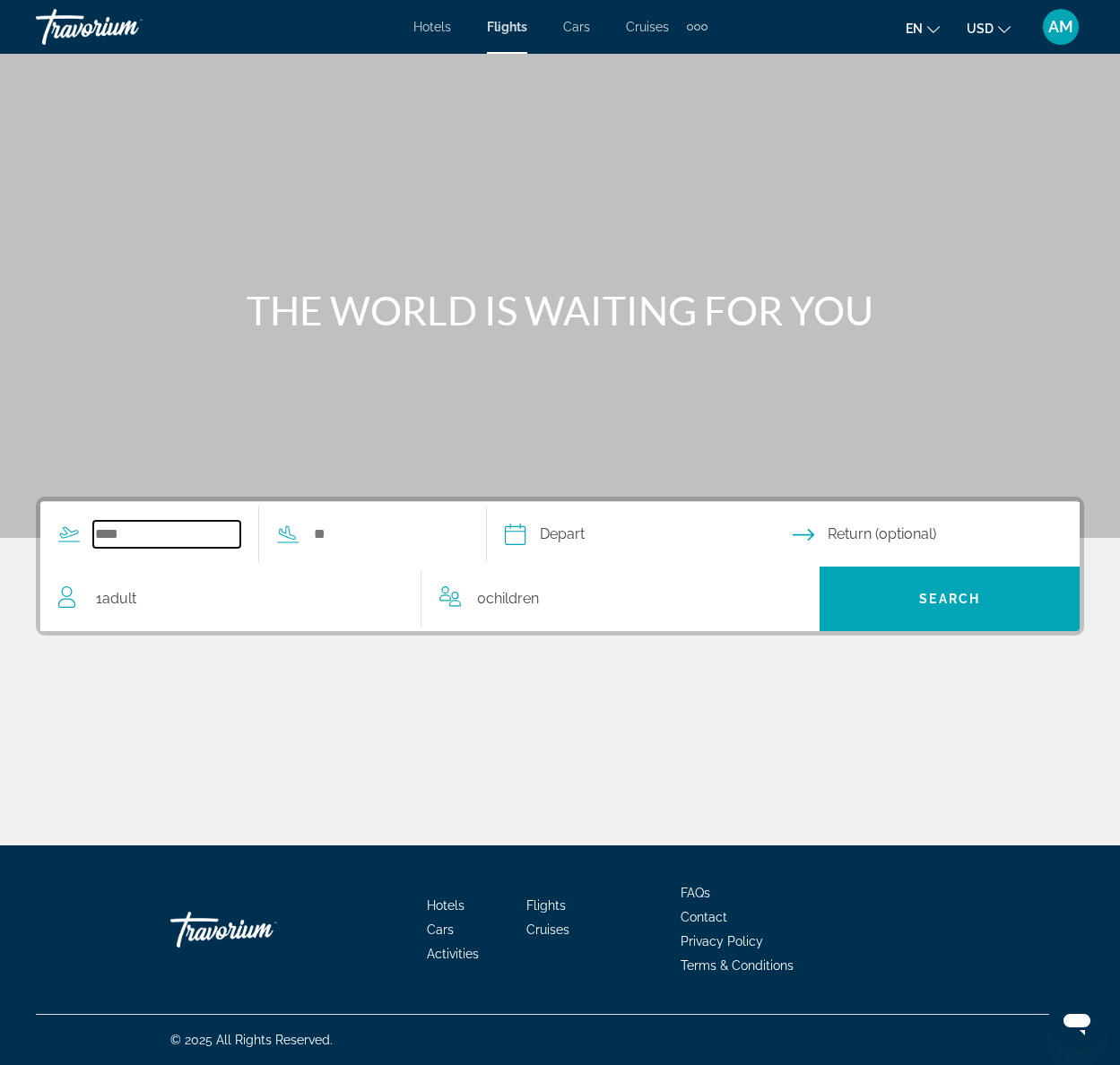
click at [114, 540] on input "Search widget" at bounding box center [167, 534] width 147 height 27
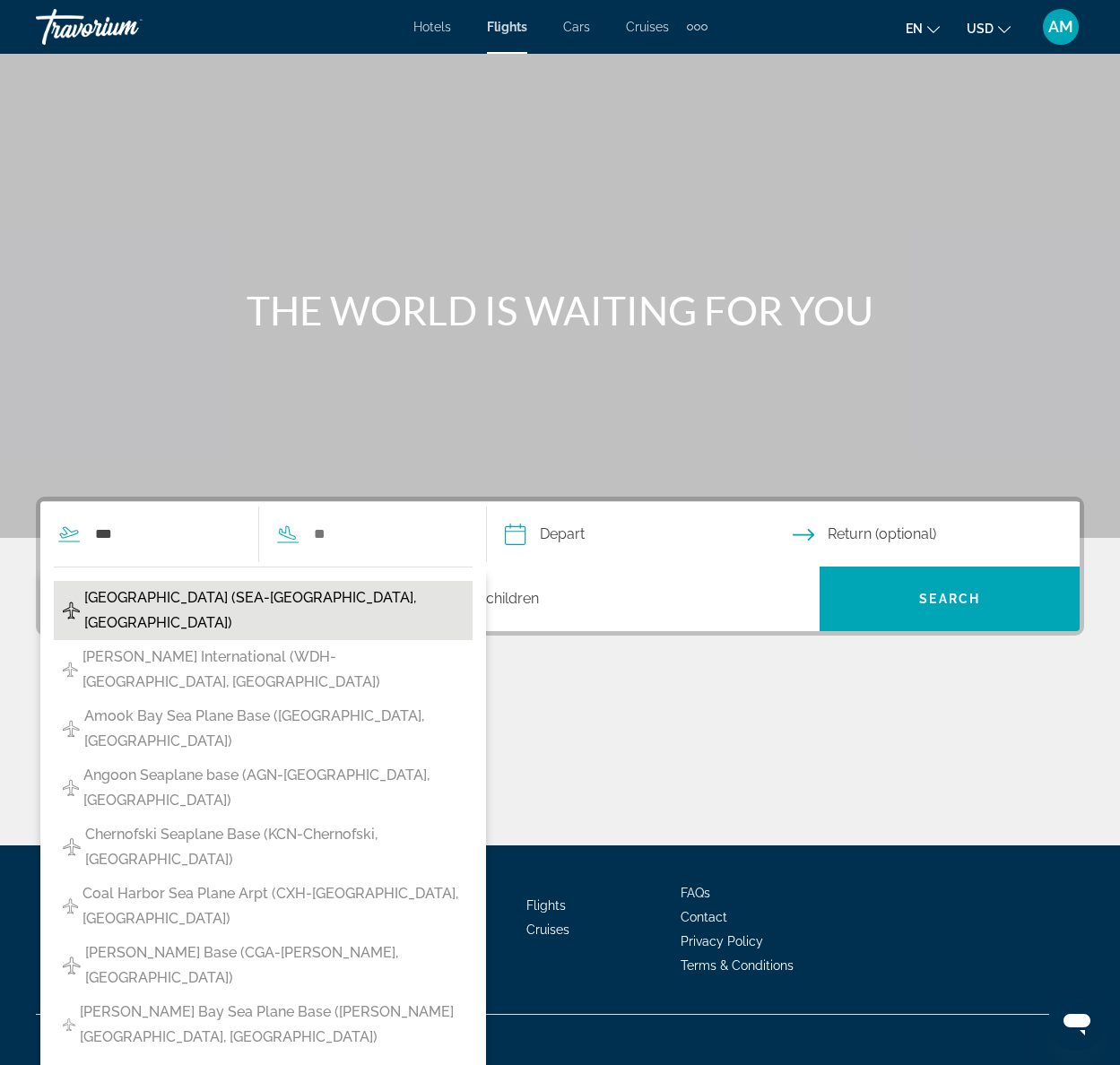
click at [189, 595] on span "[GEOGRAPHIC_DATA] (SEA-[GEOGRAPHIC_DATA], [GEOGRAPHIC_DATA])" at bounding box center [274, 610] width 380 height 50
type input "**********"
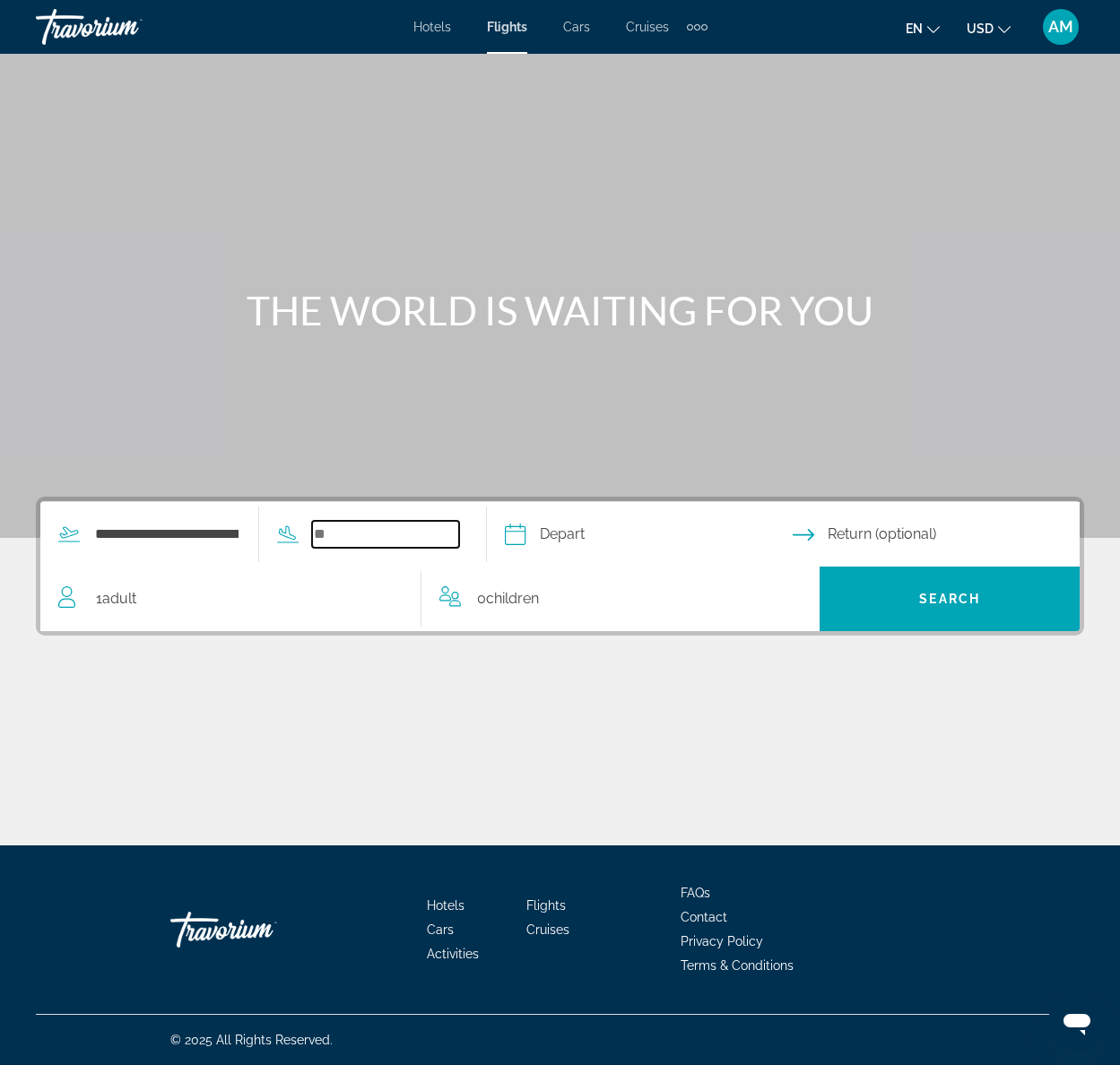
click at [354, 528] on input "Search widget" at bounding box center [386, 534] width 147 height 27
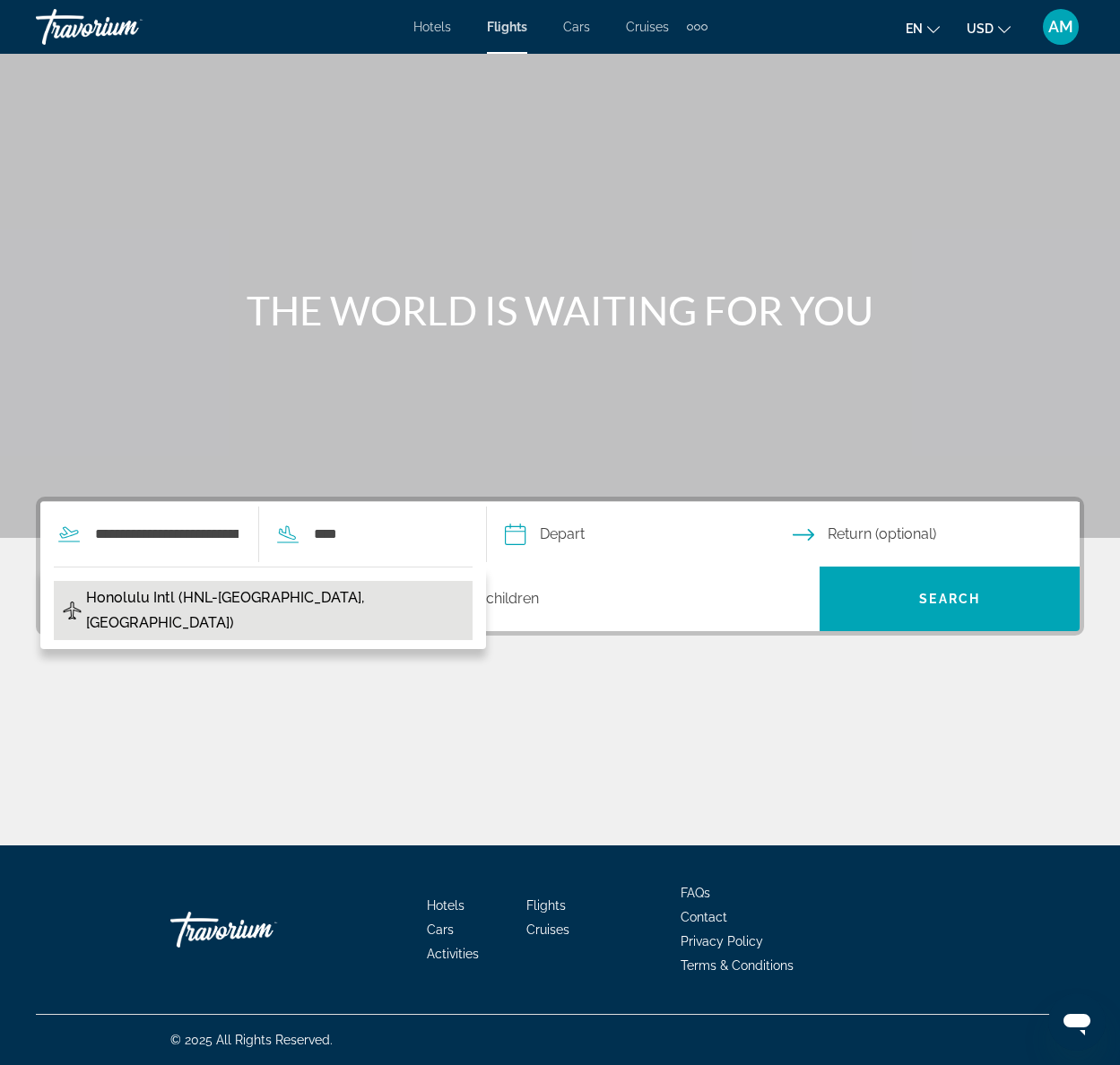
click at [191, 600] on span "Honolulu Intl (HNL-[GEOGRAPHIC_DATA], [GEOGRAPHIC_DATA])" at bounding box center [275, 610] width 378 height 50
type input "**********"
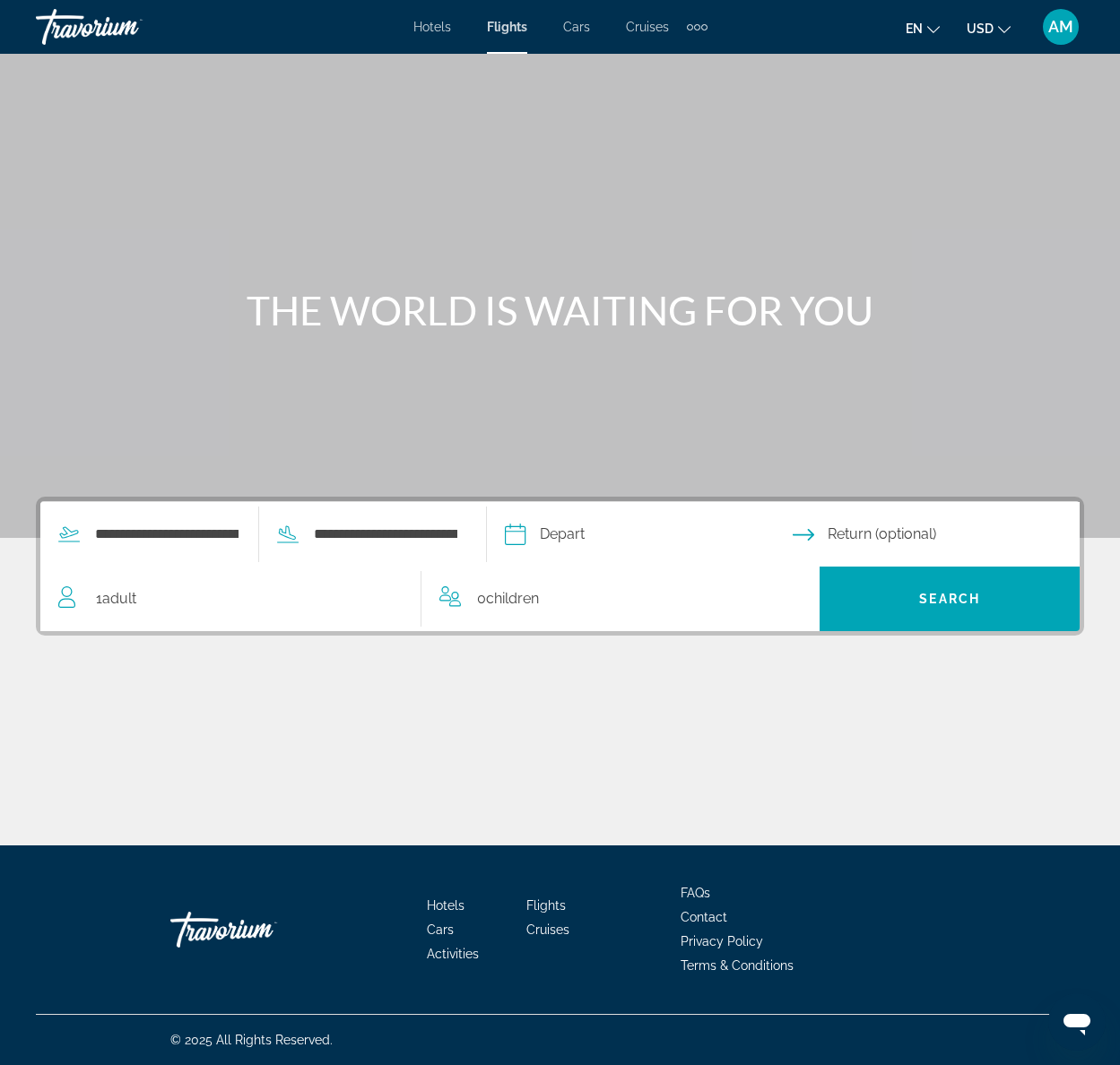
click at [564, 538] on input "Depart date" at bounding box center [647, 537] width 295 height 70
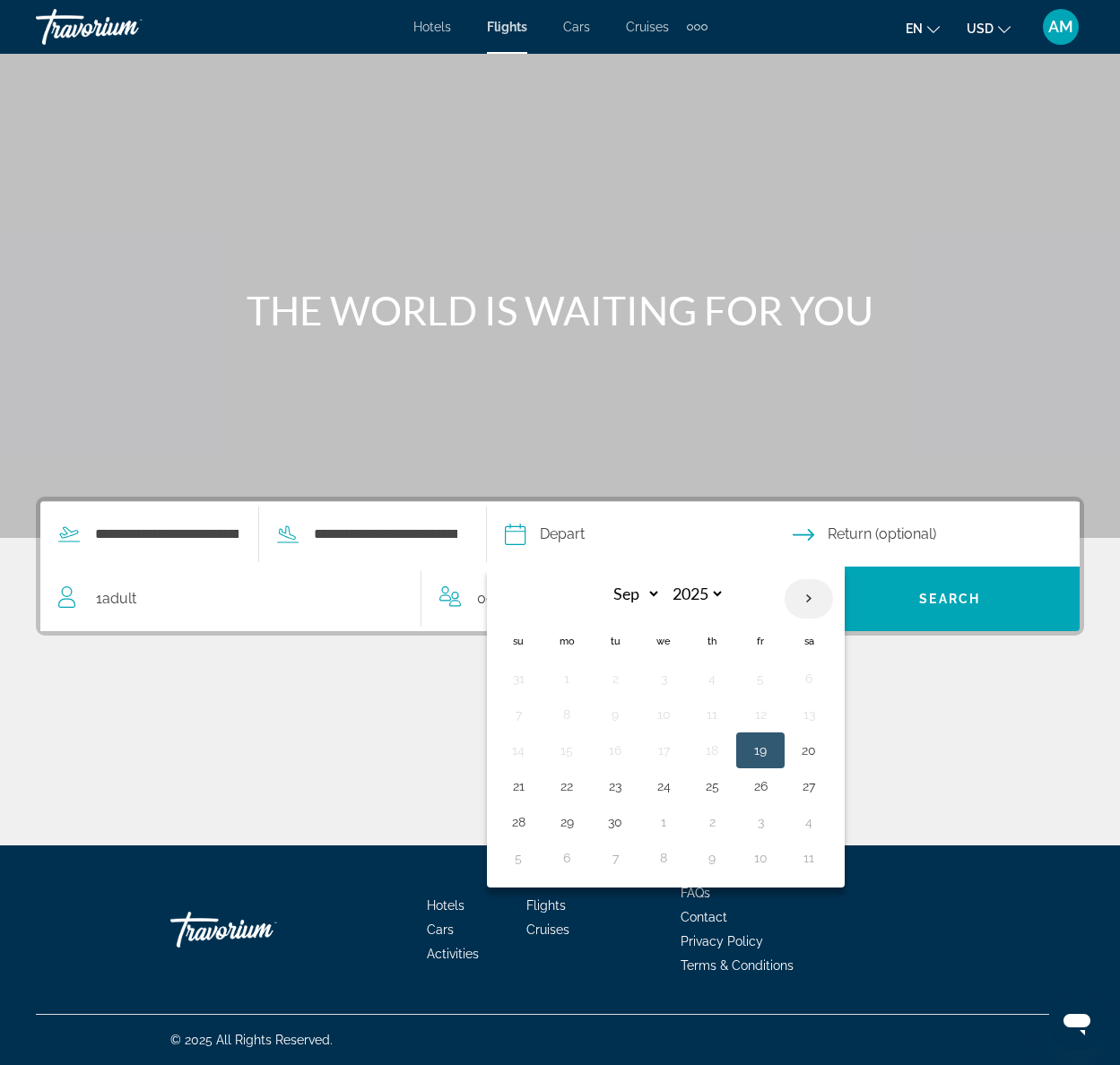
click at [819, 596] on th "Next month" at bounding box center [809, 598] width 48 height 39
select select "**"
click at [676, 752] on button "12" at bounding box center [663, 750] width 29 height 25
type input "**********"
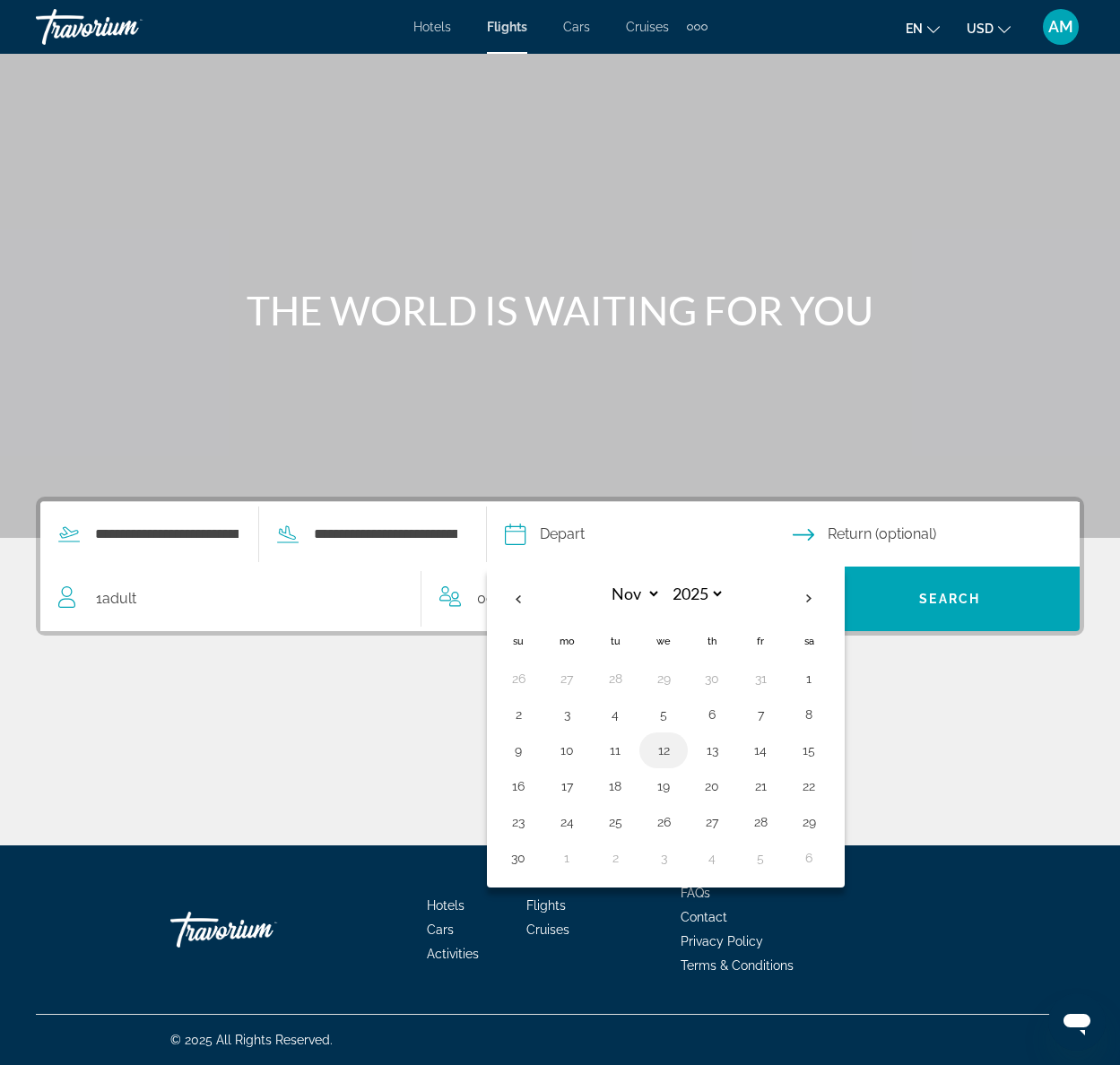
select select "**"
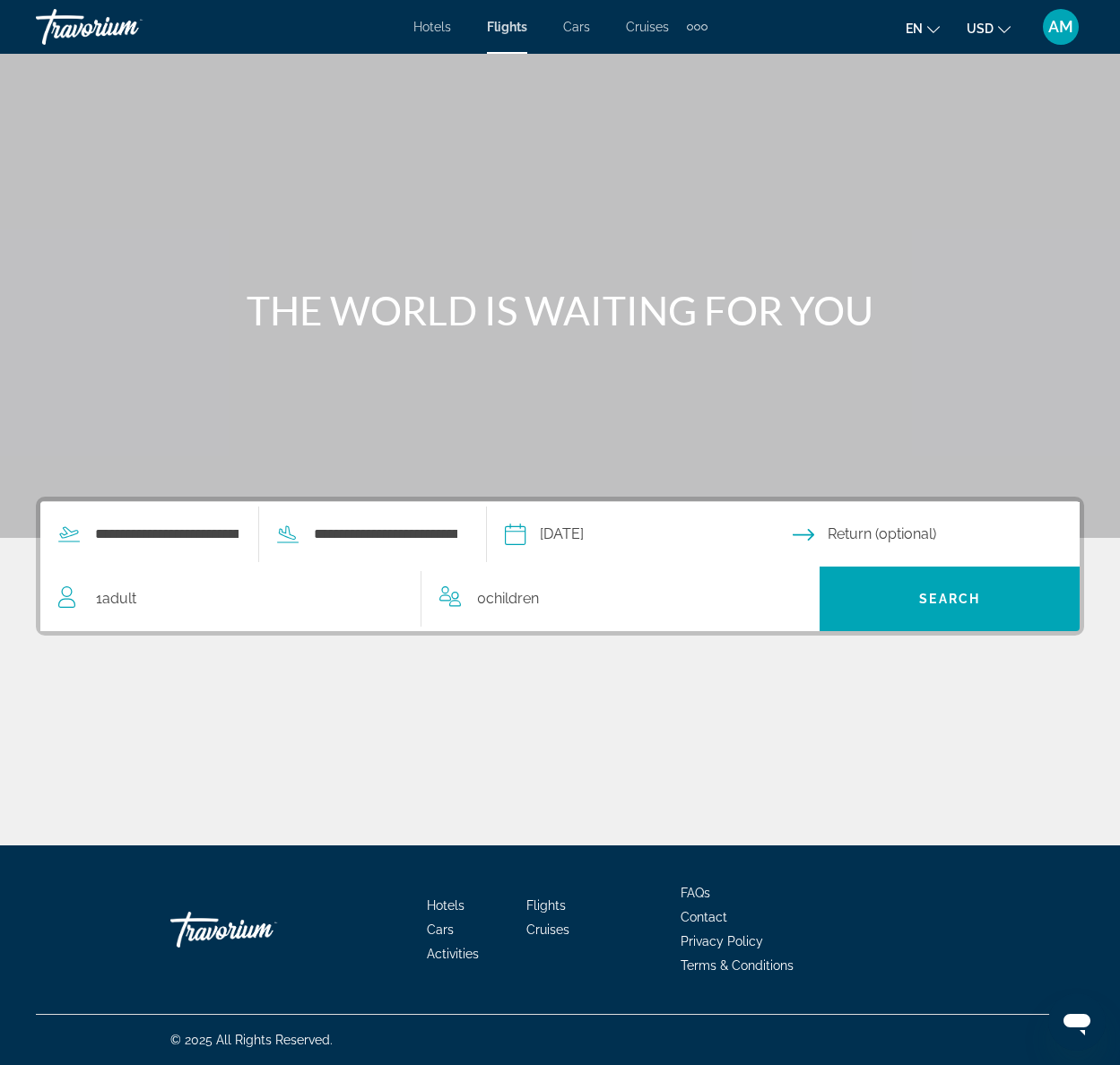
click at [882, 529] on input "Return date" at bounding box center [940, 537] width 295 height 70
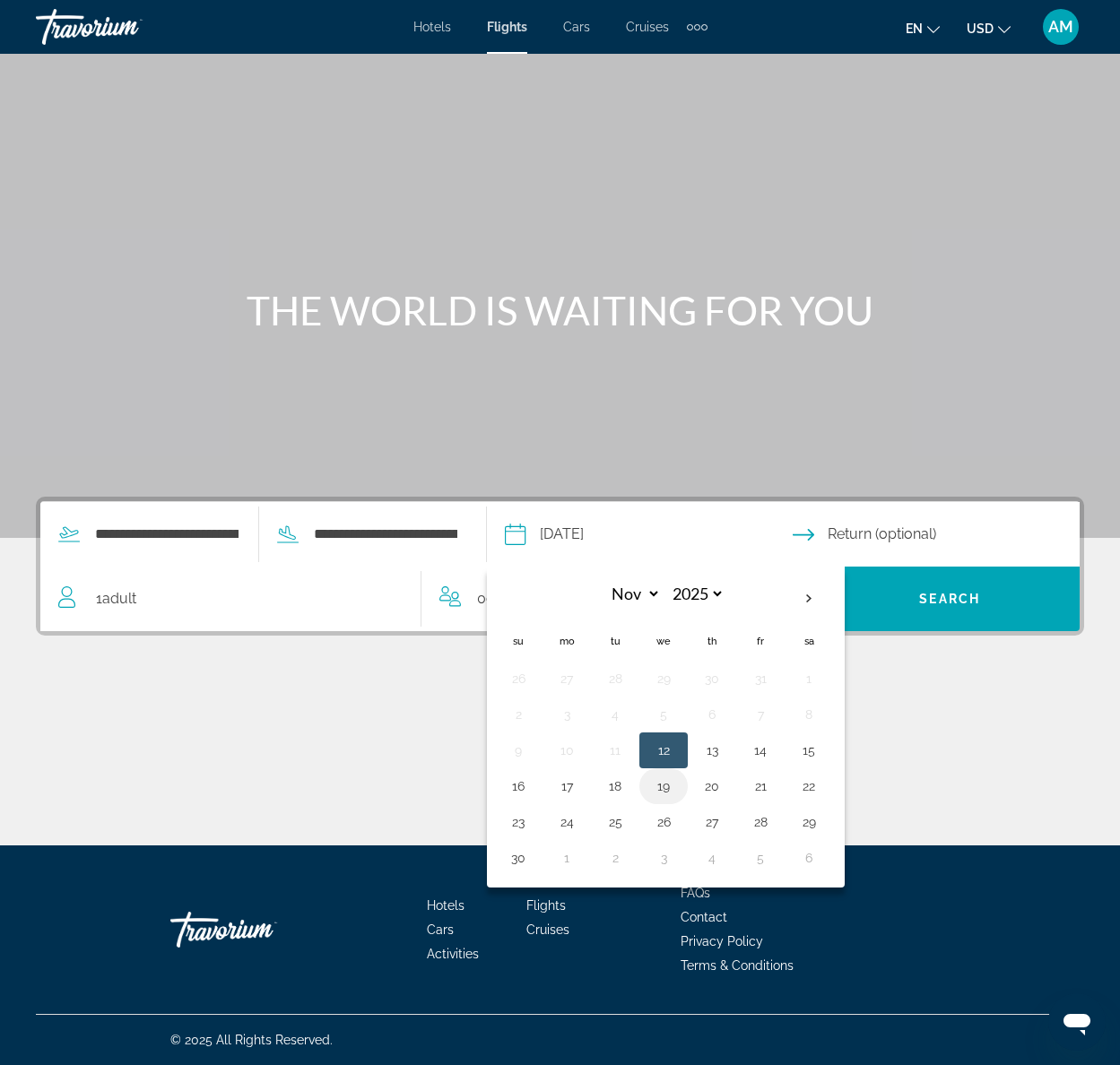
click at [674, 787] on button "19" at bounding box center [663, 786] width 29 height 25
type input "**********"
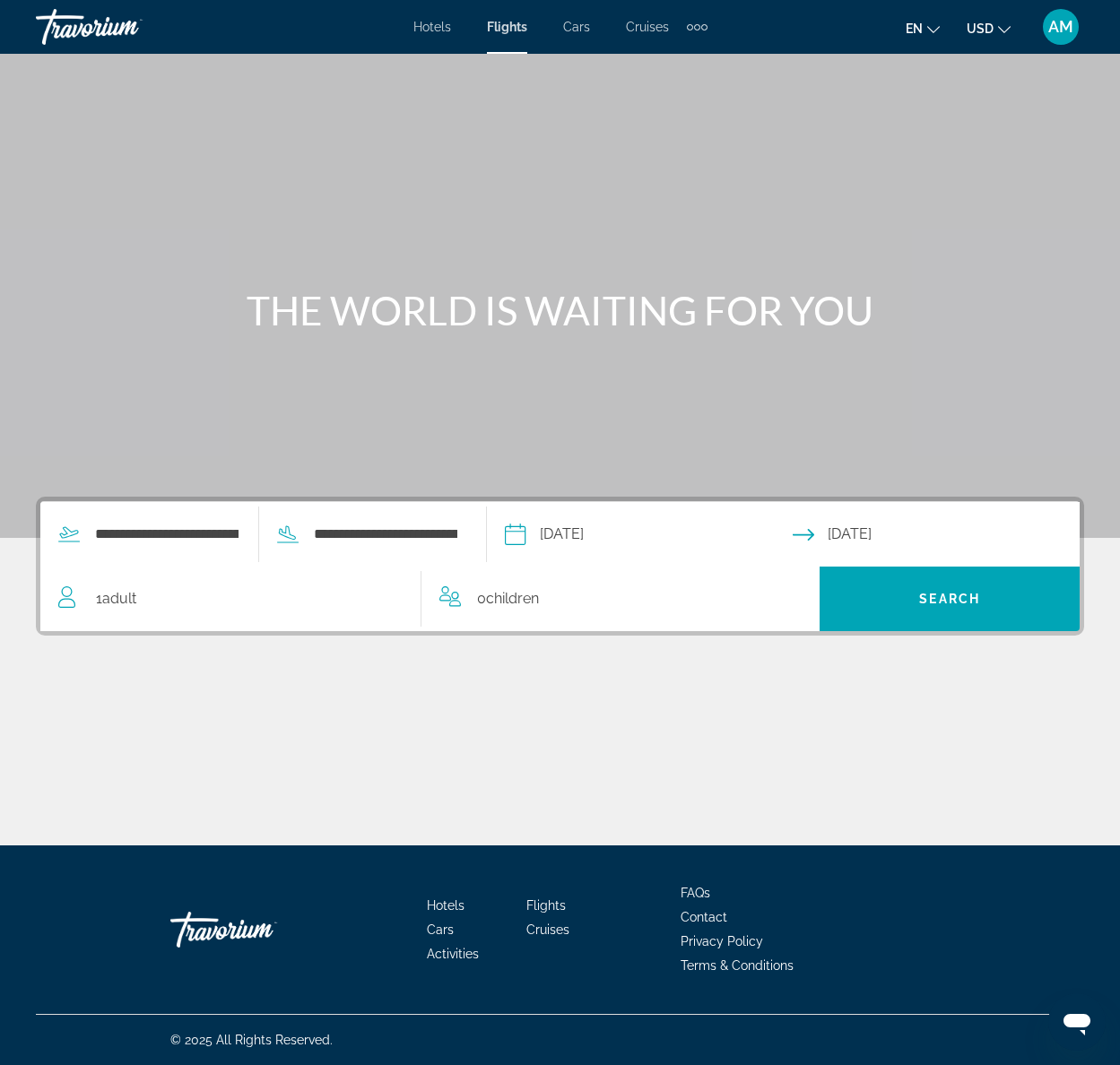
click at [124, 589] on span "Adult" at bounding box center [119, 598] width 34 height 17
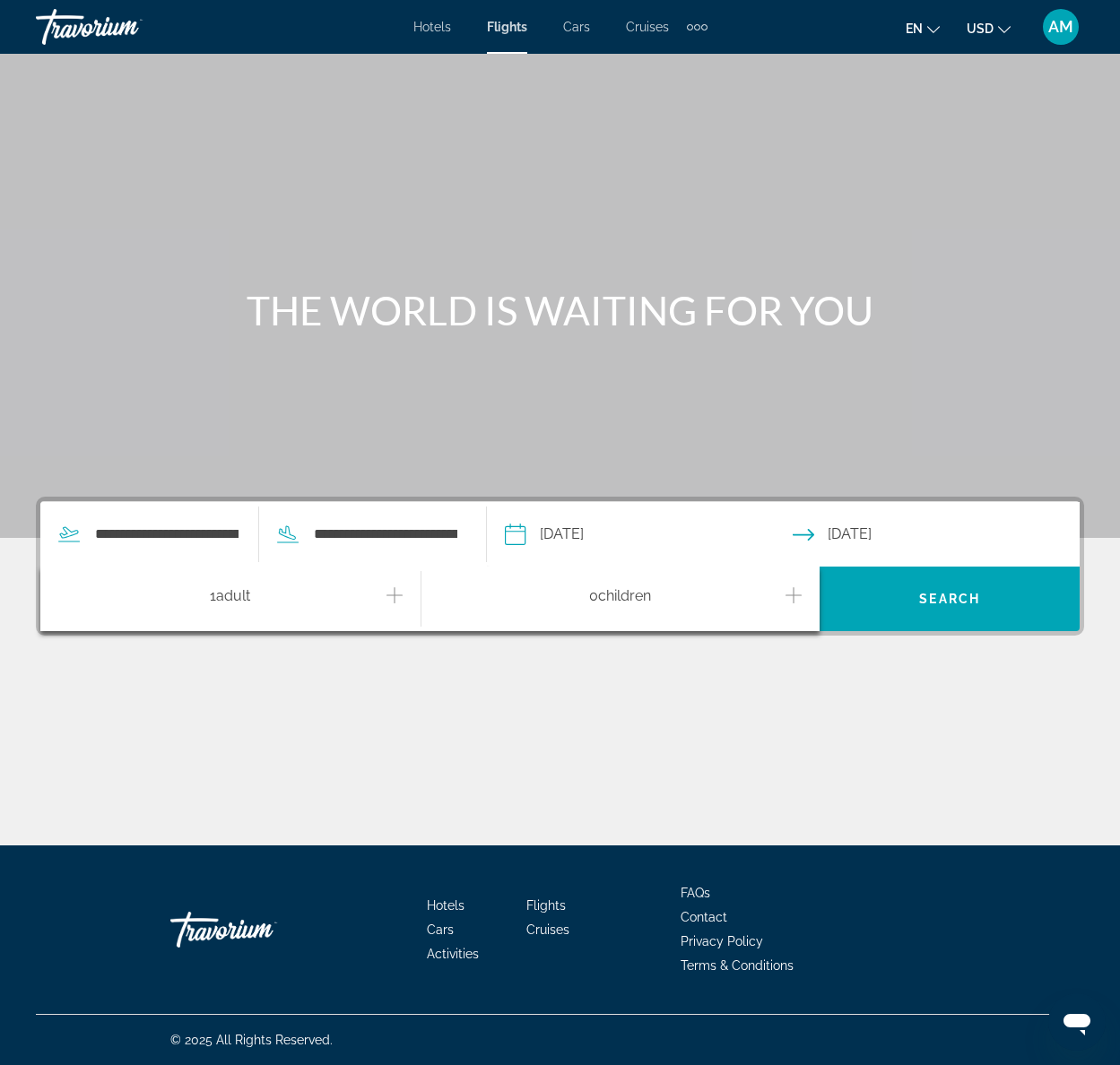
click at [393, 599] on icon "Increment adults" at bounding box center [395, 595] width 16 height 22
click at [629, 598] on span "Children" at bounding box center [624, 595] width 53 height 17
click at [792, 594] on icon "Increment children" at bounding box center [793, 595] width 16 height 16
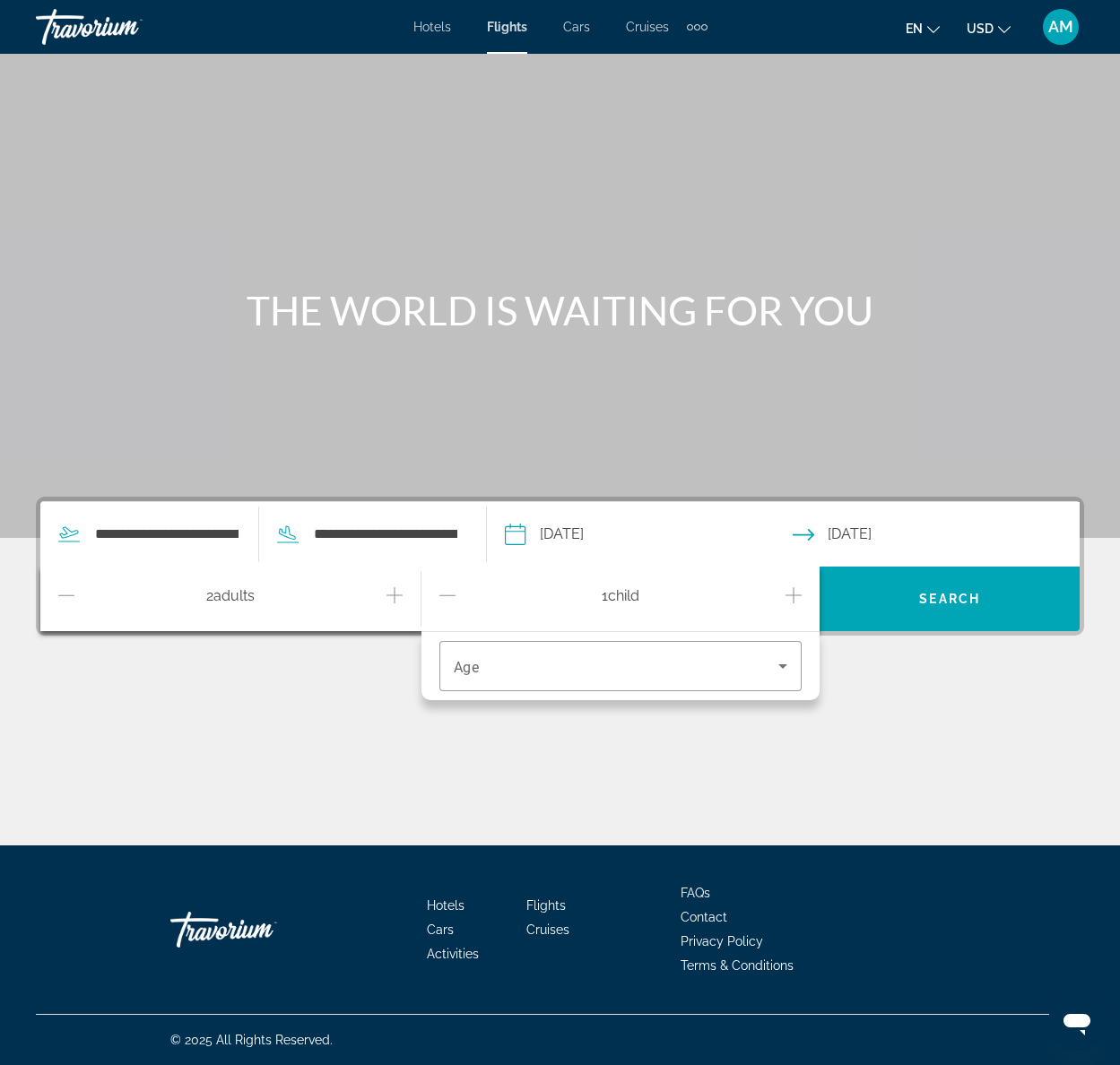
click at [792, 594] on icon "Increment children" at bounding box center [793, 595] width 16 height 16
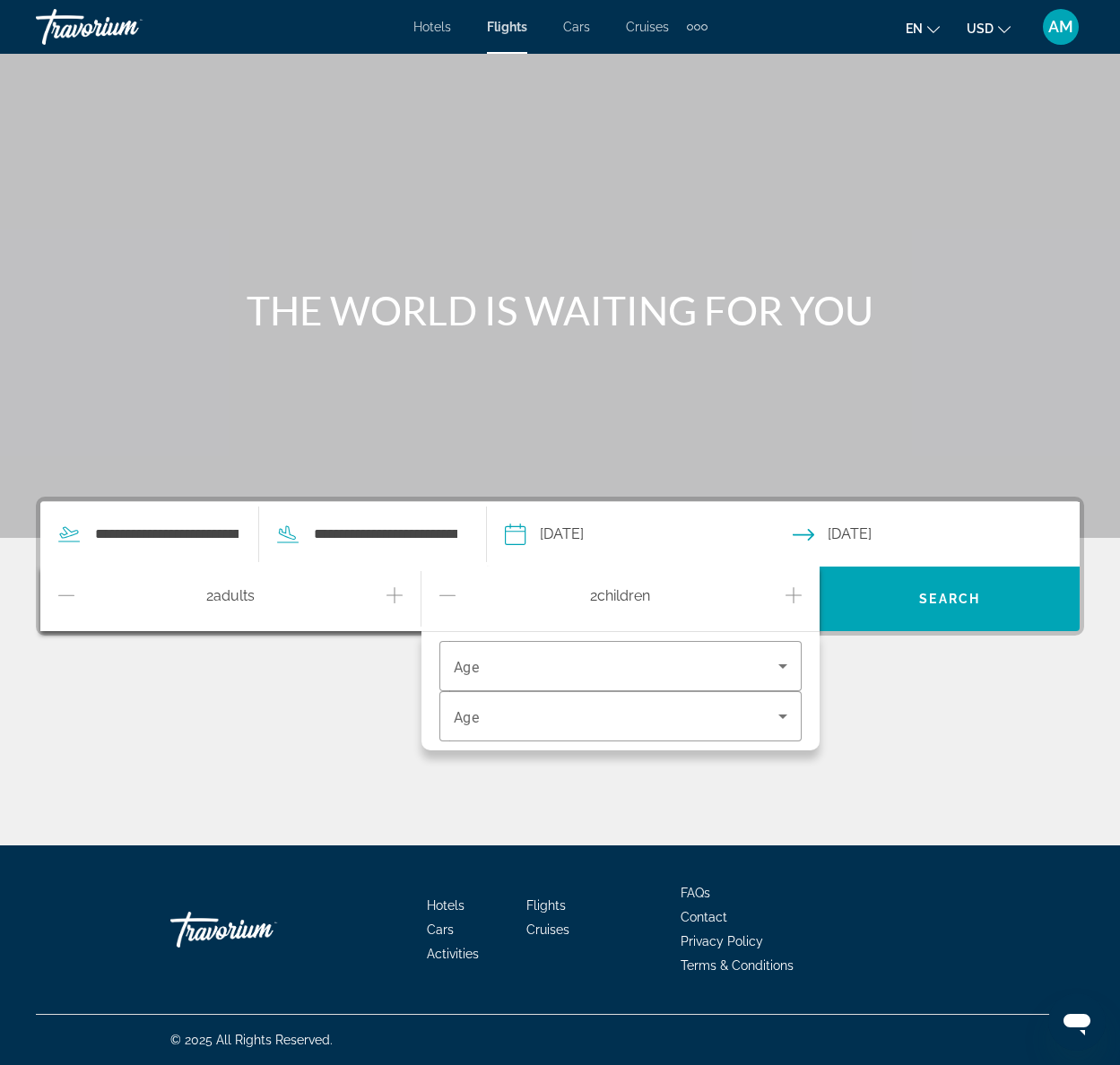
click at [792, 594] on icon "Increment children" at bounding box center [793, 595] width 16 height 16
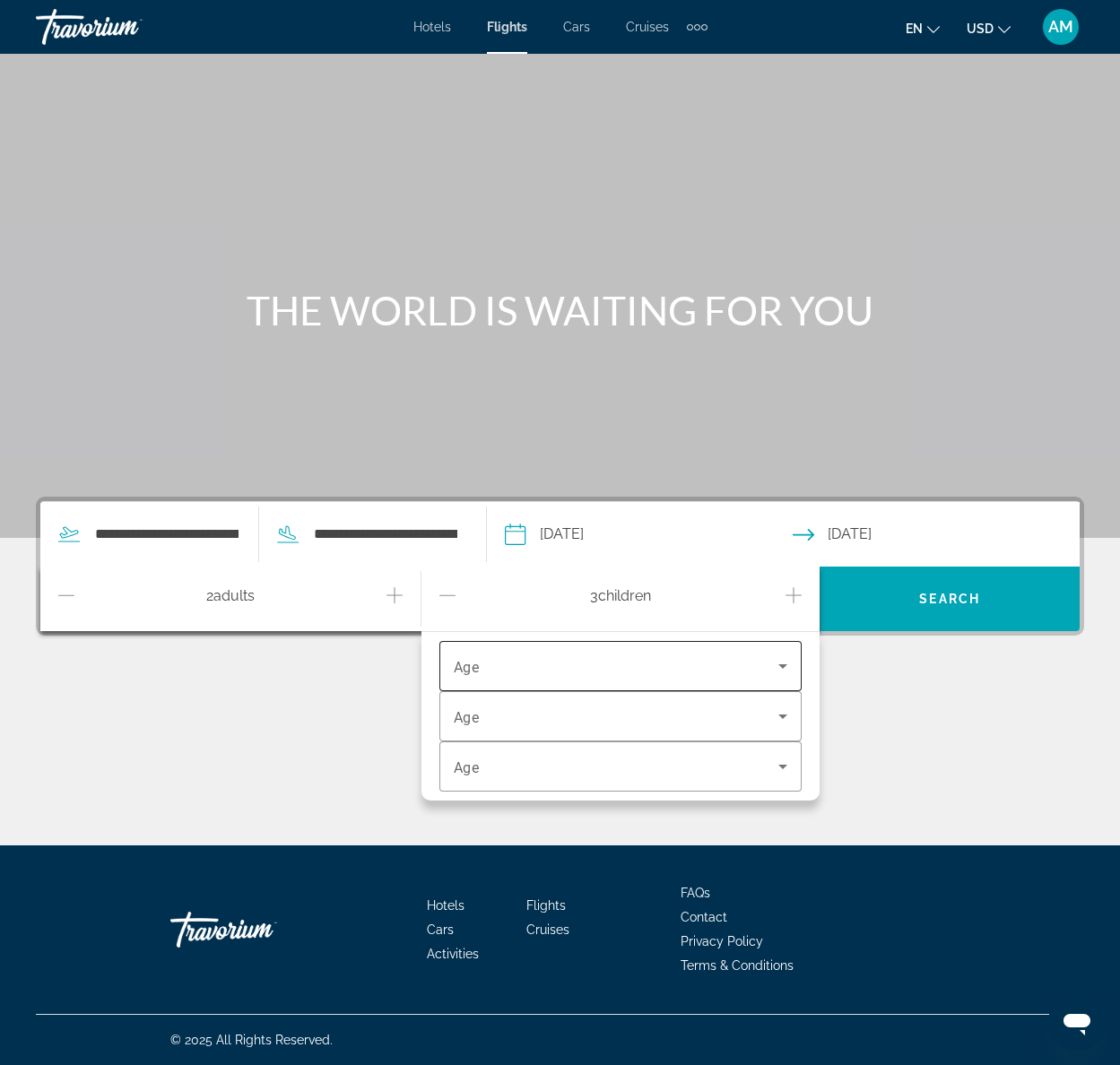
click at [776, 672] on icon "Travelers: 2 adults, 3 children" at bounding box center [783, 666] width 22 height 22
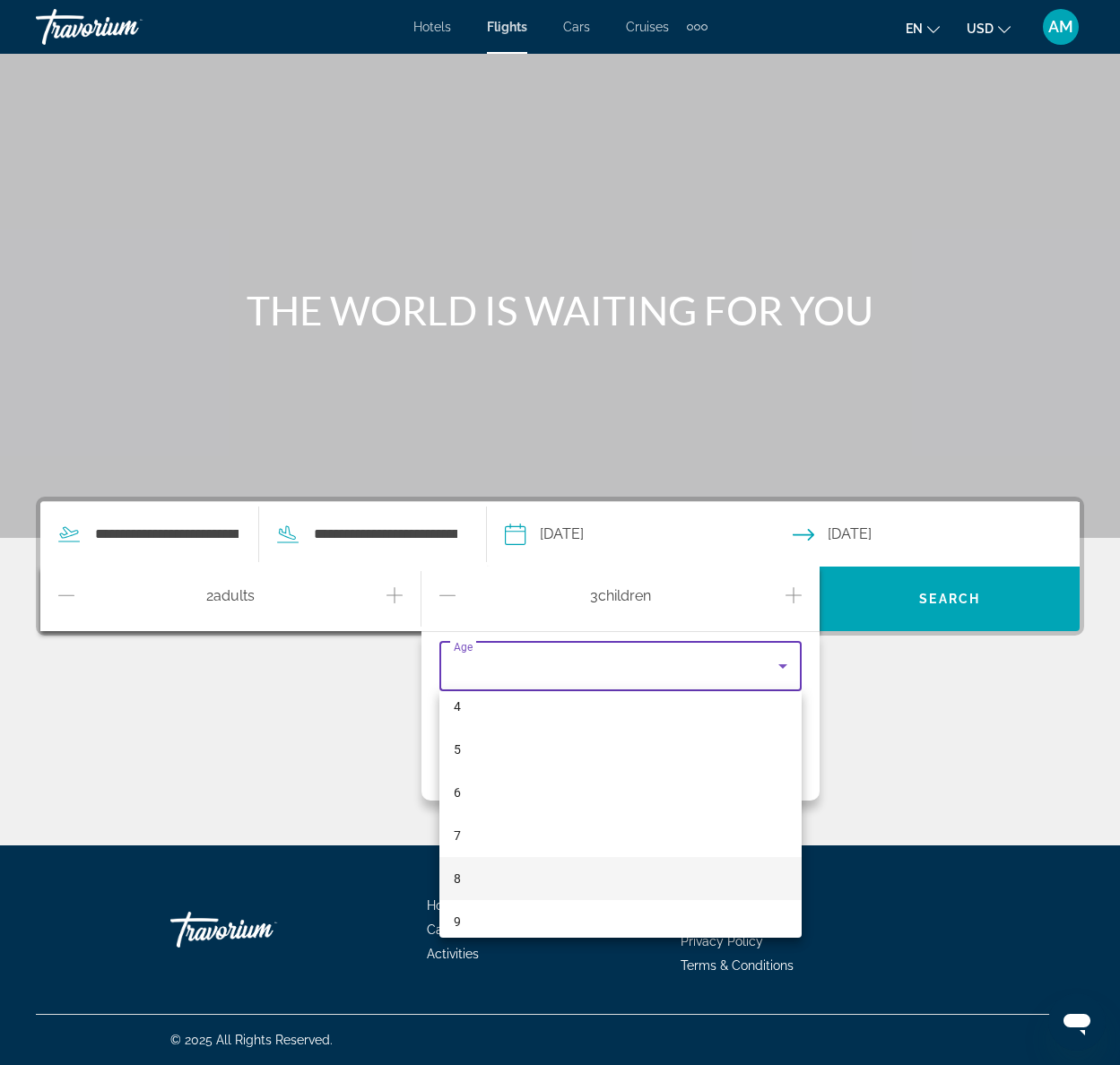
scroll to position [188, 0]
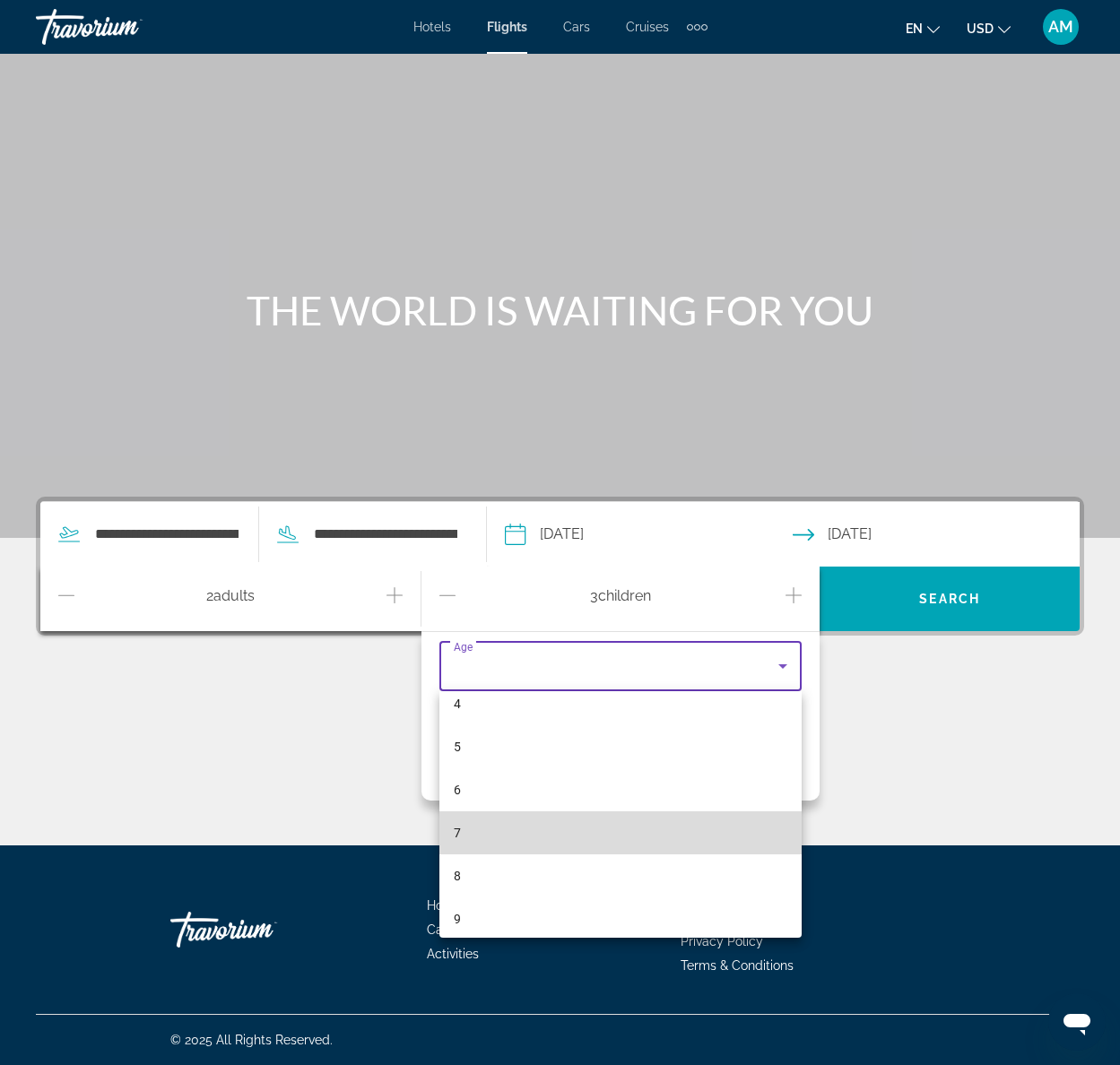
click at [522, 833] on mat-option "7" at bounding box center [621, 833] width 363 height 43
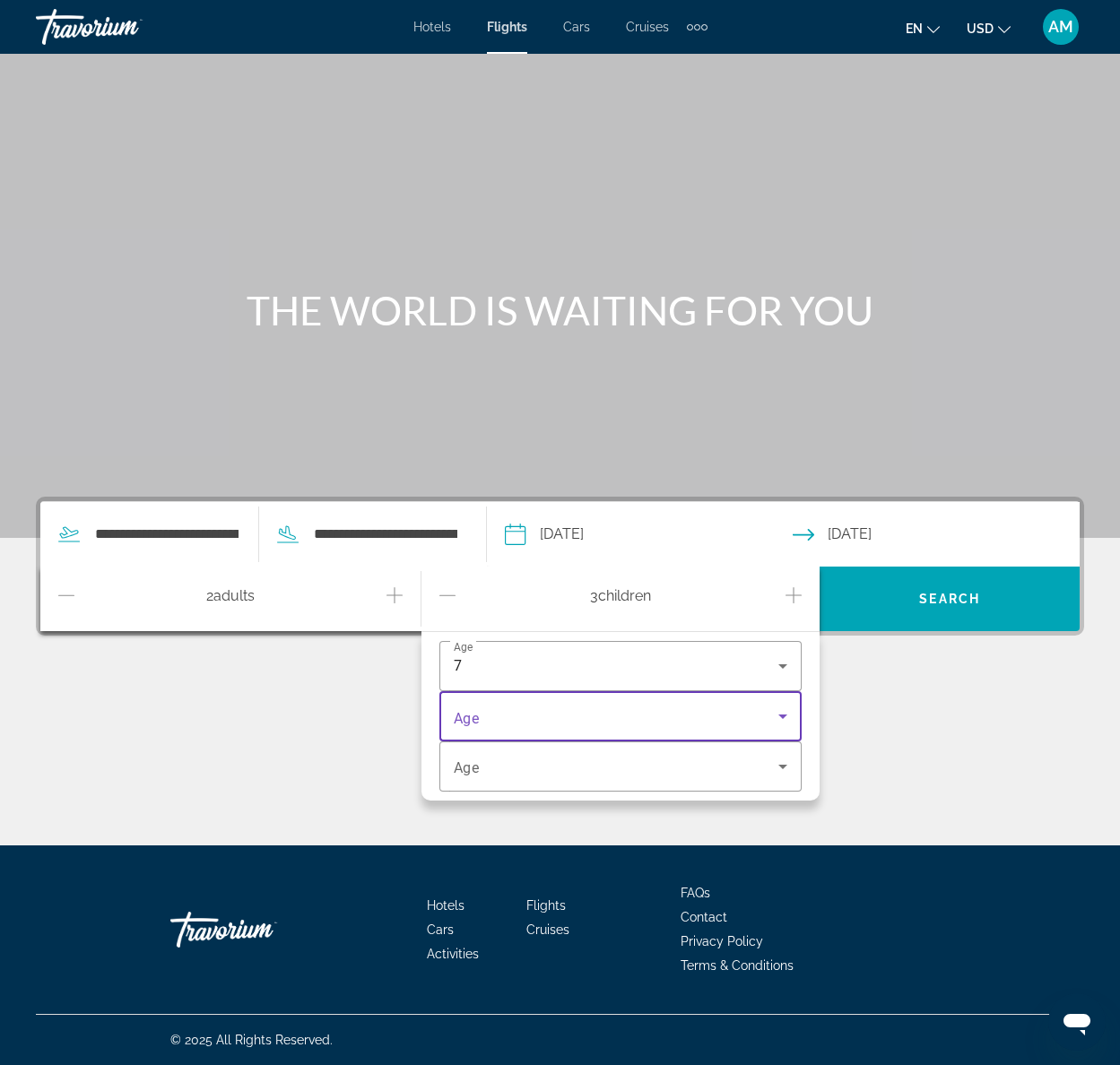
click at [610, 711] on span "Travelers: 2 adults, 3 children" at bounding box center [617, 716] width 326 height 22
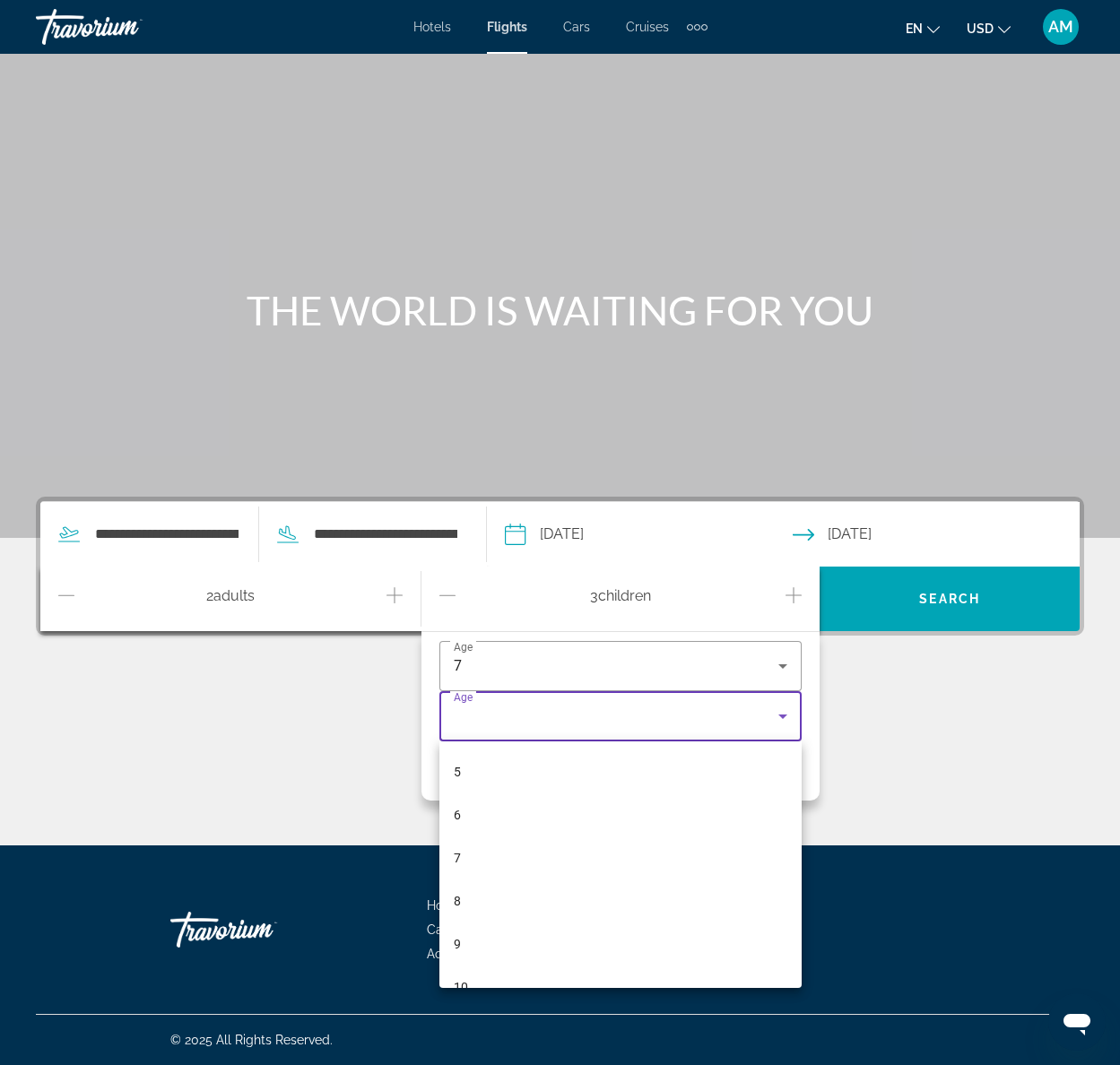
scroll to position [219, 0]
click at [514, 893] on mat-option "8" at bounding box center [621, 895] width 363 height 43
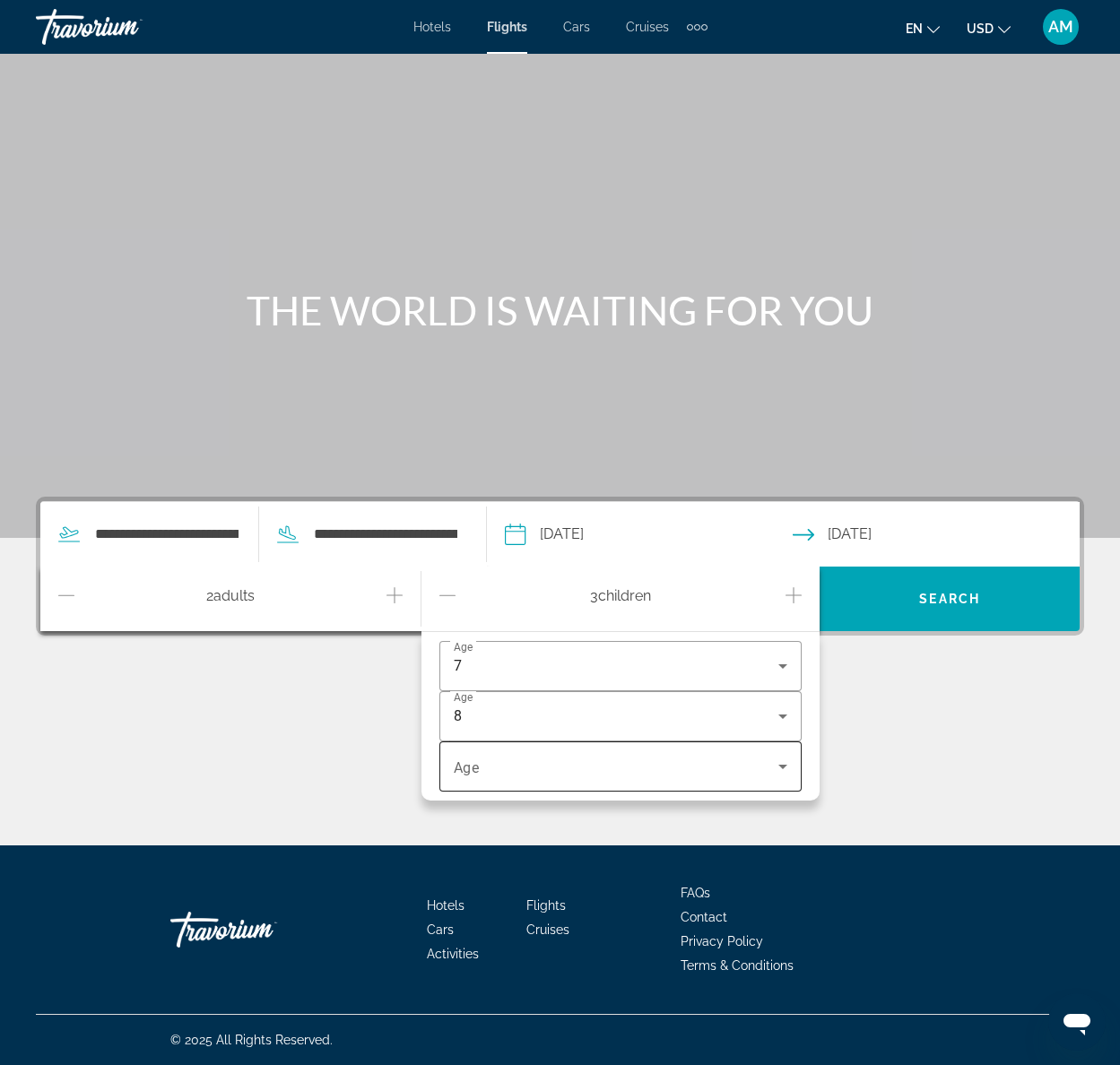
click at [525, 778] on div "Travelers: 2 adults, 3 children" at bounding box center [621, 766] width 335 height 50
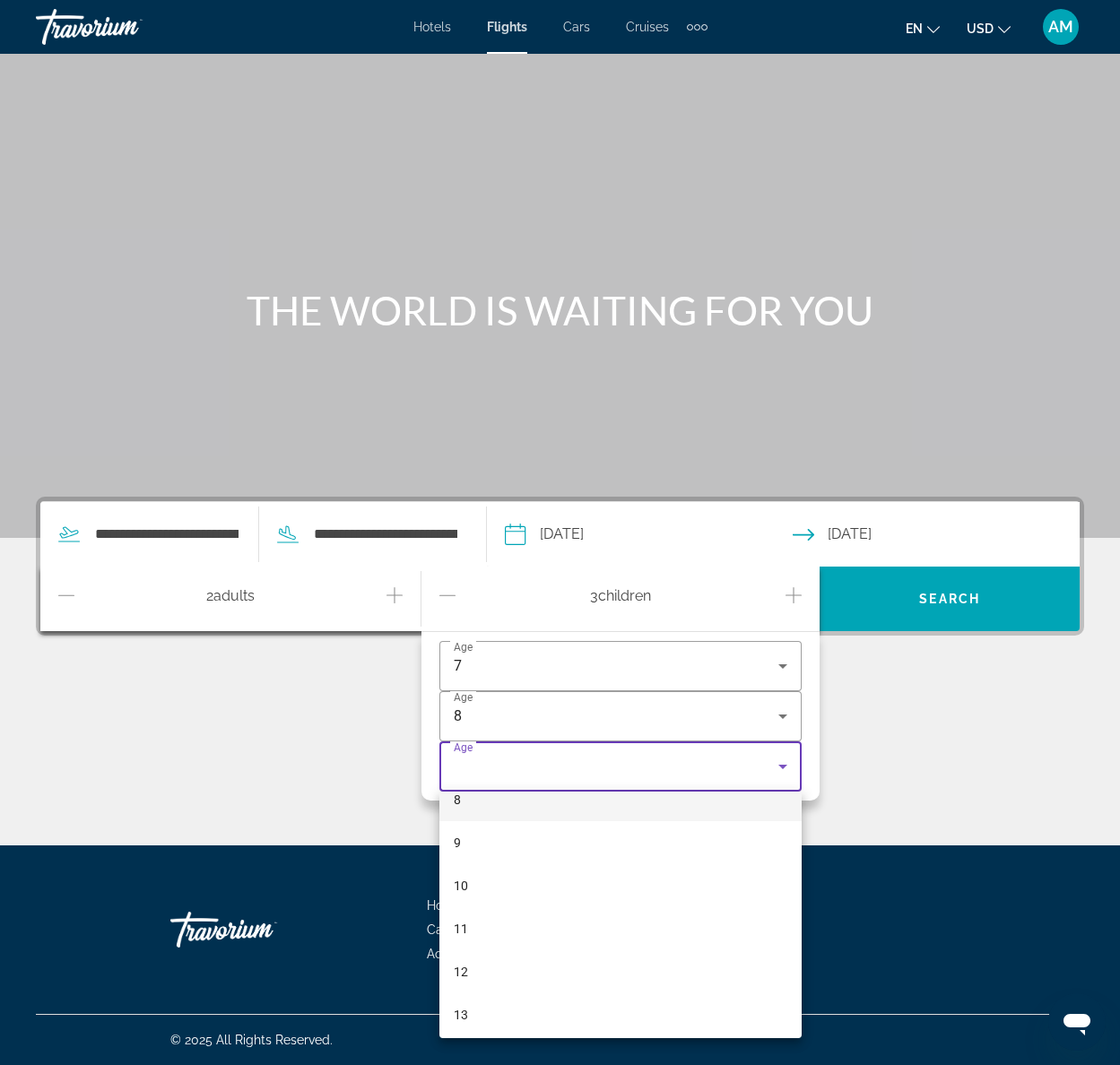
scroll to position [394, 0]
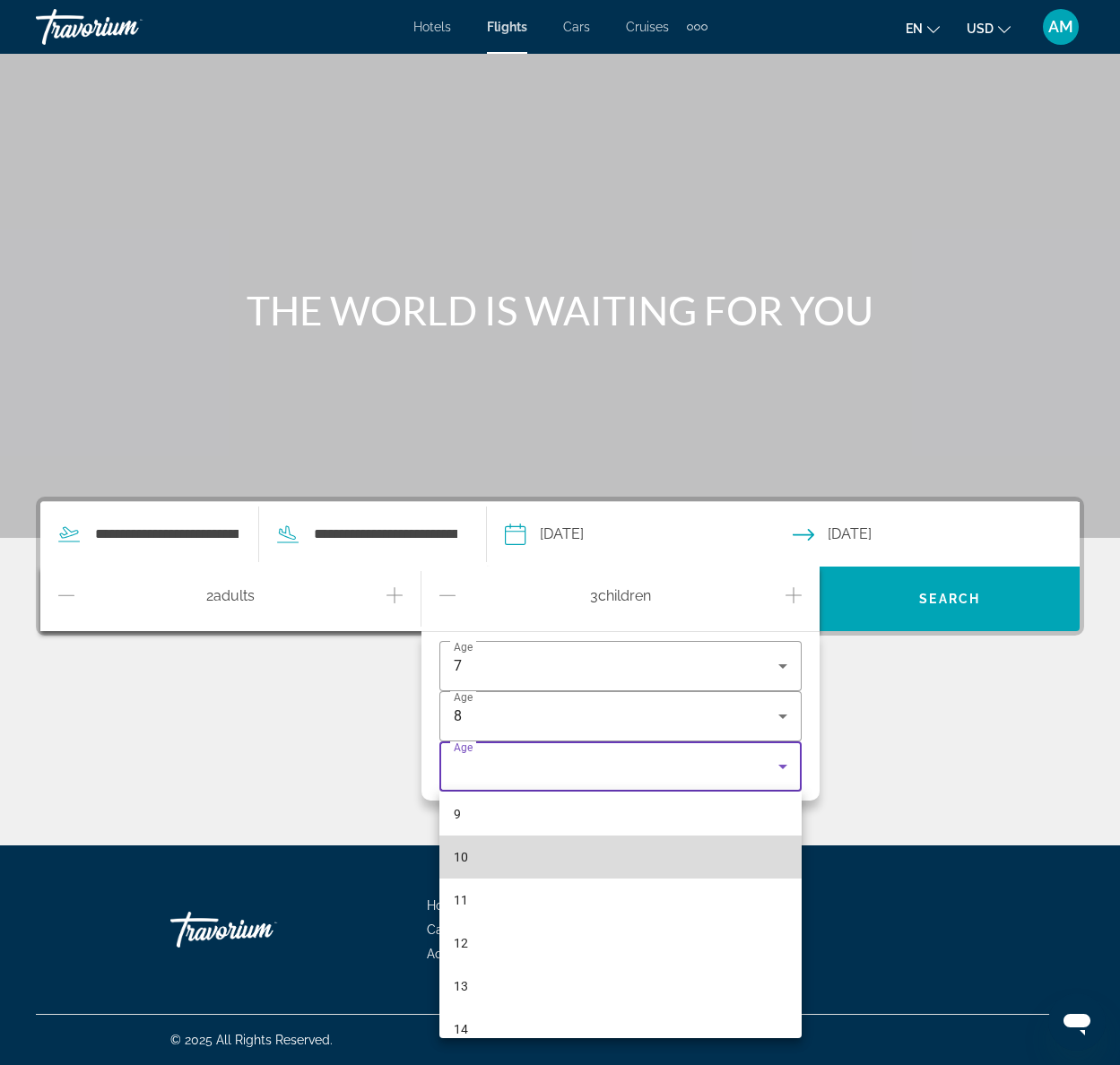
click at [494, 859] on mat-option "10" at bounding box center [621, 857] width 363 height 43
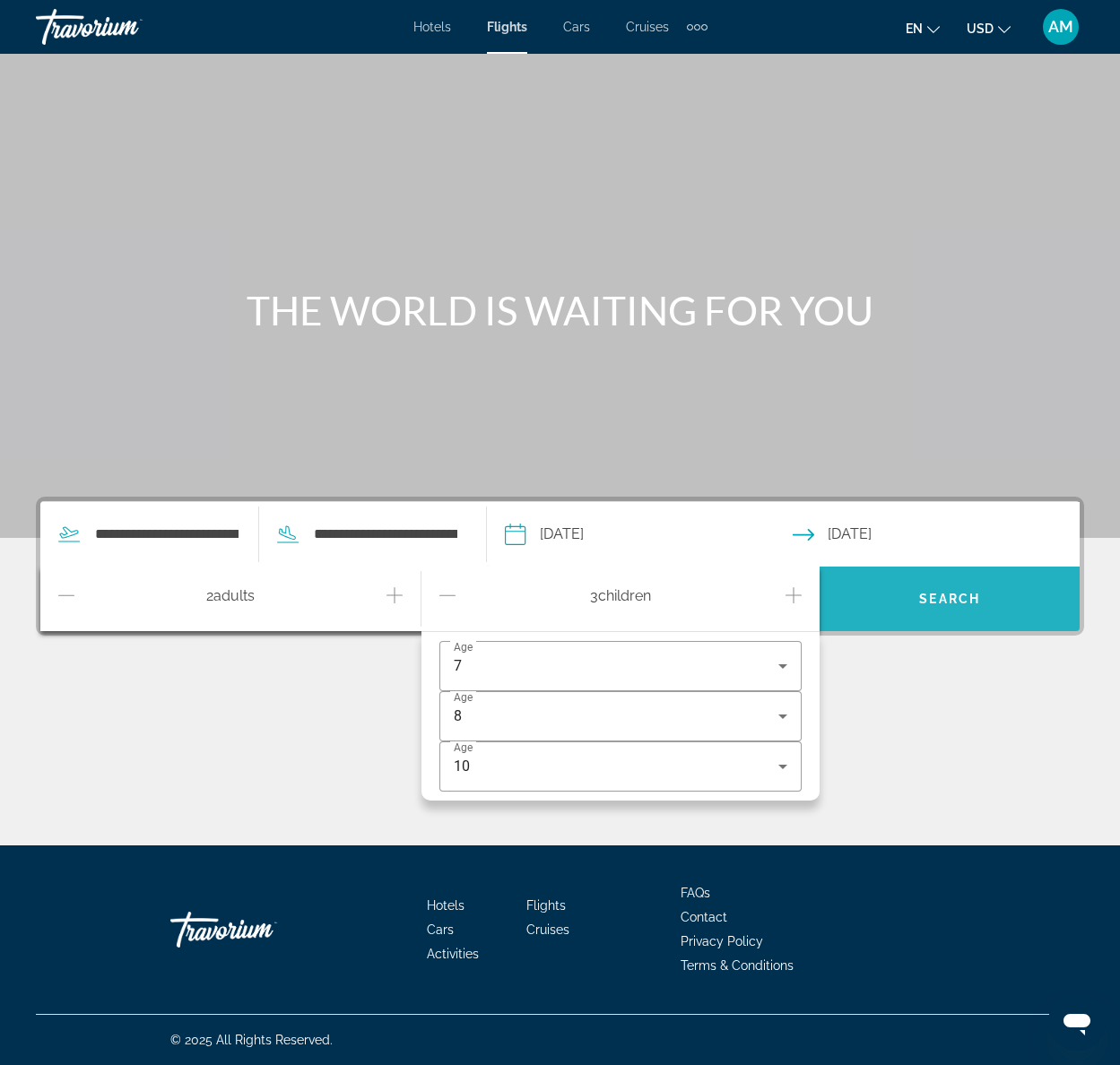
click at [917, 598] on span "Search widget" at bounding box center [949, 598] width 260 height 43
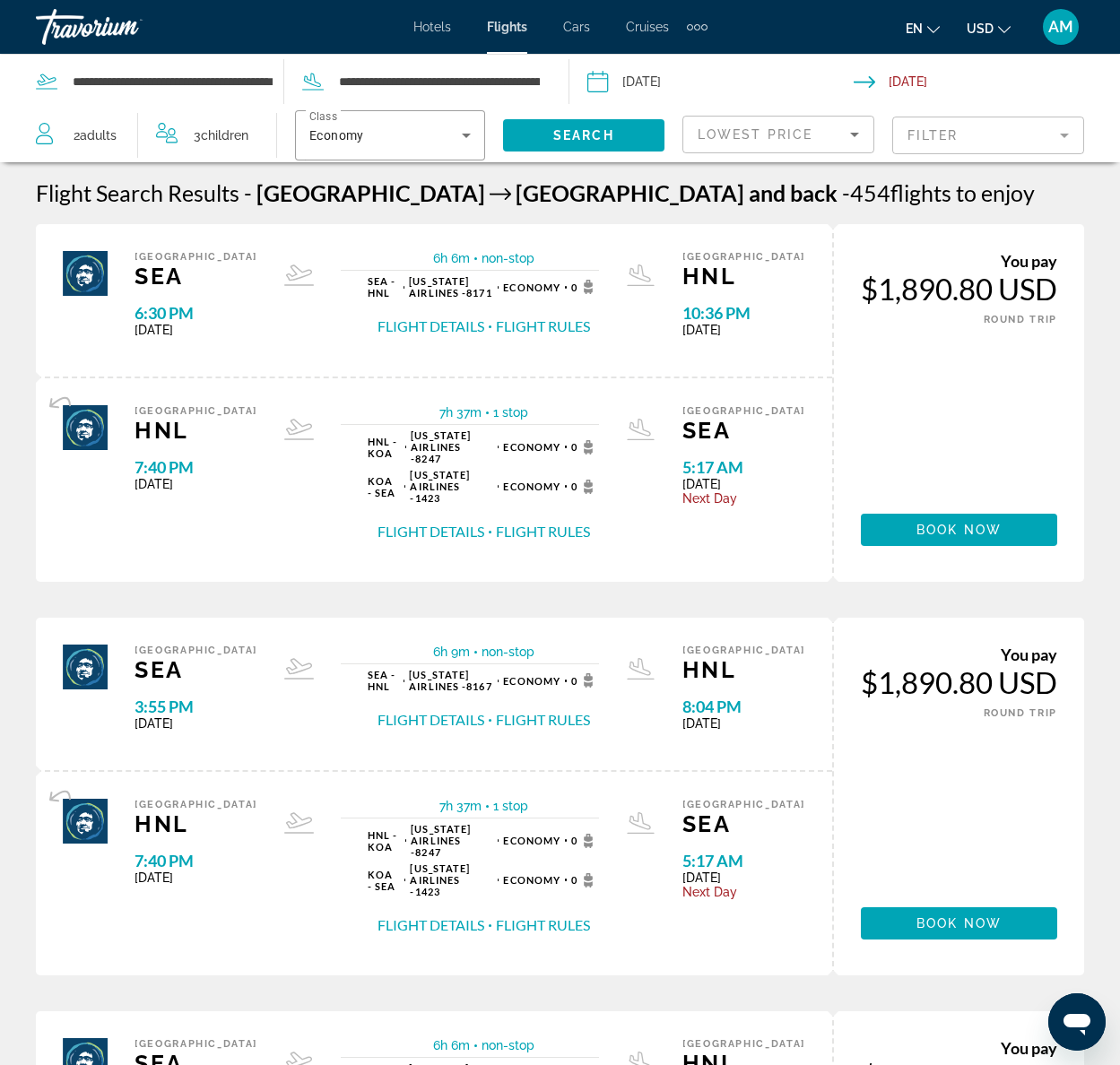
click at [1027, 136] on mat-form-field "Filter" at bounding box center [988, 135] width 192 height 38
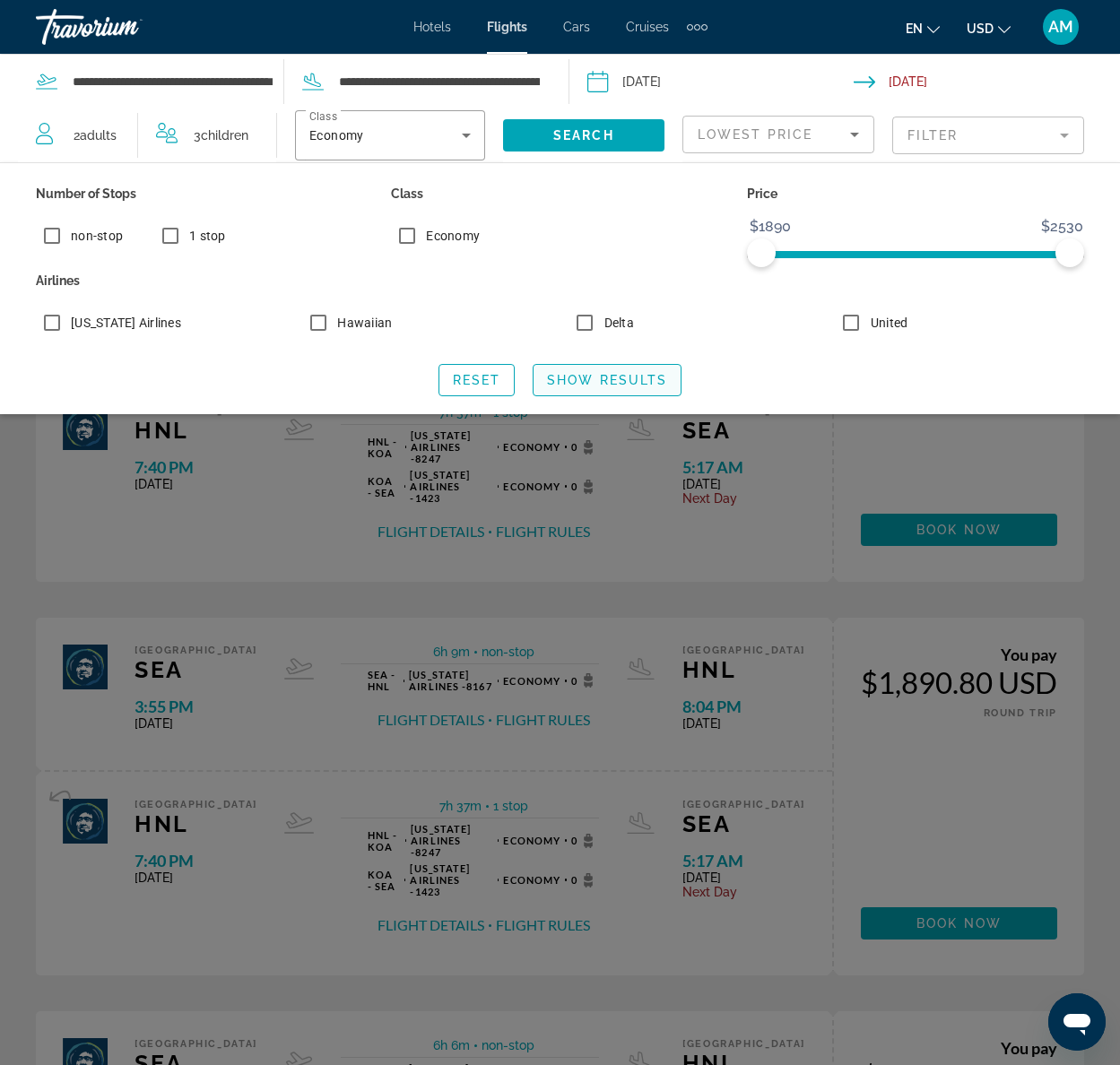
click at [590, 388] on span "Search widget" at bounding box center [607, 380] width 147 height 43
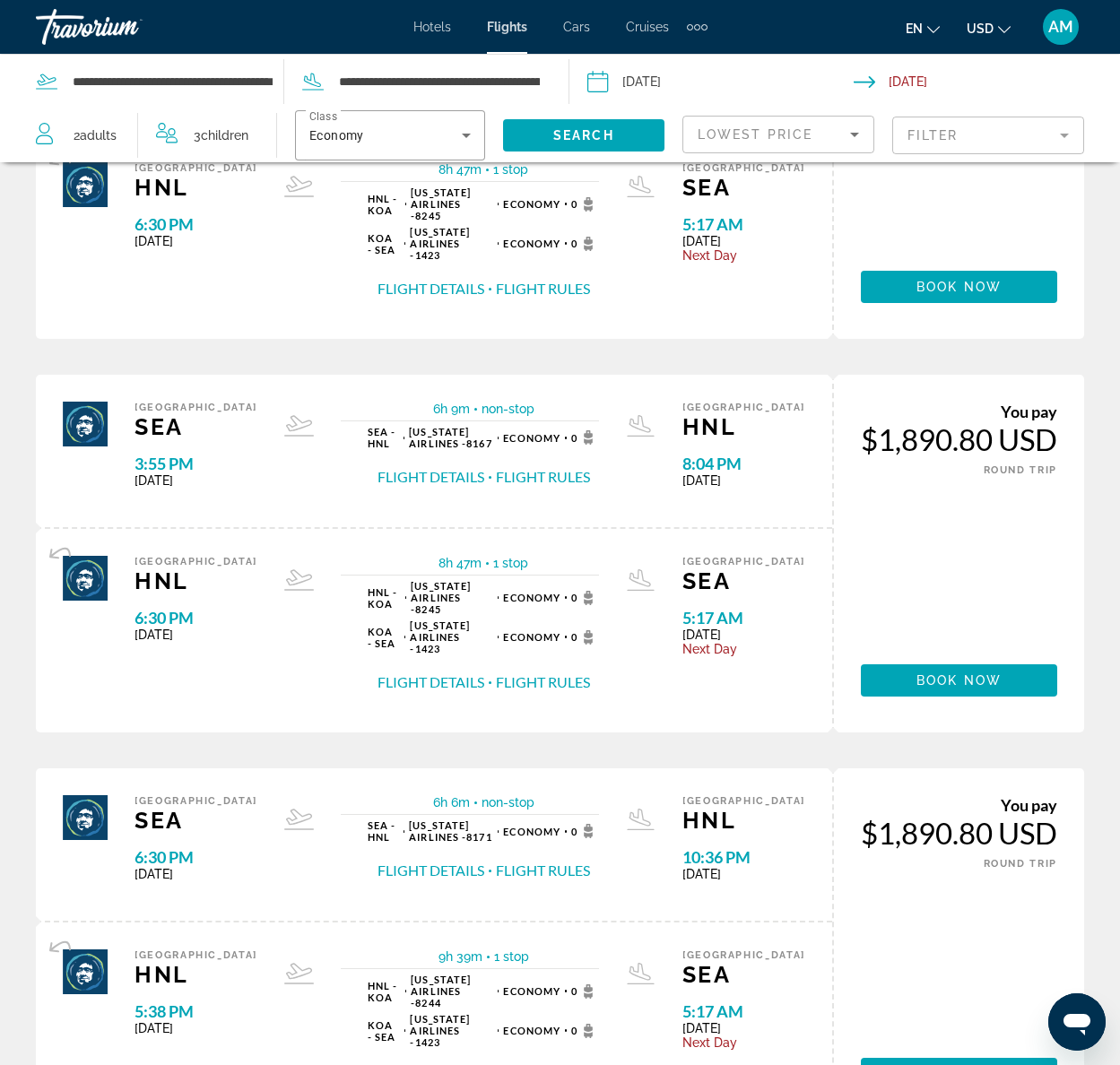
scroll to position [1672, 0]
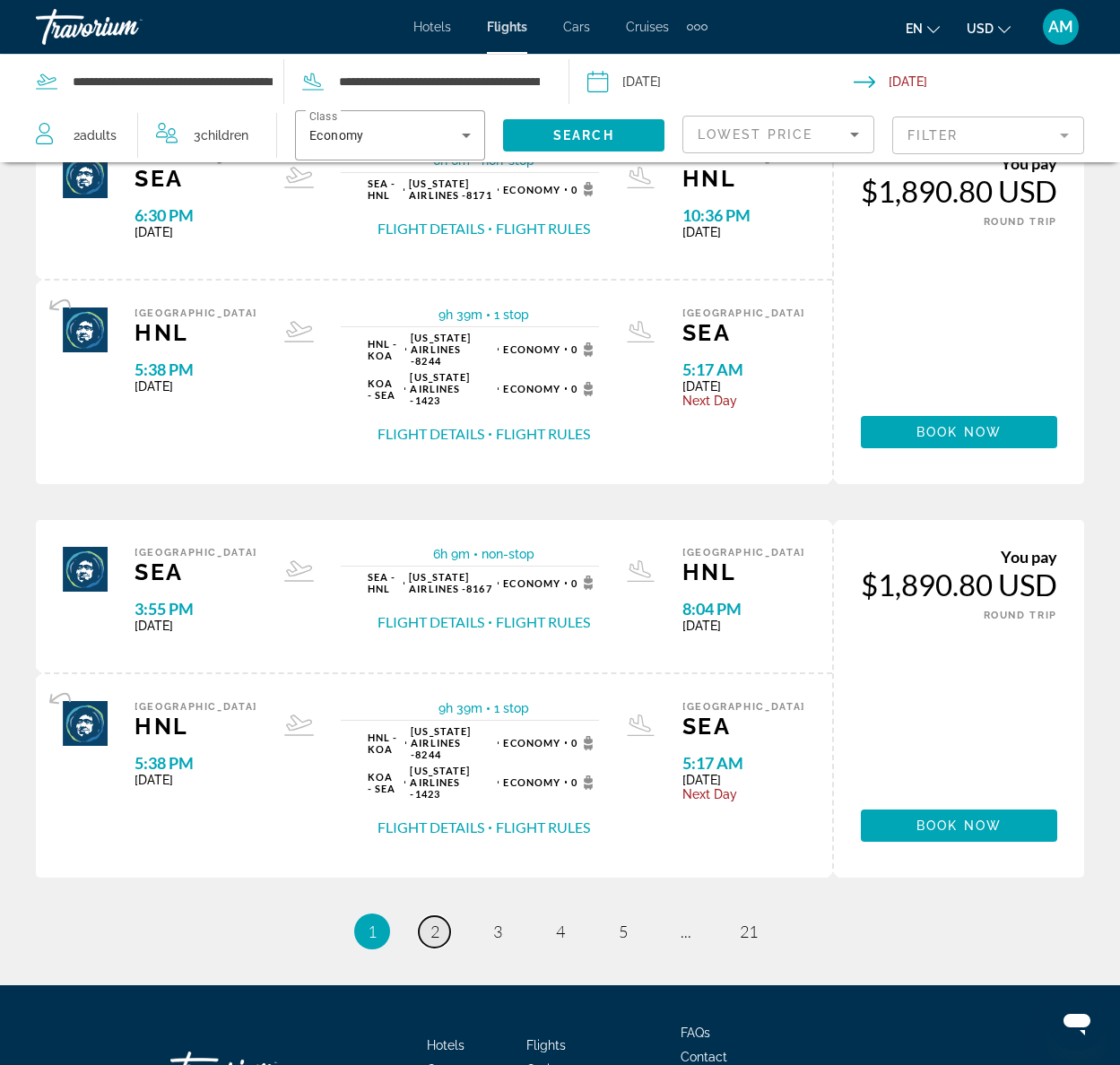
click at [433, 921] on span "2" at bounding box center [435, 931] width 9 height 20
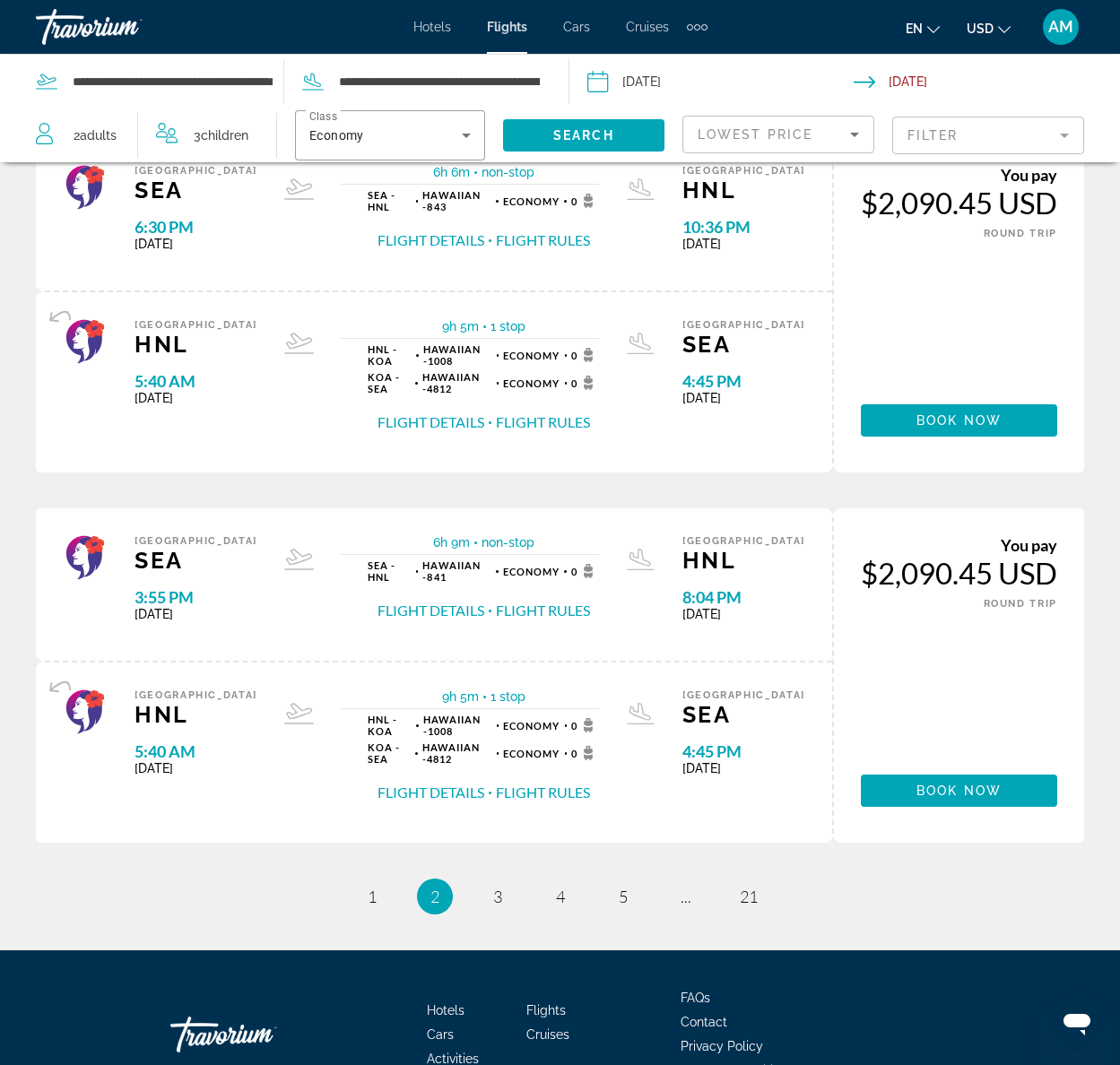
scroll to position [1593, 0]
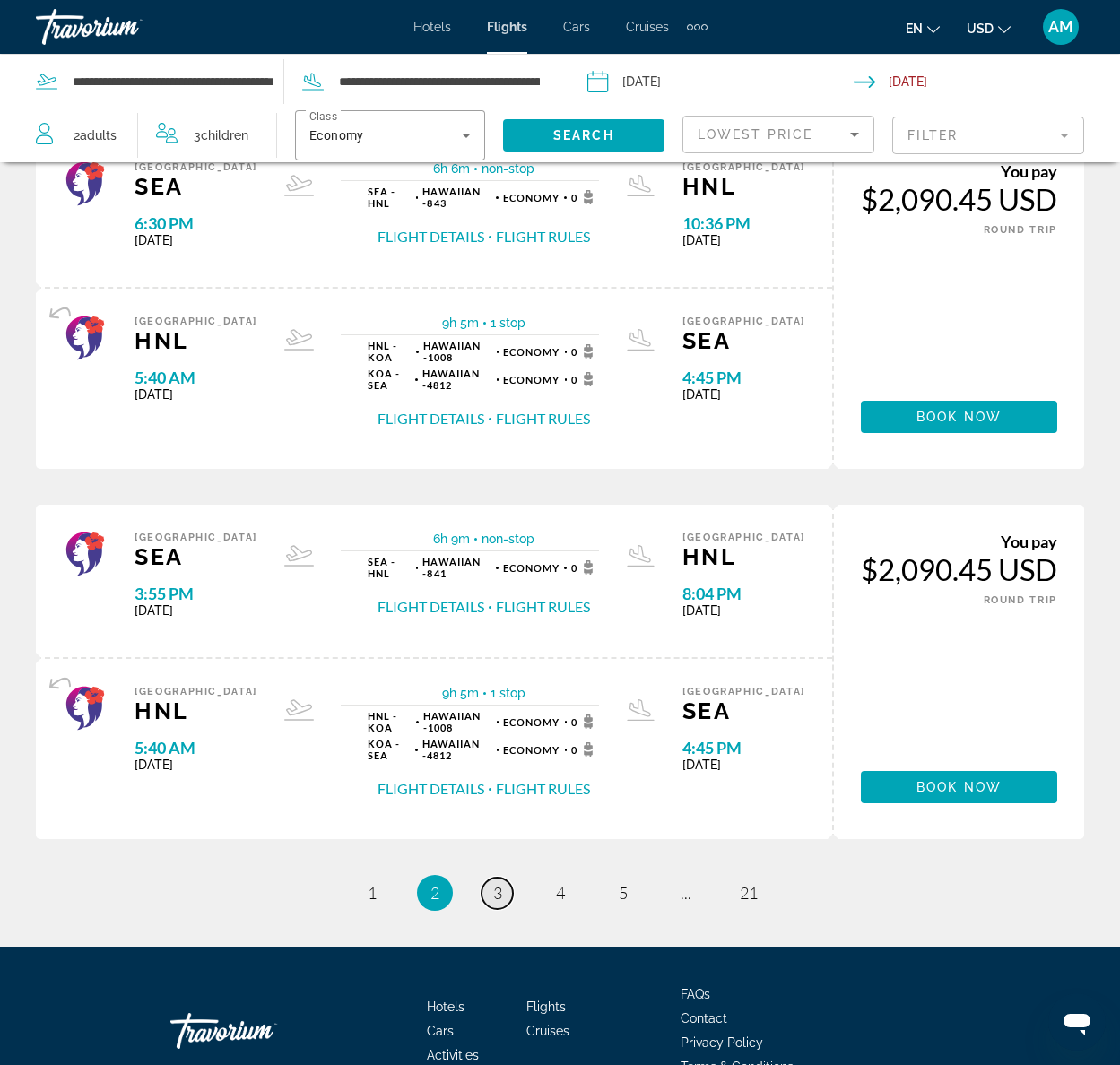
click at [502, 877] on link "page 3" at bounding box center [497, 893] width 31 height 31
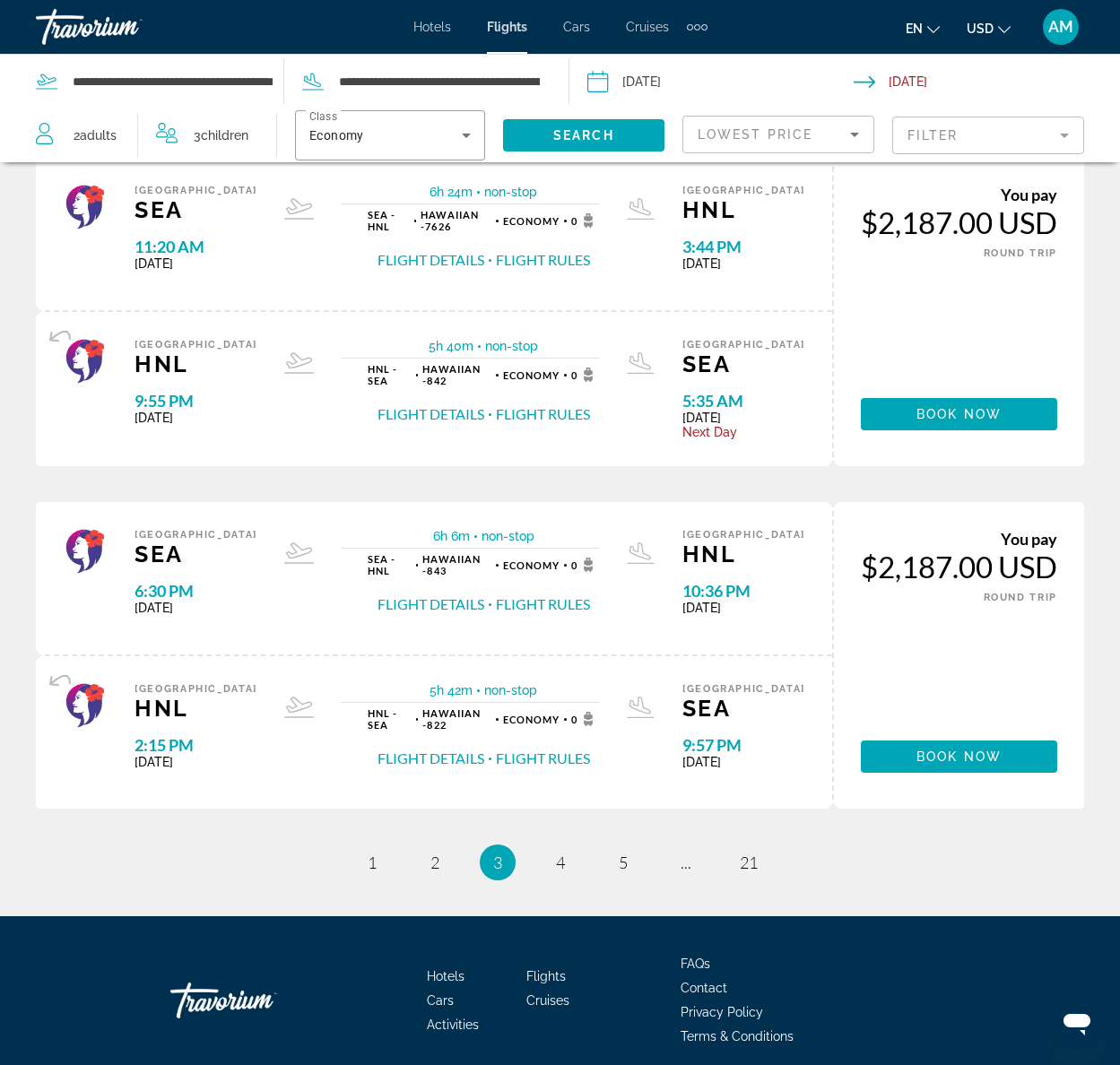
scroll to position [1450, 0]
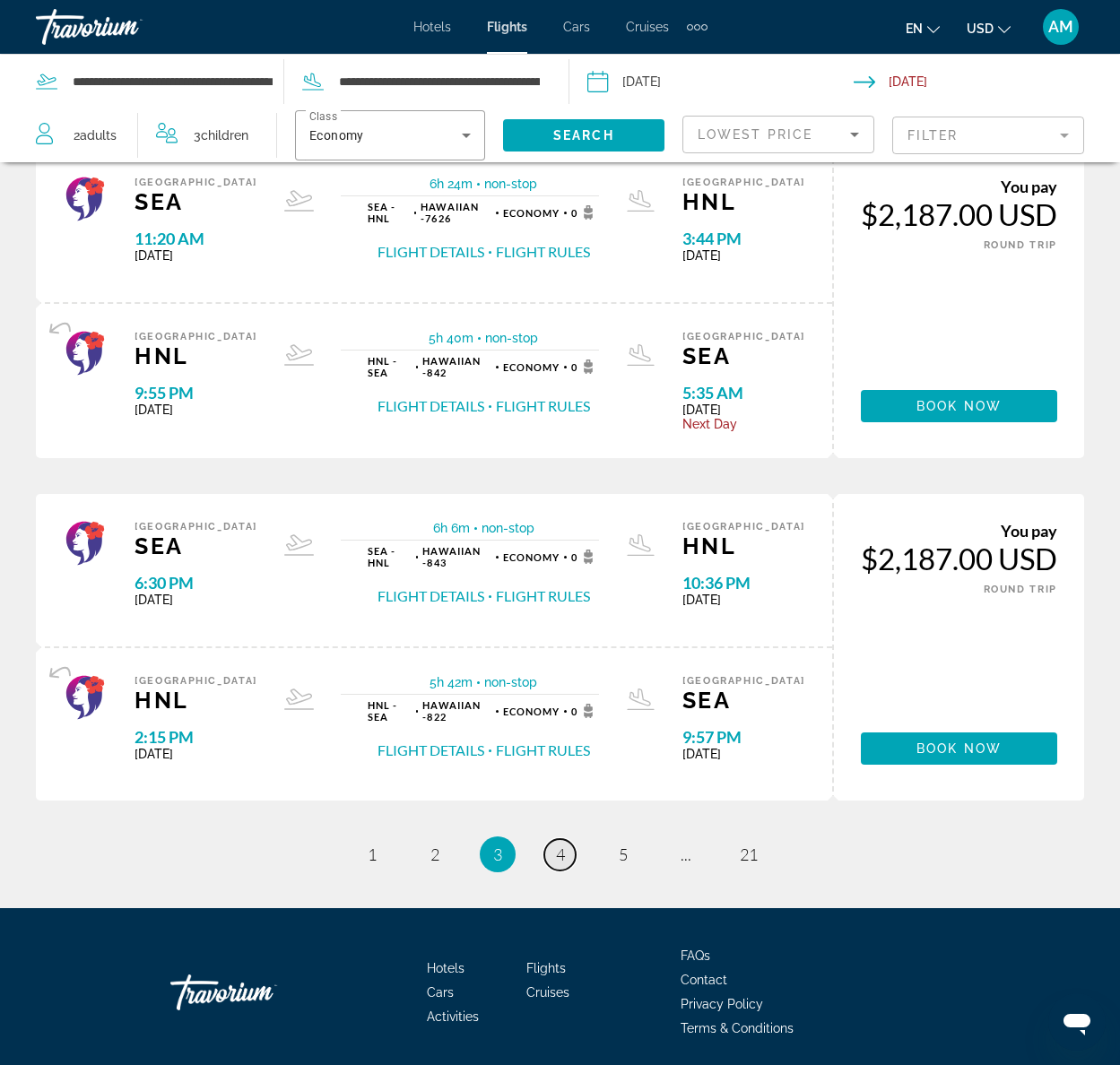
click at [562, 844] on span "4" at bounding box center [560, 854] width 9 height 20
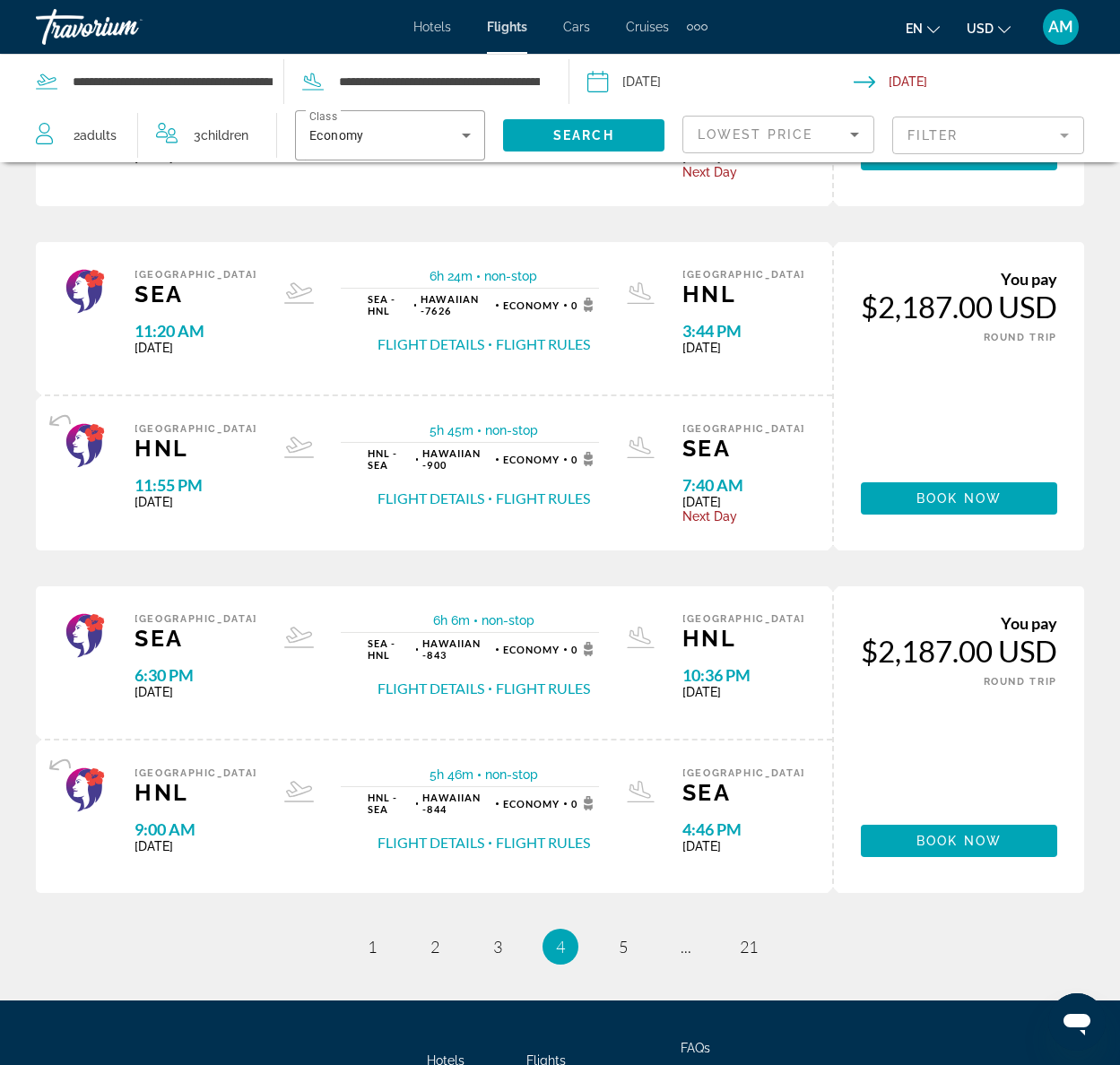
scroll to position [1448, 0]
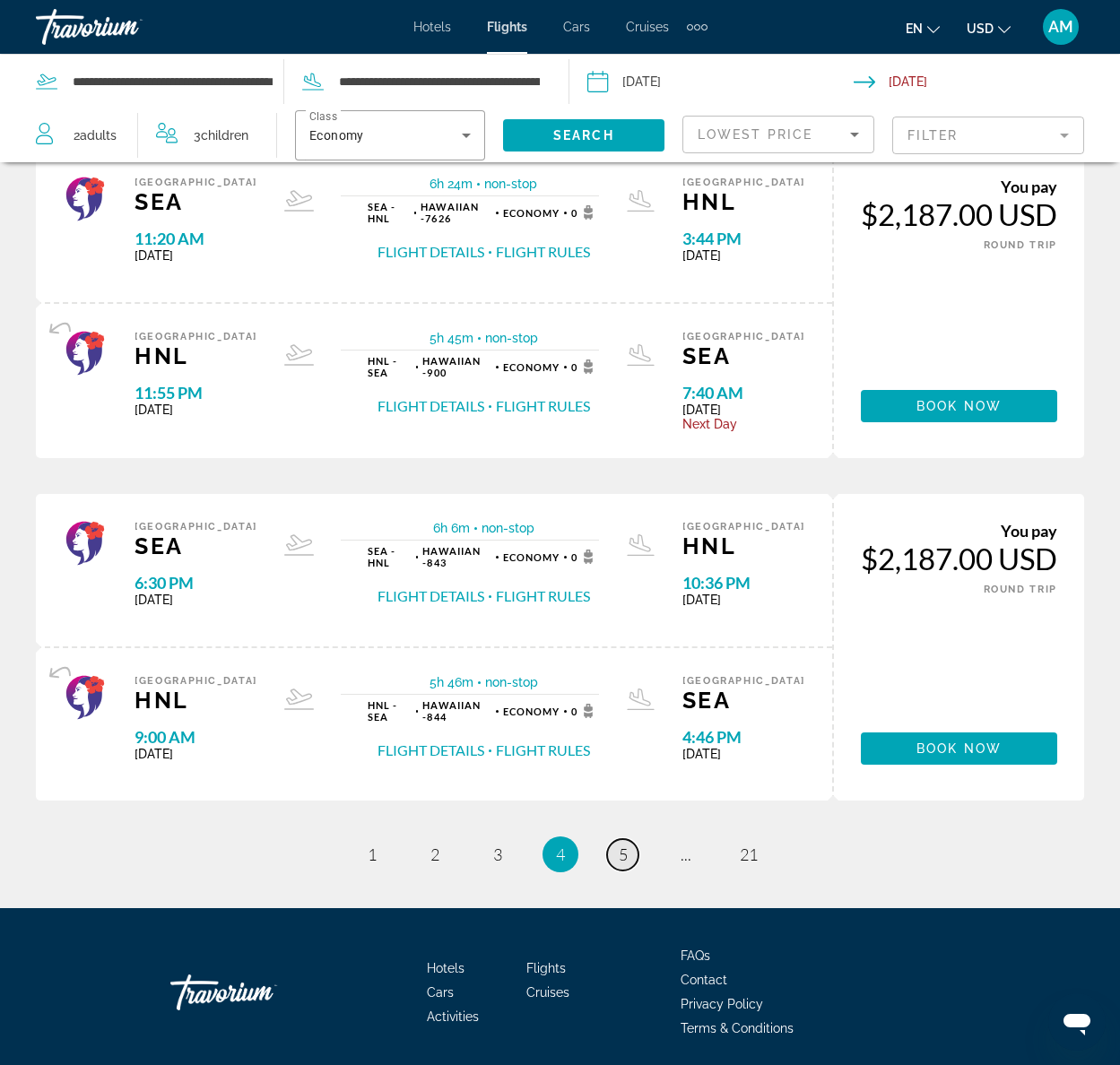
click at [619, 844] on span "5" at bounding box center [623, 854] width 9 height 20
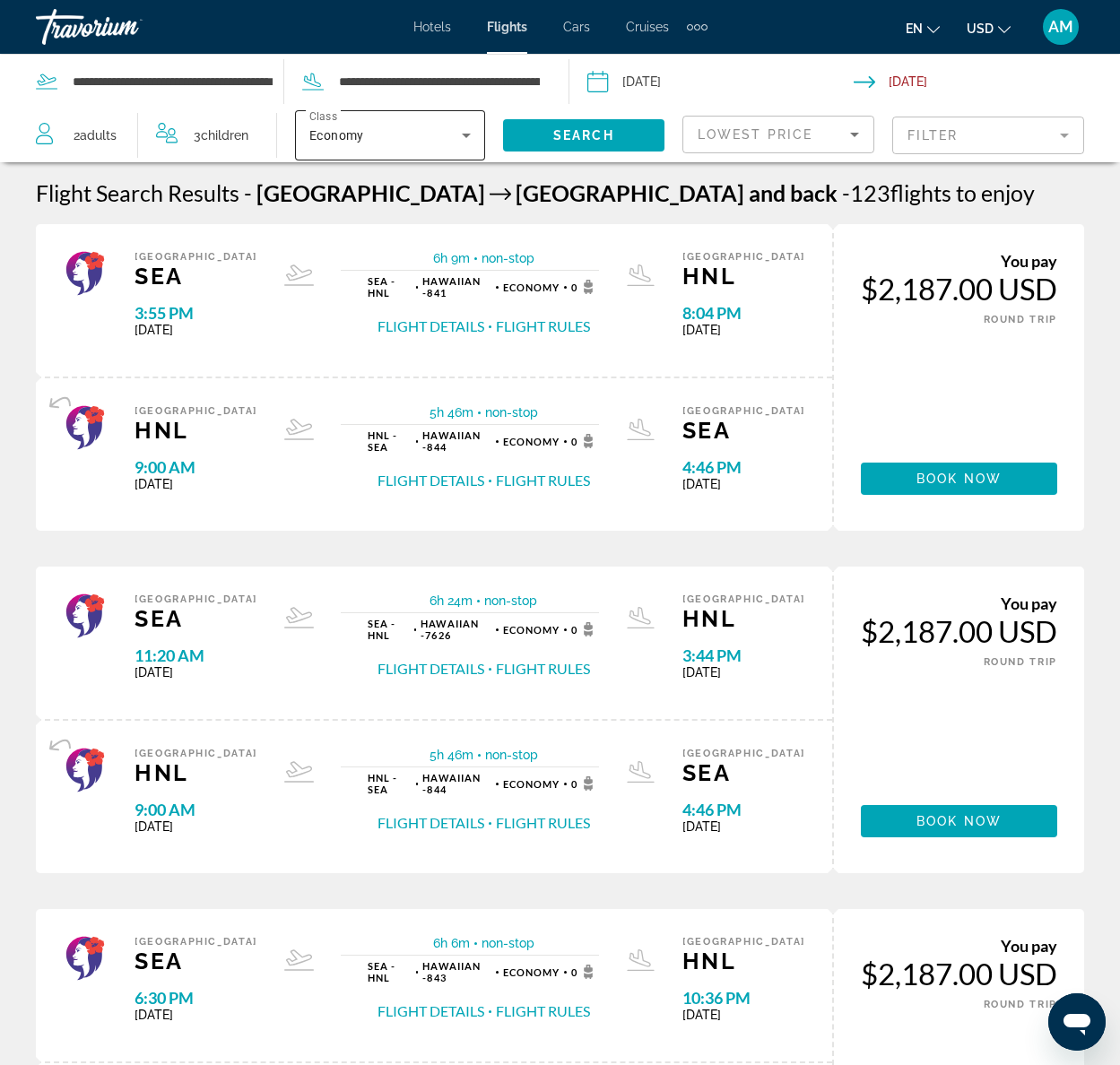
click at [460, 133] on icon "Search widget" at bounding box center [467, 135] width 22 height 22
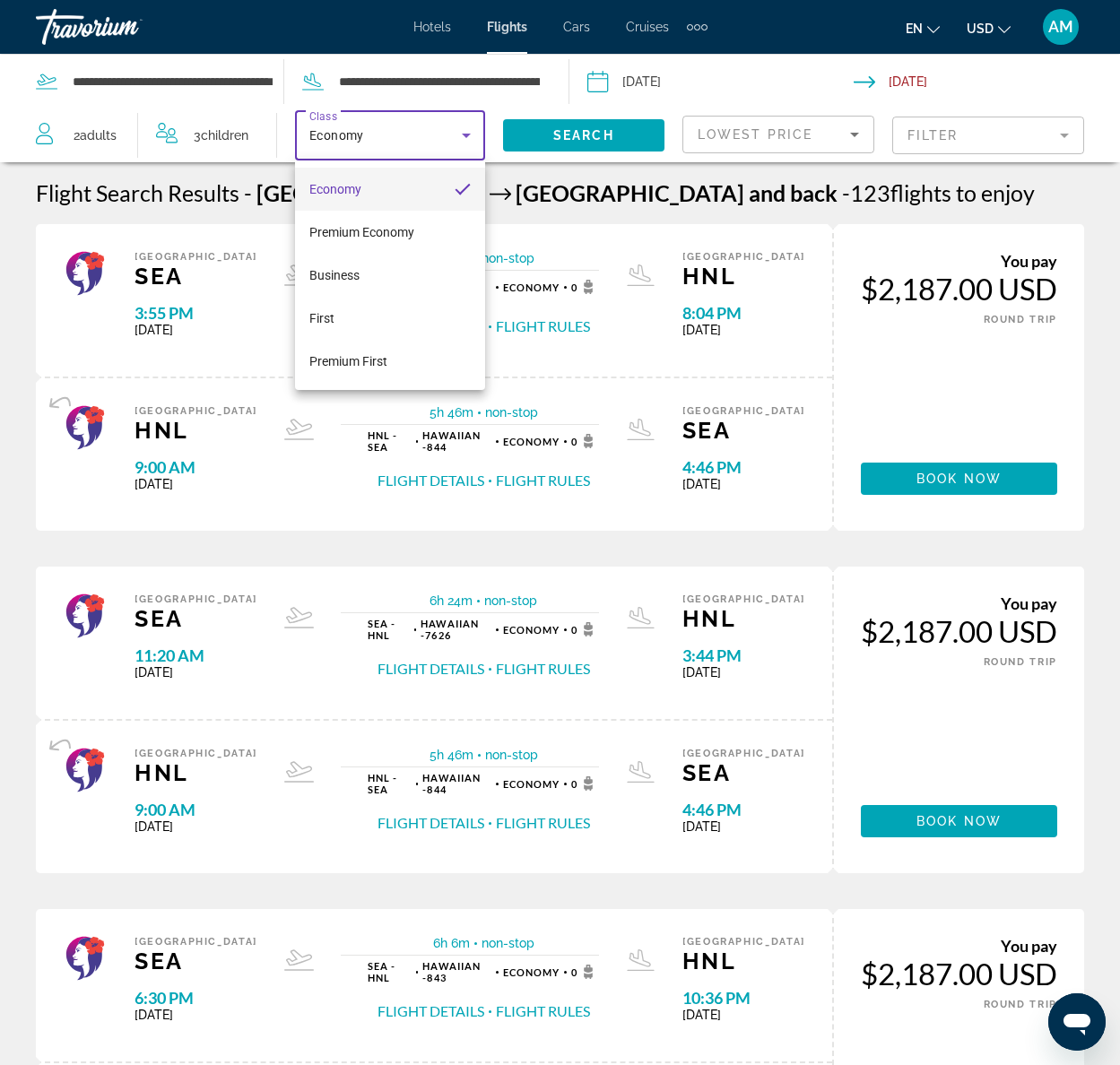
click at [460, 133] on div at bounding box center [560, 532] width 1120 height 1065
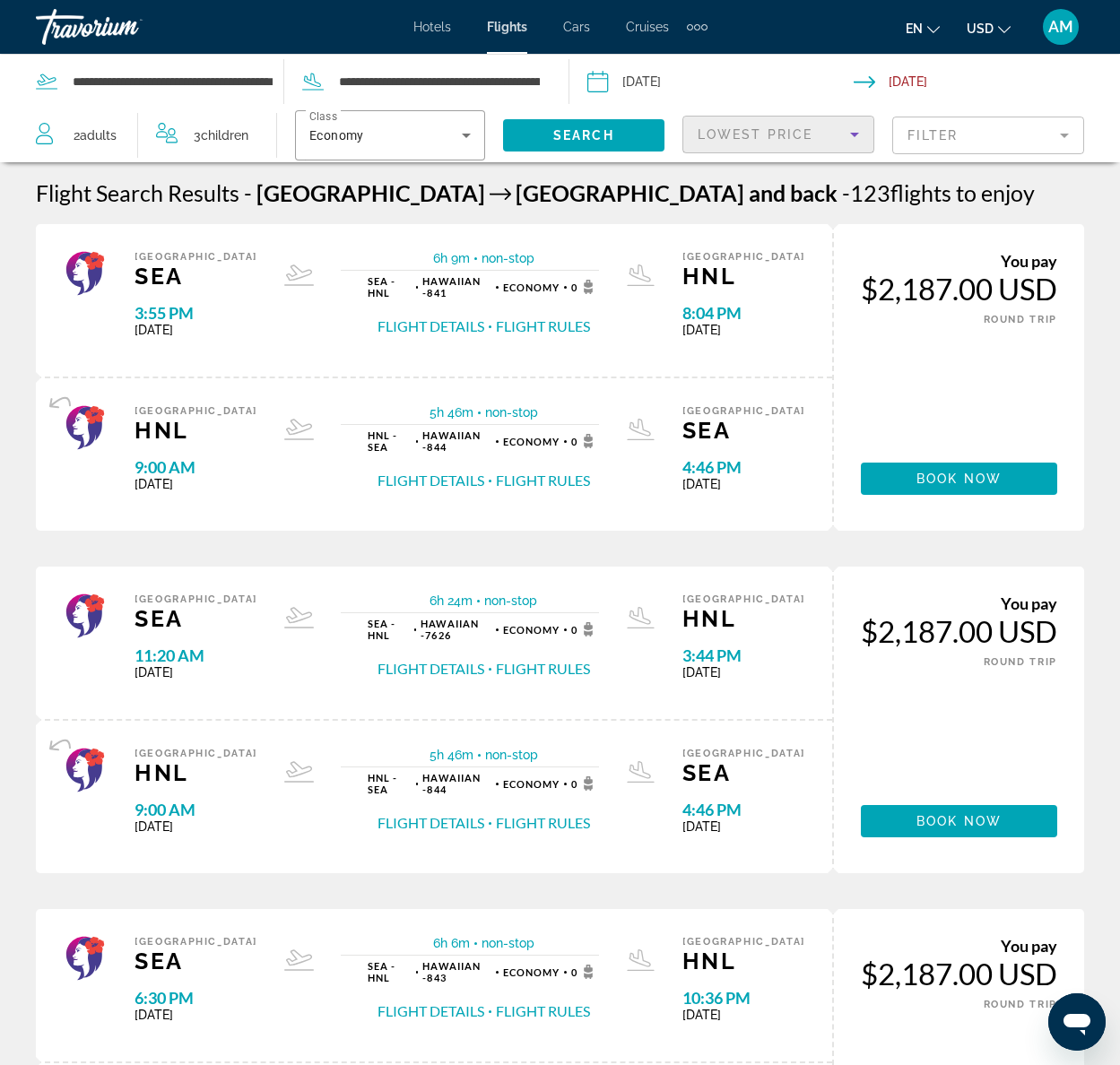
click at [856, 136] on icon "Sort by" at bounding box center [854, 135] width 22 height 22
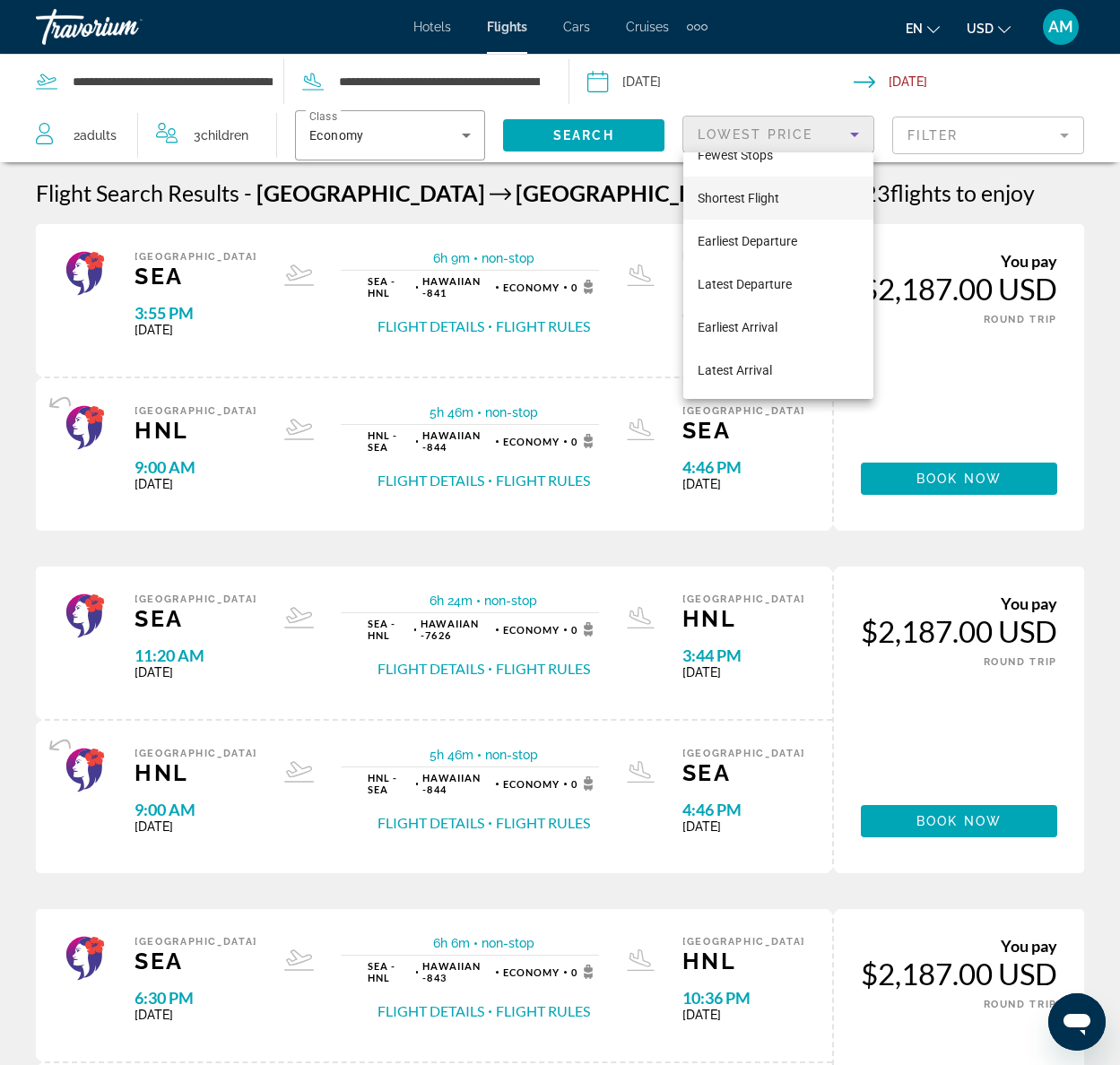
scroll to position [66, 0]
click at [737, 324] on span "Earliest Arrival" at bounding box center [737, 330] width 80 height 14
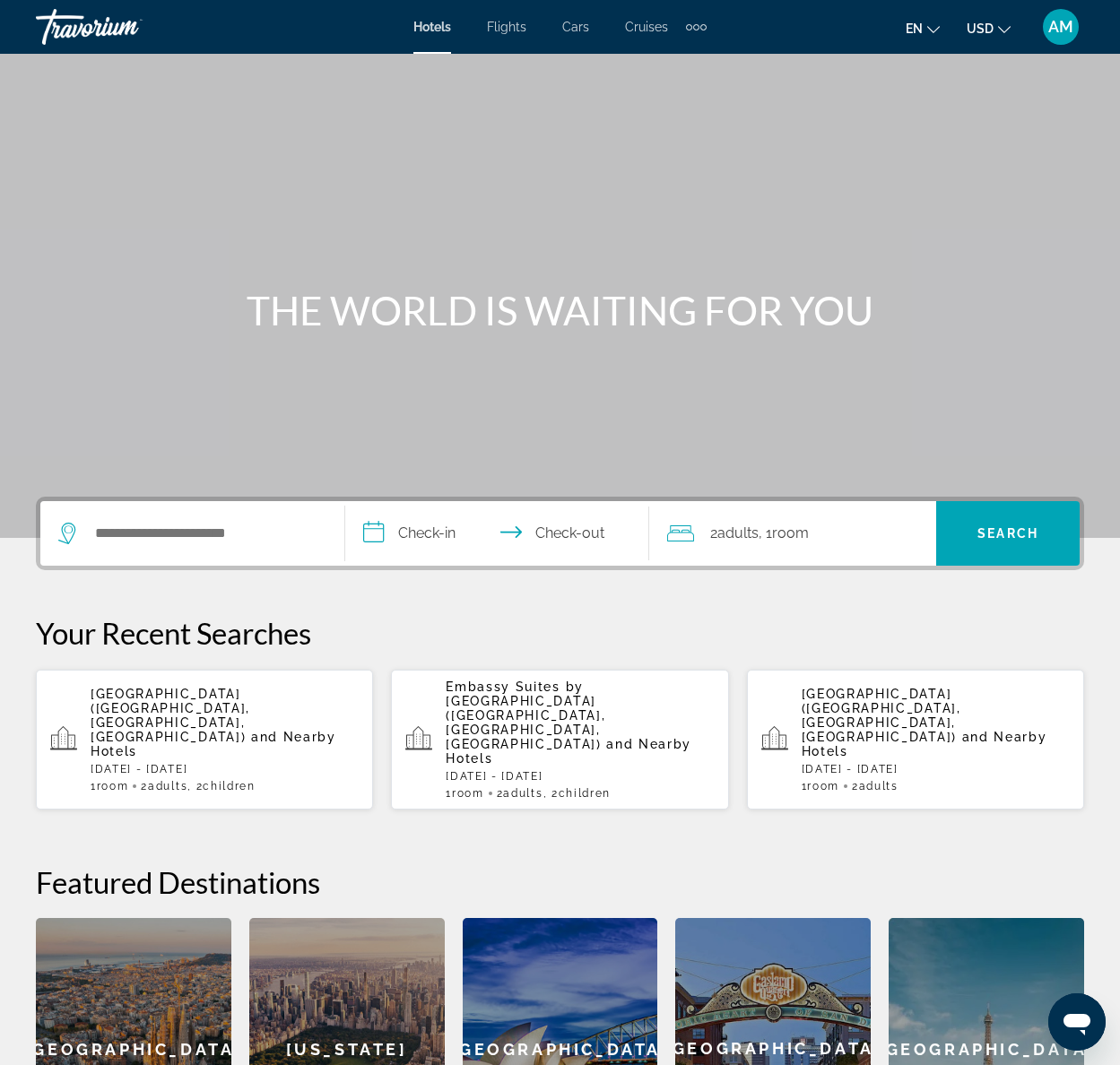
click at [540, 737] on span "and Nearby Hotels" at bounding box center [569, 751] width 246 height 29
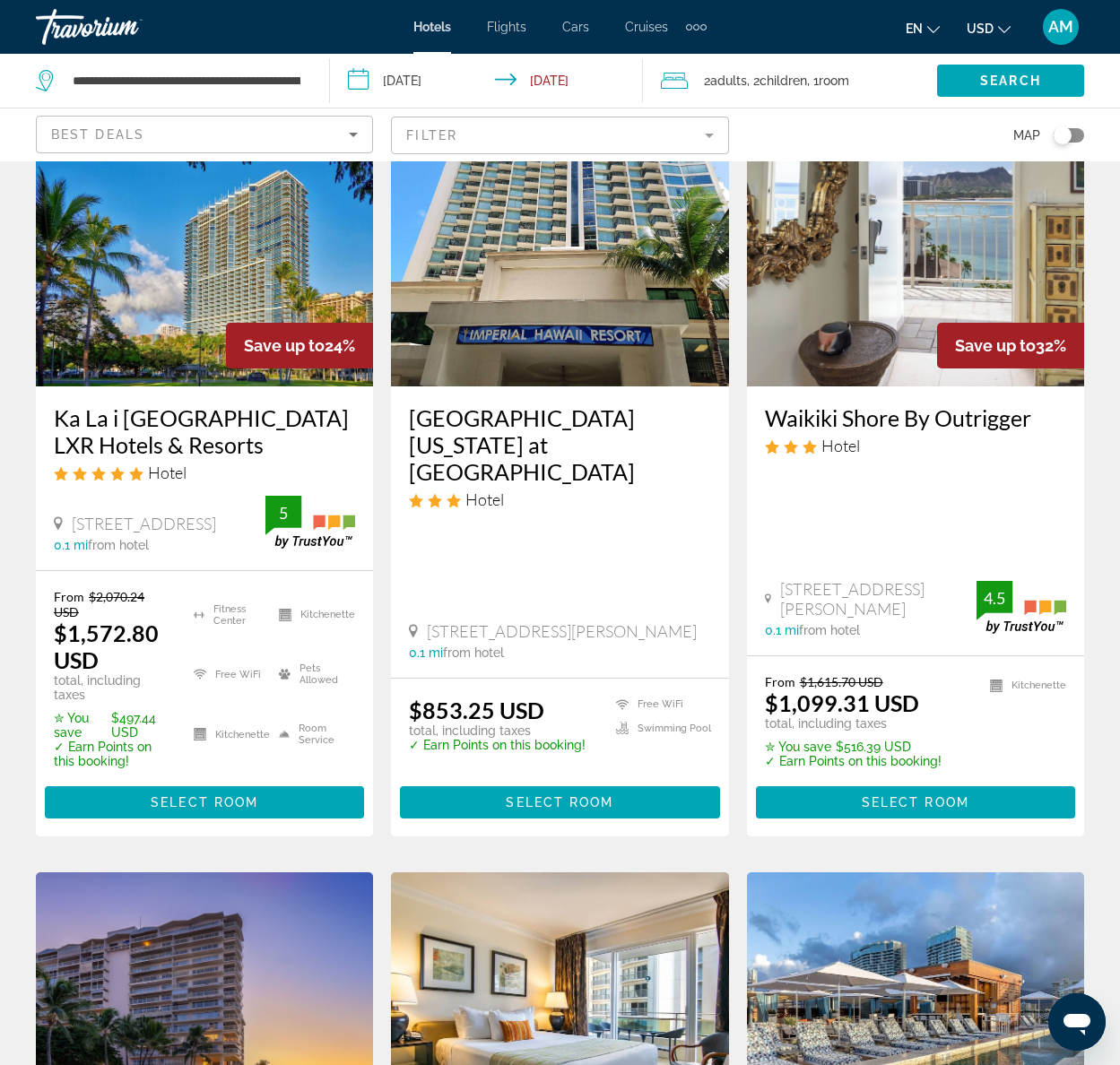
scroll to position [864, 0]
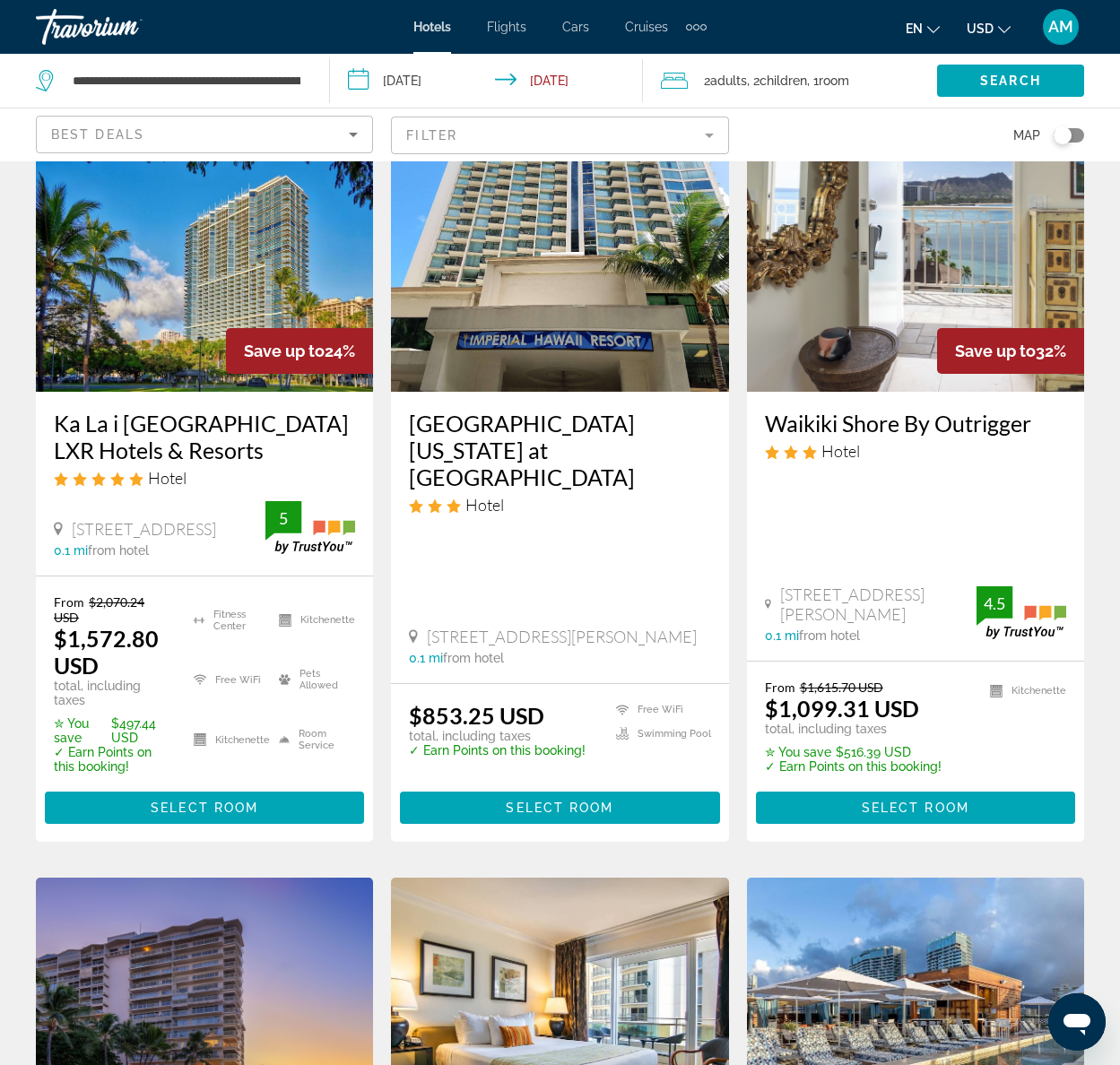
click at [252, 260] on img "Main content" at bounding box center [205, 249] width 337 height 287
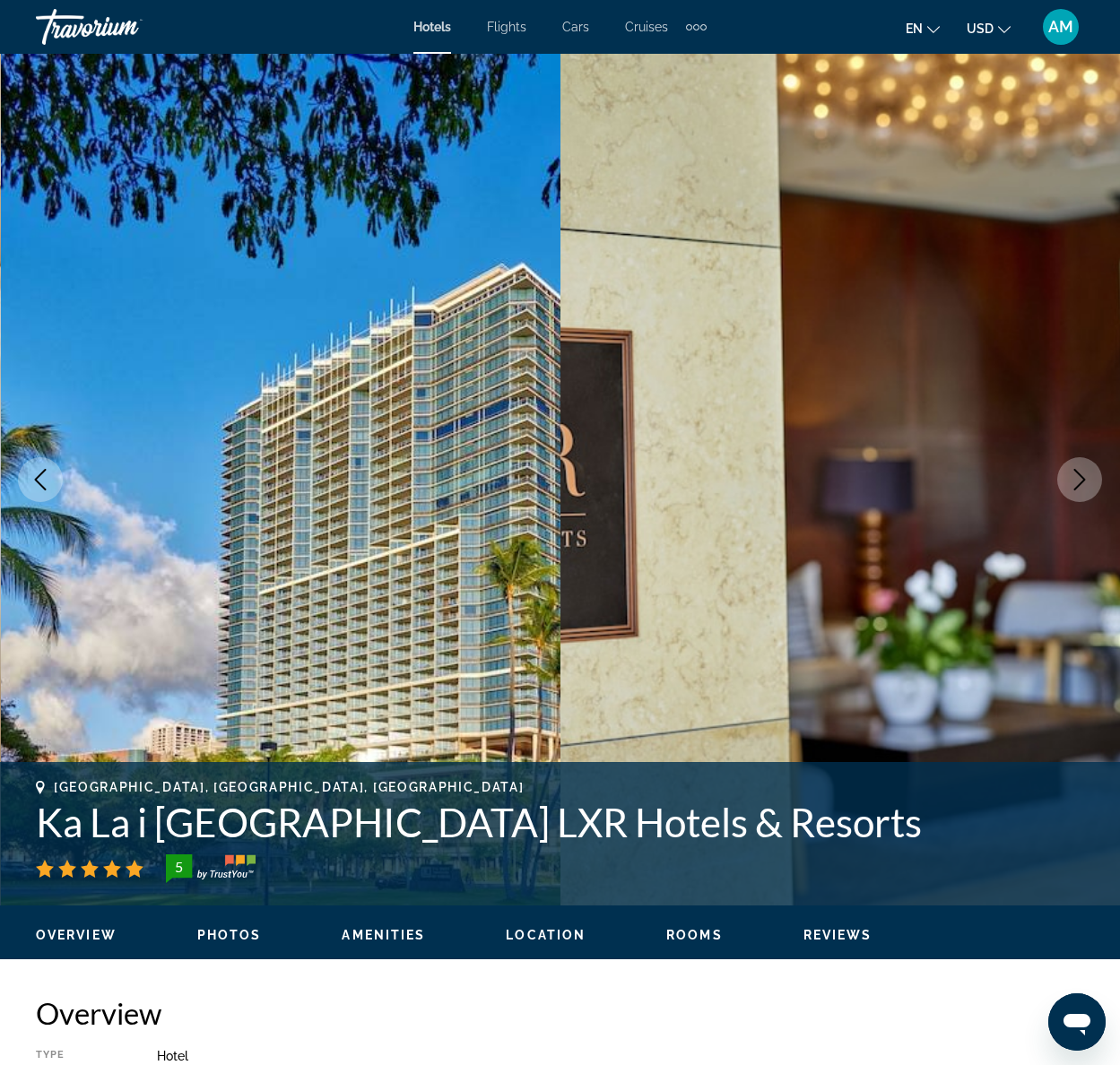
click at [1081, 486] on icon "Next image" at bounding box center [1080, 480] width 22 height 22
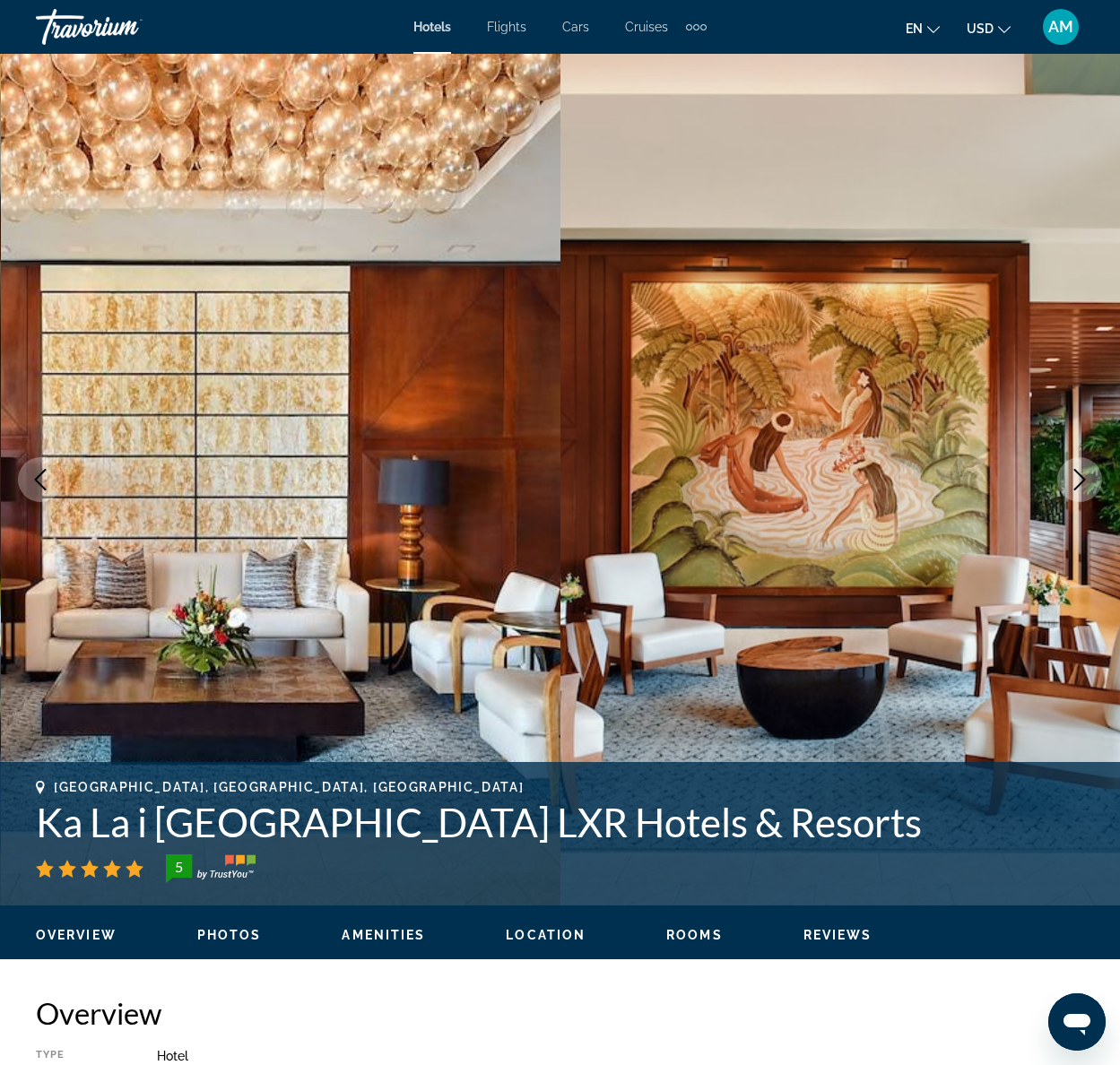
click at [1081, 486] on icon "Next image" at bounding box center [1080, 480] width 22 height 22
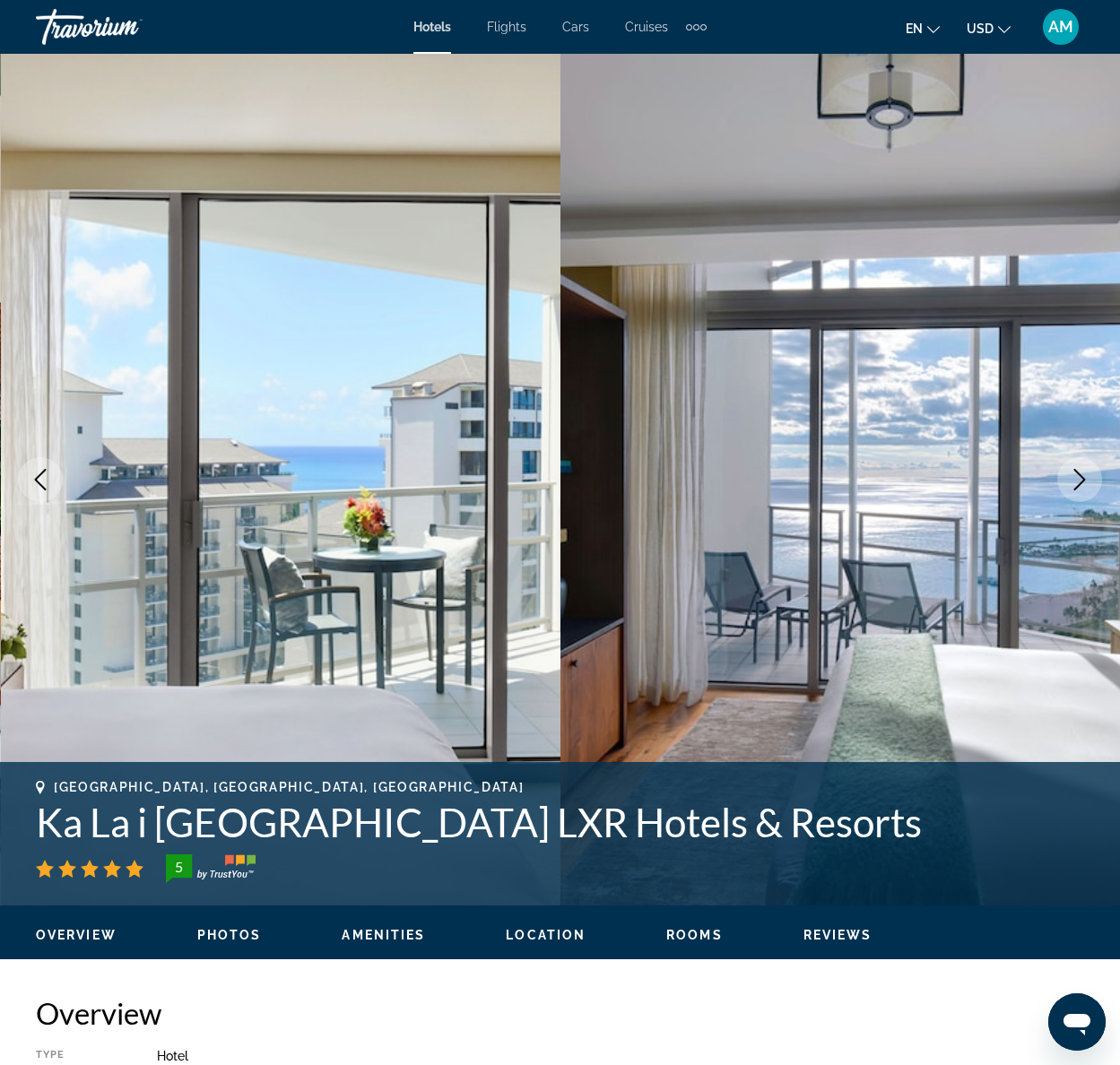
click at [1083, 481] on icon "Next image" at bounding box center [1080, 480] width 12 height 22
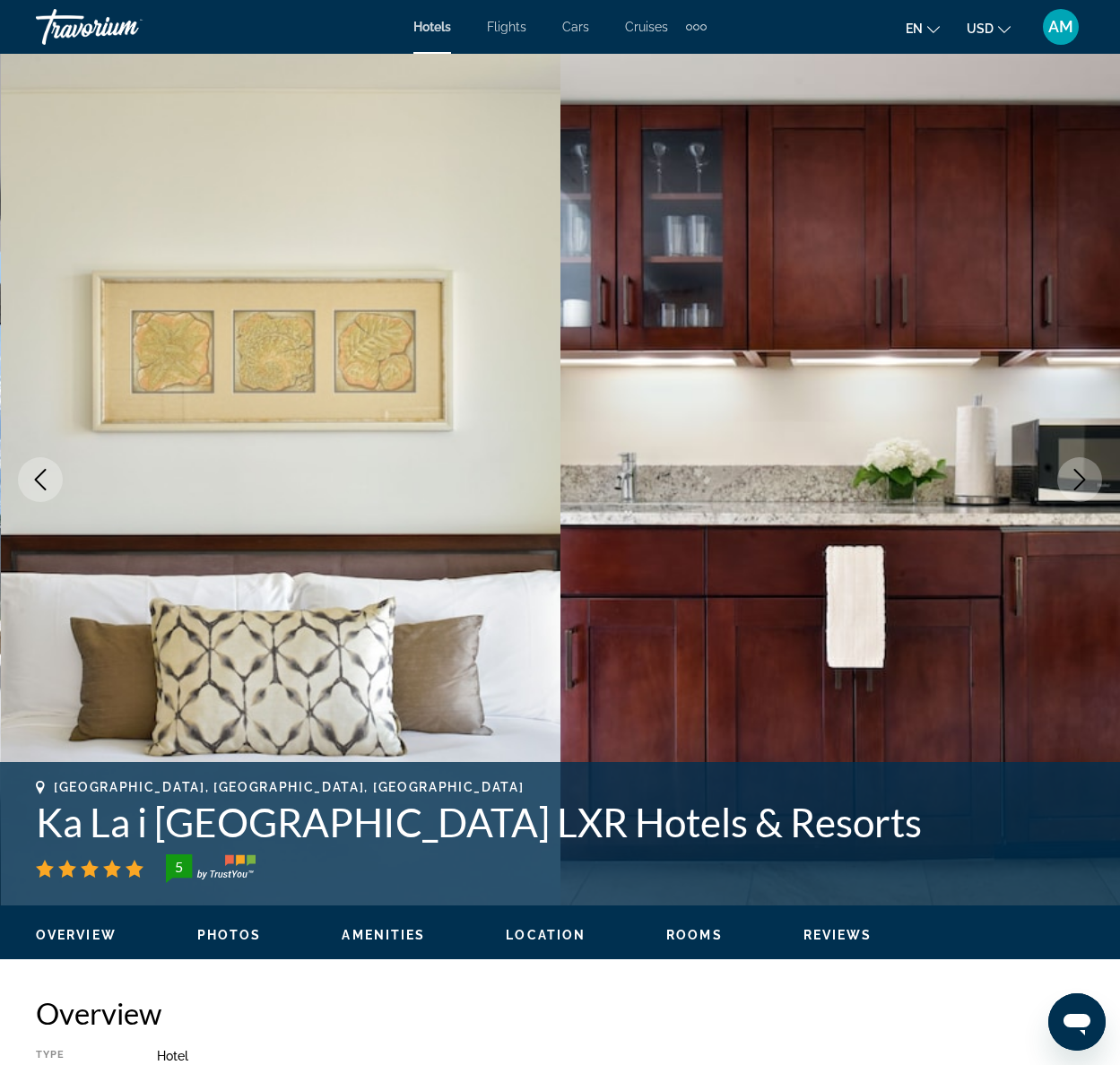
click at [1083, 481] on icon "Next image" at bounding box center [1080, 480] width 12 height 22
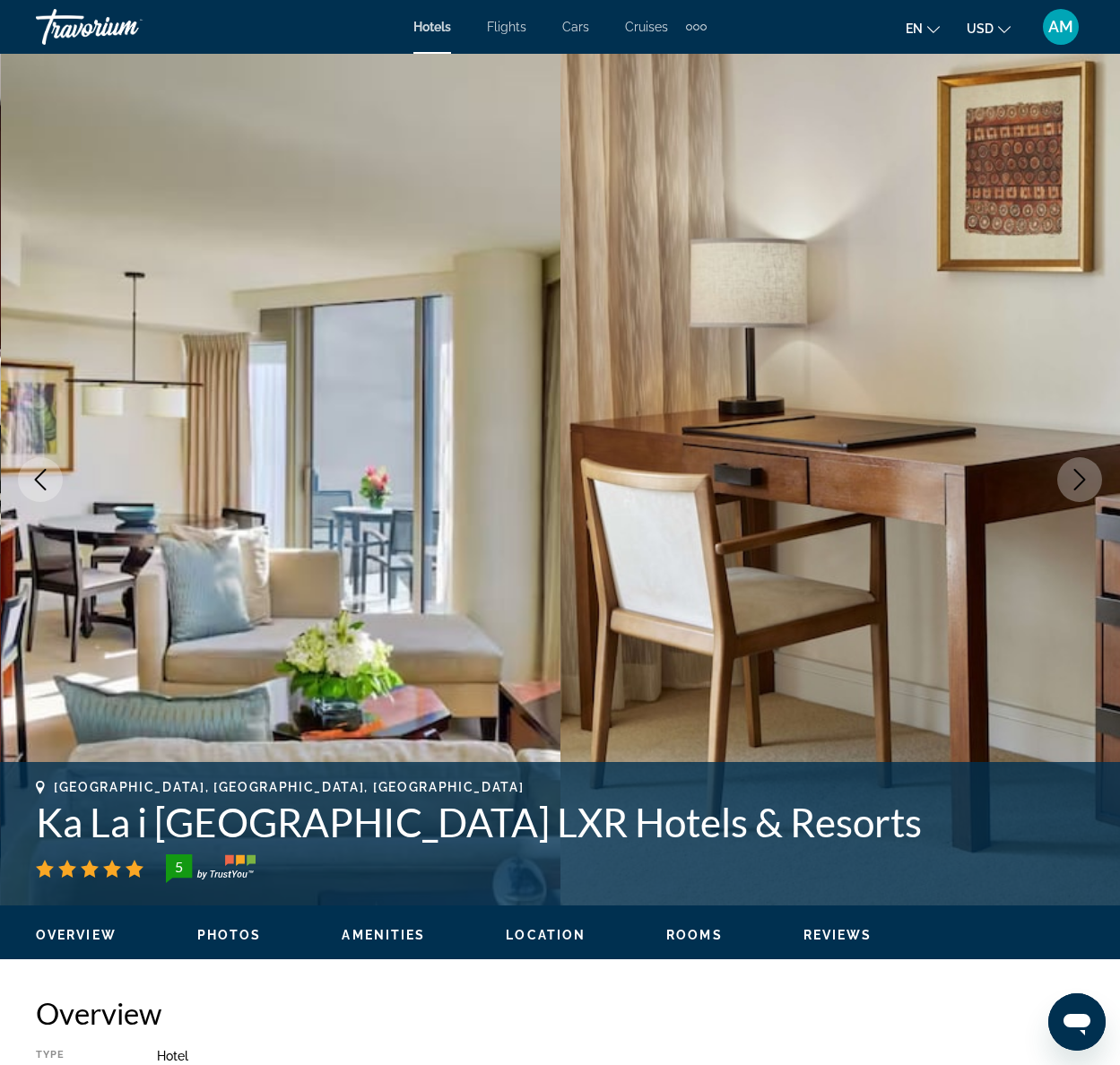
click at [1083, 481] on icon "Next image" at bounding box center [1080, 480] width 12 height 22
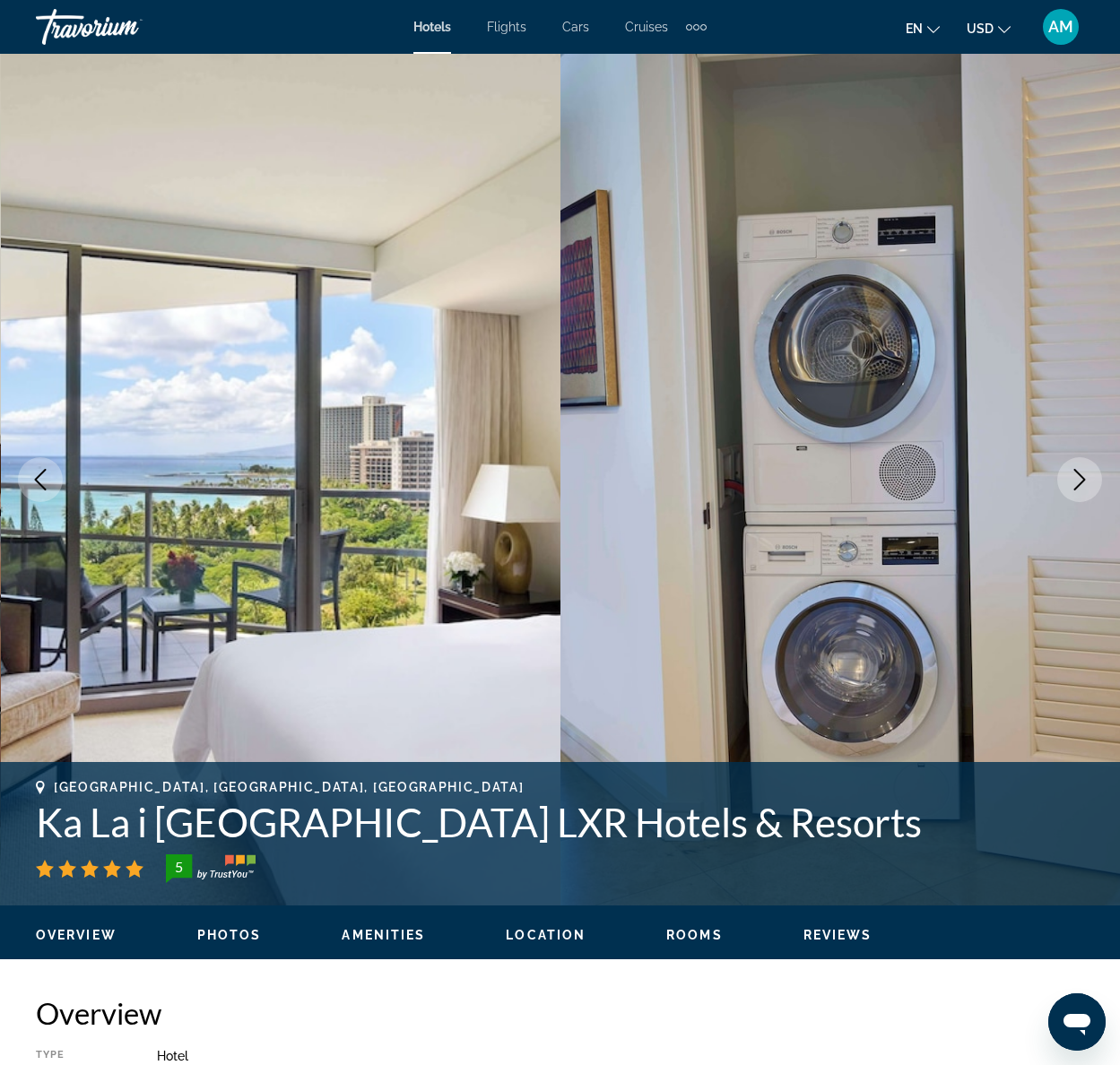
click at [1083, 481] on icon "Next image" at bounding box center [1080, 480] width 12 height 22
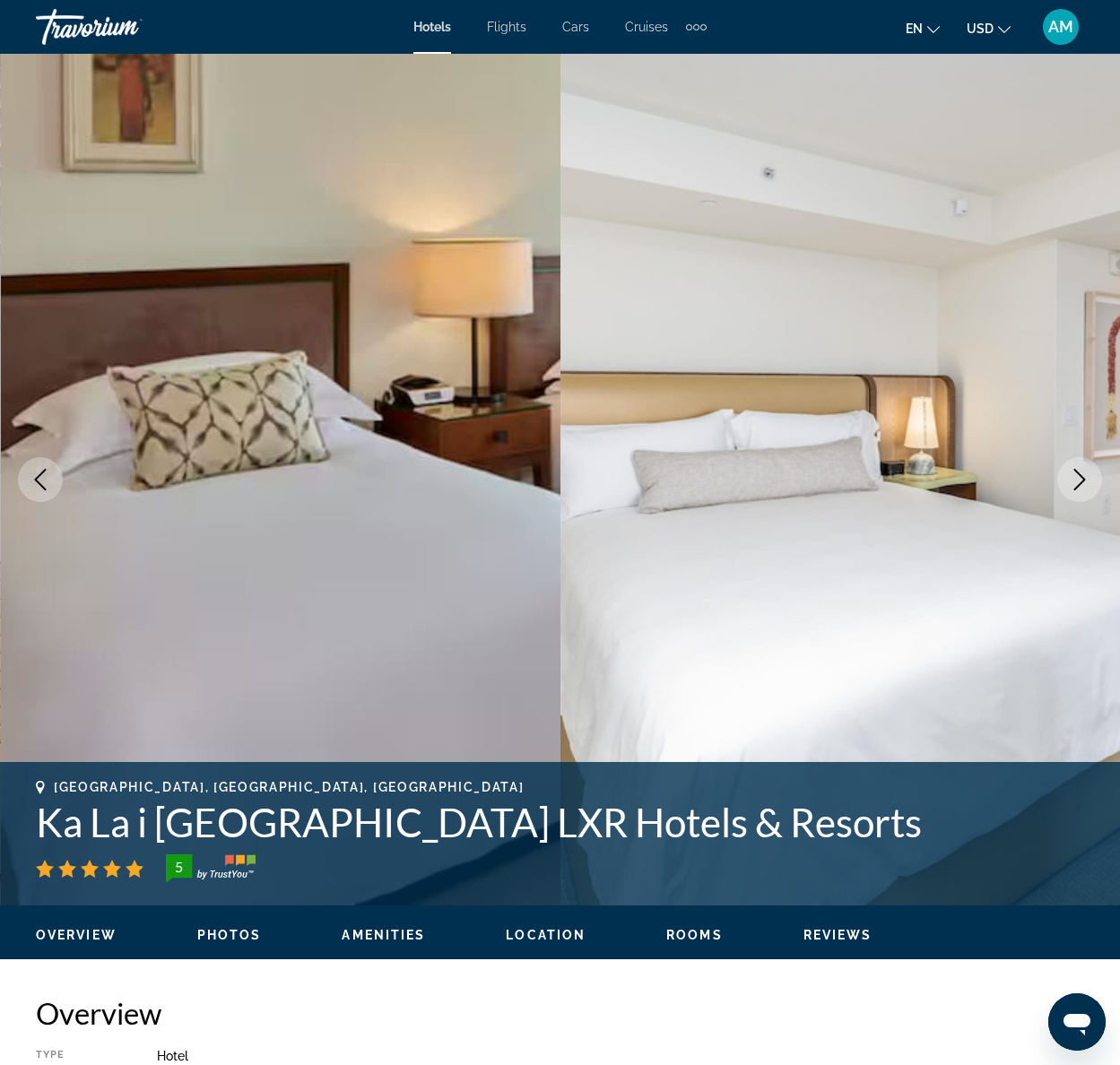
click at [1083, 481] on icon "Next image" at bounding box center [1080, 480] width 12 height 22
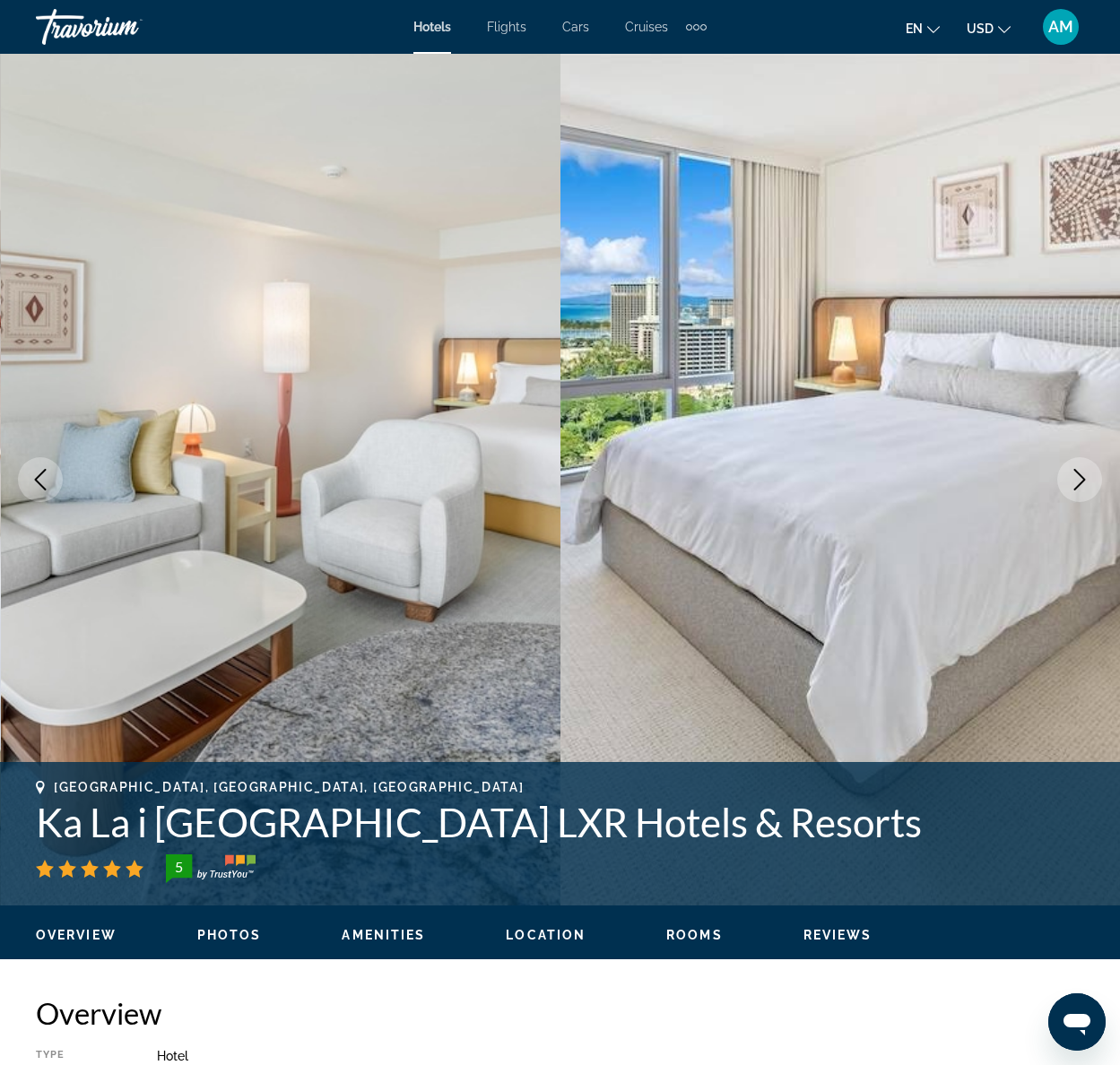
click at [1083, 481] on icon "Next image" at bounding box center [1080, 480] width 12 height 22
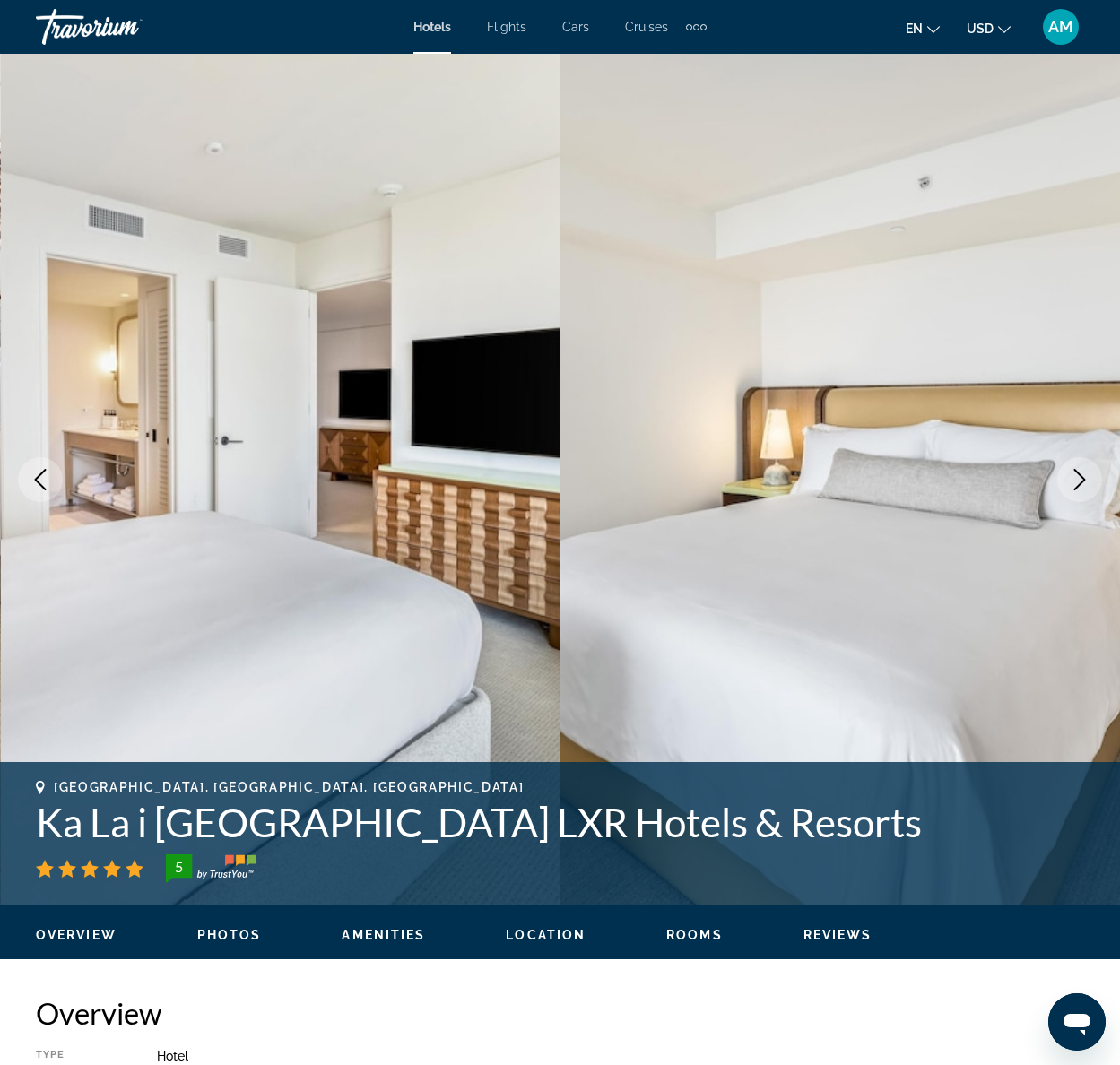
click at [1083, 481] on icon "Next image" at bounding box center [1080, 480] width 12 height 22
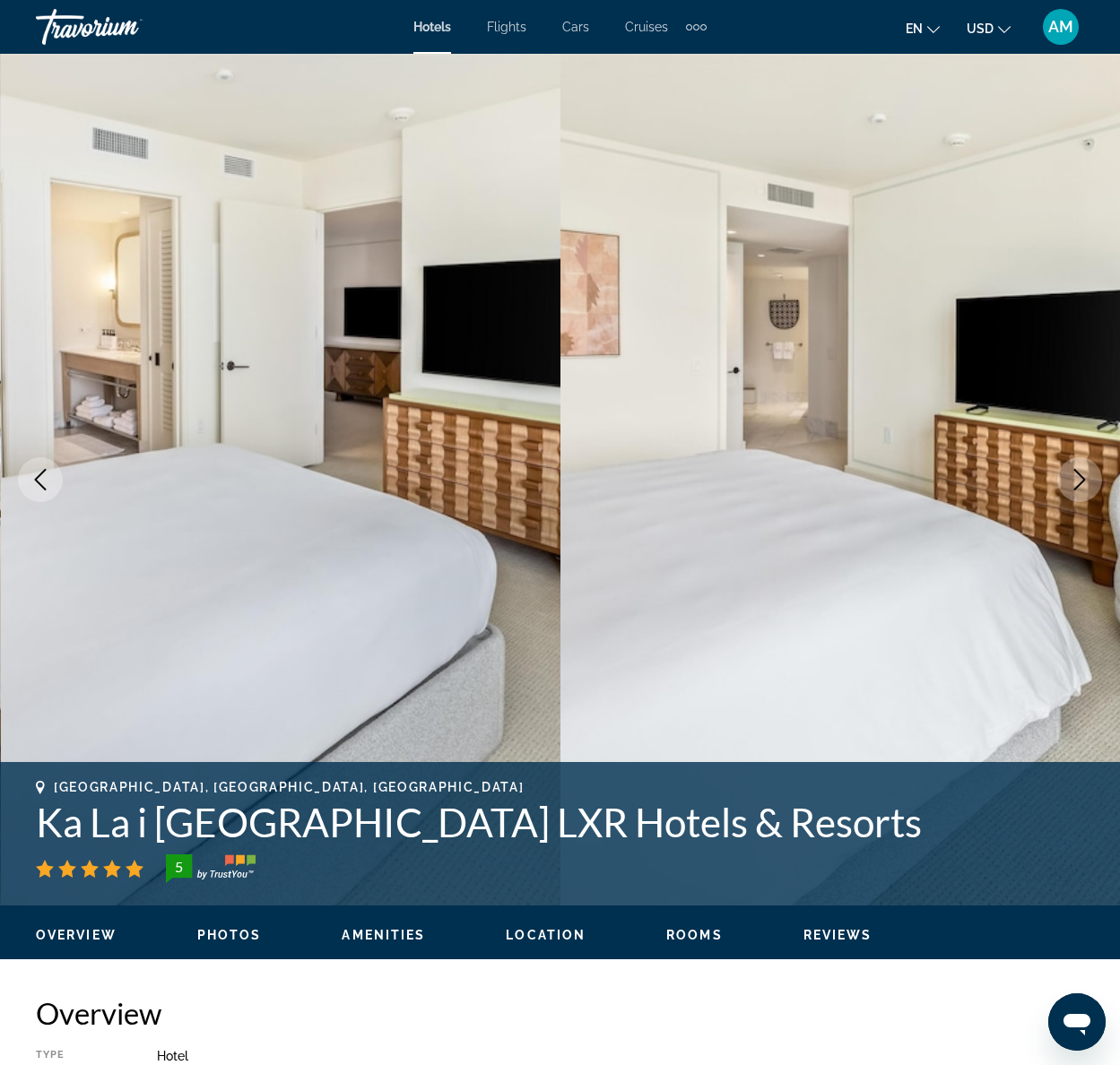
click at [1083, 481] on icon "Next image" at bounding box center [1080, 480] width 12 height 22
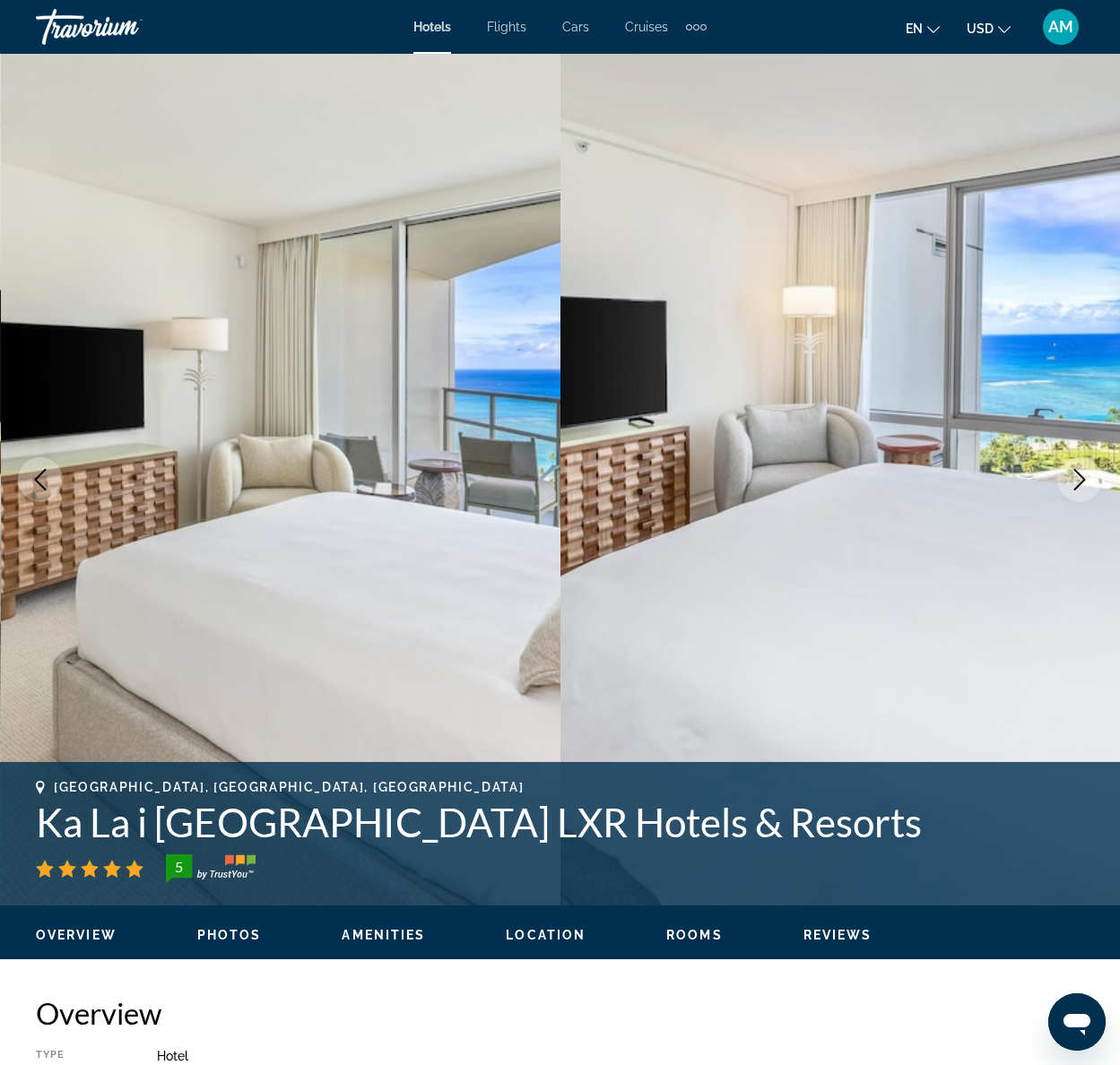
click at [1083, 481] on icon "Next image" at bounding box center [1080, 480] width 12 height 22
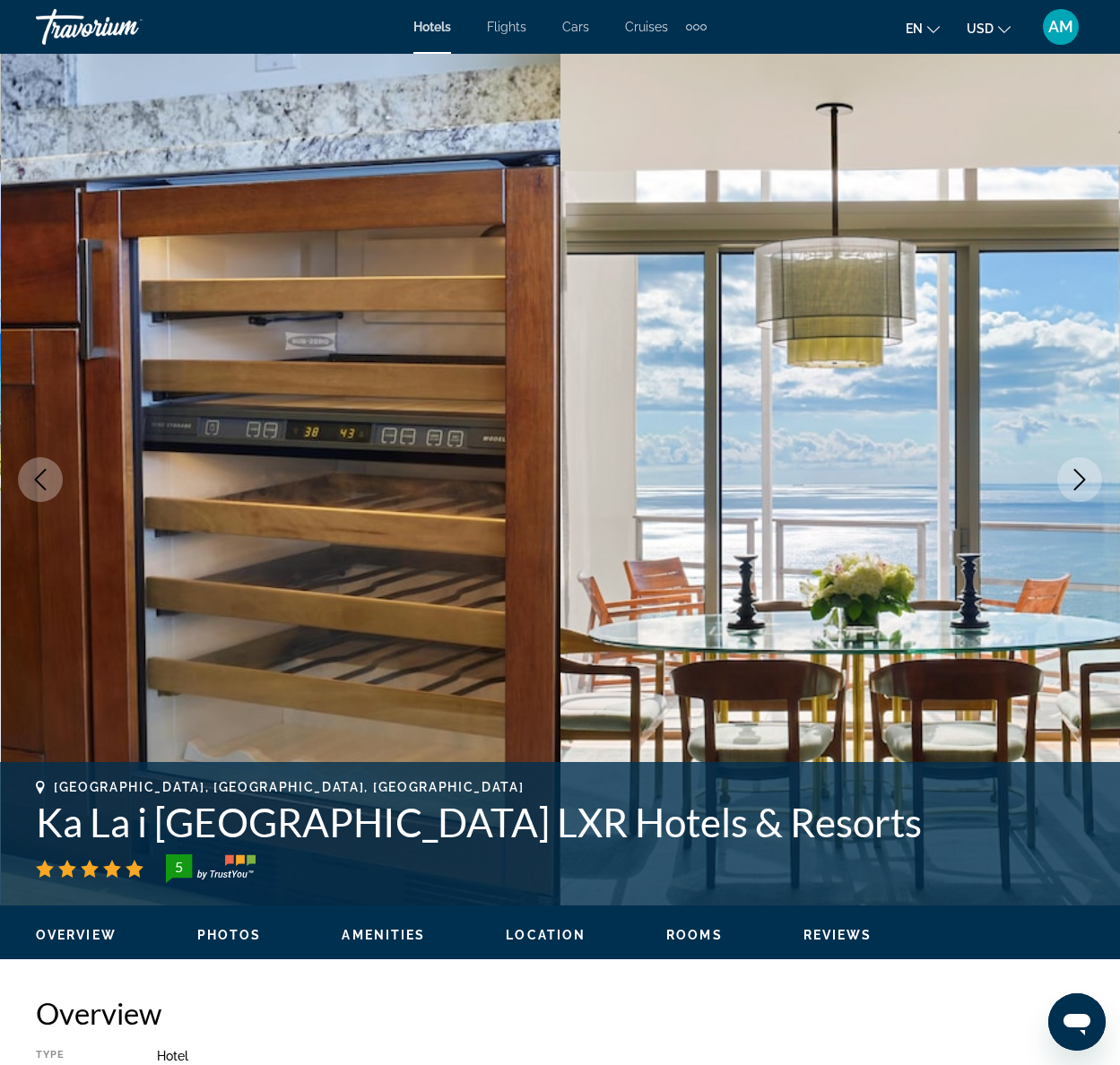
click at [1083, 481] on icon "Next image" at bounding box center [1080, 480] width 12 height 22
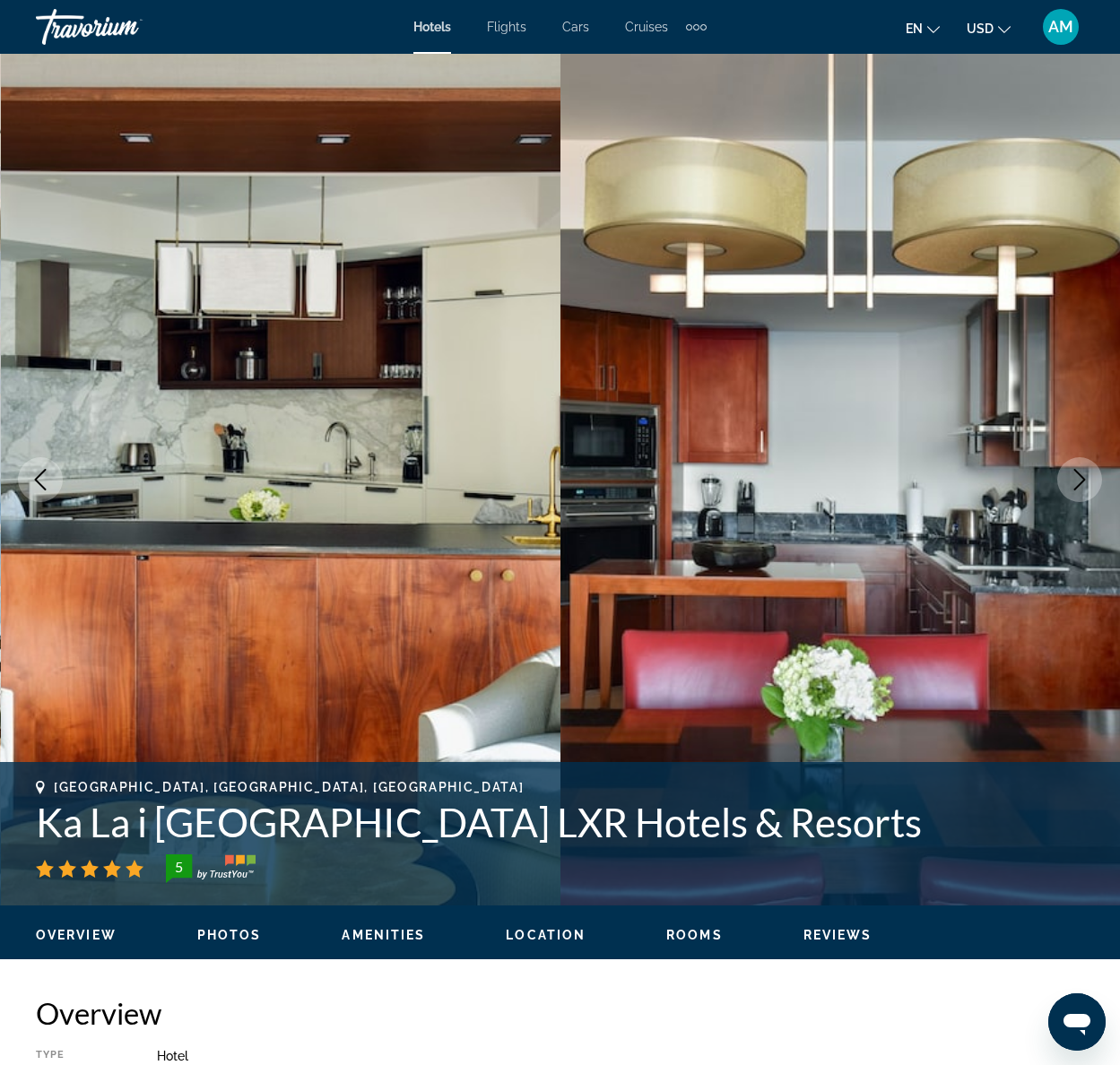
click at [1083, 481] on icon "Next image" at bounding box center [1080, 480] width 12 height 22
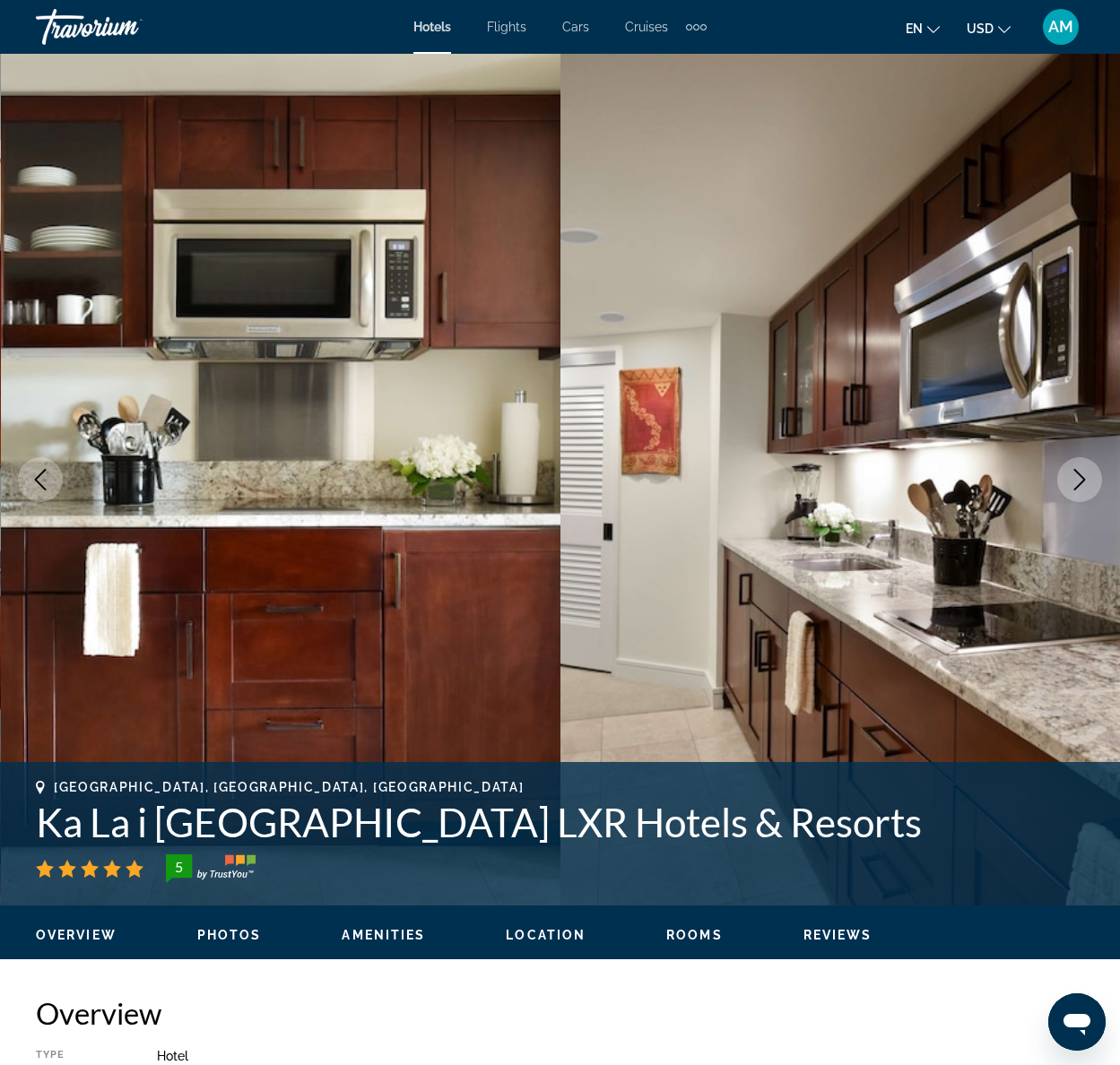
click at [1083, 481] on icon "Next image" at bounding box center [1080, 480] width 12 height 22
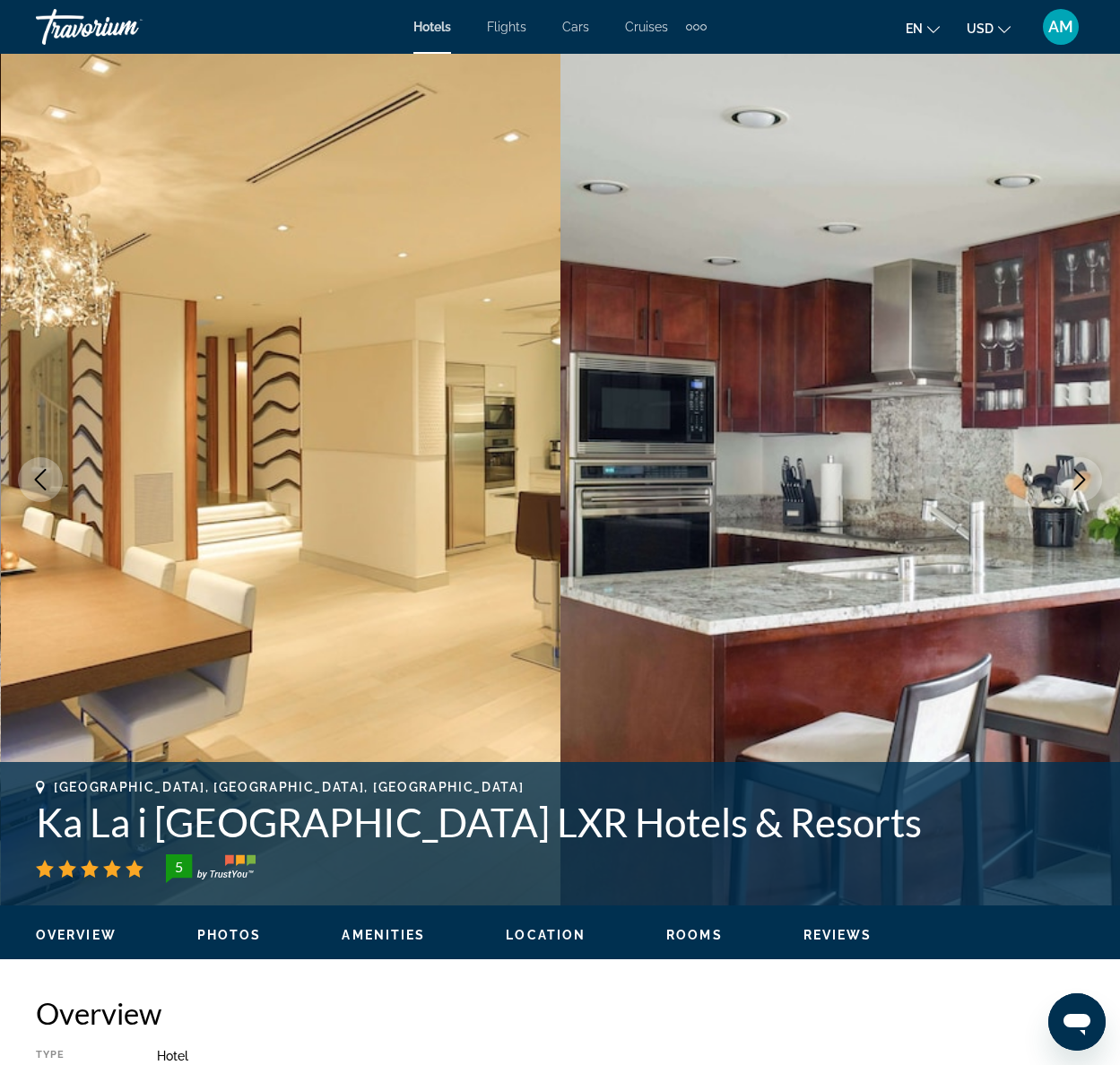
click at [1083, 481] on icon "Next image" at bounding box center [1080, 480] width 12 height 22
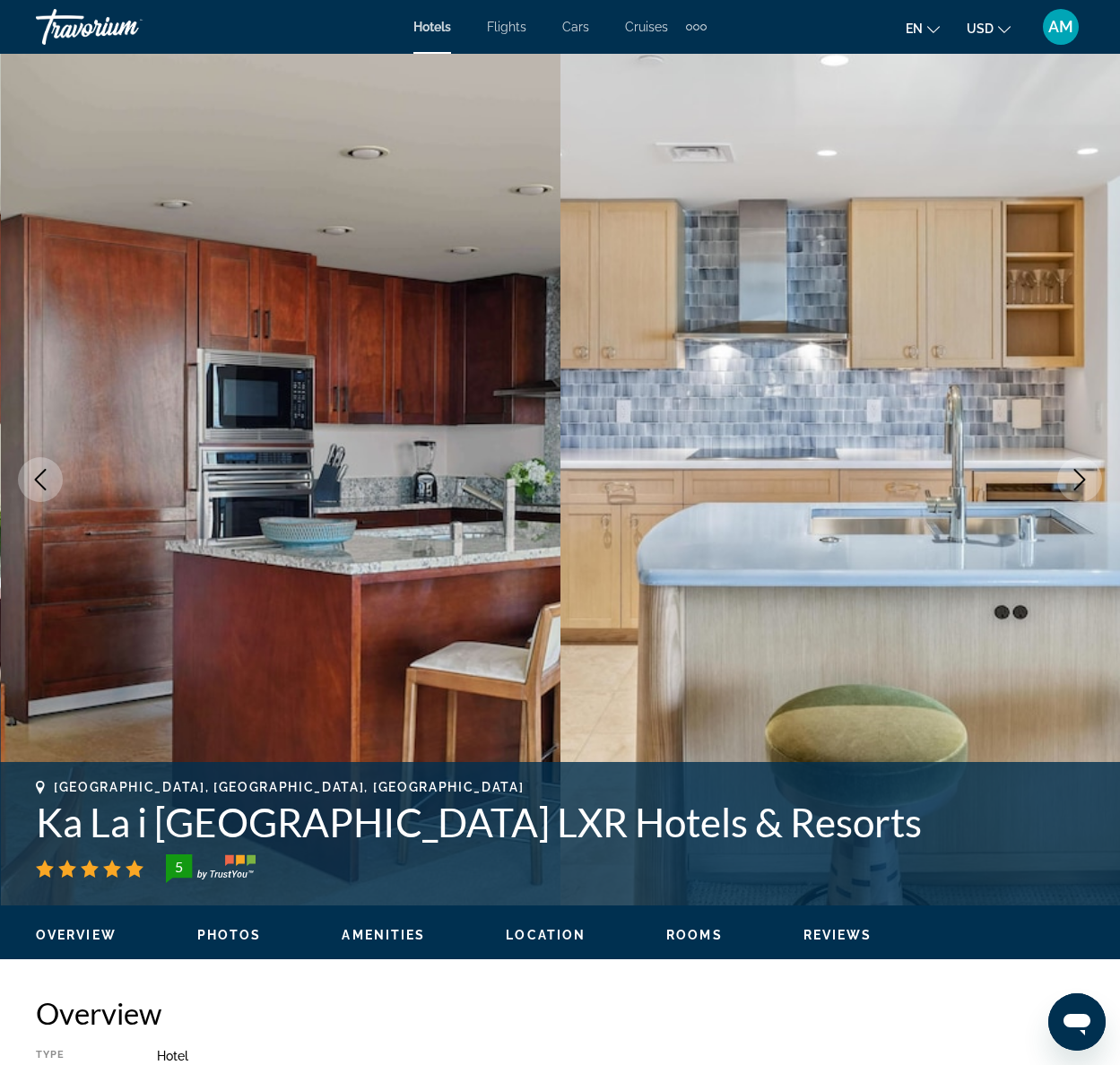
click at [1083, 481] on icon "Next image" at bounding box center [1080, 480] width 12 height 22
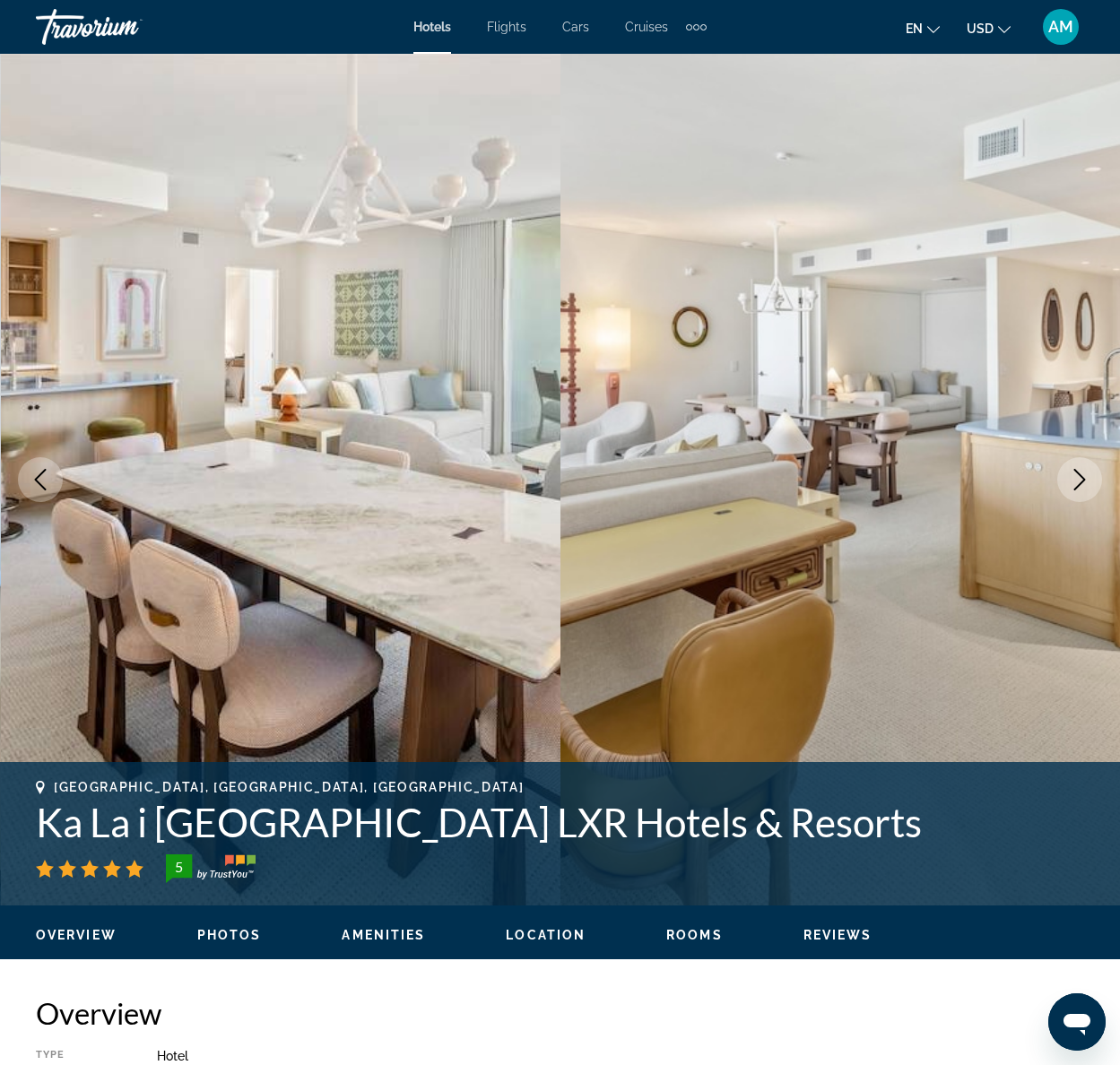
click at [1083, 481] on icon "Next image" at bounding box center [1080, 480] width 12 height 22
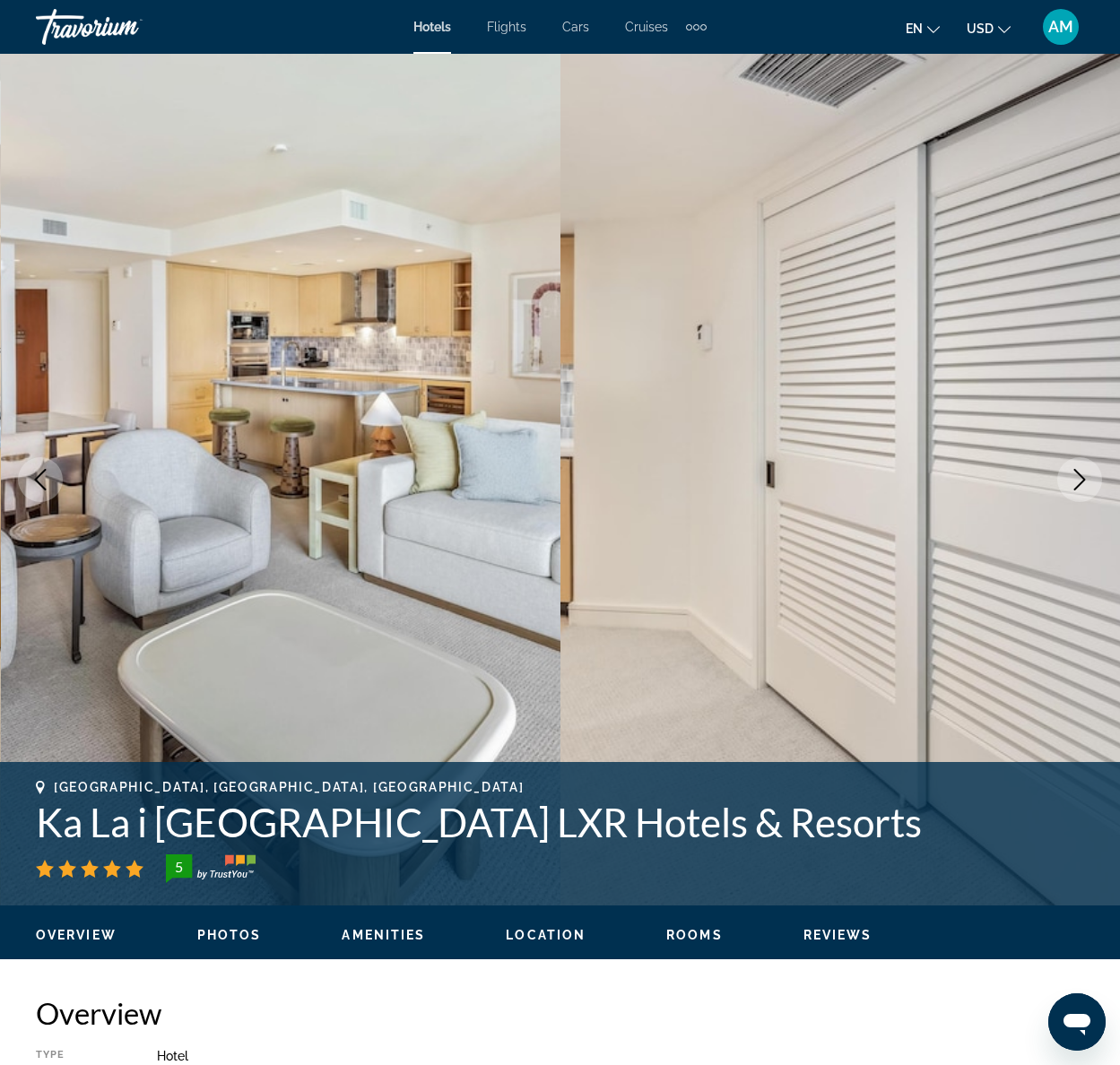
click at [1083, 481] on icon "Next image" at bounding box center [1080, 480] width 12 height 22
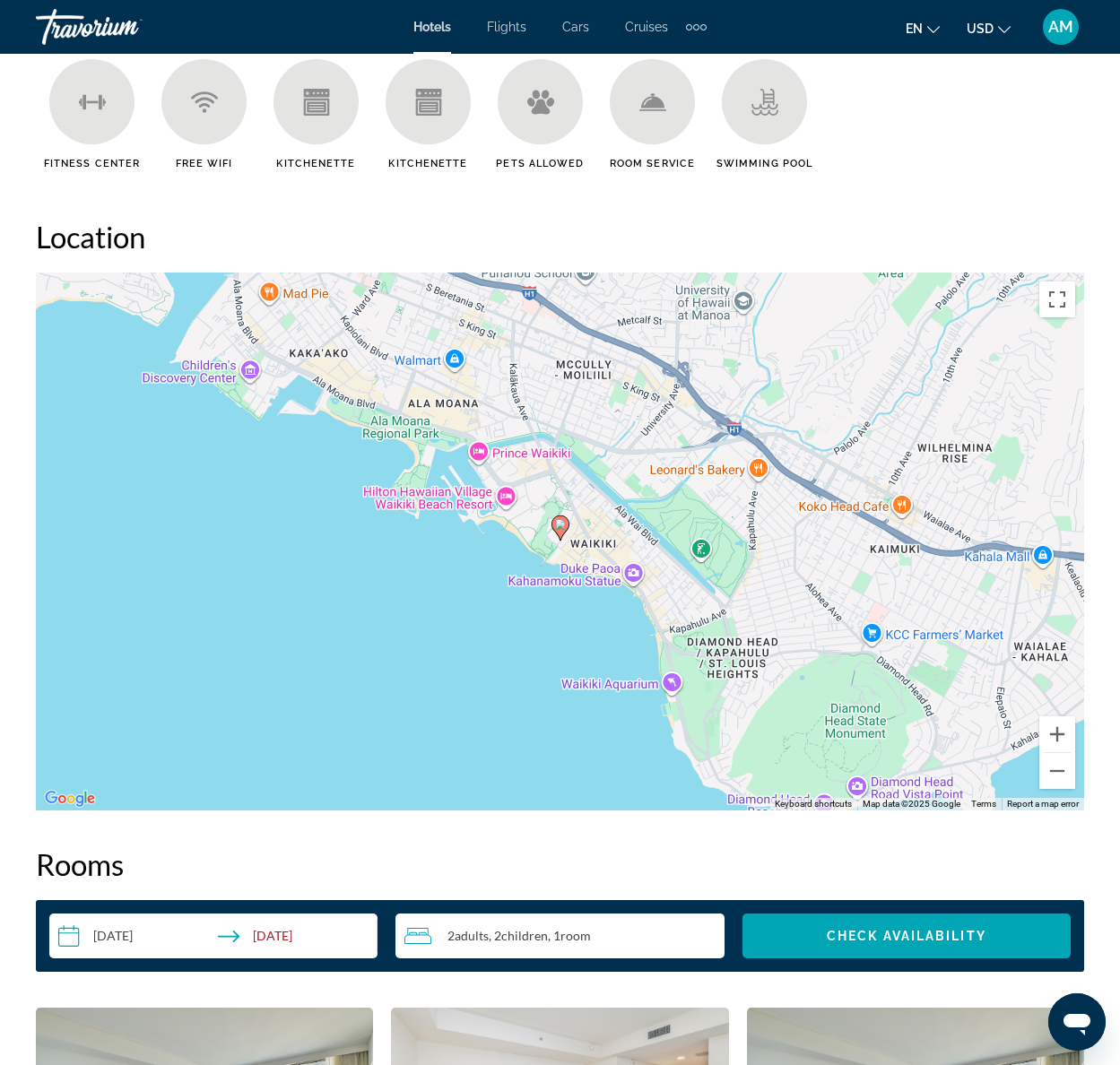
scroll to position [1834, 0]
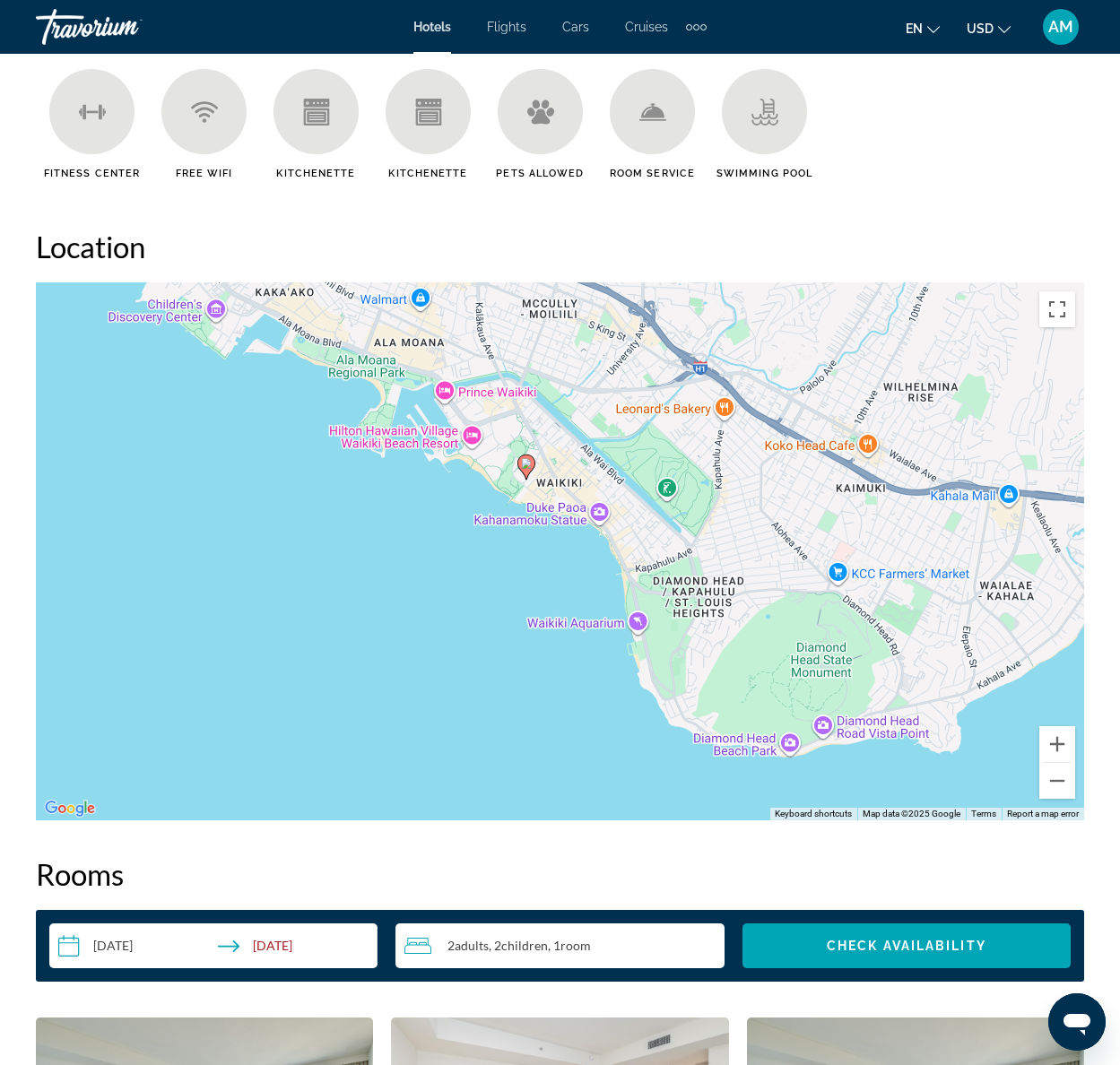
drag, startPoint x: 753, startPoint y: 734, endPoint x: 718, endPoint y: 661, distance: 81.0
click at [718, 661] on div "To activate drag with keyboard, press Alt + Enter. Once in keyboard drag state,…" at bounding box center [560, 551] width 1048 height 537
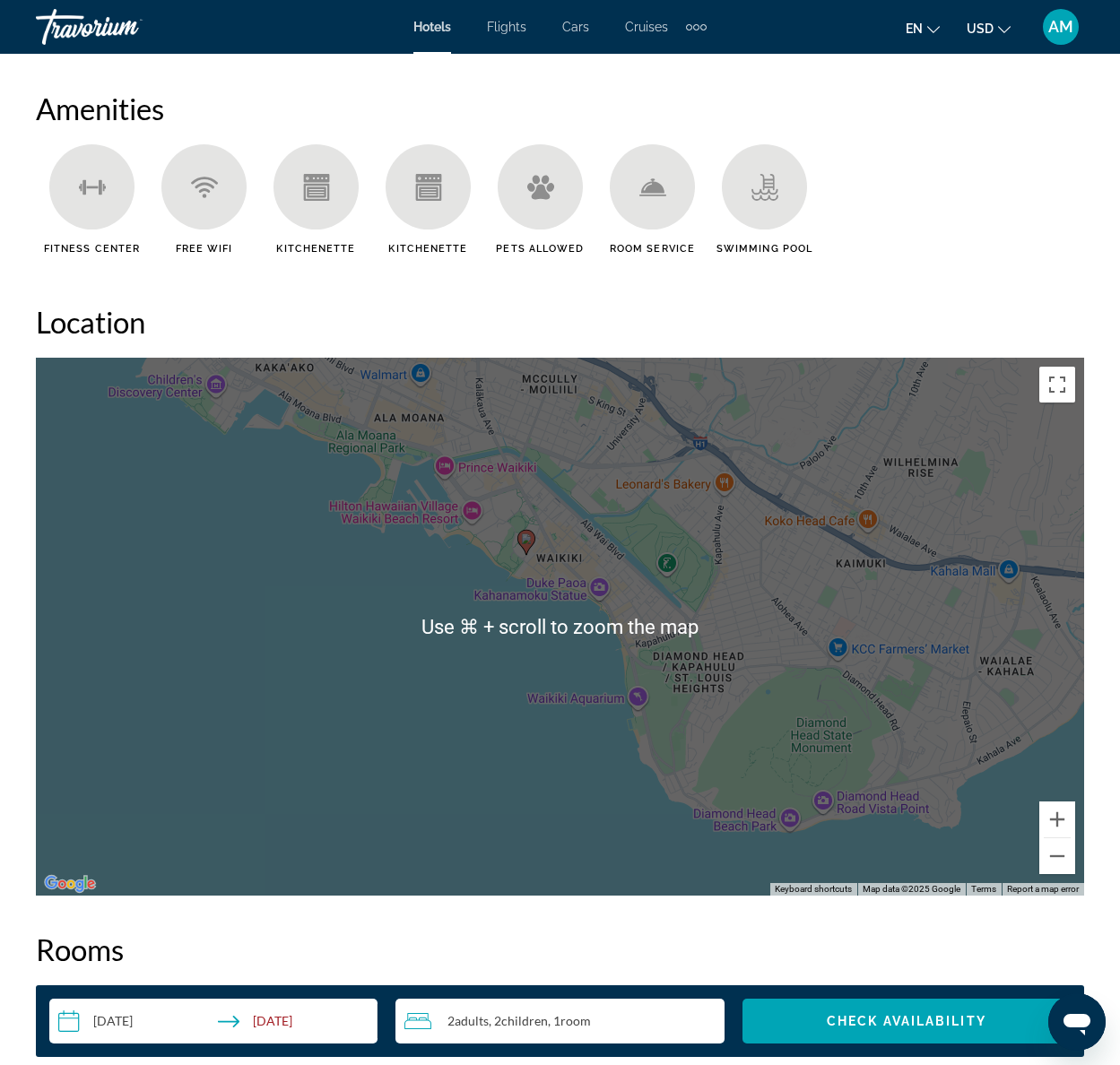
scroll to position [1758, 0]
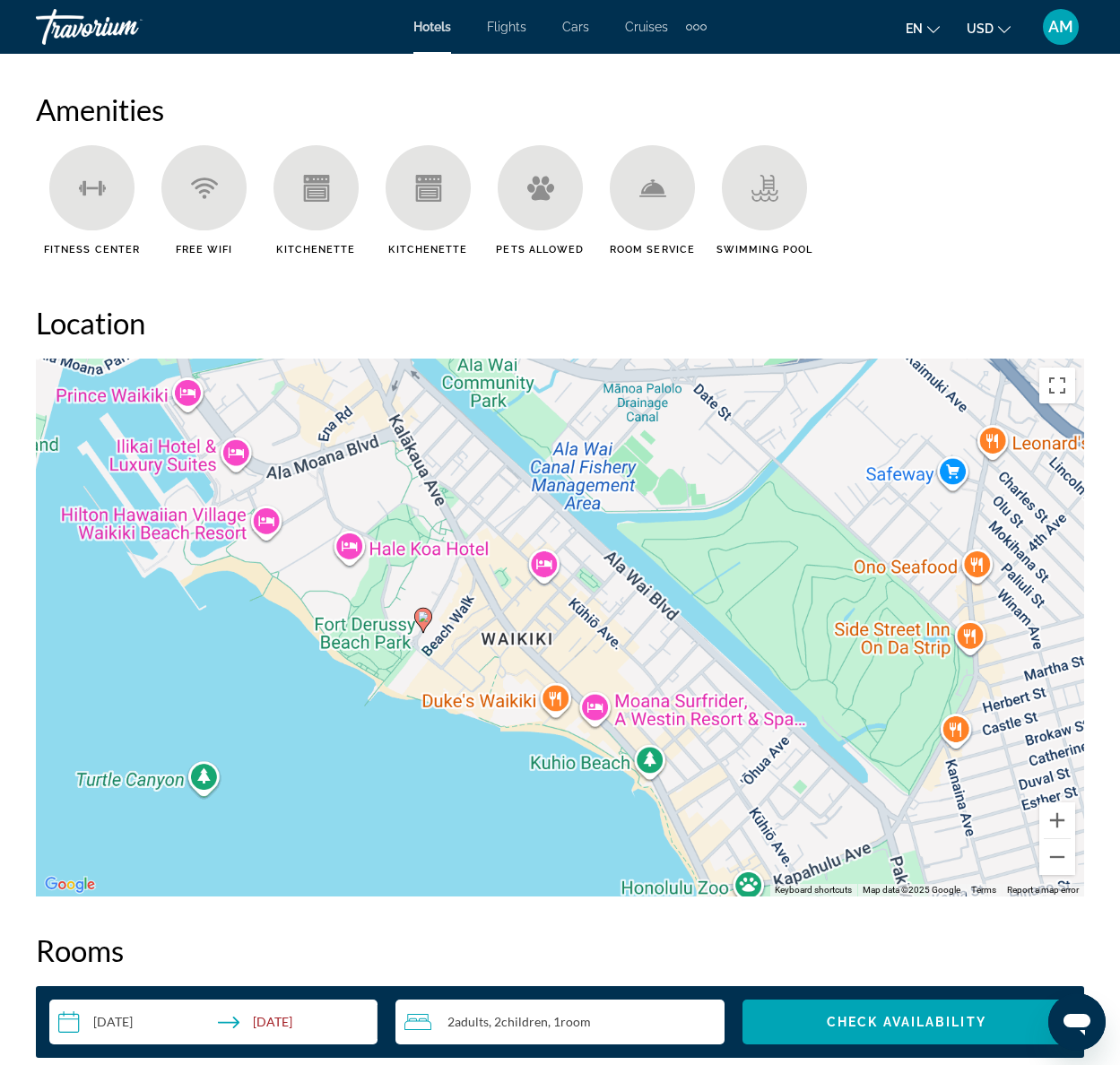
drag, startPoint x: 579, startPoint y: 533, endPoint x: 576, endPoint y: 572, distance: 39.1
click at [576, 572] on div "To activate drag with keyboard, press Alt + Enter. Once in keyboard drag state,…" at bounding box center [560, 627] width 1048 height 537
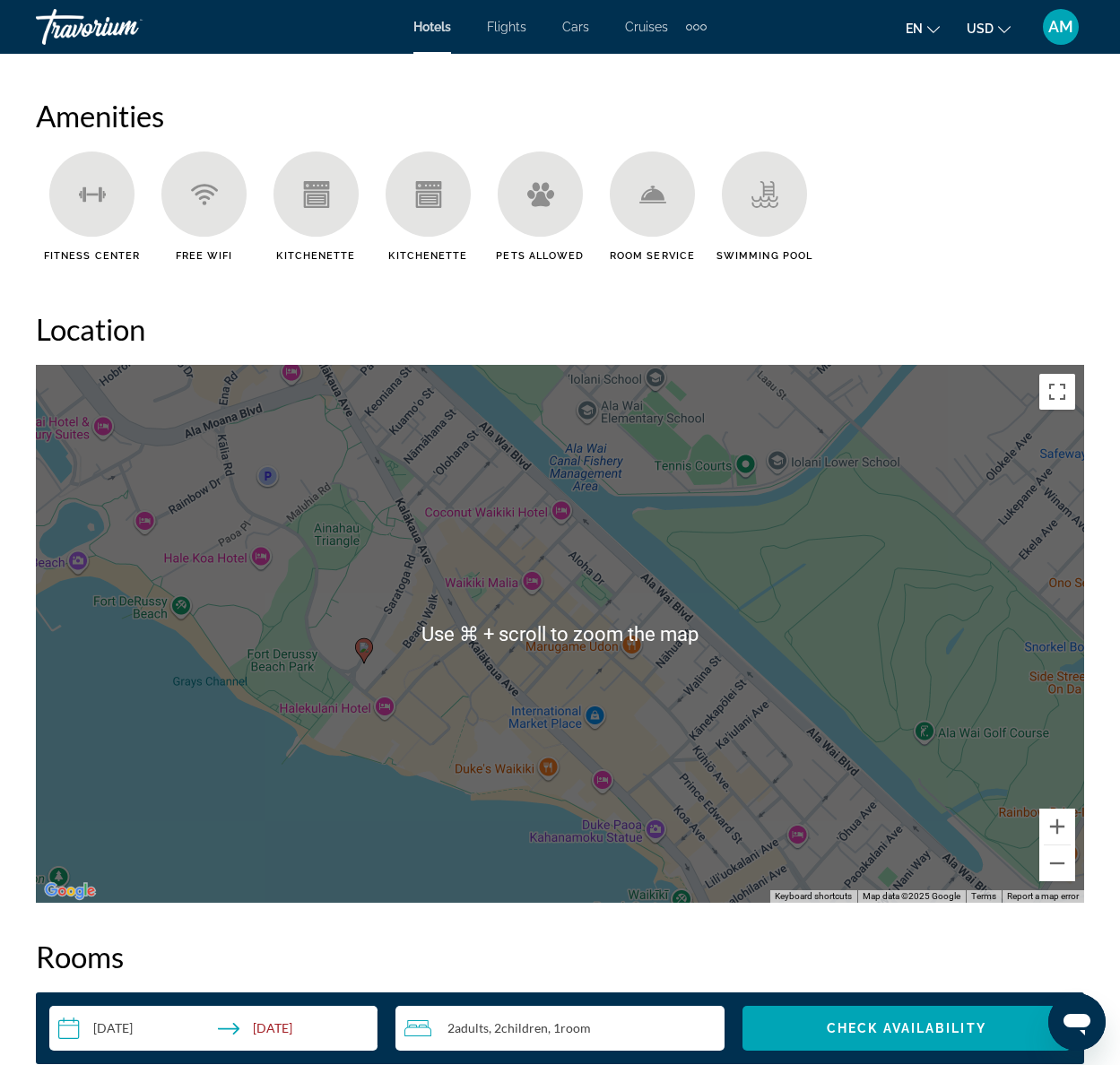
scroll to position [1763, 0]
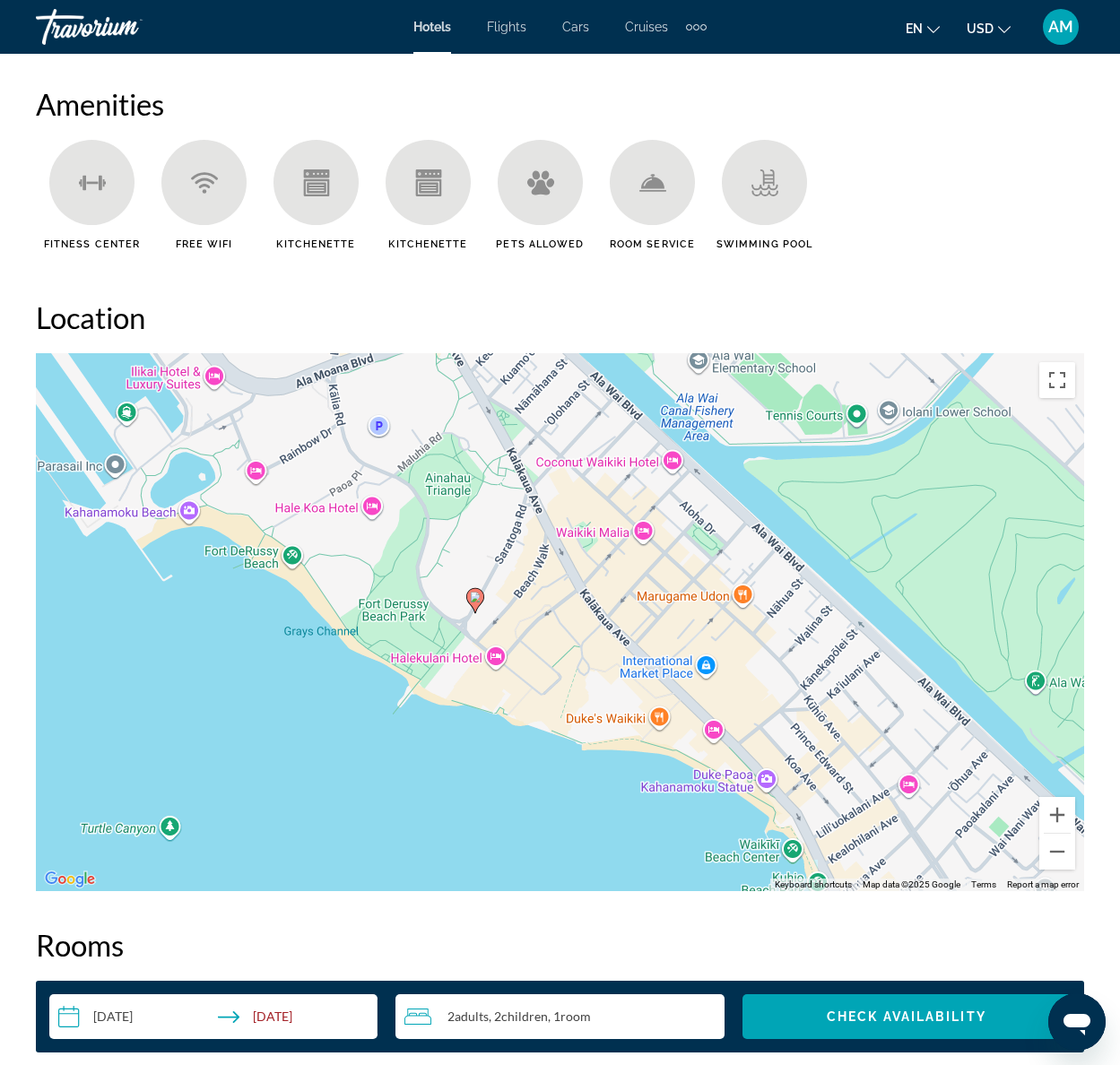
drag, startPoint x: 479, startPoint y: 723, endPoint x: 588, endPoint y: 681, distance: 116.8
click at [588, 681] on div "To activate drag with keyboard, press Alt + Enter. Once in keyboard drag state,…" at bounding box center [560, 622] width 1048 height 537
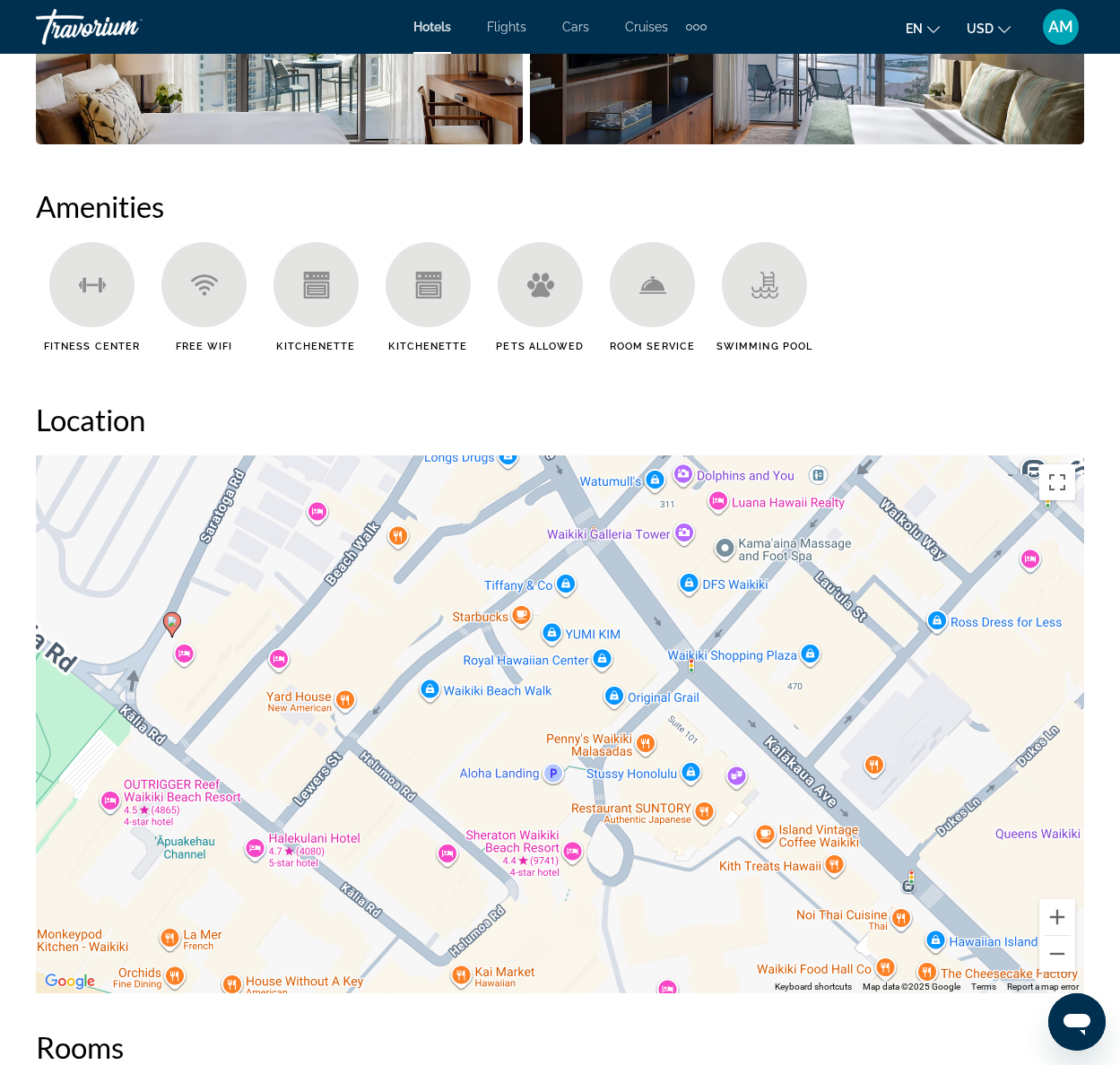
drag, startPoint x: 569, startPoint y: 662, endPoint x: 574, endPoint y: 671, distance: 10.3
click at [574, 671] on div "To activate drag with keyboard, press Alt + Enter. Once in keyboard drag state,…" at bounding box center [560, 724] width 1048 height 537
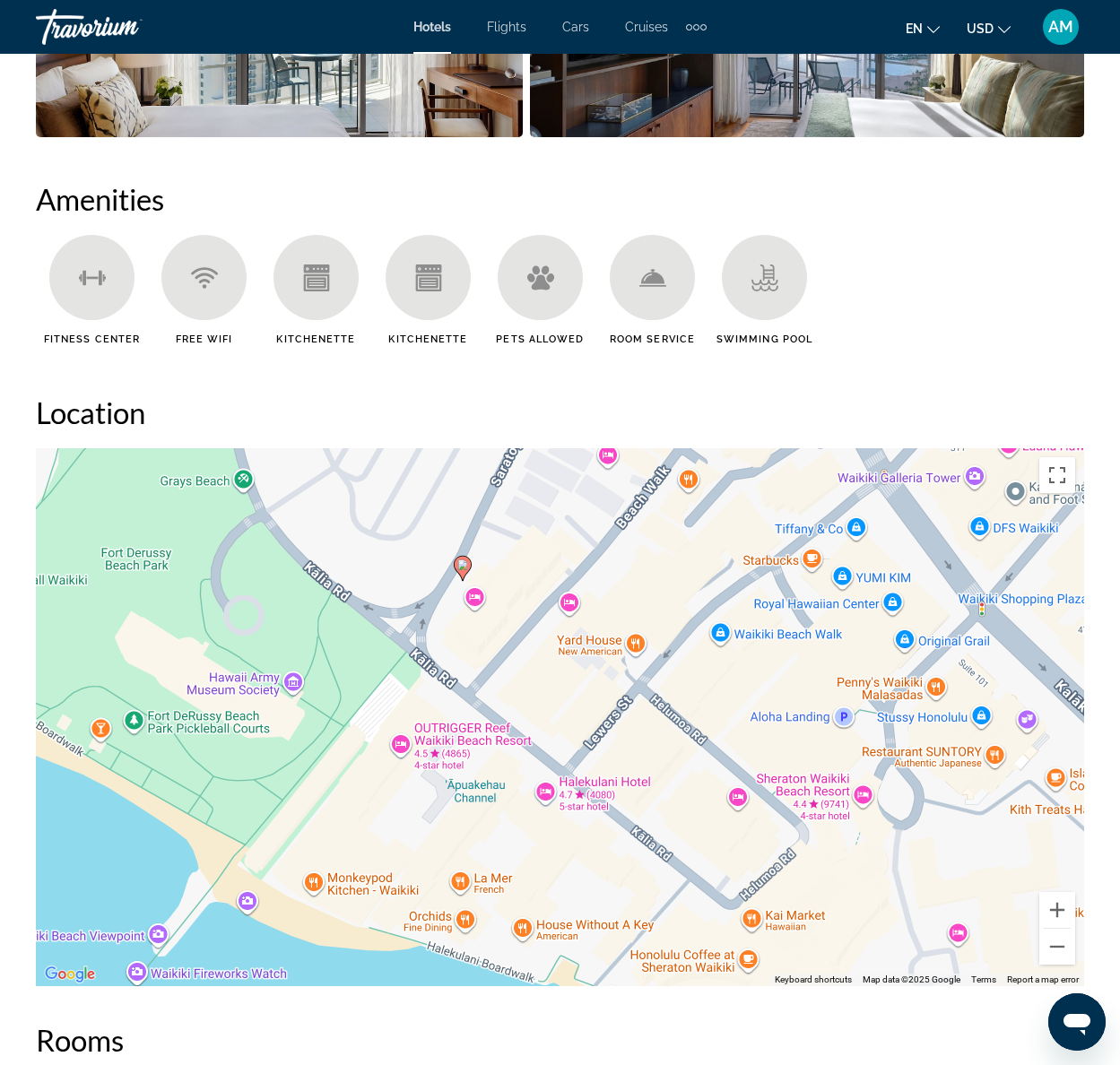
drag, startPoint x: 415, startPoint y: 809, endPoint x: 707, endPoint y: 760, distance: 296.1
click at [707, 760] on div "To activate drag with keyboard, press Alt + Enter. Once in keyboard drag state,…" at bounding box center [560, 717] width 1048 height 537
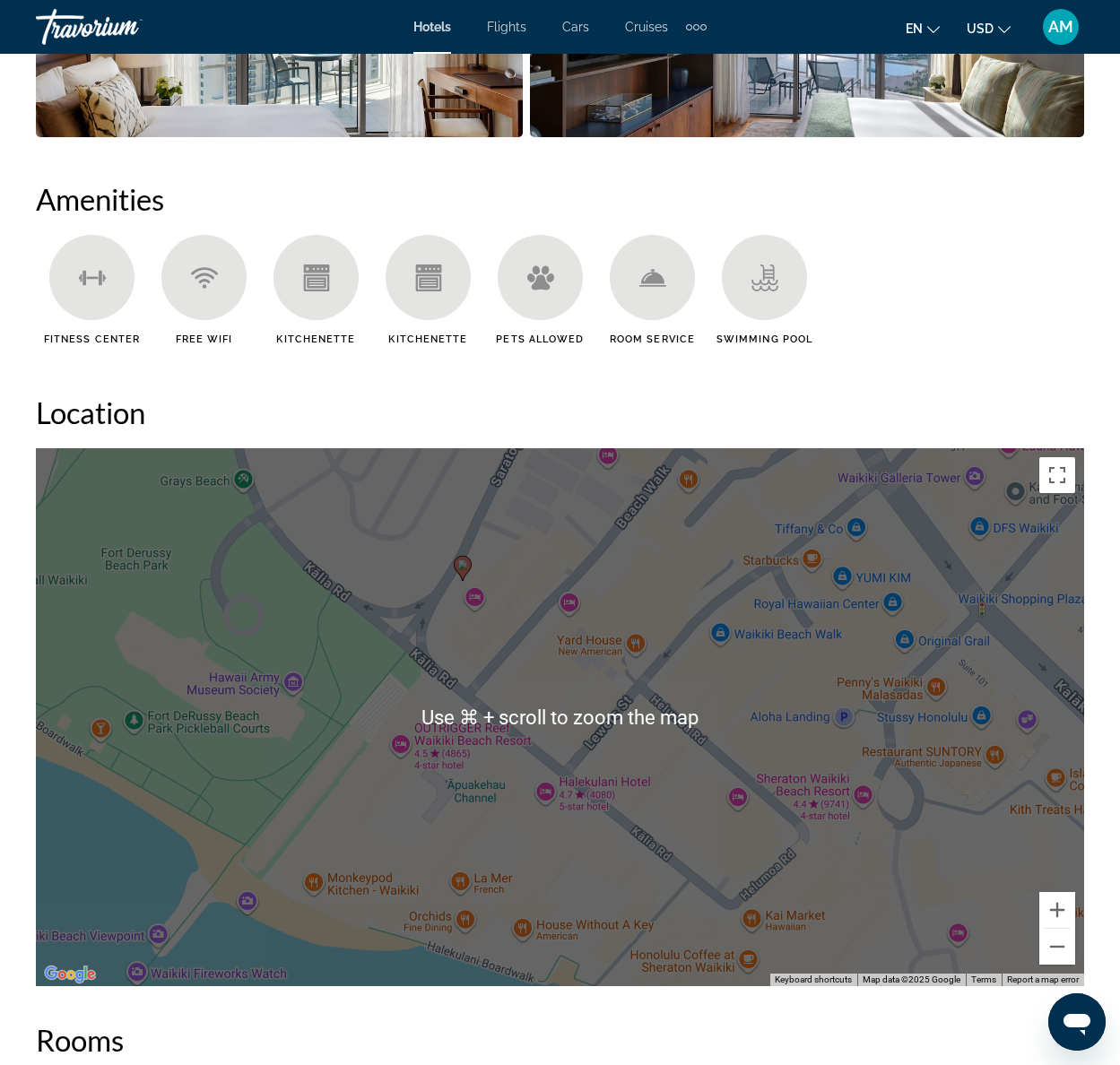
click at [547, 796] on div "To activate drag with keyboard, press Alt + Enter. Once in keyboard drag state,…" at bounding box center [560, 717] width 1048 height 537
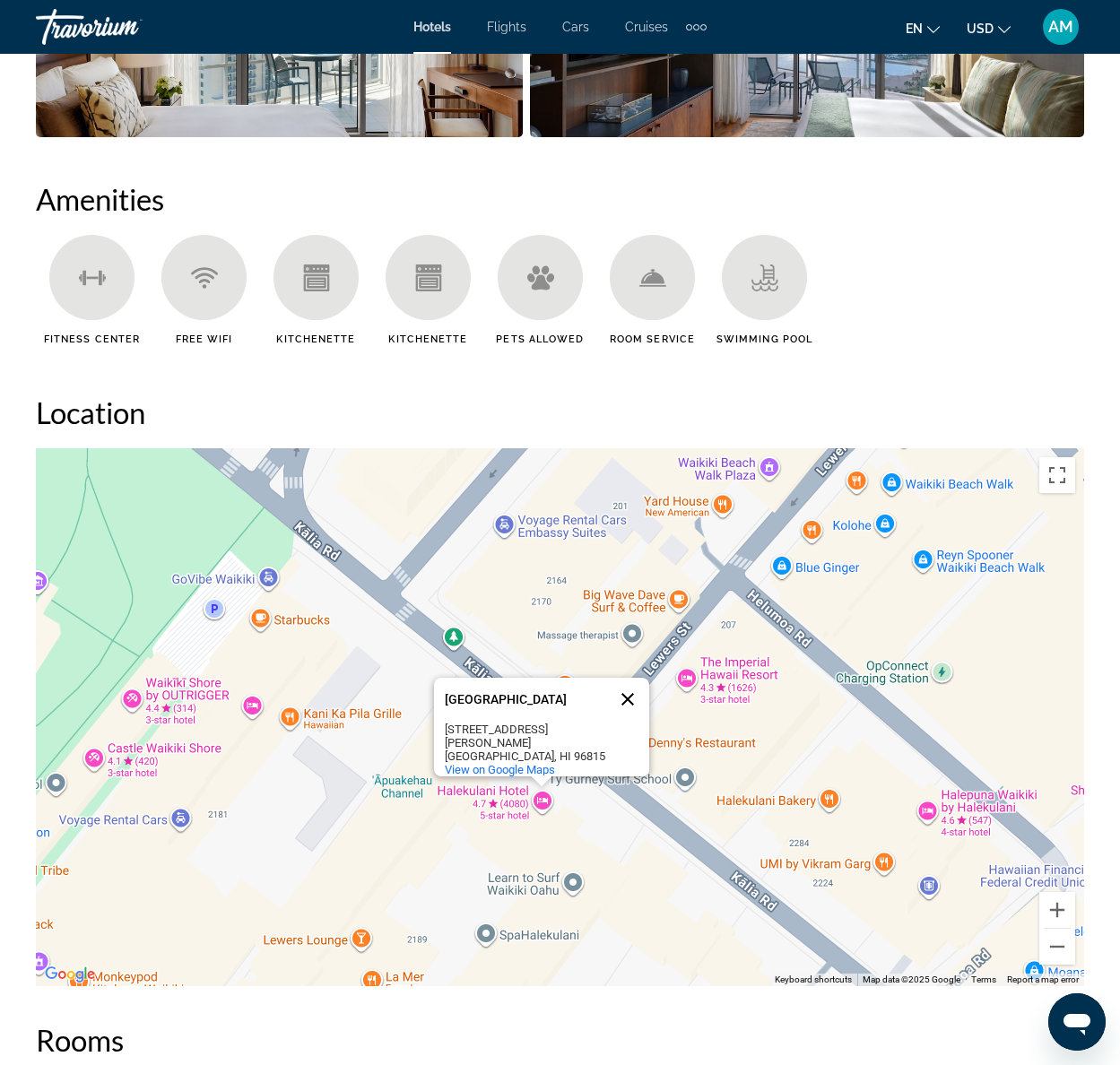
click at [629, 699] on button "Close" at bounding box center [627, 699] width 43 height 43
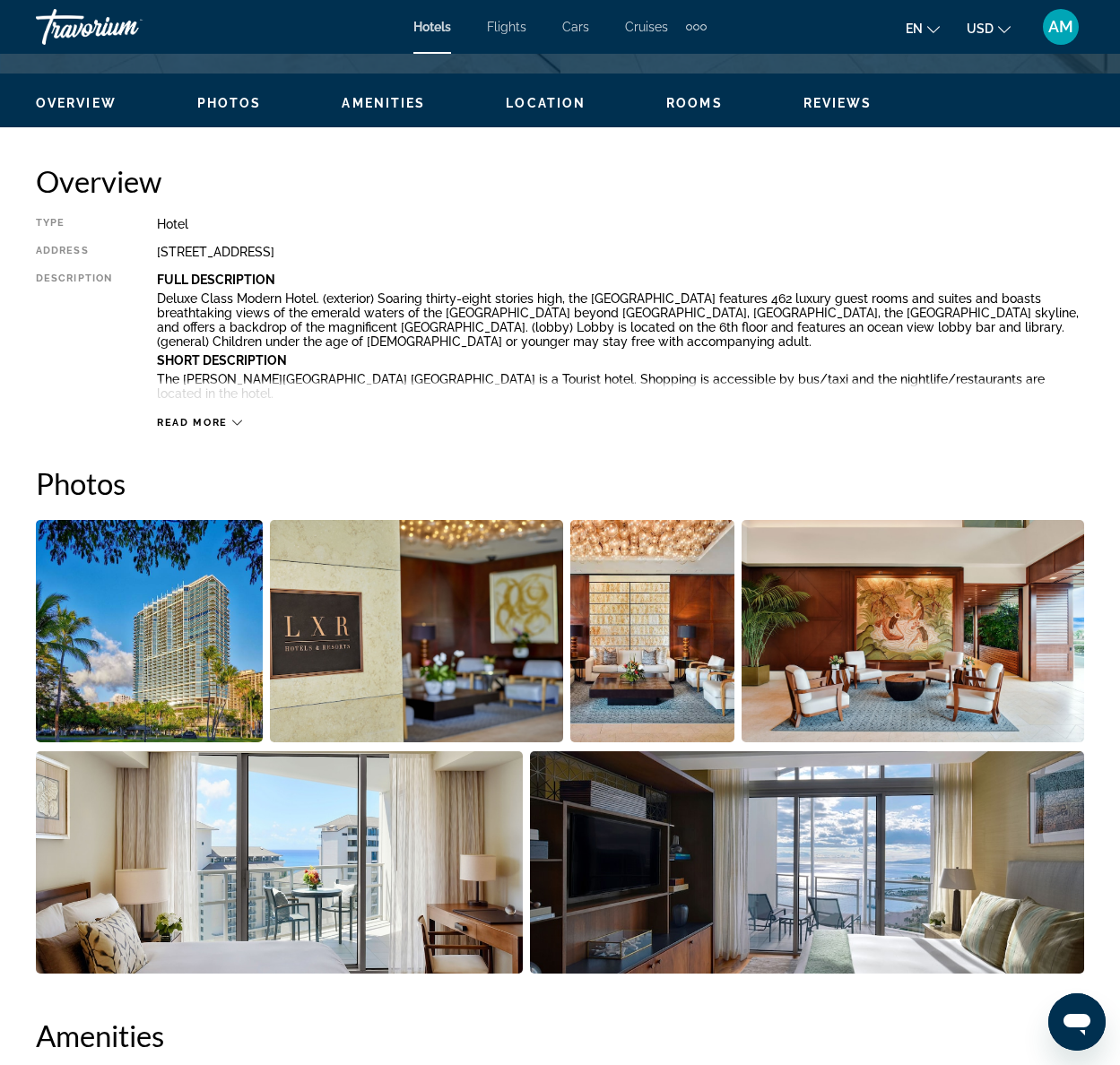
scroll to position [836, 0]
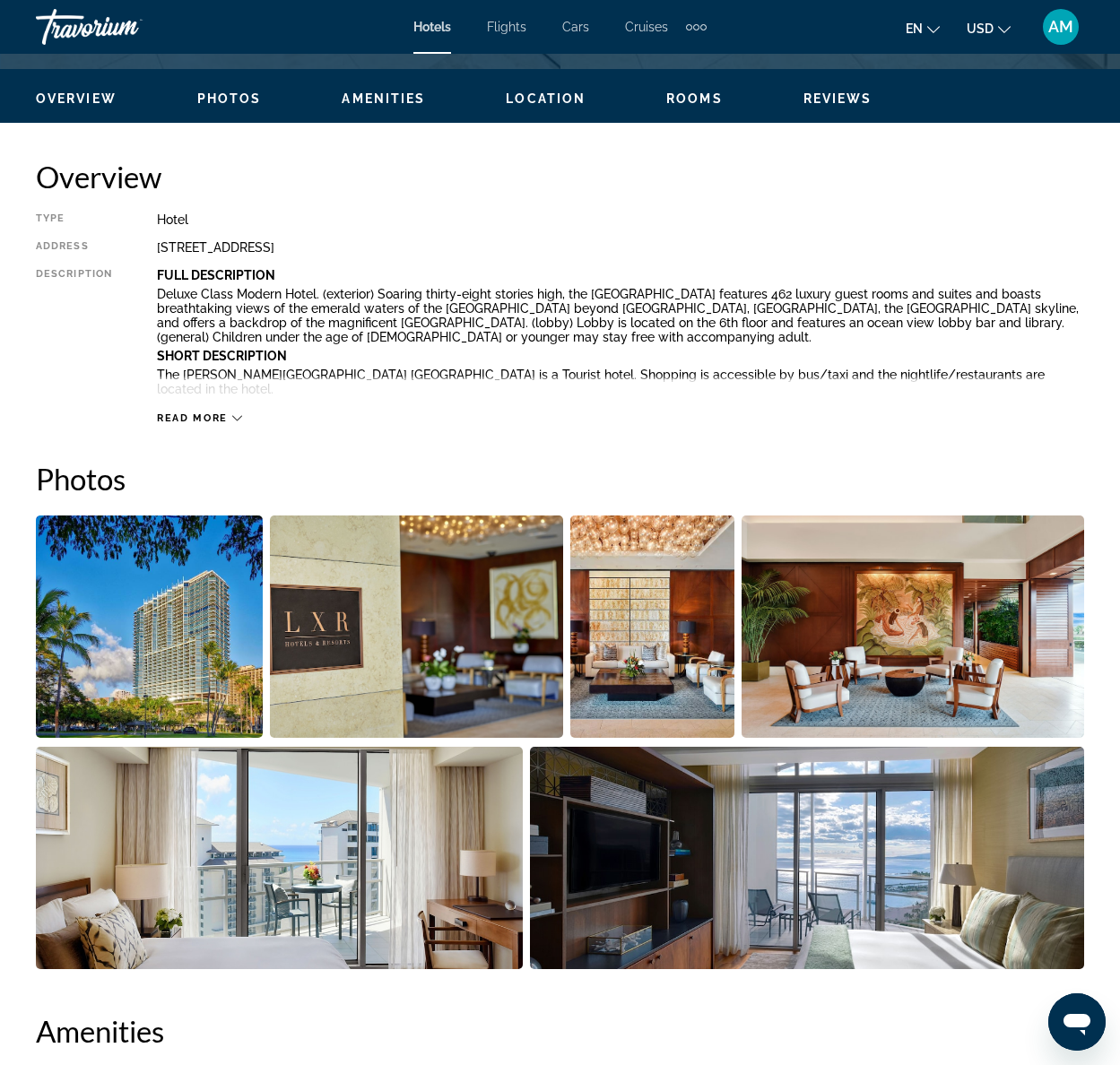
click at [241, 419] on div "Read more" at bounding box center [620, 400] width 927 height 49
click at [237, 419] on icon "Main content" at bounding box center [237, 418] width 10 height 10
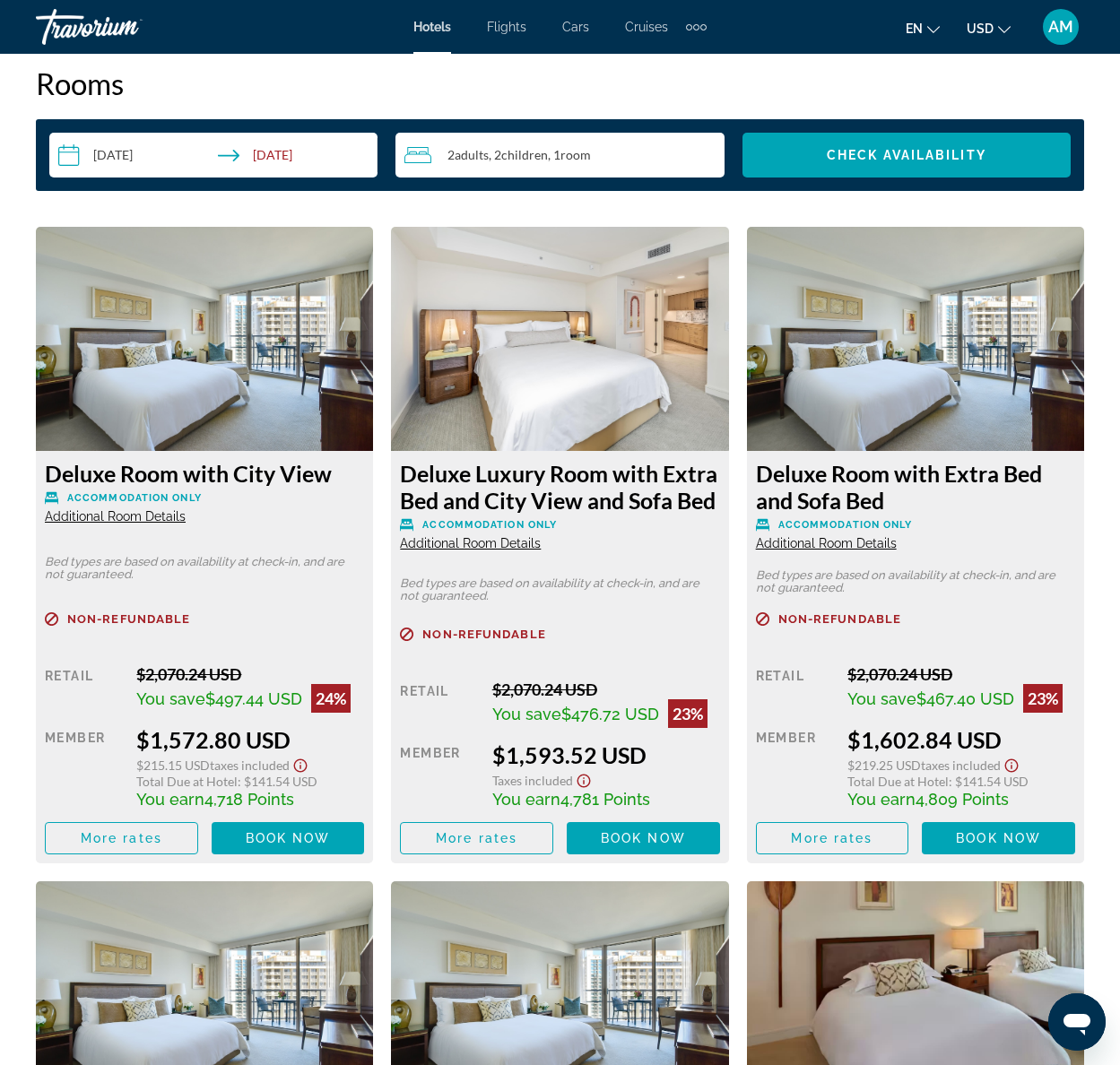
scroll to position [3058, 0]
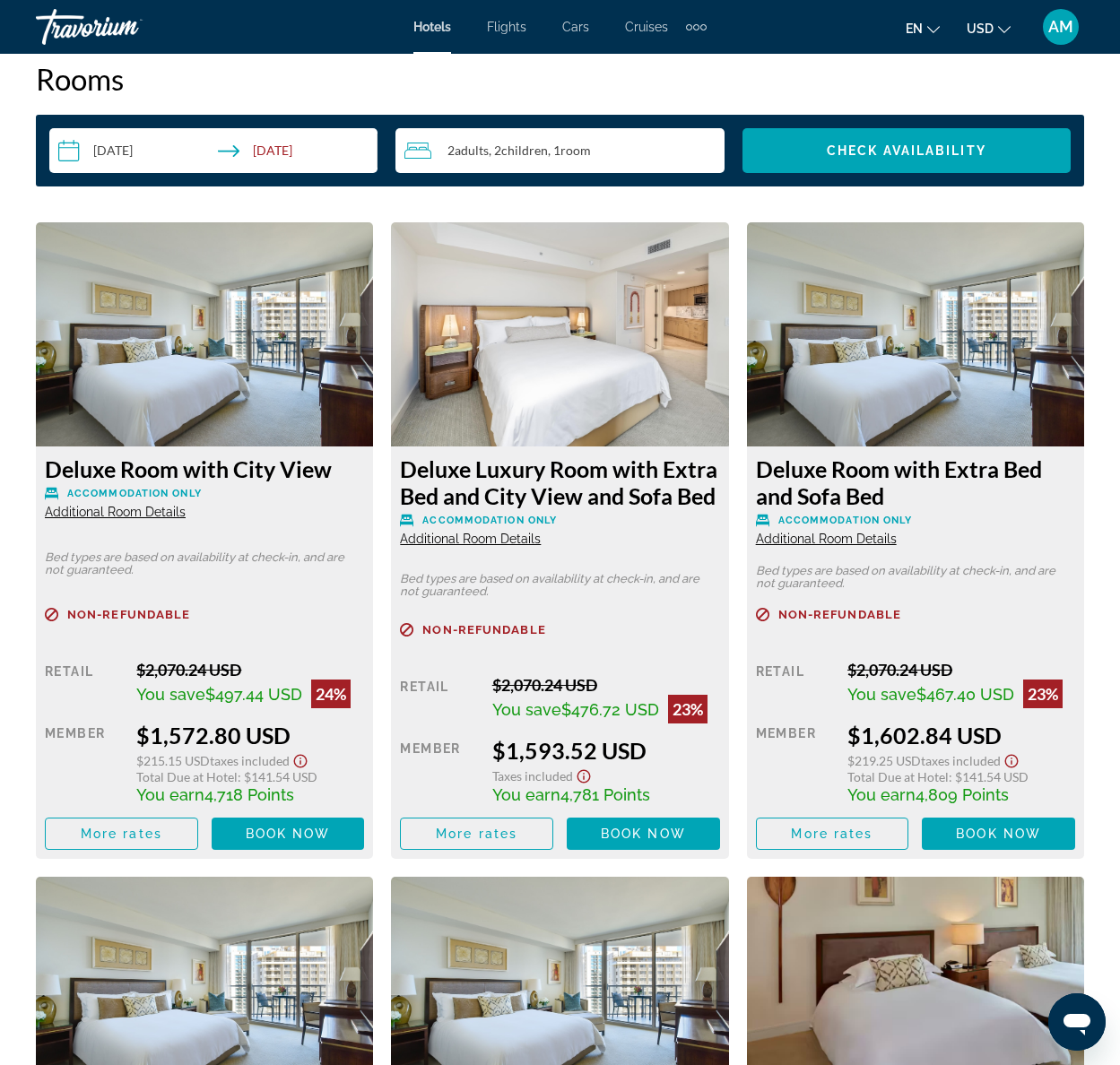
click at [470, 531] on span "Additional Room Details" at bounding box center [470, 538] width 141 height 14
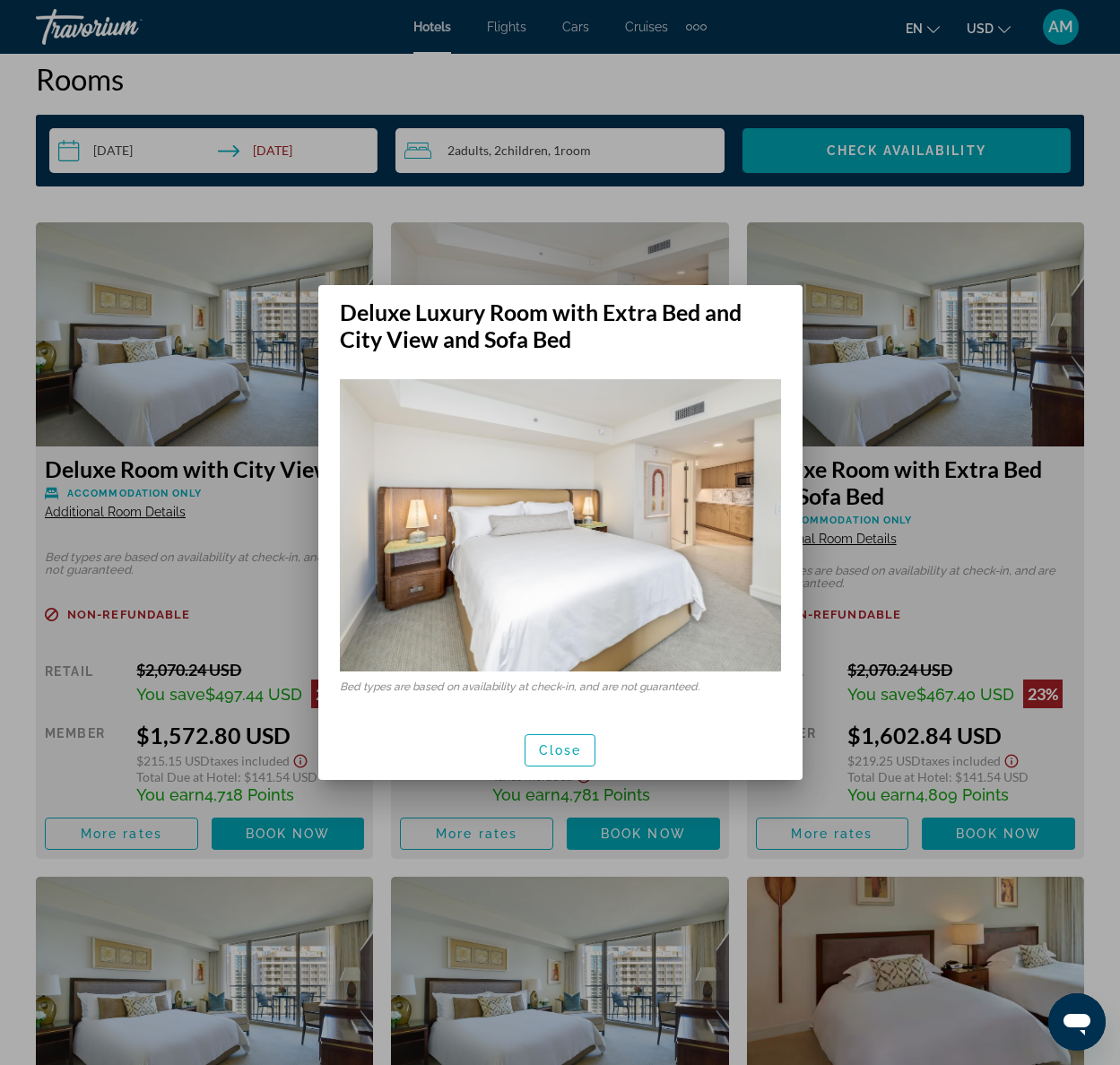
scroll to position [0, 0]
click at [574, 753] on span "Close" at bounding box center [560, 750] width 43 height 14
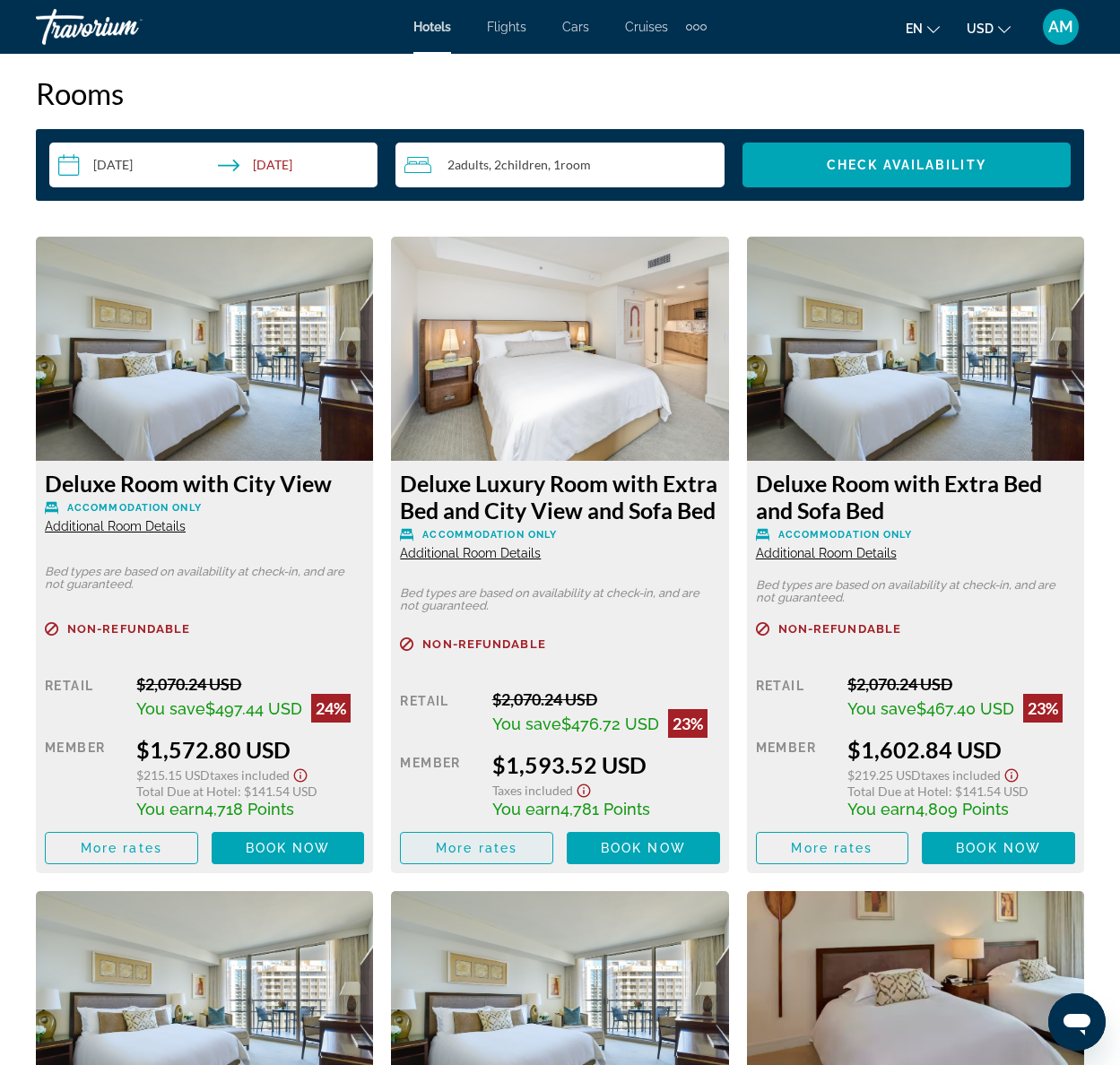
scroll to position [3042, 0]
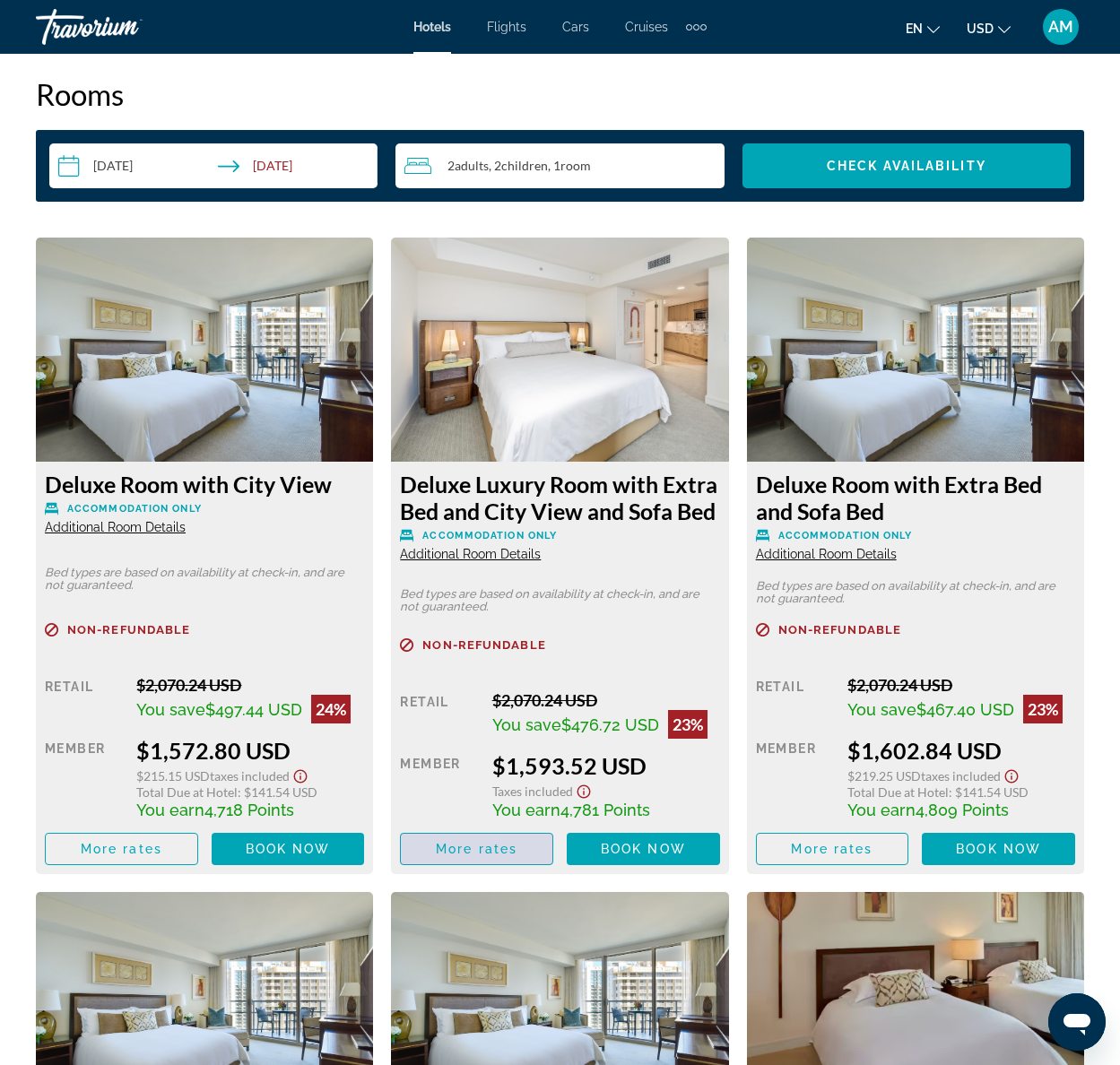
click at [470, 844] on span "Main content" at bounding box center [477, 849] width 152 height 43
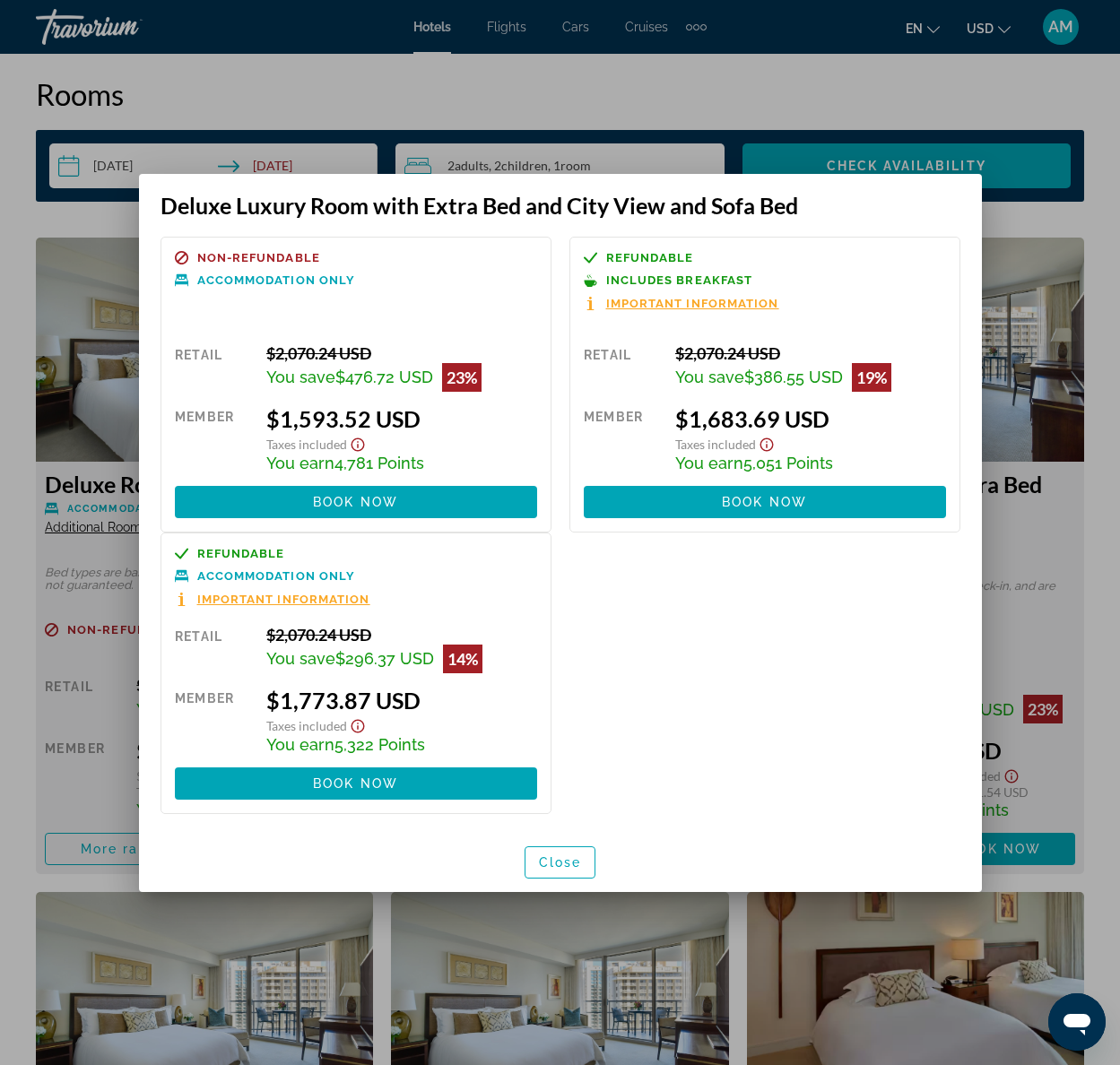
click at [28, 643] on div at bounding box center [560, 532] width 1120 height 1065
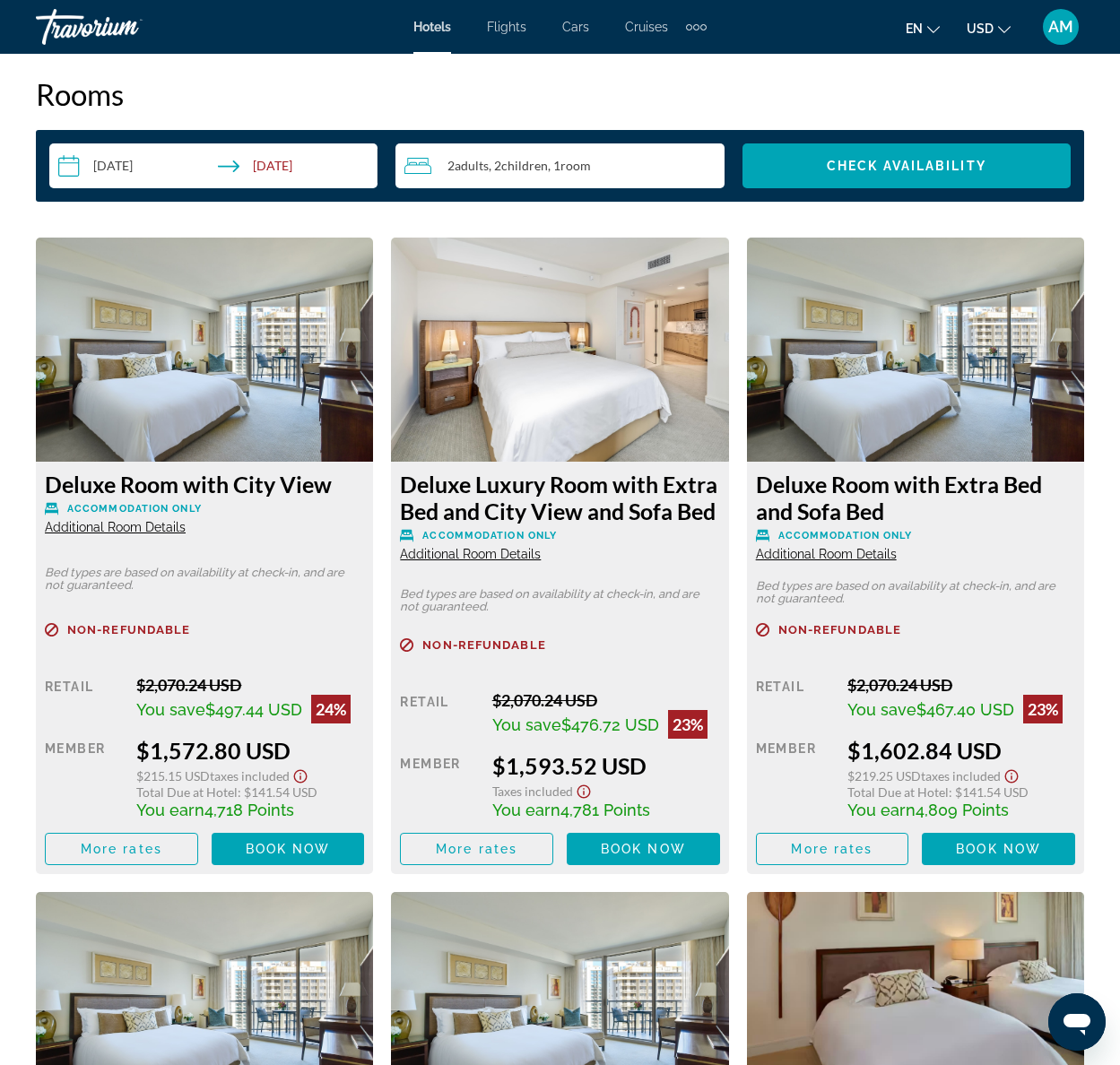
scroll to position [3042, 0]
click at [124, 519] on span "Additional Room Details" at bounding box center [115, 527] width 141 height 14
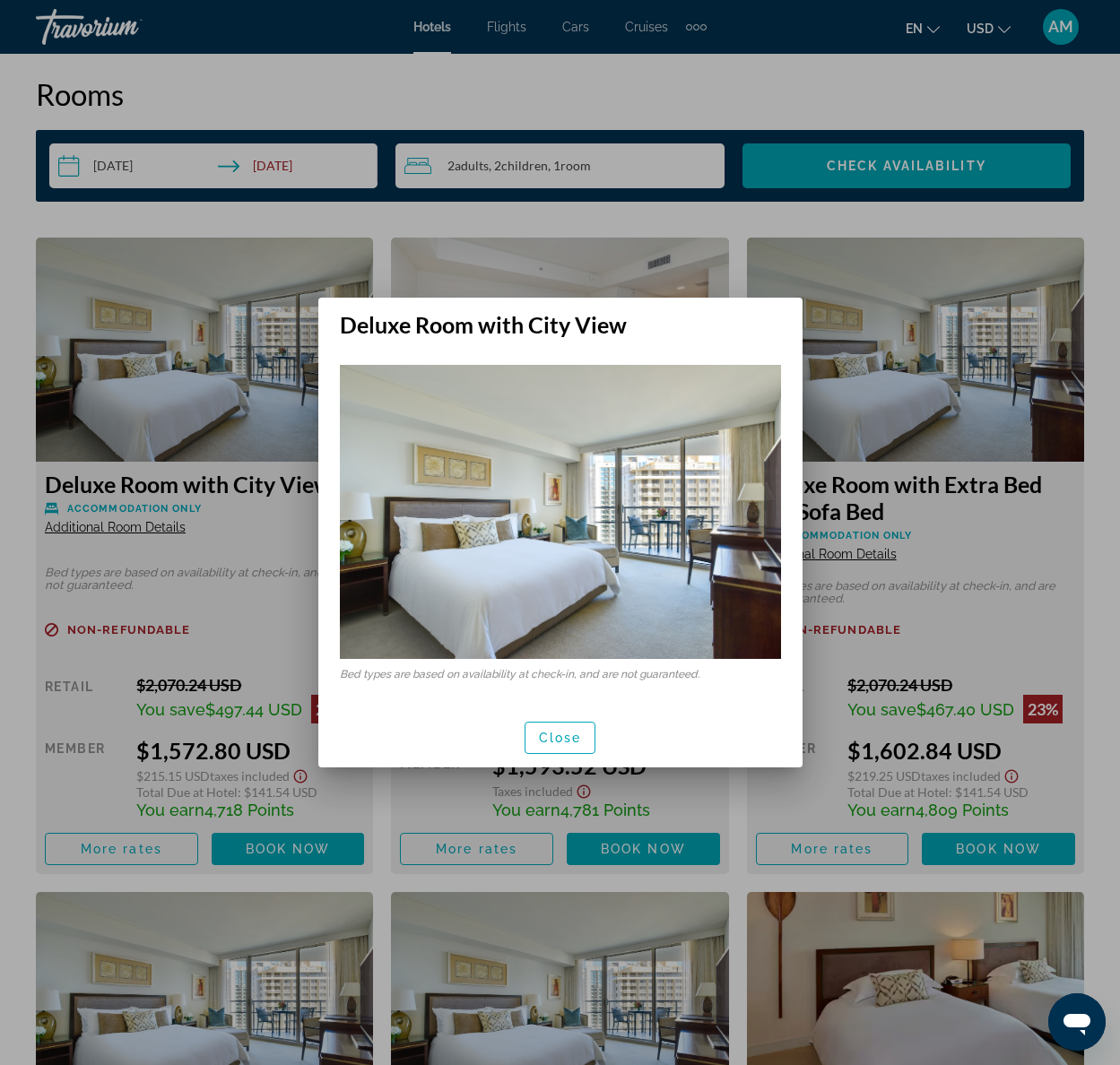
scroll to position [0, 0]
drag, startPoint x: 554, startPoint y: 735, endPoint x: 467, endPoint y: 784, distance: 99.8
click at [554, 735] on span "Close" at bounding box center [560, 738] width 43 height 14
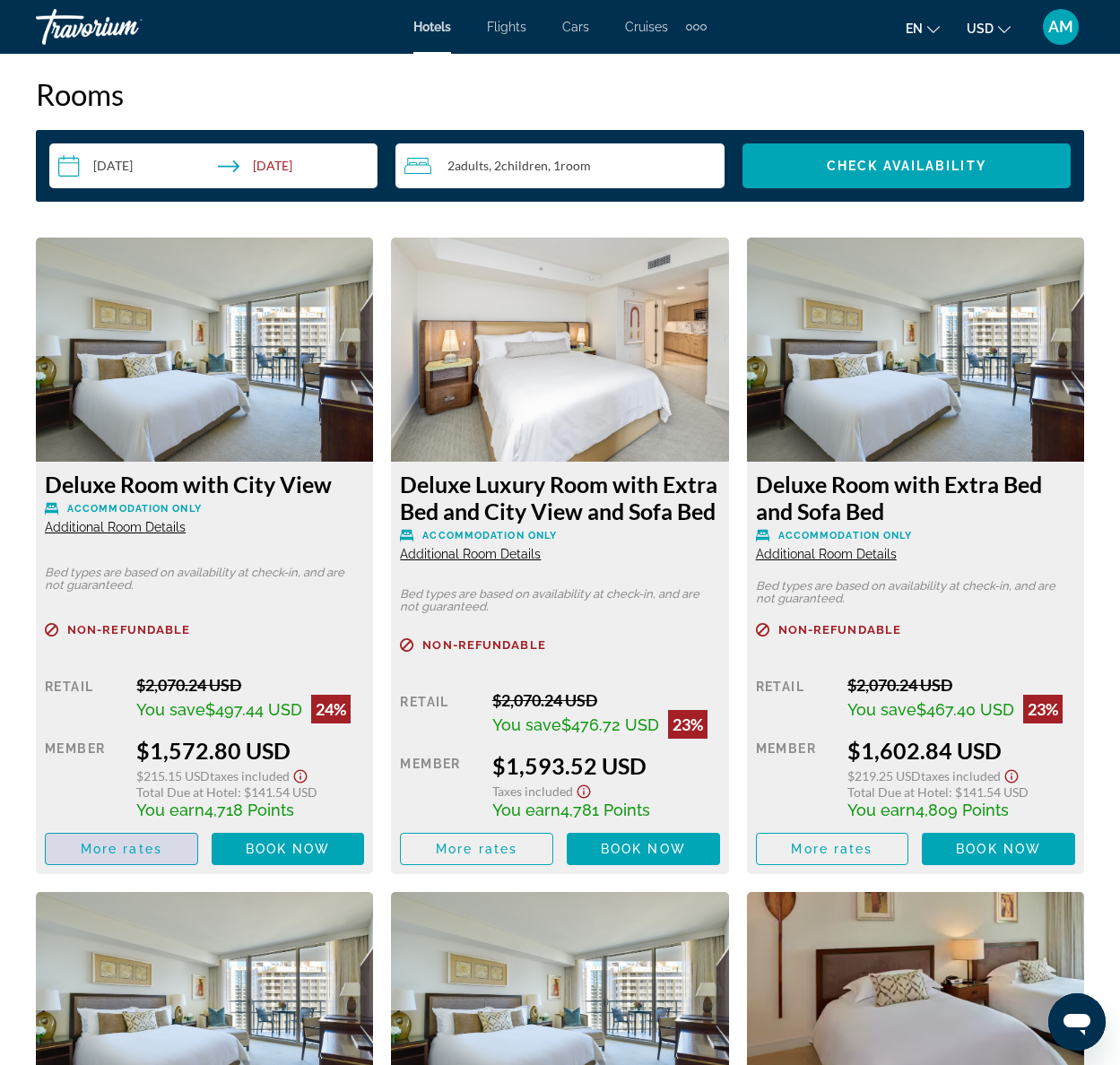
click at [152, 842] on span "More rates" at bounding box center [121, 849] width 82 height 14
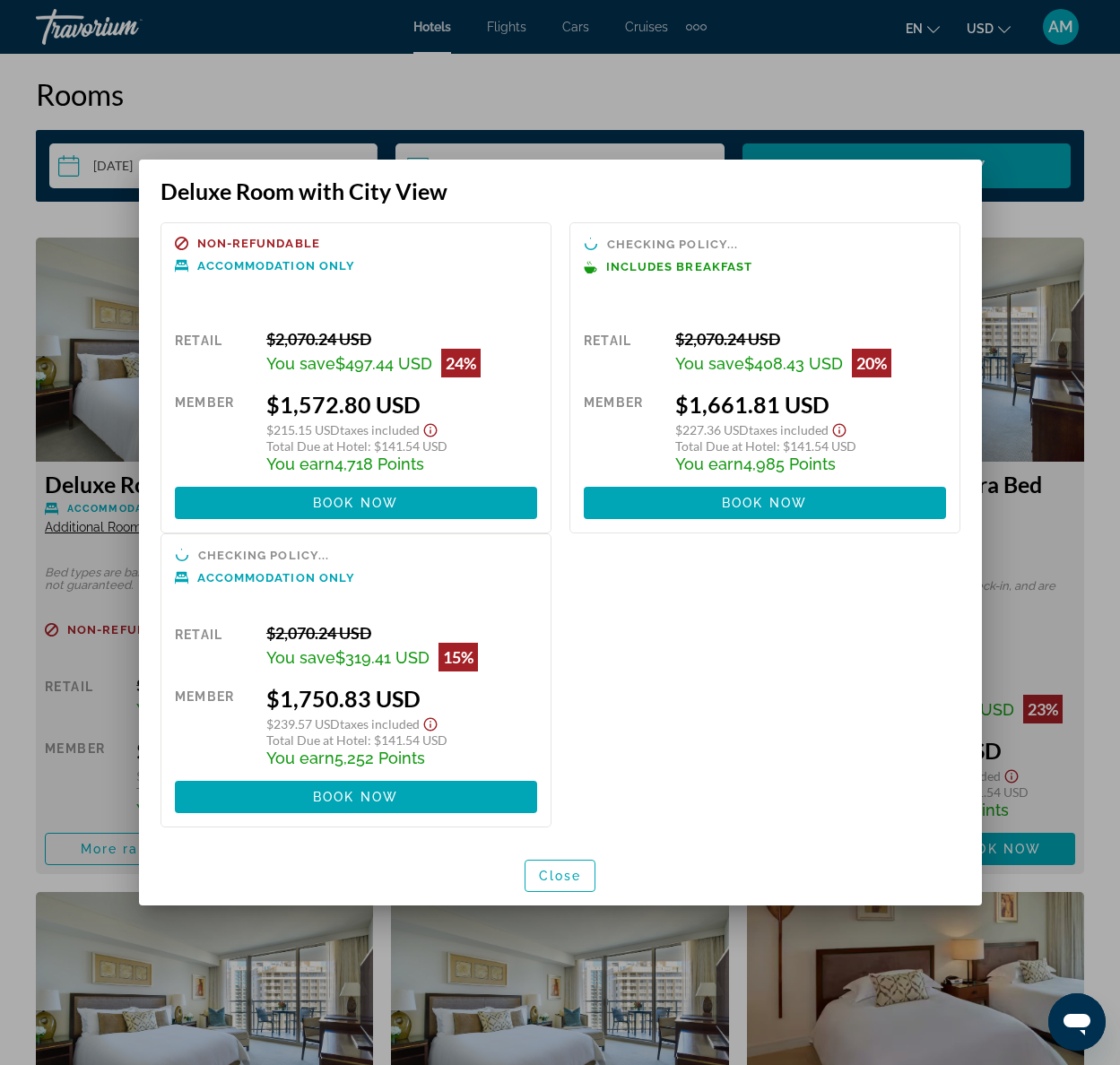
click at [21, 202] on div at bounding box center [560, 532] width 1120 height 1065
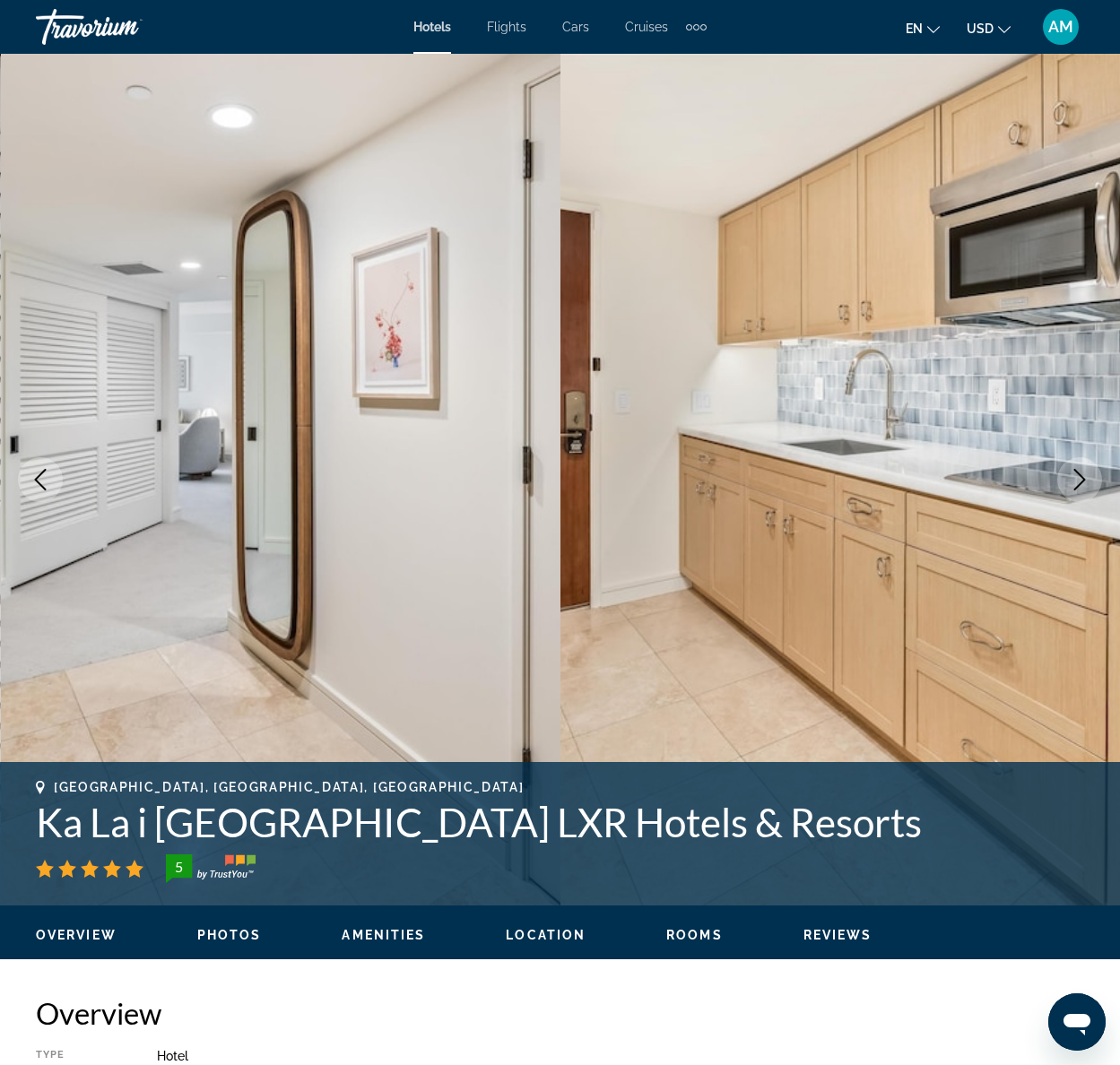
scroll to position [3042, 0]
